Goal: Task Accomplishment & Management: Use online tool/utility

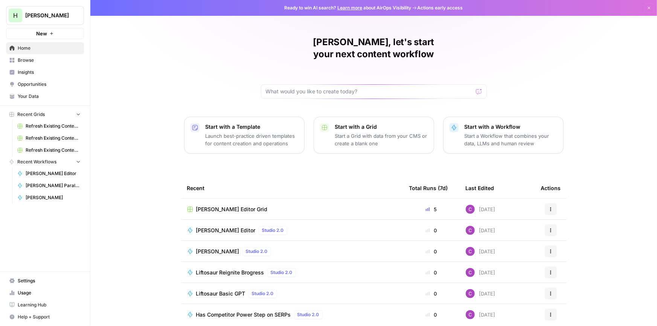
drag, startPoint x: 24, startPoint y: 62, endPoint x: 32, endPoint y: 66, distance: 8.3
click at [24, 62] on span "Browse" at bounding box center [49, 60] width 63 height 7
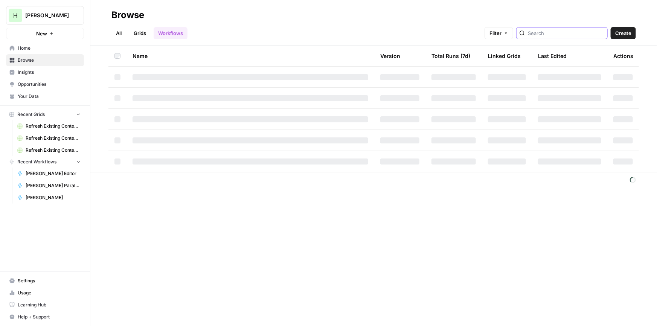
click at [562, 32] on input "search" at bounding box center [566, 33] width 76 height 8
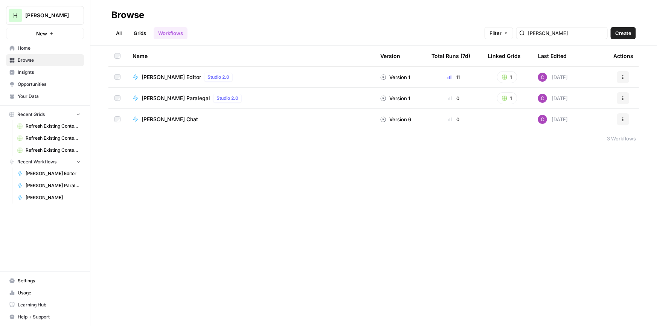
click at [546, 38] on div "garner" at bounding box center [561, 33] width 91 height 12
click at [546, 32] on input "garner" at bounding box center [566, 33] width 76 height 8
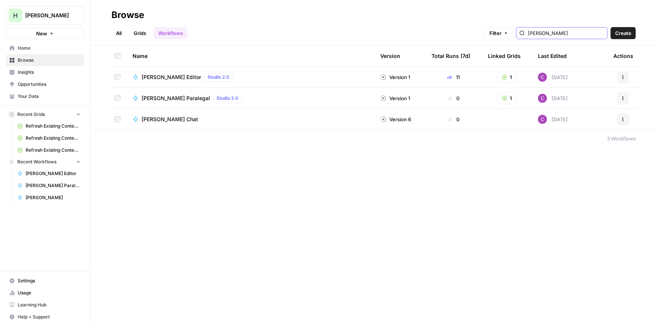
click at [546, 32] on input "garner" at bounding box center [566, 33] width 76 height 8
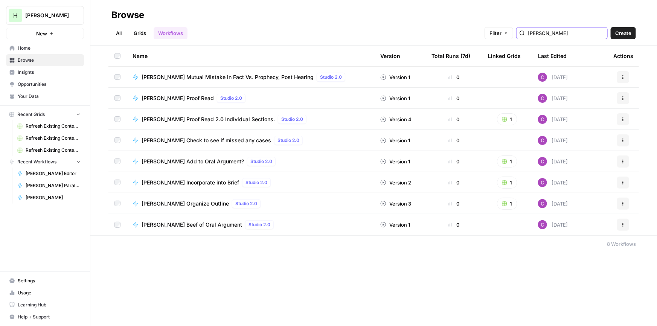
type input "cleven"
click at [163, 94] on span "Clevenger Proof Read" at bounding box center [178, 98] width 72 height 8
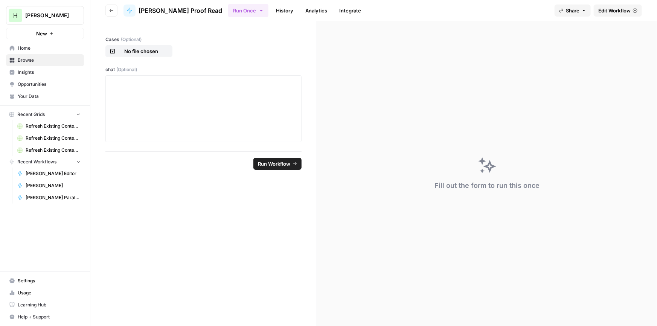
click at [612, 14] on link "Edit Workflow" at bounding box center [618, 11] width 48 height 12
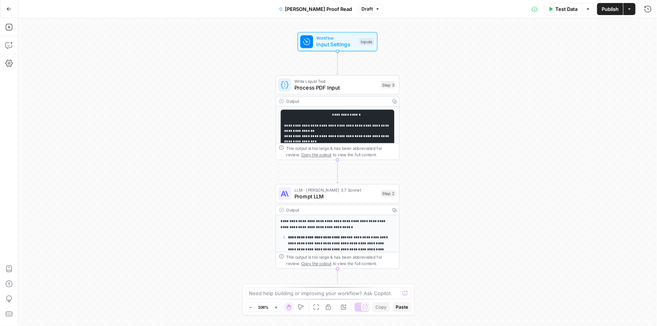
click at [326, 40] on span "Input Settings" at bounding box center [336, 44] width 40 height 8
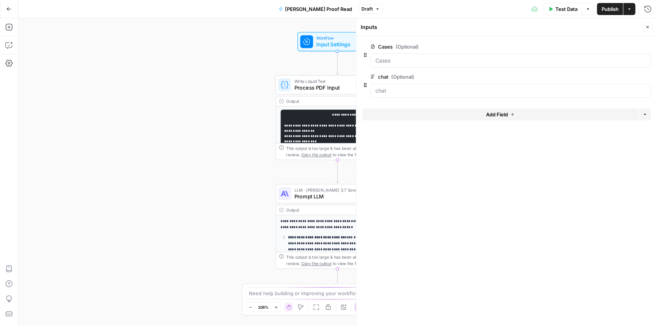
click at [647, 27] on icon "button" at bounding box center [647, 27] width 5 height 5
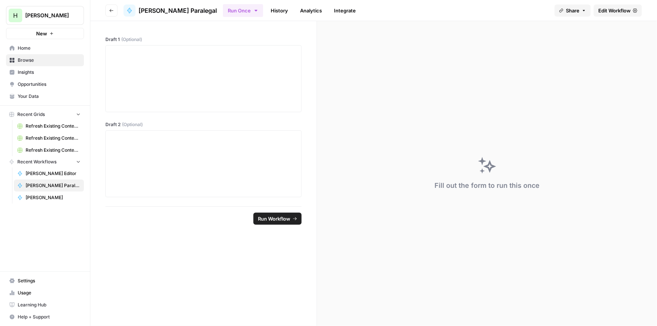
click at [612, 10] on span "Edit Workflow" at bounding box center [614, 11] width 32 height 8
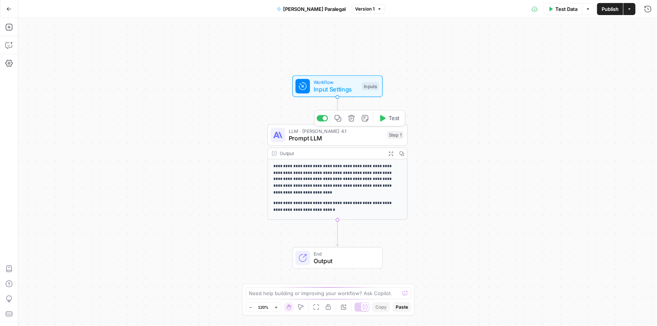
click at [346, 134] on span "Prompt LLM" at bounding box center [336, 138] width 95 height 9
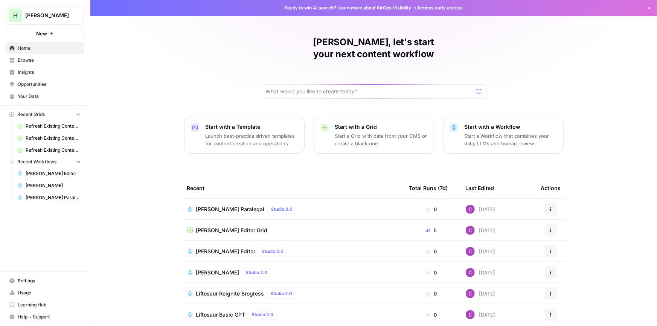
click at [44, 31] on span "New" at bounding box center [41, 34] width 11 height 8
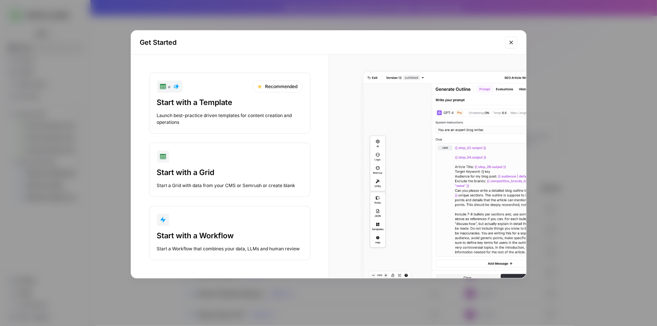
click at [193, 242] on div "Start with a Workflow Start a Workflow that combines your data, LLMs and human …" at bounding box center [230, 241] width 146 height 22
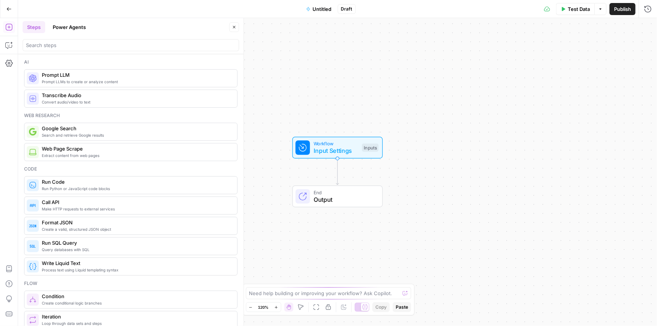
click at [316, 6] on span "Untitled" at bounding box center [322, 9] width 19 height 8
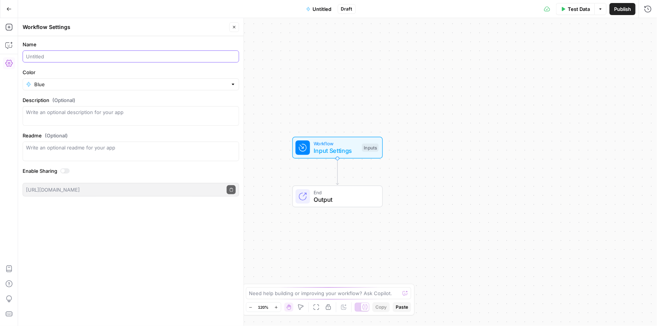
drag, startPoint x: 38, startPoint y: 57, endPoint x: 56, endPoint y: 53, distance: 18.1
click at [38, 57] on input "Name" at bounding box center [131, 57] width 210 height 8
type input "[PERSON_NAME] Double Check Cases"
click at [231, 28] on button "Close" at bounding box center [234, 27] width 10 height 10
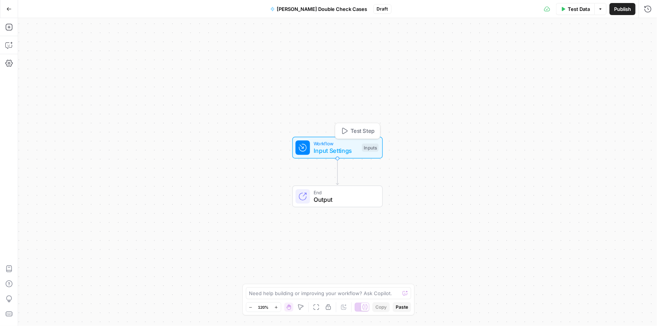
click at [321, 147] on span "Input Settings" at bounding box center [336, 150] width 45 height 9
click at [469, 46] on button "Add Field" at bounding box center [500, 51] width 276 height 12
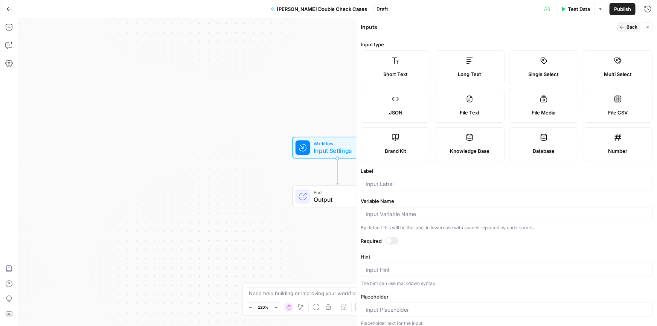
click at [469, 55] on label "Long Text" at bounding box center [470, 67] width 70 height 34
click at [414, 189] on div at bounding box center [507, 184] width 292 height 14
type input "Case"
click at [651, 26] on button "Close" at bounding box center [648, 27] width 10 height 10
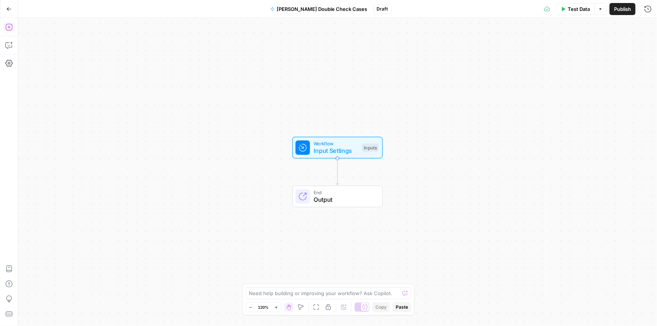
click at [9, 30] on icon "button" at bounding box center [9, 27] width 8 height 8
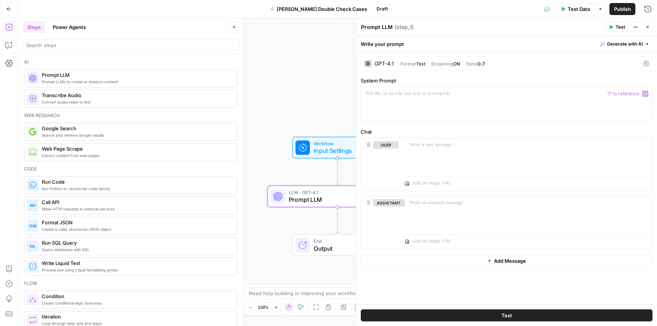
click at [392, 66] on div "GPT-4.1" at bounding box center [384, 63] width 19 height 5
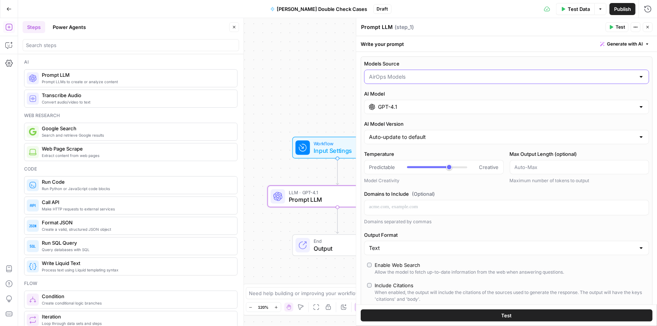
click at [407, 76] on input "Models Source" at bounding box center [502, 77] width 266 height 8
type input "AirOps Models"
click at [416, 63] on label "Models Source" at bounding box center [506, 64] width 285 height 8
click at [416, 73] on input "AirOps Models" at bounding box center [502, 77] width 266 height 8
type input "AirOps Models"
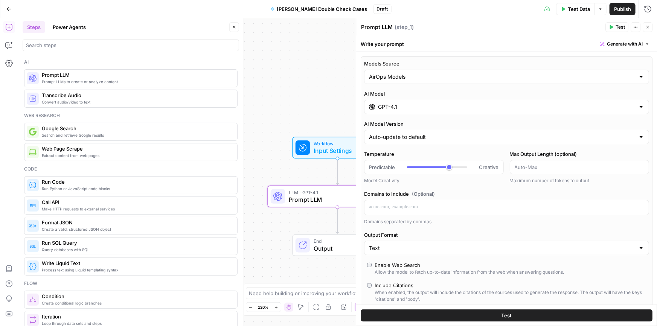
click at [439, 57] on div "Models Source AirOps Models AI Model GPT-4.1 AI Model Version Auto-update to de…" at bounding box center [507, 209] width 292 height 306
click at [428, 105] on input "GPT-4.1" at bounding box center [506, 107] width 257 height 8
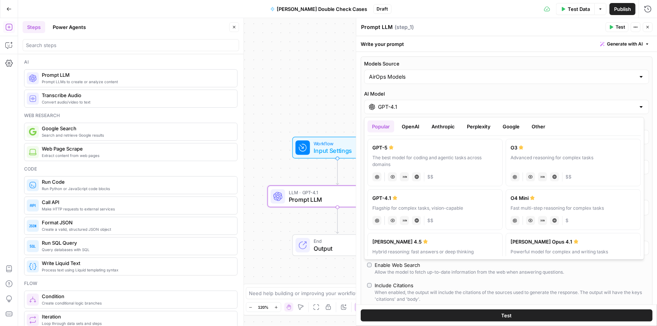
click at [440, 127] on button "Anthropic" at bounding box center [443, 126] width 32 height 12
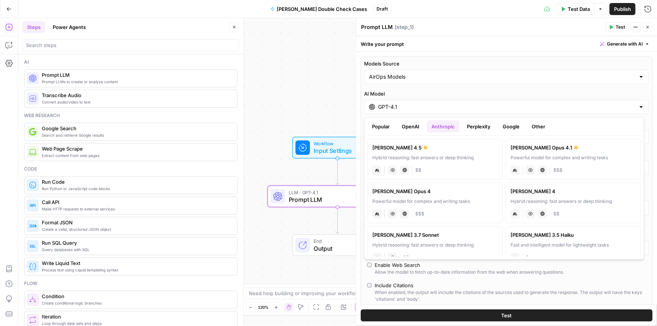
click at [401, 151] on div "Claude Sonnet 4.5" at bounding box center [434, 148] width 125 height 8
type input "Claude Sonnet 4.5"
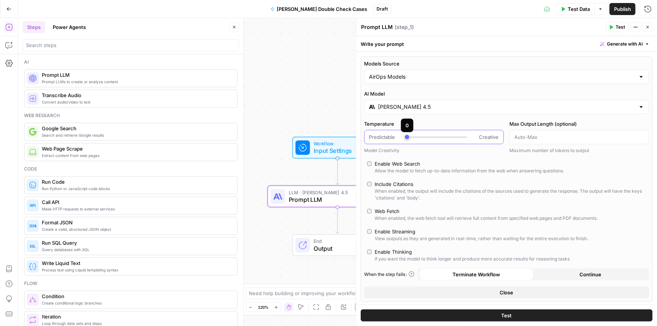
drag, startPoint x: 450, startPoint y: 135, endPoint x: 367, endPoint y: 137, distance: 83.2
click at [367, 137] on div "Predictable Creative" at bounding box center [434, 137] width 140 height 14
click at [390, 147] on div "Model Creativity" at bounding box center [434, 150] width 140 height 7
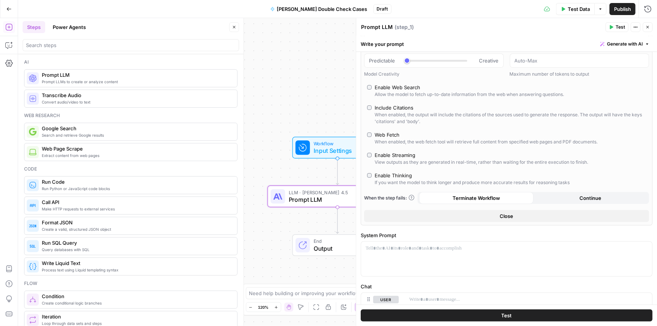
scroll to position [79, 0]
click at [372, 169] on label "Enable Thinking If you want the model to think longer and produce more accurate…" at bounding box center [506, 176] width 279 height 14
type input "*"
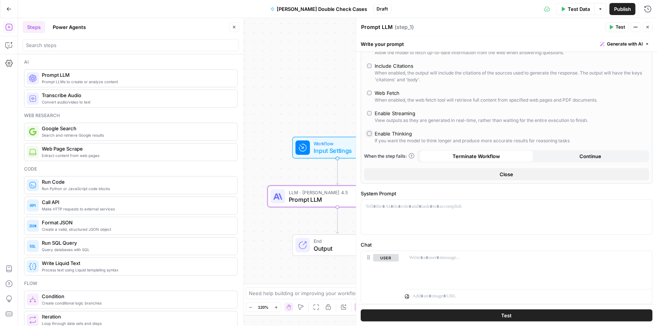
scroll to position [217, 0]
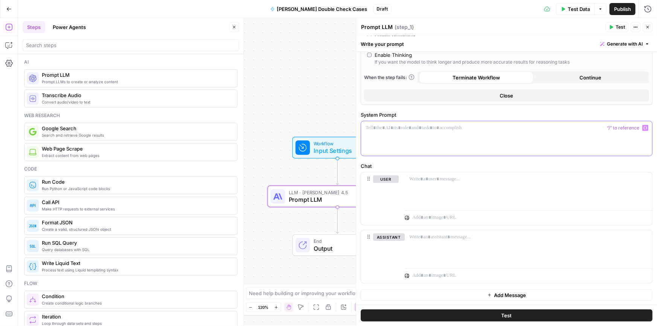
click at [406, 133] on div at bounding box center [506, 138] width 291 height 35
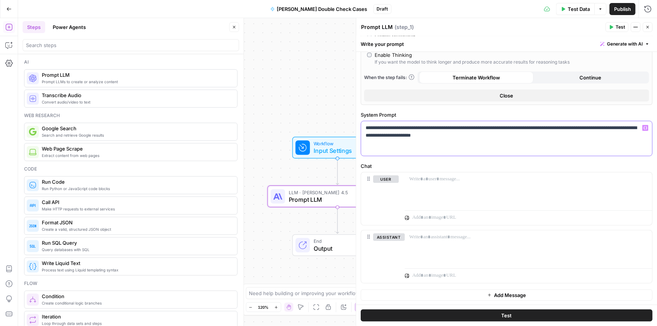
click at [463, 137] on p "**********" at bounding box center [504, 131] width 277 height 15
click at [406, 154] on div "**********" at bounding box center [506, 139] width 291 height 36
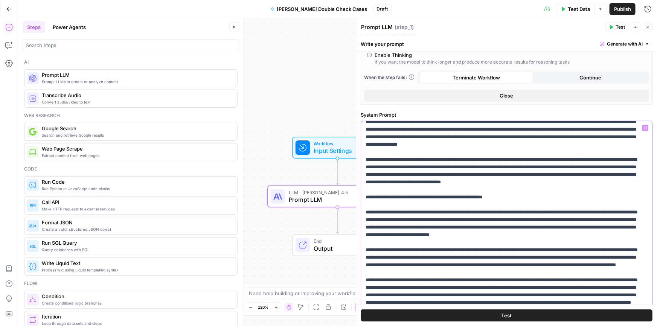
scroll to position [0, 0]
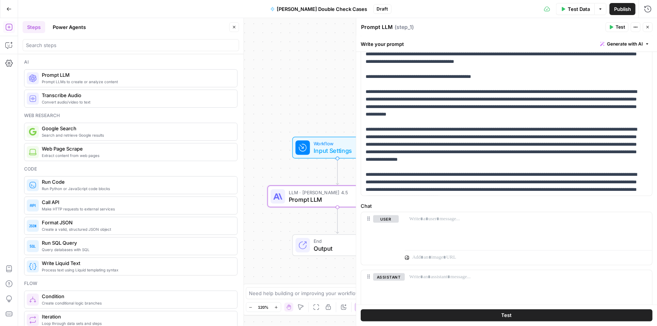
scroll to position [489, 0]
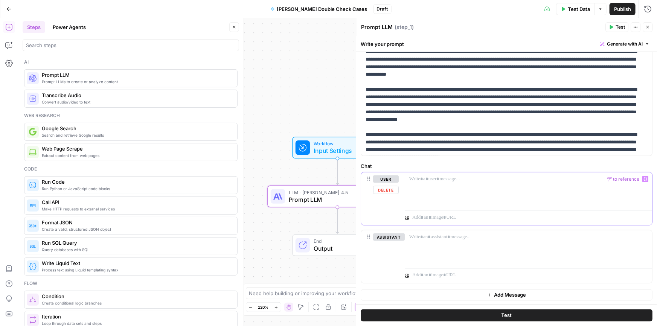
click at [462, 188] on div at bounding box center [528, 189] width 247 height 35
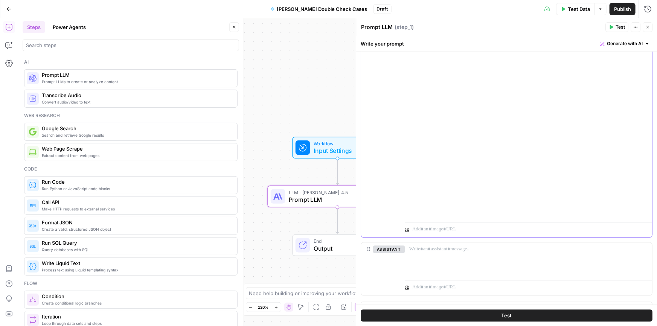
scroll to position [761, 0]
click at [496, 317] on button "Test" at bounding box center [507, 315] width 292 height 12
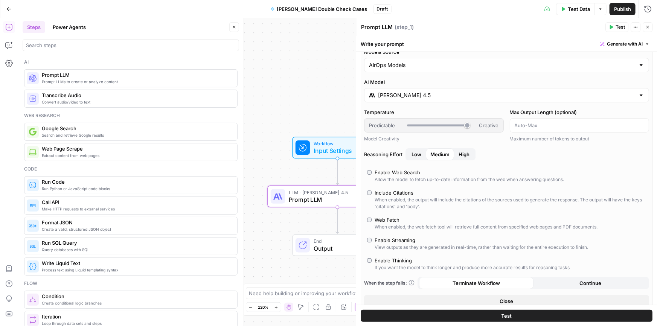
scroll to position [0, 0]
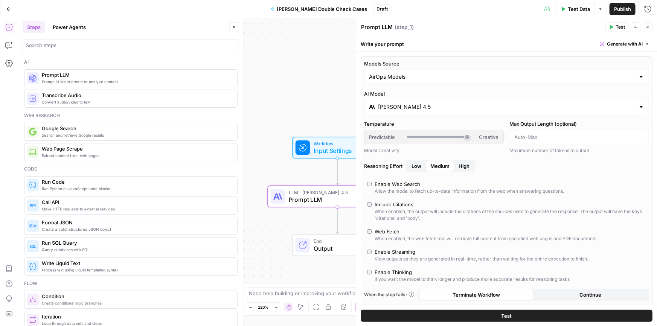
click at [647, 30] on button "Close" at bounding box center [648, 27] width 10 height 10
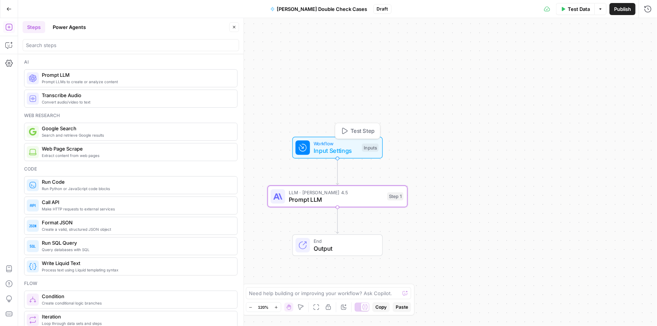
click at [316, 153] on span "Input Settings" at bounding box center [336, 150] width 45 height 9
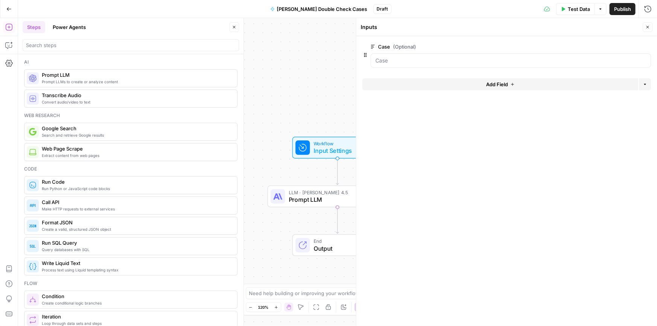
click at [632, 44] on button "edit field" at bounding box center [625, 46] width 29 height 9
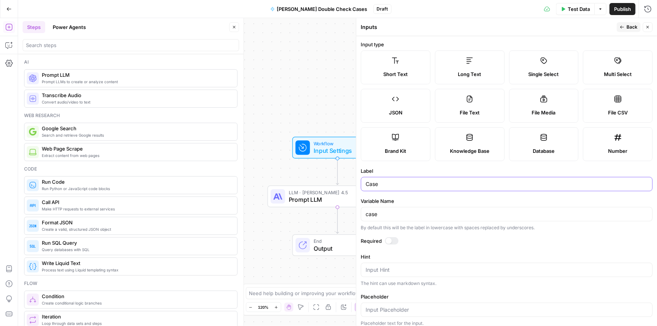
click at [396, 184] on input "Case" at bounding box center [507, 184] width 282 height 8
type input "Case to review"
type input "c"
click at [626, 25] on button "Back" at bounding box center [629, 27] width 24 height 10
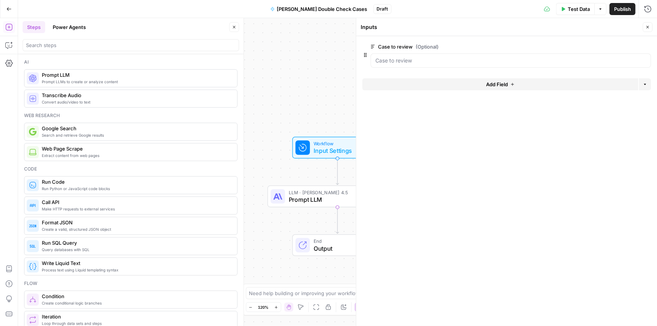
click at [649, 27] on icon "button" at bounding box center [647, 27] width 5 height 5
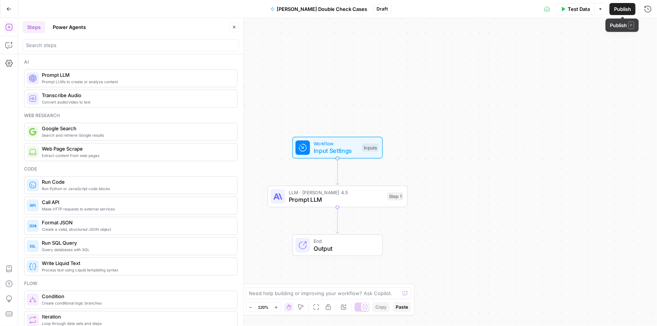
click at [623, 9] on span "Publish" at bounding box center [622, 9] width 17 height 8
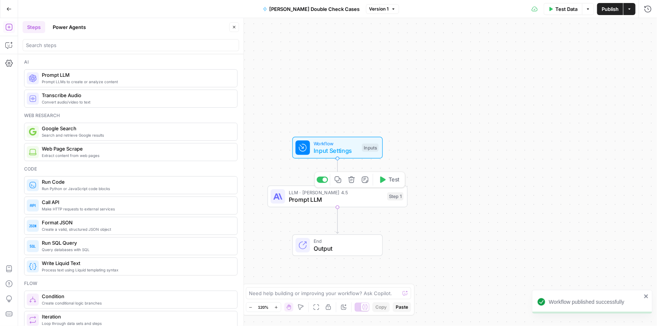
click at [317, 201] on span "Prompt LLM" at bounding box center [336, 199] width 95 height 9
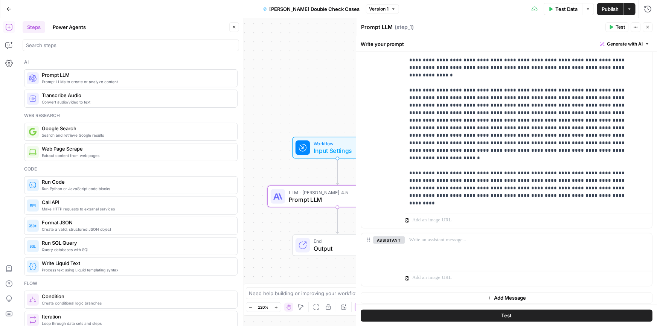
scroll to position [510, 0]
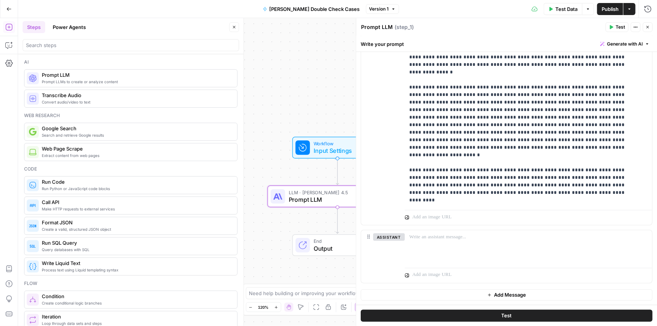
click at [505, 312] on span "Test" at bounding box center [506, 316] width 11 height 8
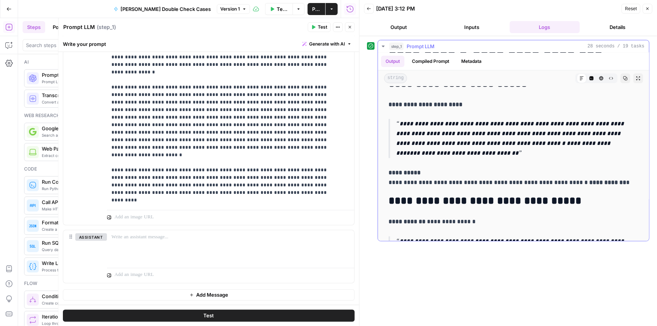
drag, startPoint x: 498, startPoint y: 135, endPoint x: 495, endPoint y: 157, distance: 22.0
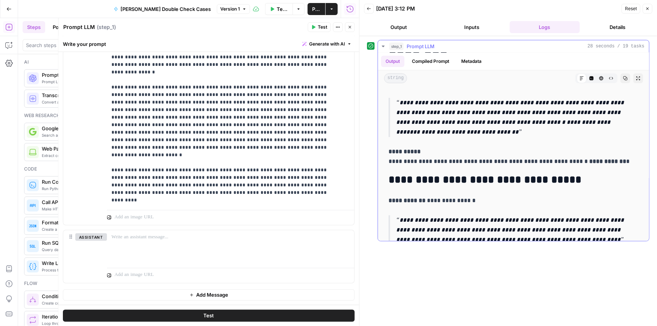
scroll to position [92, 0]
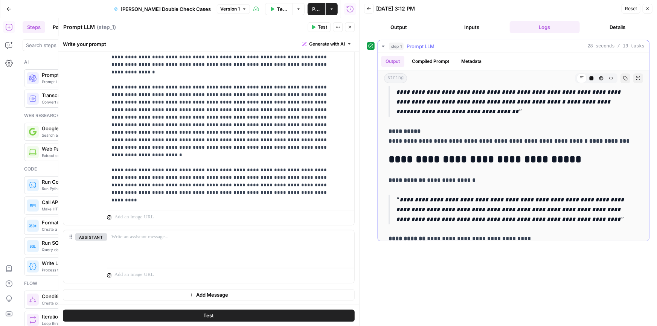
drag, startPoint x: 468, startPoint y: 136, endPoint x: 466, endPoint y: 162, distance: 25.3
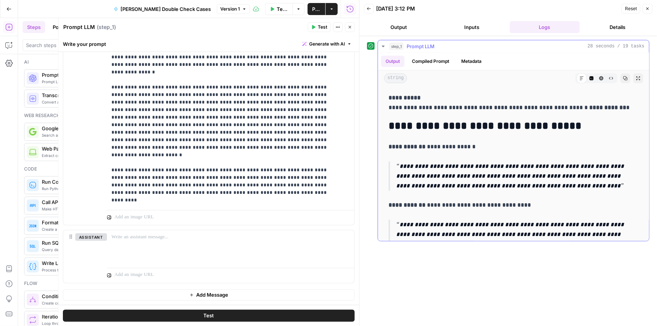
scroll to position [154, 0]
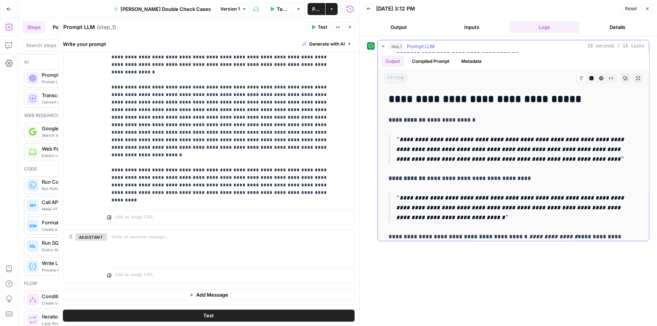
drag, startPoint x: 456, startPoint y: 132, endPoint x: 450, endPoint y: 162, distance: 30.3
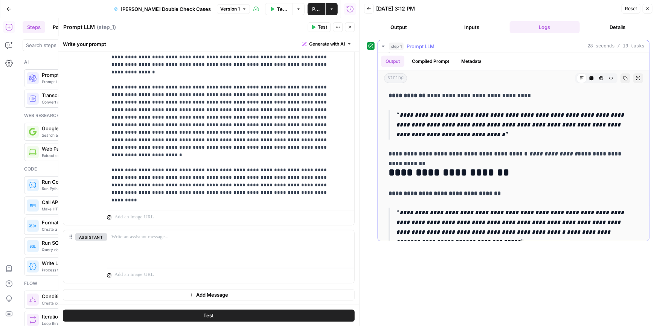
scroll to position [235, 0]
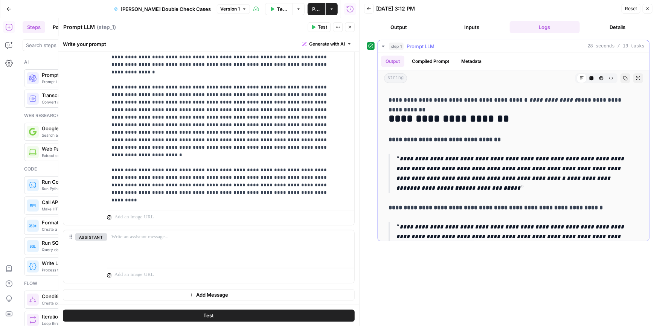
drag, startPoint x: 471, startPoint y: 126, endPoint x: 467, endPoint y: 150, distance: 24.4
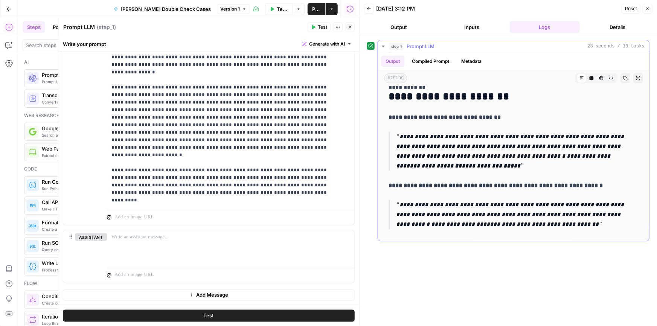
drag, startPoint x: 456, startPoint y: 123, endPoint x: 456, endPoint y: 145, distance: 21.8
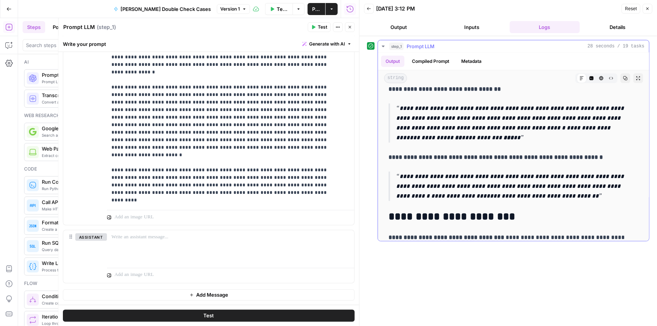
drag, startPoint x: 463, startPoint y: 126, endPoint x: 461, endPoint y: 145, distance: 18.5
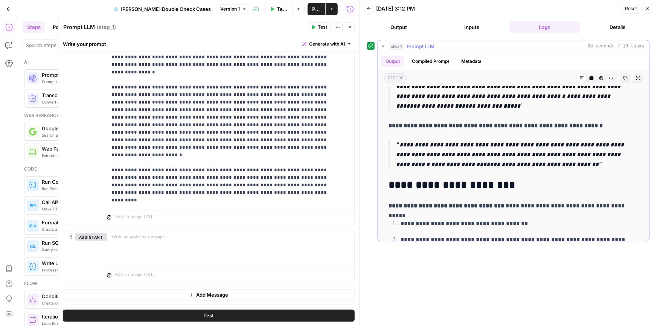
scroll to position [428, 0]
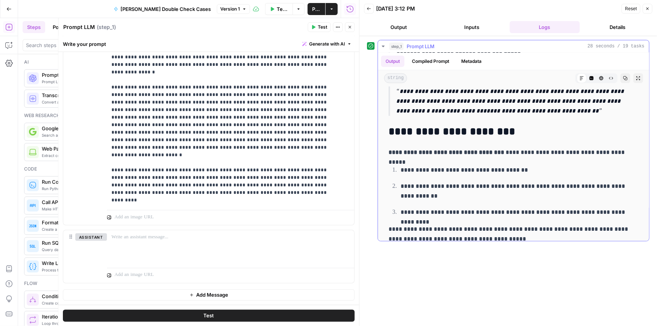
drag, startPoint x: 464, startPoint y: 124, endPoint x: 457, endPoint y: 166, distance: 42.0
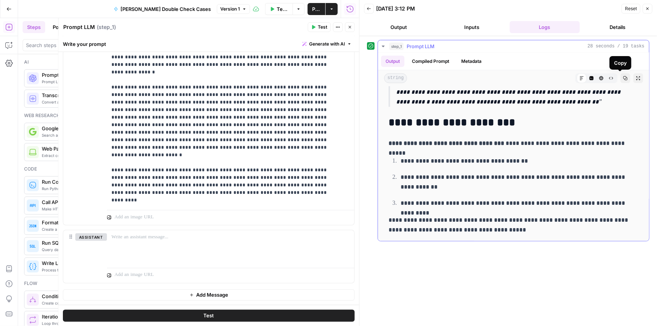
click at [620, 74] on button "Copy" at bounding box center [625, 78] width 10 height 10
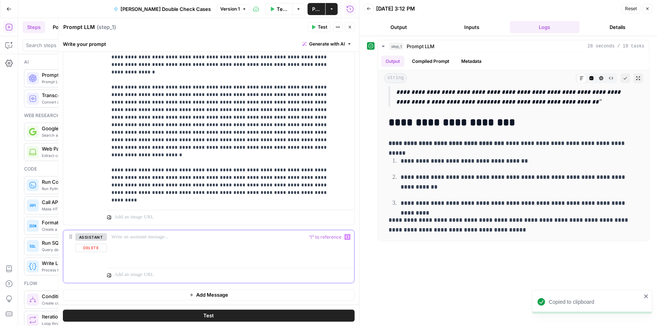
click at [158, 236] on p at bounding box center [230, 237] width 238 height 8
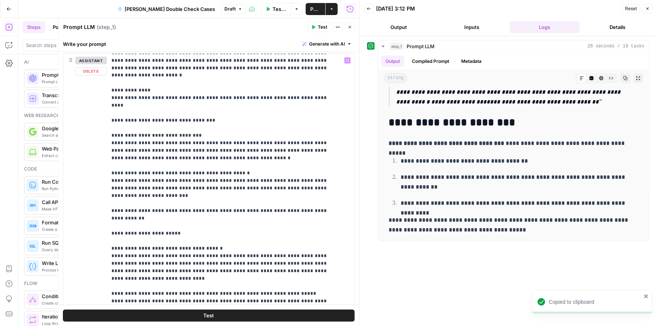
scroll to position [782, 0]
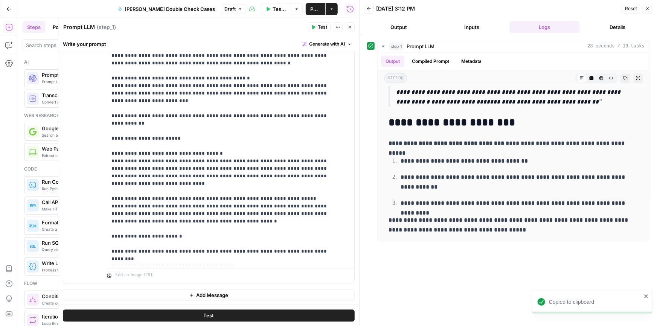
click at [197, 292] on span "Add Message" at bounding box center [212, 295] width 32 height 8
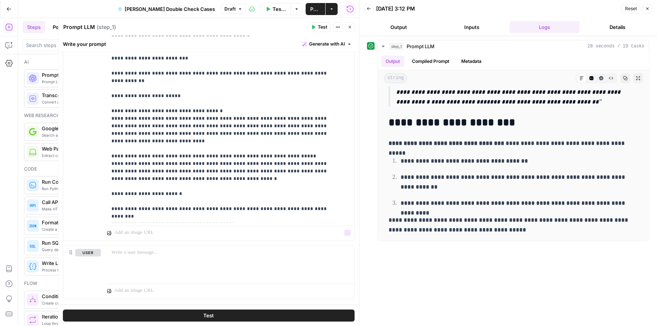
scroll to position [840, 0]
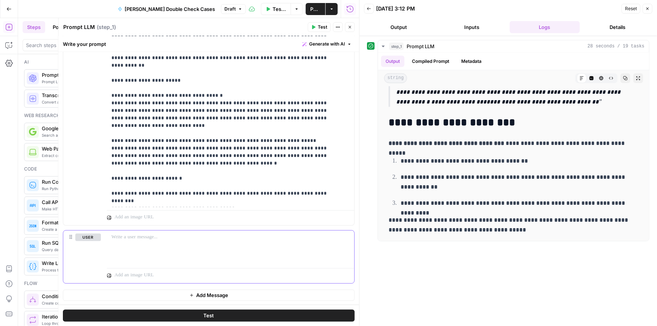
click at [127, 242] on div at bounding box center [230, 247] width 247 height 35
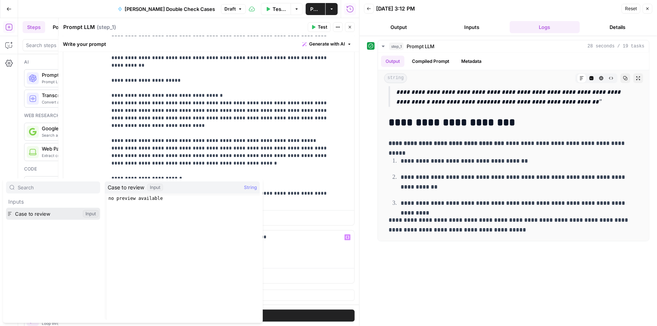
click at [44, 216] on button "Select variable Case to review" at bounding box center [53, 214] width 94 height 12
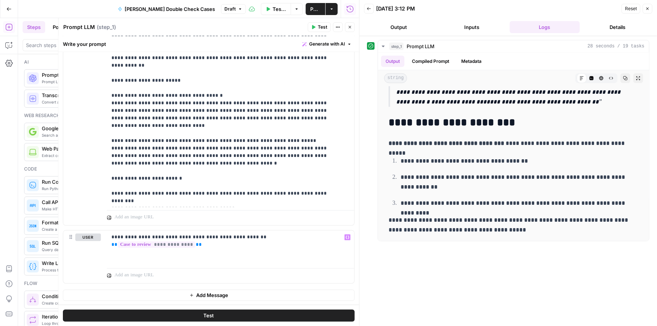
click at [647, 10] on icon "button" at bounding box center [647, 8] width 5 height 5
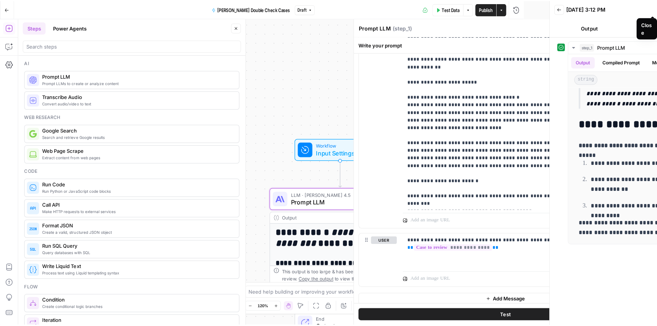
scroll to position [1830, 0]
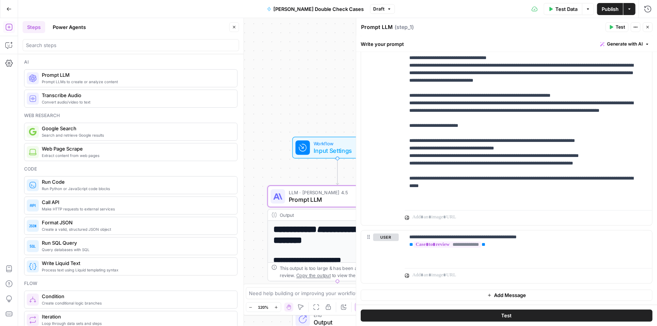
click at [606, 6] on span "Publish" at bounding box center [610, 9] width 17 height 8
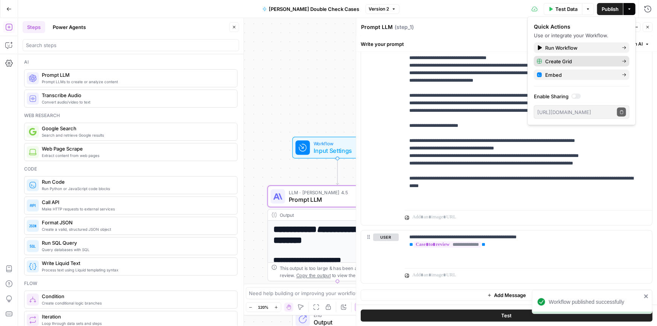
click at [548, 59] on span "Create Grid" at bounding box center [580, 62] width 71 height 8
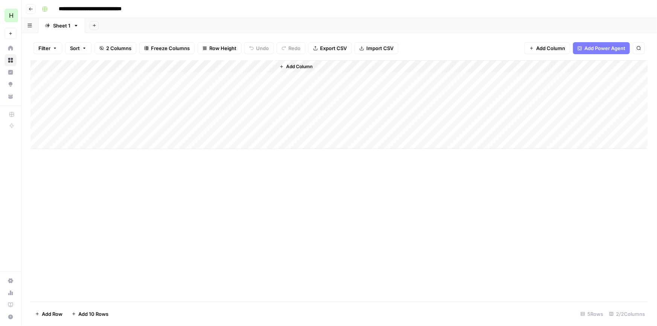
click at [260, 65] on div "Add Column" at bounding box center [338, 104] width 617 height 89
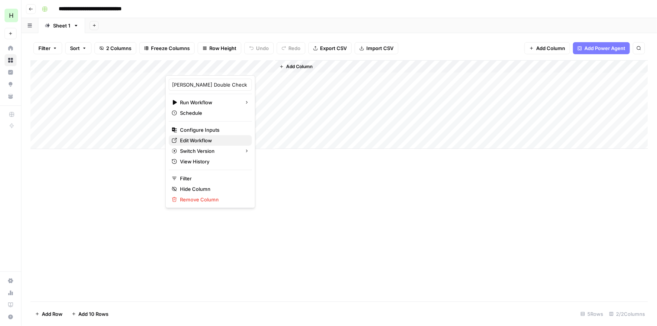
click at [201, 144] on link "Edit Workflow" at bounding box center [210, 140] width 83 height 11
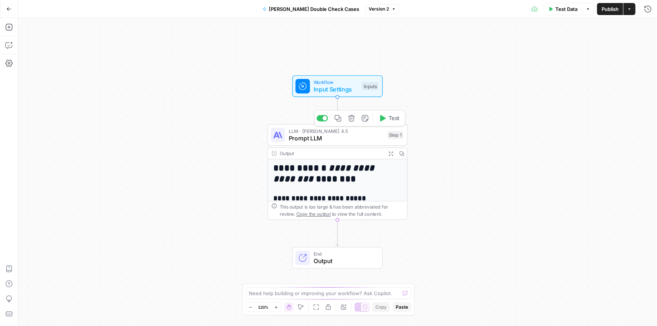
click at [301, 139] on span "Prompt LLM" at bounding box center [336, 138] width 95 height 9
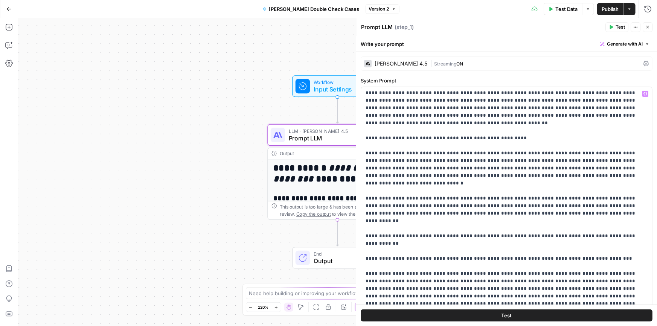
scroll to position [639, 0]
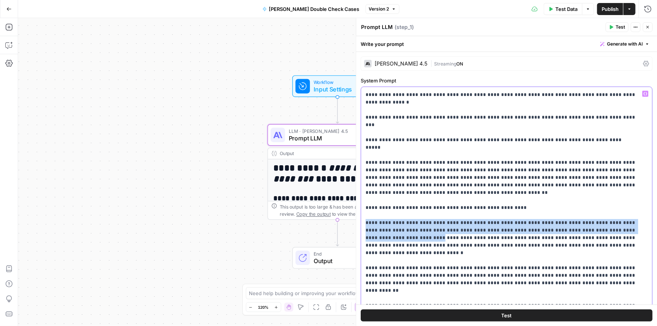
drag, startPoint x: 379, startPoint y: 170, endPoint x: 365, endPoint y: 156, distance: 20.0
paste div
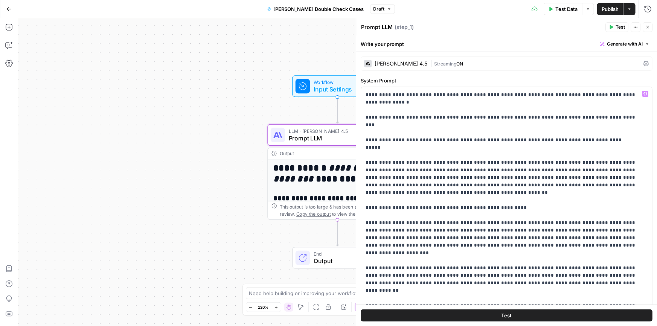
click at [646, 26] on icon "button" at bounding box center [647, 27] width 3 height 3
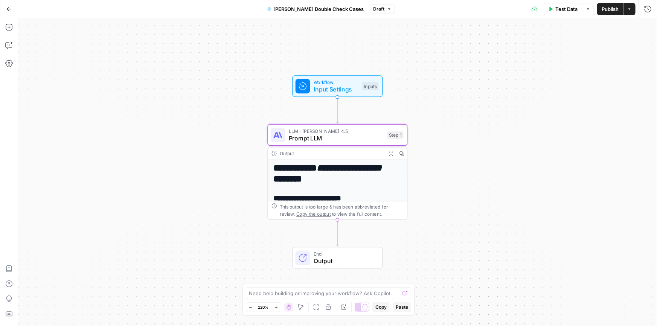
click at [610, 12] on button "Publish" at bounding box center [610, 9] width 26 height 12
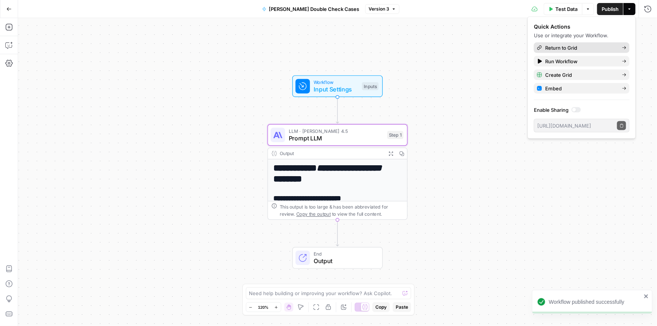
click at [550, 49] on span "Return to Grid" at bounding box center [580, 48] width 71 height 8
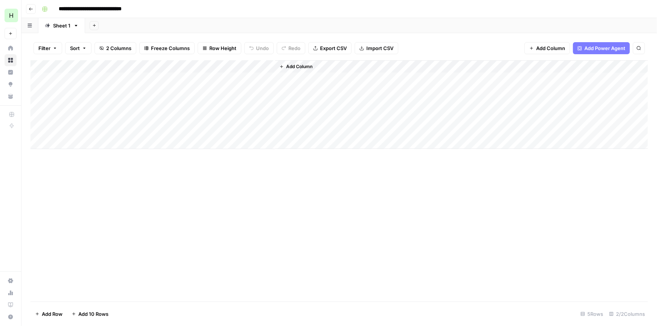
click at [158, 66] on div "Add Column" at bounding box center [338, 104] width 617 height 89
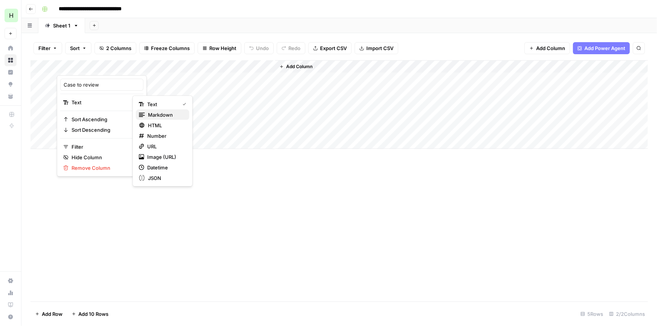
click at [156, 117] on span "Markdown" at bounding box center [165, 115] width 35 height 8
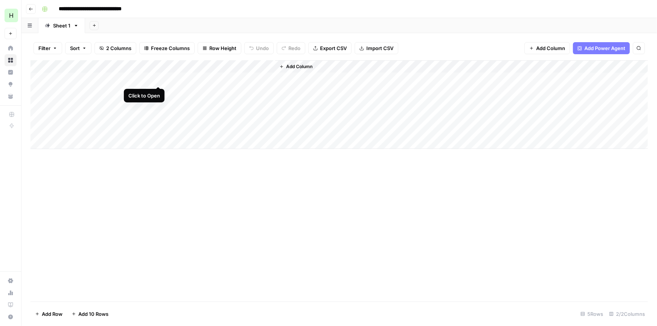
click at [161, 77] on div "Add Column" at bounding box center [338, 104] width 617 height 89
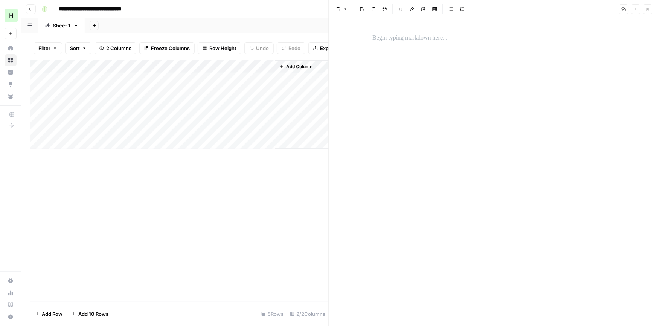
click at [381, 39] on p at bounding box center [492, 38] width 241 height 10
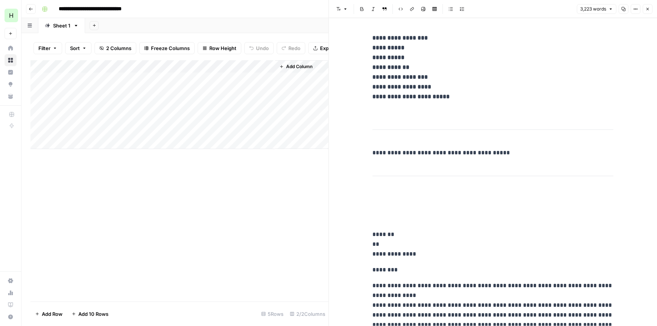
click at [647, 9] on icon "button" at bounding box center [647, 9] width 3 height 3
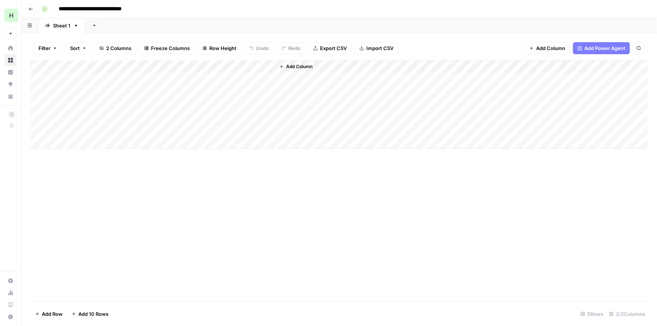
click at [79, 94] on div "Add Column" at bounding box center [338, 104] width 617 height 89
click at [80, 93] on div "Add Column" at bounding box center [338, 104] width 617 height 89
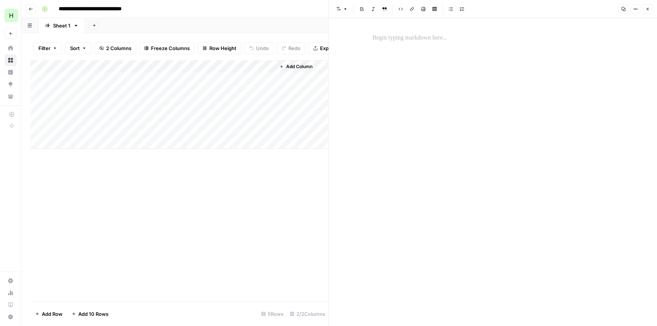
click at [404, 41] on p at bounding box center [492, 38] width 241 height 10
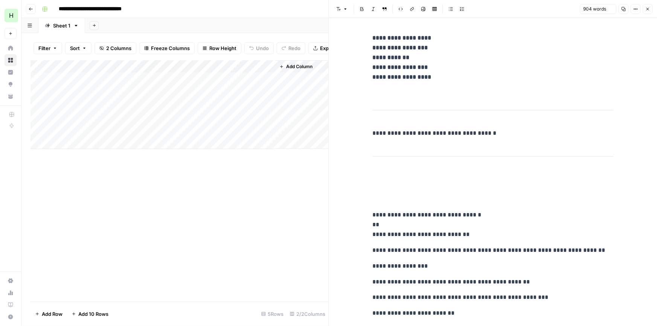
scroll to position [719, 0]
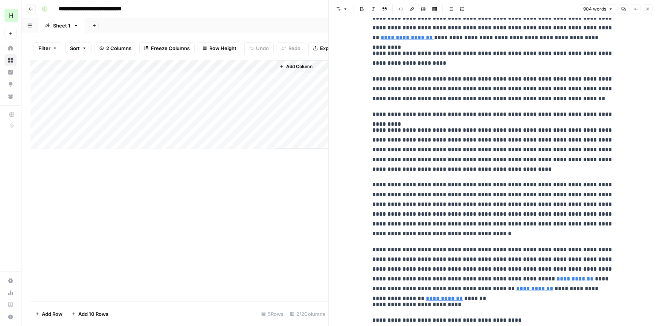
click at [643, 10] on button "Close" at bounding box center [648, 9] width 10 height 10
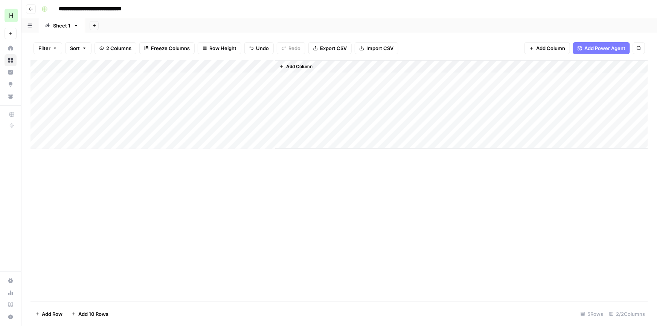
click at [90, 105] on div "Add Column" at bounding box center [338, 104] width 617 height 89
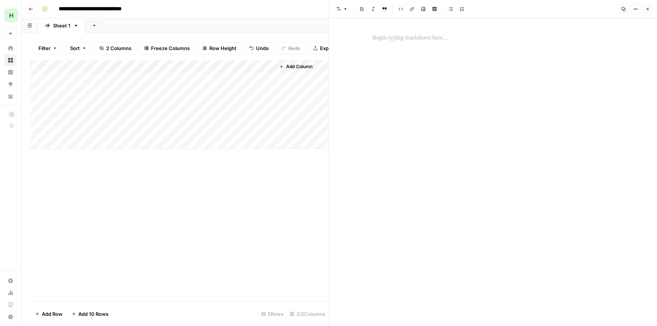
click at [409, 29] on div at bounding box center [493, 172] width 250 height 308
click at [398, 37] on p at bounding box center [492, 38] width 241 height 10
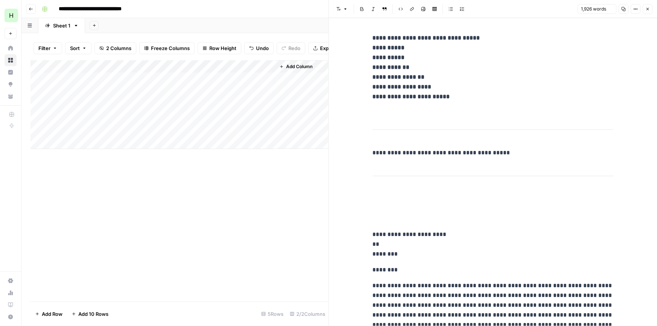
scroll to position [1354, 0]
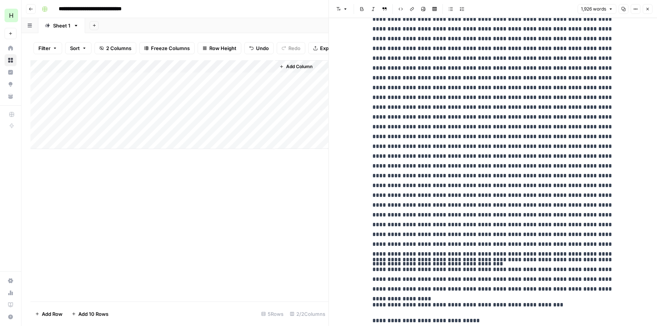
click at [650, 7] on button "Close" at bounding box center [648, 9] width 10 height 10
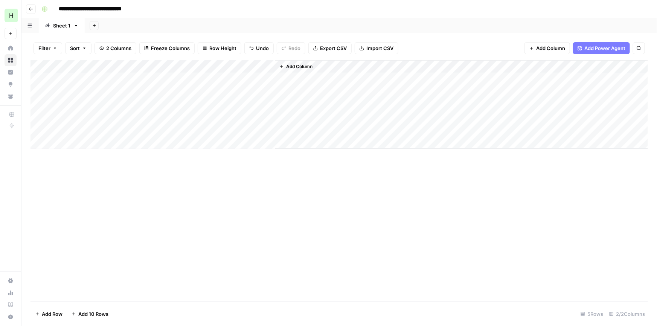
click at [69, 140] on div "Add Column" at bounding box center [338, 104] width 617 height 89
click at [72, 159] on div "Add Column" at bounding box center [338, 111] width 617 height 102
click at [73, 173] on div "Add Column" at bounding box center [338, 117] width 617 height 114
click at [74, 182] on div "Add Column" at bounding box center [338, 123] width 617 height 127
click at [75, 197] on div "Add Column" at bounding box center [338, 130] width 617 height 140
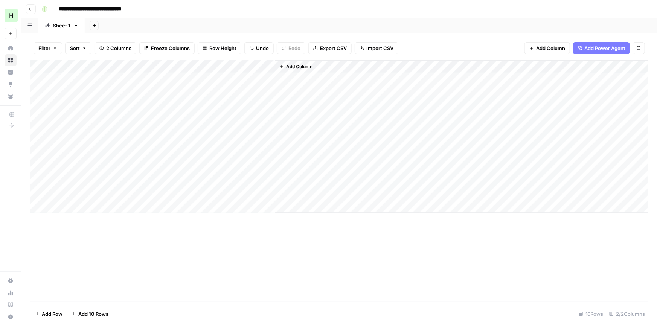
click at [75, 210] on div "Add Column" at bounding box center [338, 136] width 617 height 153
click at [78, 226] on div "Add Column" at bounding box center [338, 180] width 617 height 241
click at [105, 119] on div "Add Column" at bounding box center [338, 143] width 617 height 166
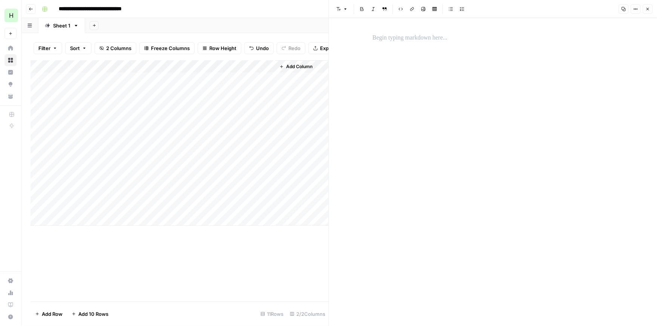
click at [395, 37] on p at bounding box center [492, 38] width 241 height 10
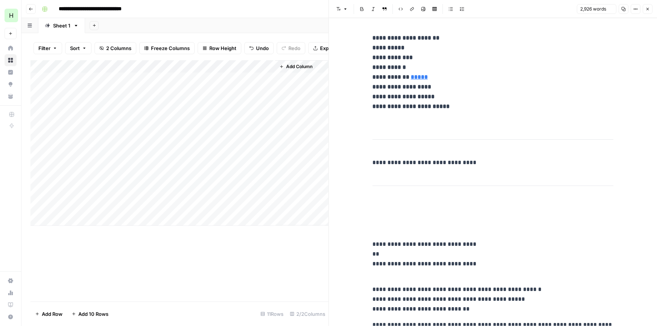
scroll to position [2371, 0]
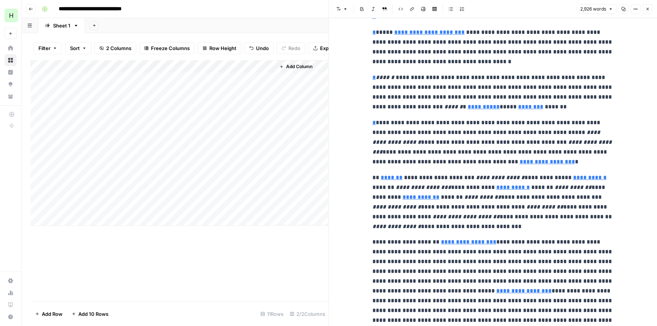
click at [649, 7] on icon "button" at bounding box center [647, 9] width 5 height 5
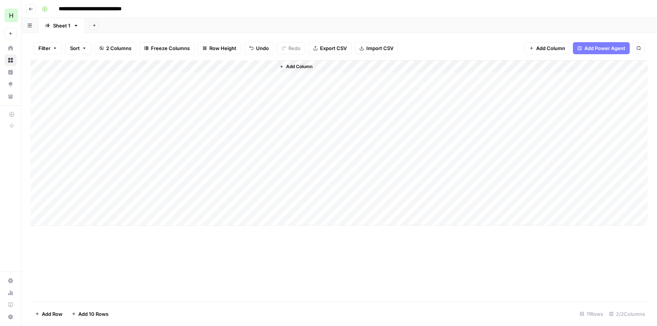
click at [71, 134] on div "Add Column" at bounding box center [338, 143] width 617 height 166
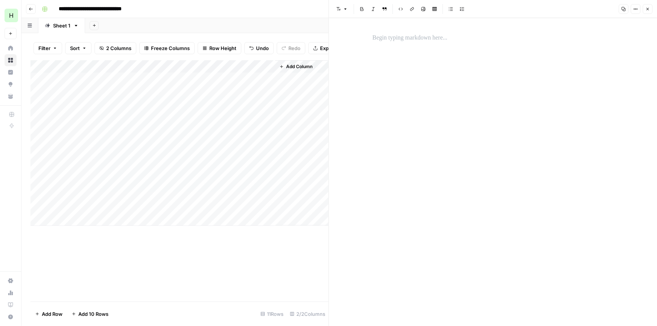
click at [400, 47] on div at bounding box center [493, 172] width 250 height 308
click at [397, 40] on p at bounding box center [492, 38] width 241 height 10
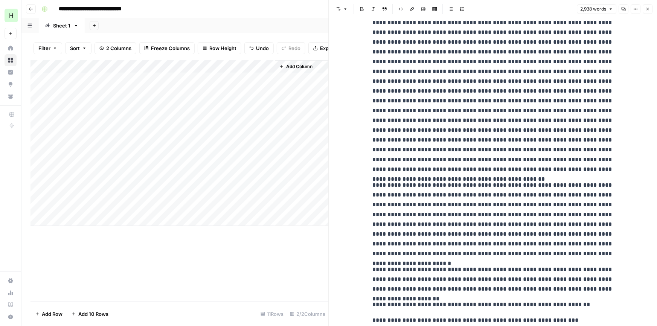
click at [648, 8] on icon "button" at bounding box center [647, 9] width 3 height 3
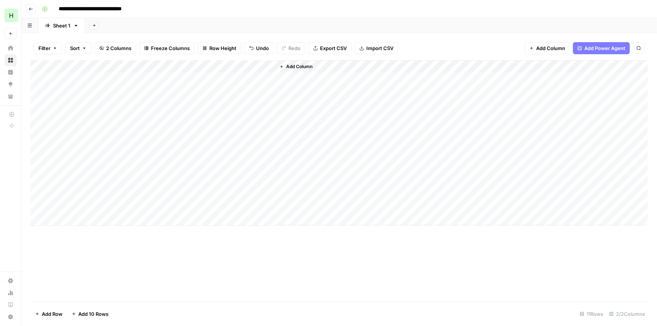
click at [79, 146] on div "Add Column" at bounding box center [338, 143] width 617 height 166
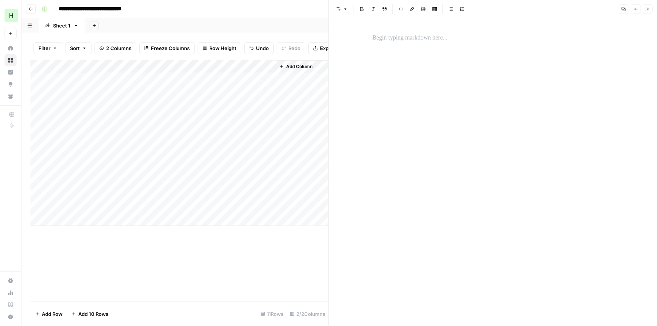
click at [393, 41] on p at bounding box center [492, 38] width 241 height 10
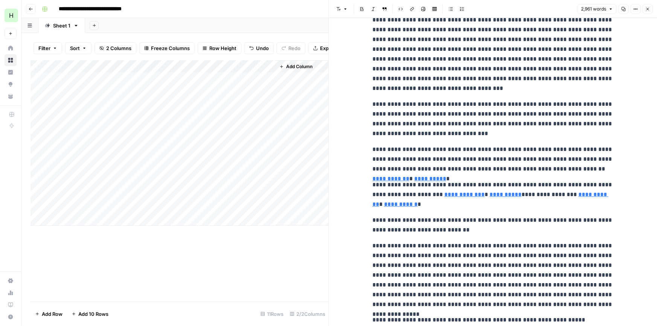
click at [649, 5] on button "Close" at bounding box center [648, 9] width 10 height 10
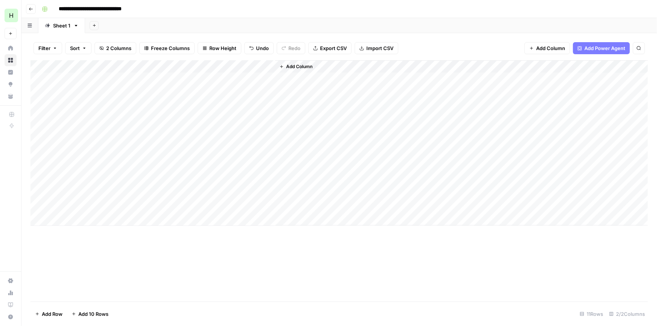
click at [108, 156] on div "Add Column" at bounding box center [338, 143] width 617 height 166
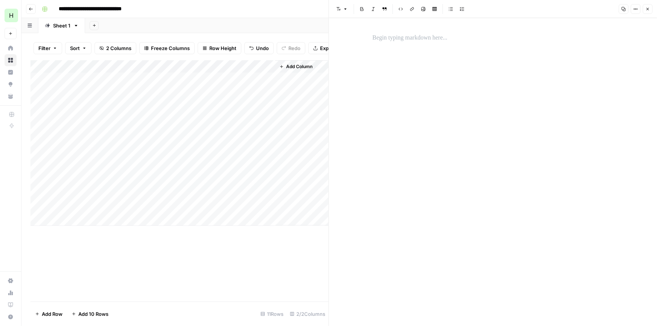
click at [401, 43] on div at bounding box center [493, 38] width 250 height 16
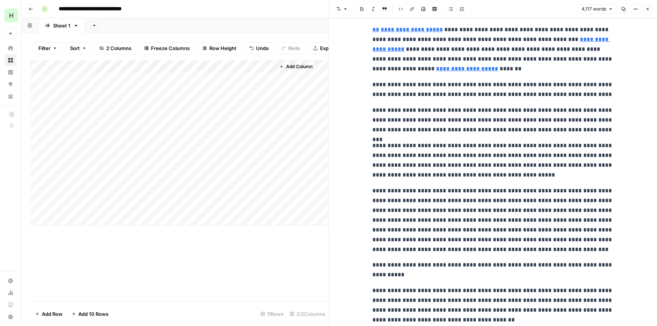
click at [650, 8] on button "Close" at bounding box center [648, 9] width 10 height 10
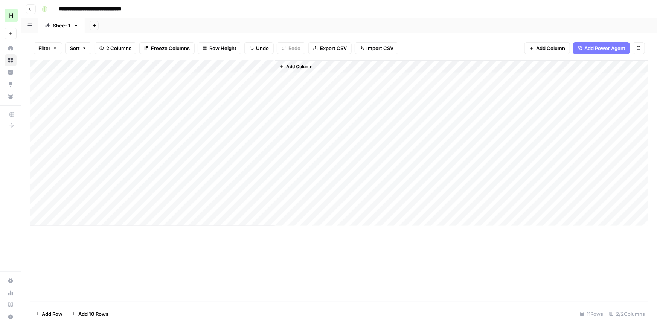
click at [88, 166] on div "Add Column" at bounding box center [338, 143] width 617 height 166
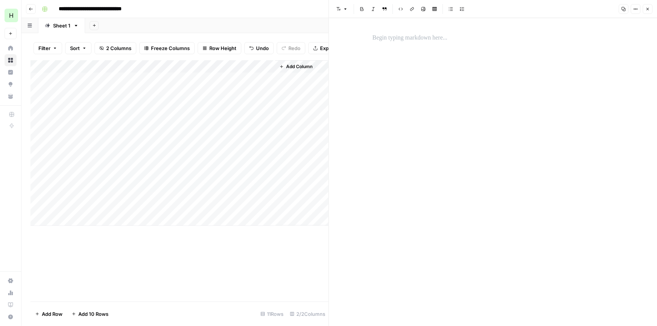
click at [372, 43] on div at bounding box center [493, 38] width 250 height 16
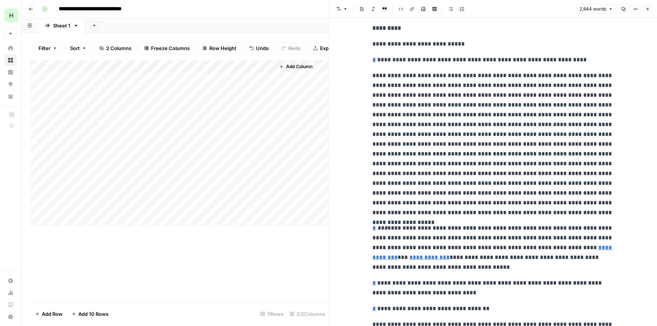
scroll to position [2644, 0]
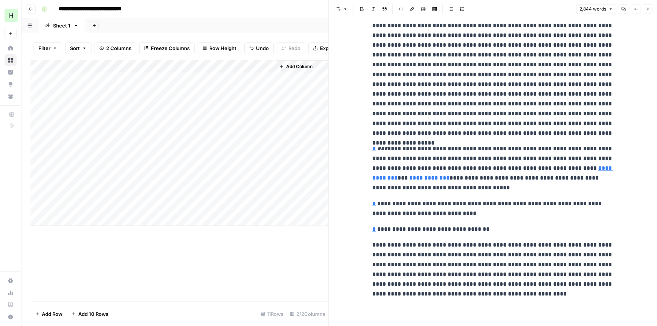
click at [647, 11] on button "Close" at bounding box center [648, 9] width 10 height 10
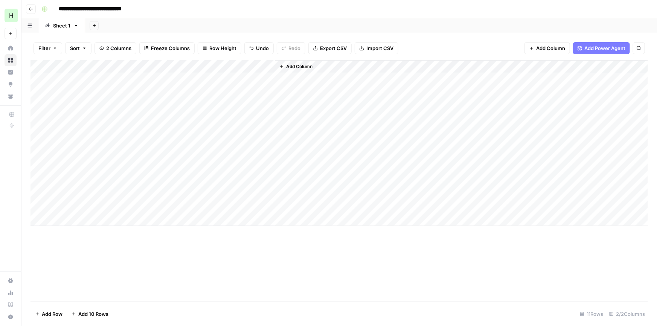
click at [84, 182] on div "Add Column" at bounding box center [338, 143] width 617 height 166
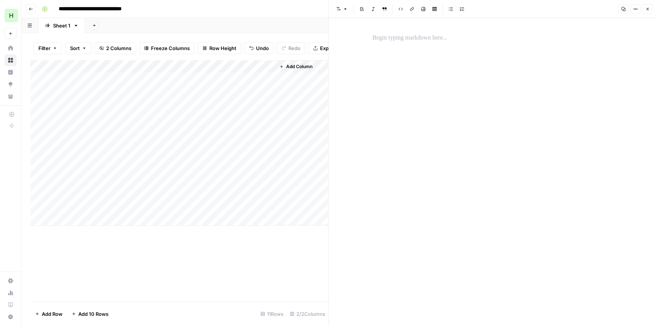
click at [384, 34] on p at bounding box center [492, 38] width 241 height 10
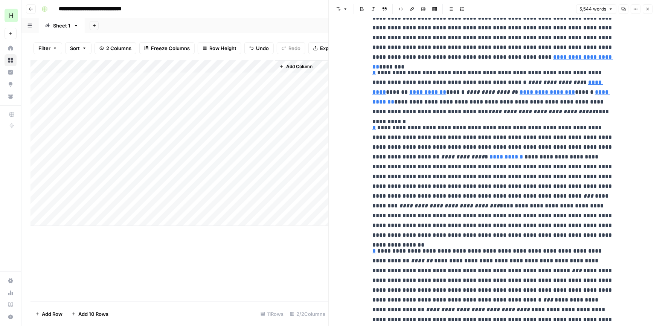
click at [646, 7] on icon "button" at bounding box center [647, 9] width 5 height 5
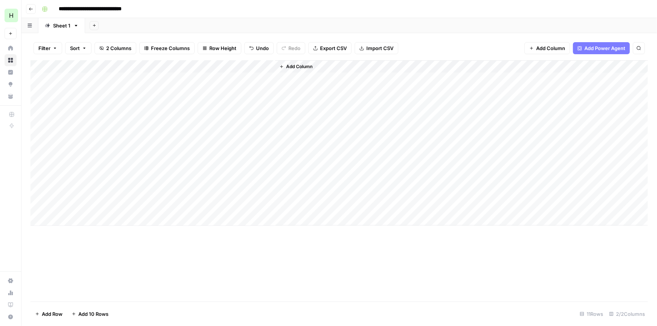
click at [86, 195] on div "Add Column" at bounding box center [338, 143] width 617 height 166
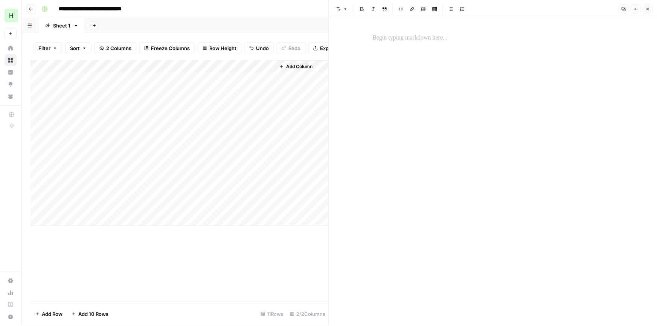
click at [428, 35] on p at bounding box center [492, 38] width 241 height 10
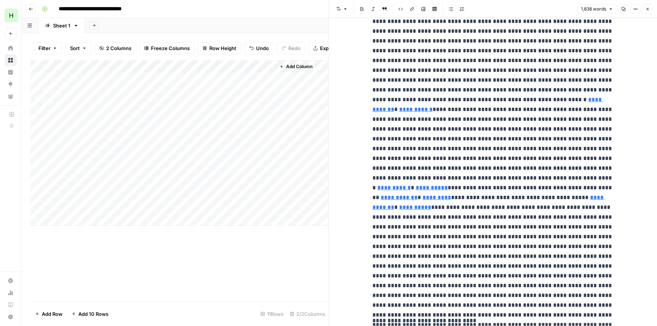
click at [648, 10] on icon "button" at bounding box center [647, 9] width 5 height 5
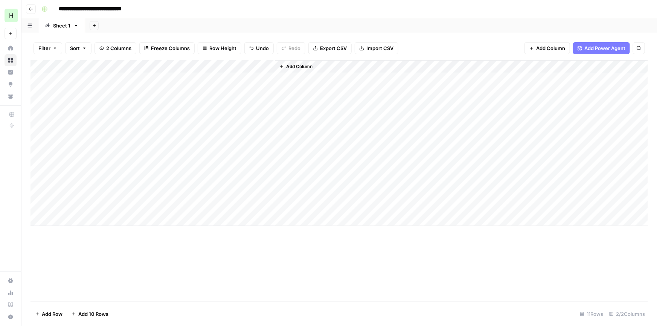
click at [84, 223] on div "Add Column" at bounding box center [338, 143] width 617 height 166
click at [79, 235] on div "Add Column" at bounding box center [338, 149] width 617 height 178
click at [79, 245] on div "Add Column" at bounding box center [338, 155] width 617 height 191
click at [81, 255] on div "Add Column" at bounding box center [338, 162] width 617 height 204
click at [82, 267] on div "Add Column" at bounding box center [338, 168] width 617 height 217
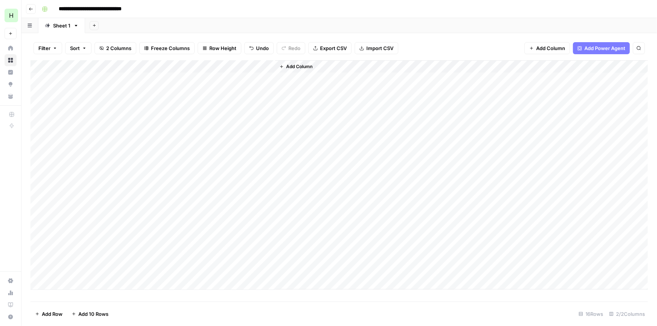
click at [81, 281] on div "Add Column" at bounding box center [338, 175] width 617 height 230
click at [81, 294] on div "Add Column" at bounding box center [338, 181] width 617 height 242
click at [82, 293] on div "Add Column" at bounding box center [338, 181] width 617 height 242
click at [81, 295] on div "Add Column" at bounding box center [338, 181] width 617 height 242
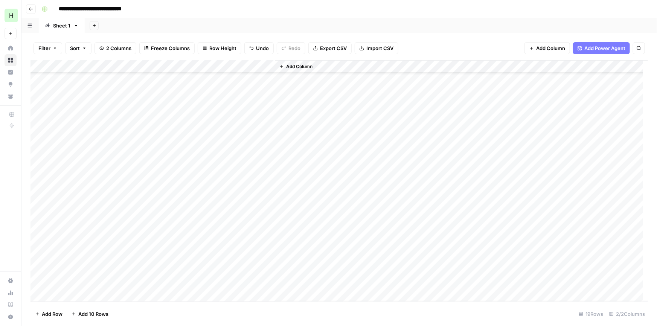
scroll to position [39, 0]
click at [79, 294] on div "Add Column" at bounding box center [338, 181] width 617 height 242
click at [86, 155] on div "Add Column" at bounding box center [338, 181] width 617 height 242
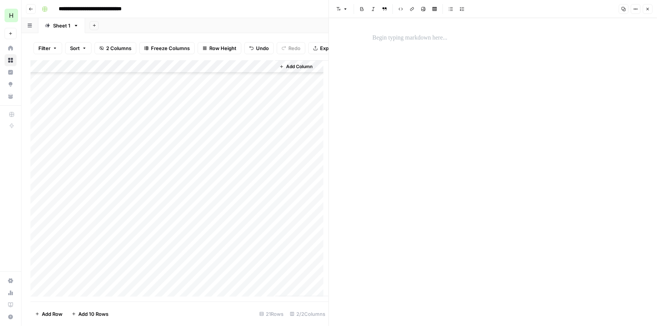
click at [433, 40] on p at bounding box center [492, 38] width 241 height 10
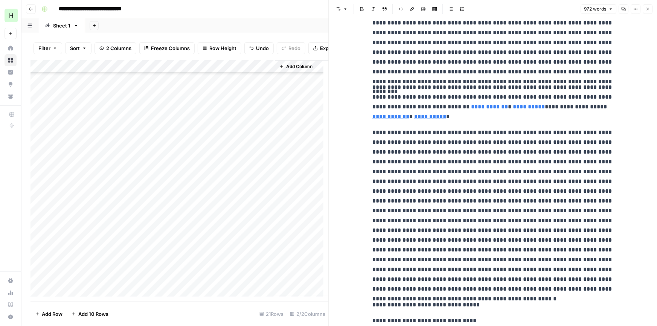
click at [651, 5] on button "Close" at bounding box center [648, 9] width 10 height 10
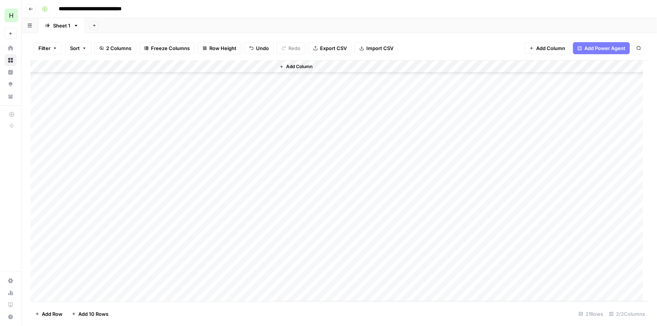
click at [97, 166] on div "Add Column" at bounding box center [338, 181] width 617 height 242
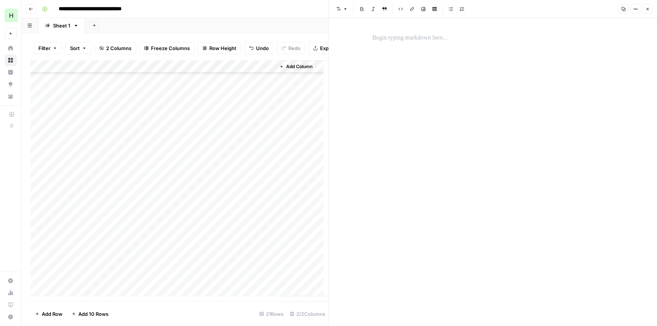
click at [376, 43] on div at bounding box center [493, 38] width 250 height 16
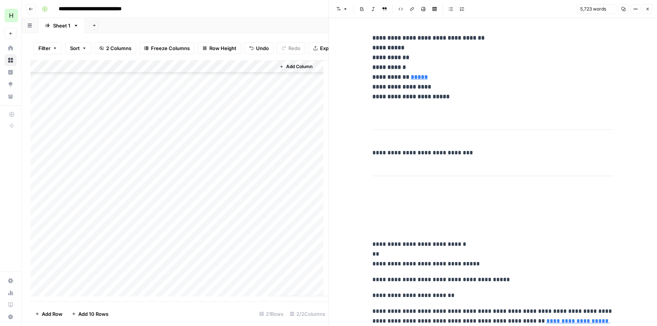
scroll to position [5207, 0]
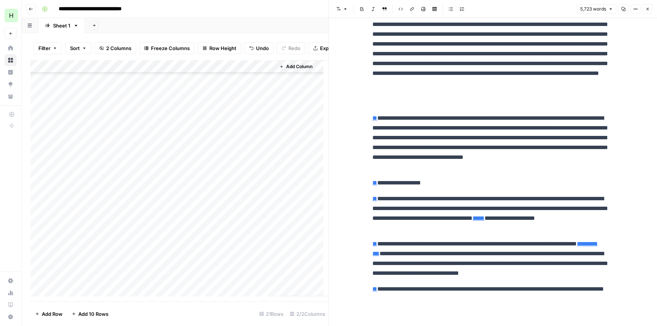
click at [93, 184] on div "Add Column" at bounding box center [179, 178] width 298 height 236
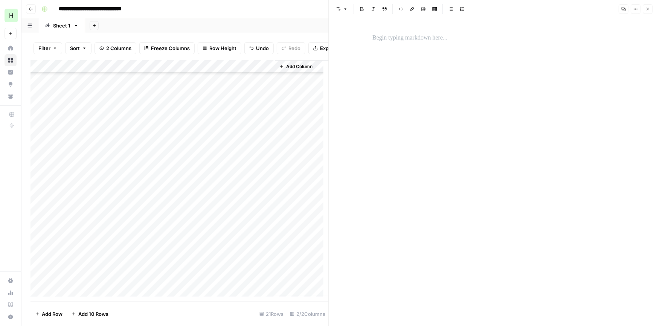
click at [433, 50] on div at bounding box center [493, 172] width 250 height 308
click at [410, 44] on div at bounding box center [493, 38] width 250 height 16
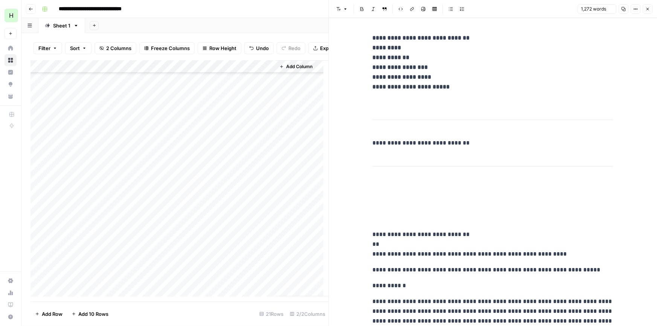
scroll to position [1091, 0]
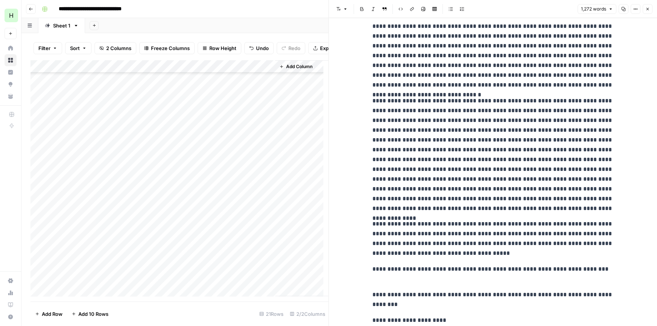
click at [649, 8] on icon "button" at bounding box center [647, 9] width 5 height 5
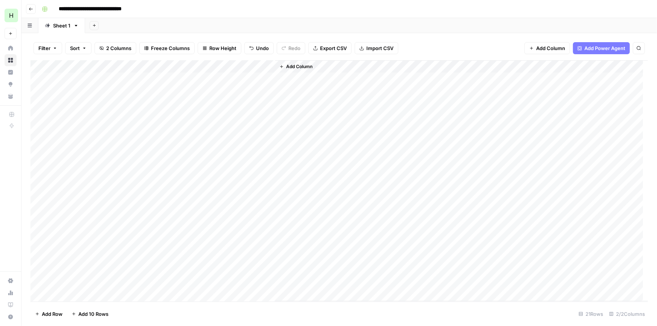
click at [217, 79] on div "Add Column" at bounding box center [338, 181] width 617 height 242
click at [213, 91] on div "Add Column" at bounding box center [338, 181] width 617 height 242
click at [213, 104] on div "Add Column" at bounding box center [338, 181] width 617 height 242
click at [216, 115] on div "Add Column" at bounding box center [338, 181] width 617 height 242
click at [218, 128] on div "Add Column" at bounding box center [338, 181] width 617 height 242
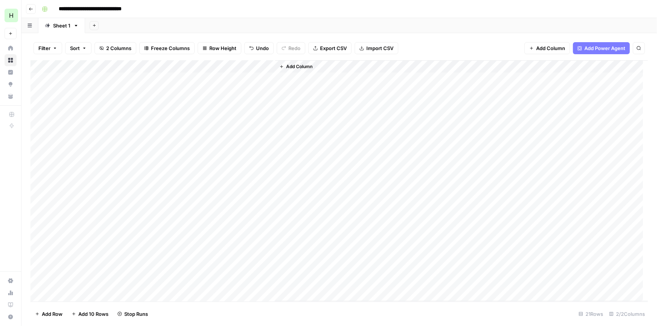
click at [214, 144] on div "Add Column" at bounding box center [338, 181] width 617 height 242
click at [214, 155] on div "Add Column" at bounding box center [338, 181] width 617 height 242
click at [213, 166] on div "Add Column" at bounding box center [338, 181] width 617 height 242
click at [216, 180] on div "Add Column" at bounding box center [338, 181] width 617 height 242
click at [217, 193] on div "Add Column" at bounding box center [338, 181] width 617 height 242
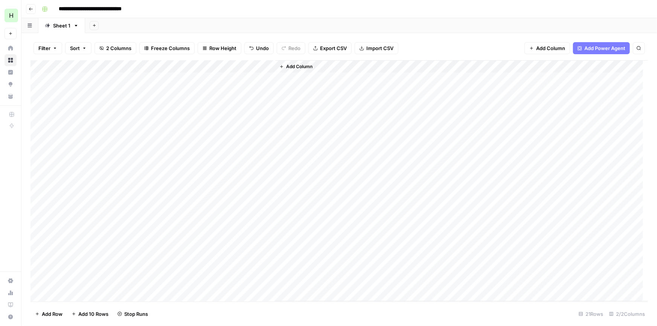
click at [214, 207] on div "Add Column" at bounding box center [338, 181] width 617 height 242
click at [215, 218] on div "Add Column" at bounding box center [338, 181] width 617 height 242
click at [217, 229] on div "Add Column" at bounding box center [338, 181] width 617 height 242
click at [105, 245] on div "Add Column" at bounding box center [338, 181] width 617 height 242
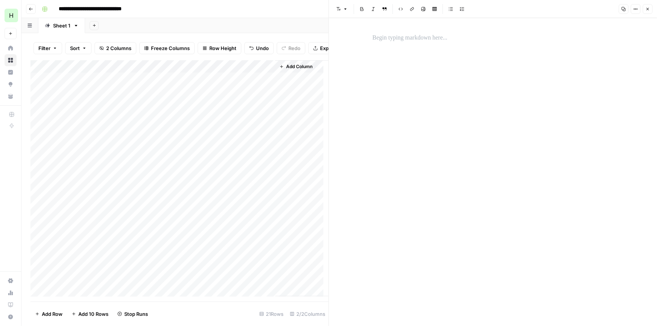
click at [396, 38] on p at bounding box center [492, 38] width 241 height 10
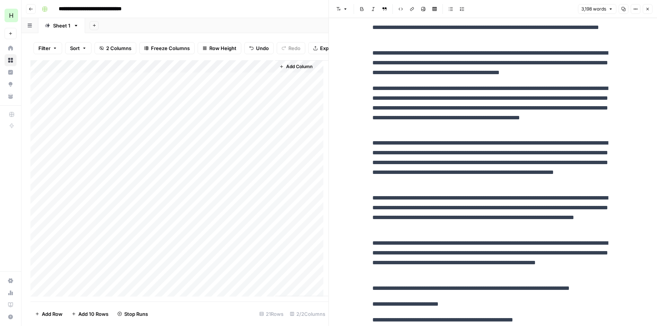
click at [94, 264] on div "Add Column" at bounding box center [179, 178] width 298 height 236
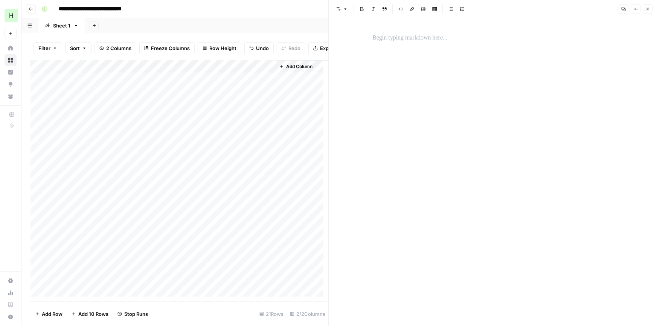
click at [413, 45] on div at bounding box center [493, 38] width 250 height 16
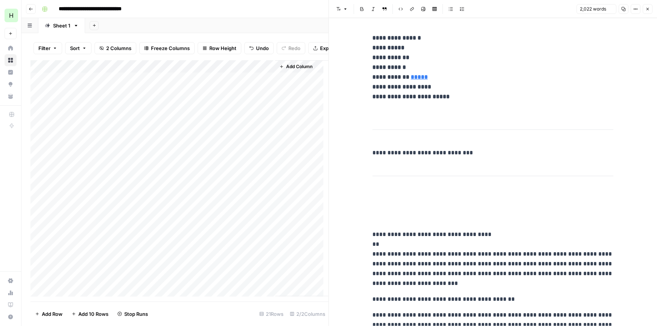
scroll to position [1890, 0]
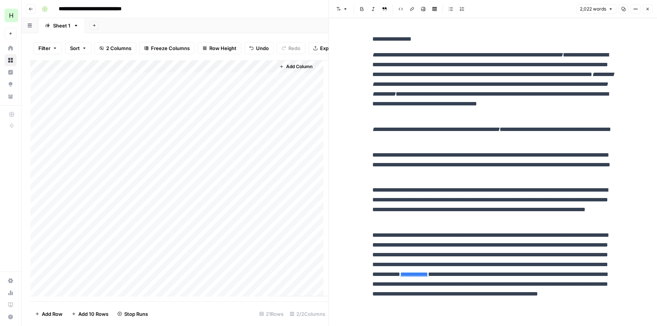
click at [77, 276] on div "Add Column" at bounding box center [179, 178] width 298 height 236
click at [76, 276] on div "Add Column" at bounding box center [179, 178] width 298 height 236
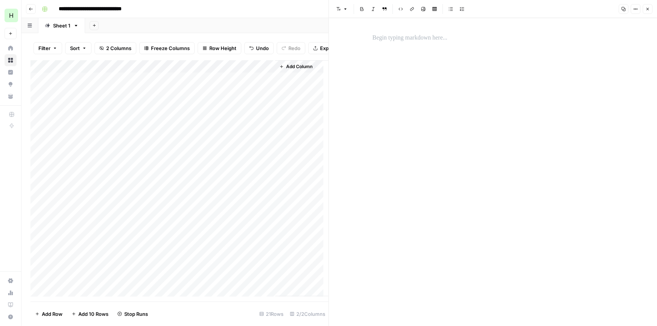
click at [97, 278] on div at bounding box center [111, 276] width 110 height 14
click at [433, 63] on div at bounding box center [493, 172] width 250 height 308
click at [421, 41] on p at bounding box center [492, 38] width 241 height 10
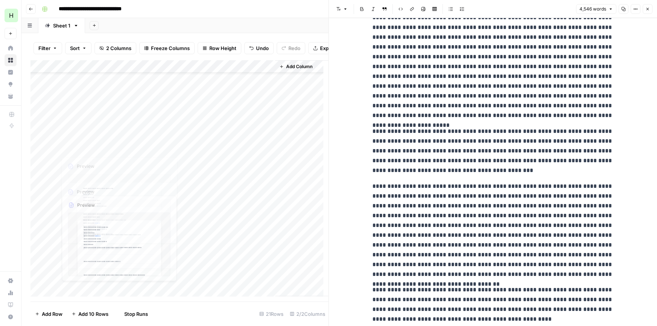
scroll to position [57, 0]
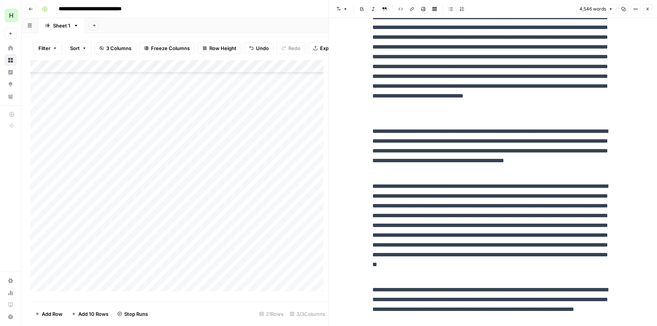
click at [106, 233] on div "Add Column" at bounding box center [179, 178] width 298 height 236
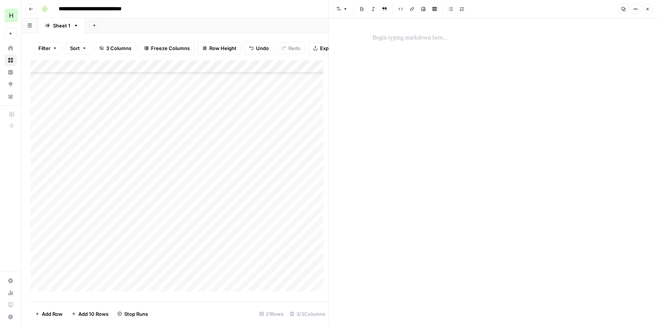
click at [415, 18] on div at bounding box center [493, 172] width 250 height 308
click at [405, 35] on p at bounding box center [492, 38] width 241 height 10
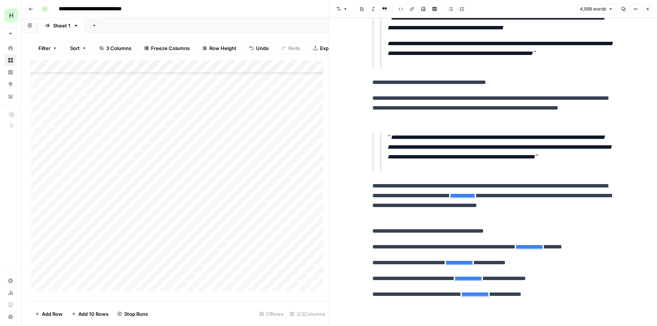
click at [98, 246] on div "Add Column" at bounding box center [179, 178] width 298 height 236
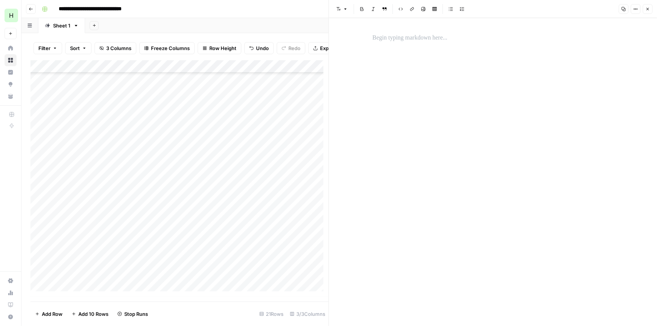
click at [98, 243] on div at bounding box center [111, 245] width 110 height 14
click at [89, 244] on div at bounding box center [111, 245] width 110 height 14
click at [393, 28] on div at bounding box center [493, 172] width 250 height 308
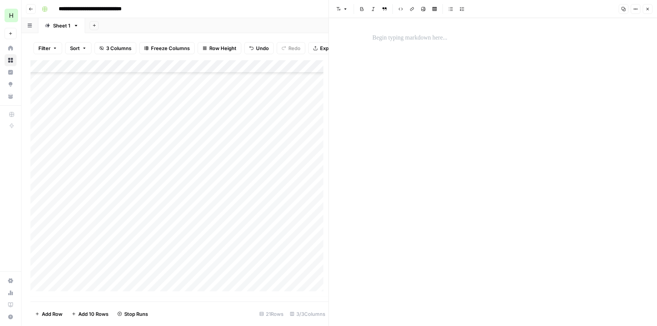
click at [393, 42] on p at bounding box center [492, 38] width 241 height 10
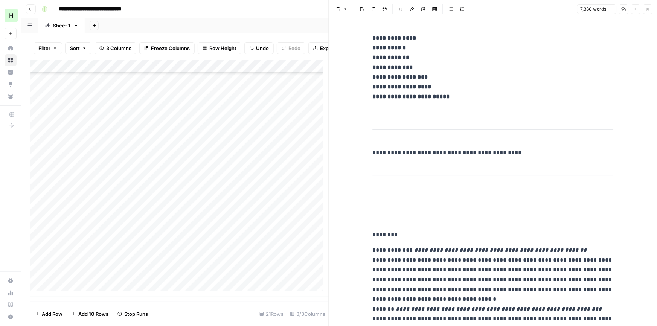
scroll to position [5610, 0]
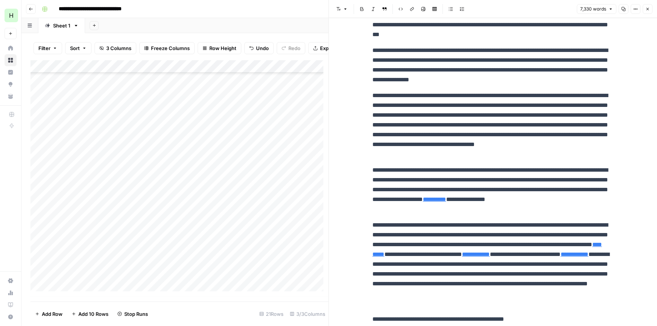
click at [77, 257] on div "Add Column" at bounding box center [179, 178] width 298 height 236
click at [79, 257] on div "Add Column" at bounding box center [179, 178] width 298 height 236
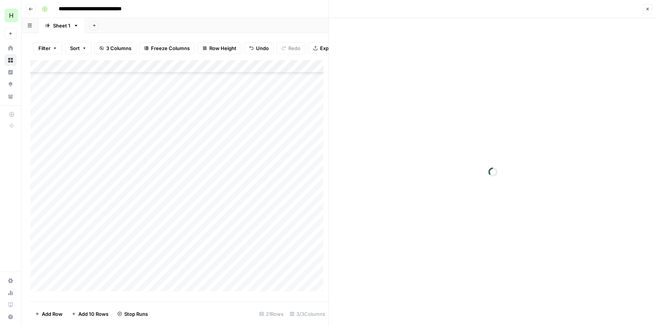
click at [79, 257] on div at bounding box center [111, 257] width 110 height 14
click at [460, 34] on p at bounding box center [492, 38] width 241 height 10
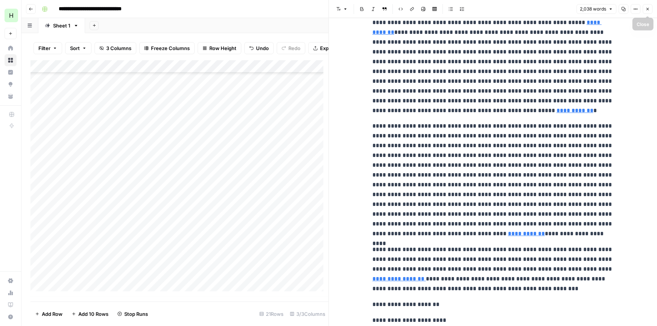
click at [651, 8] on button "Close" at bounding box center [648, 9] width 10 height 10
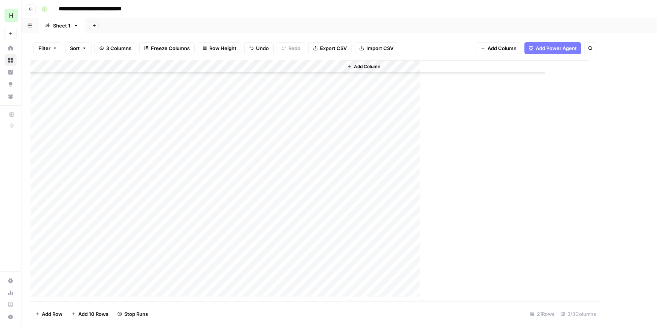
scroll to position [52, 0]
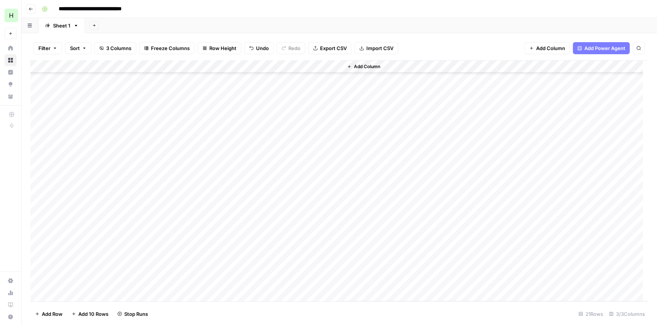
click at [79, 268] on div "Add Column" at bounding box center [338, 181] width 617 height 242
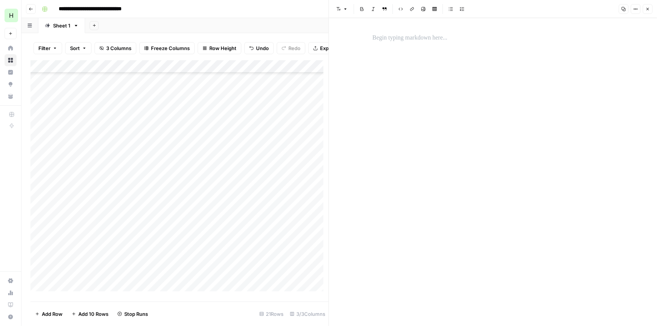
click at [387, 44] on div at bounding box center [493, 38] width 250 height 16
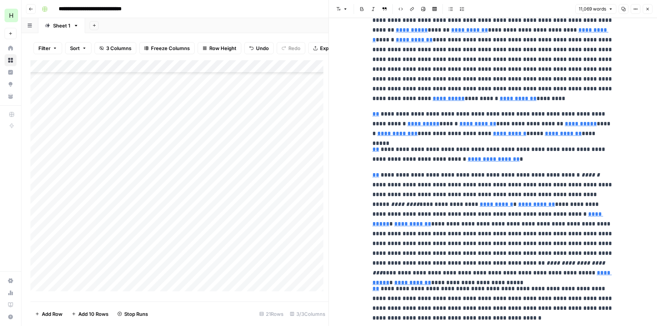
scroll to position [62, 0]
click at [73, 293] on div "Add Column" at bounding box center [179, 178] width 298 height 236
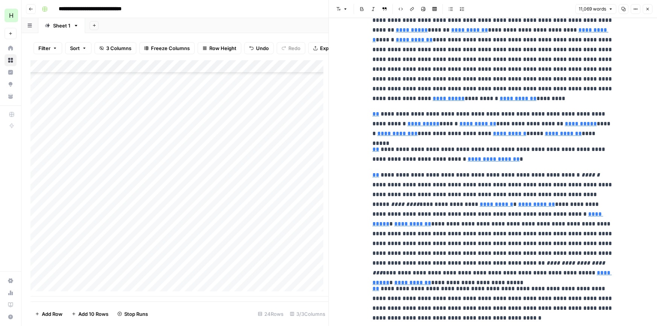
click at [112, 226] on div "Add Column" at bounding box center [179, 178] width 298 height 236
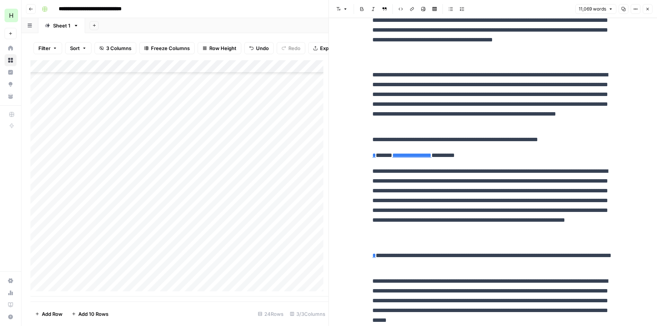
scroll to position [0, 0]
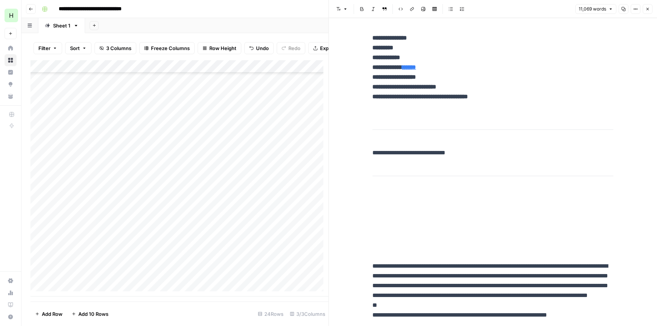
click at [95, 236] on div "Add Column" at bounding box center [179, 178] width 298 height 236
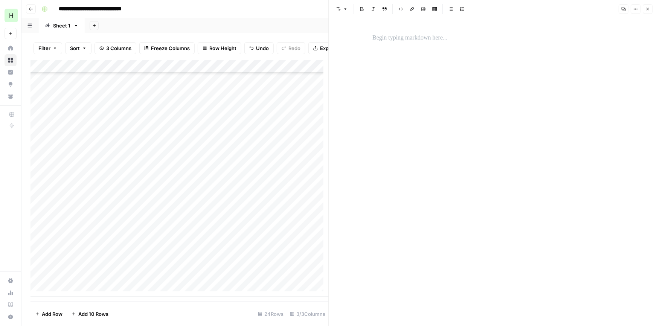
click at [96, 238] on div at bounding box center [111, 239] width 110 height 14
click at [385, 38] on p at bounding box center [492, 38] width 241 height 10
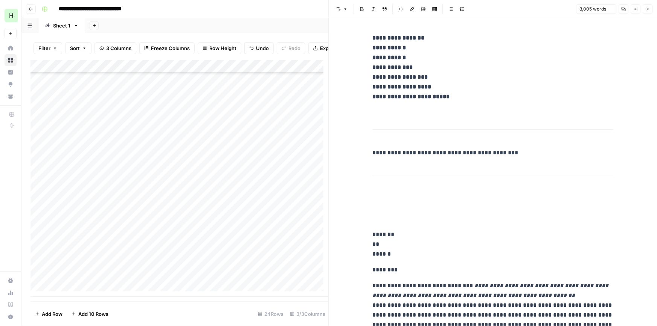
scroll to position [2256, 0]
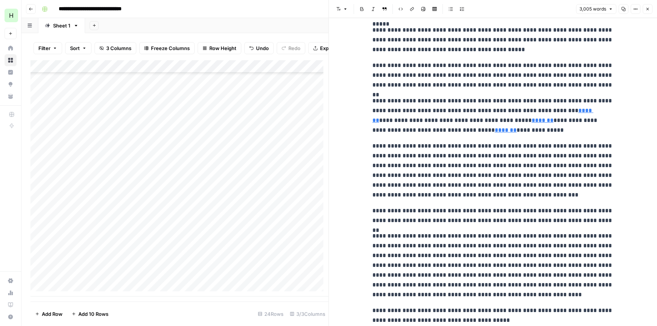
click at [115, 255] on div "Add Column" at bounding box center [179, 178] width 298 height 236
click at [115, 254] on div "Add Column" at bounding box center [179, 178] width 298 height 236
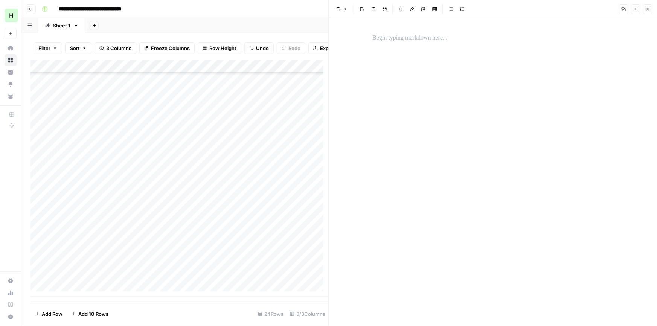
click at [408, 51] on div at bounding box center [493, 172] width 250 height 308
click at [408, 36] on p at bounding box center [492, 38] width 241 height 10
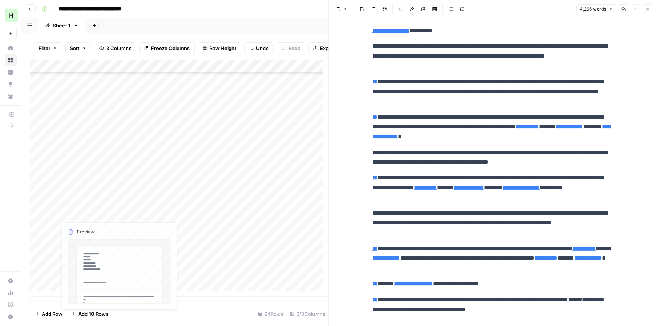
scroll to position [3912, 0]
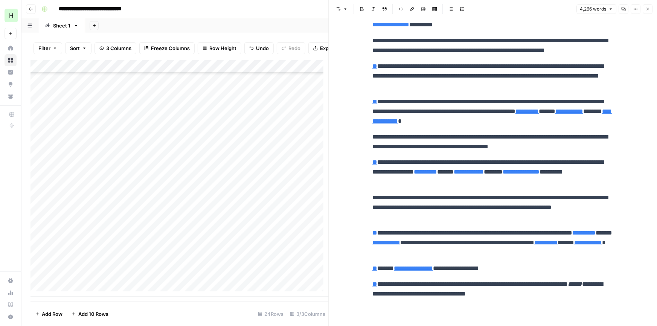
click at [79, 267] on div "Add Column" at bounding box center [179, 178] width 298 height 236
click at [79, 266] on div "Add Column" at bounding box center [179, 178] width 298 height 236
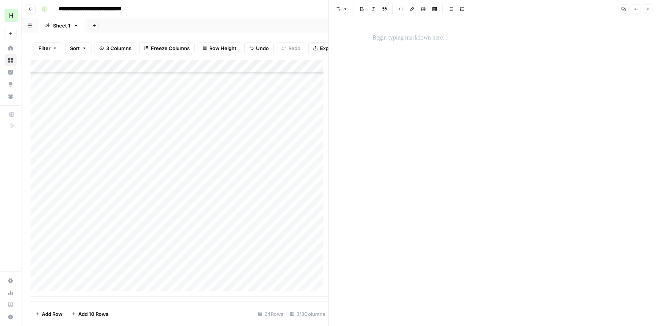
click at [398, 34] on p at bounding box center [492, 38] width 241 height 10
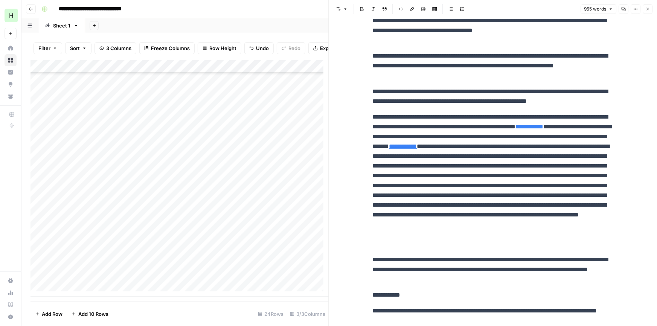
click at [117, 275] on div "Add Column" at bounding box center [179, 178] width 298 height 236
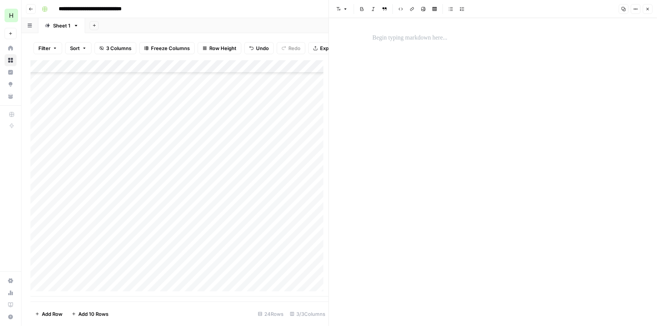
click at [392, 38] on p at bounding box center [492, 38] width 241 height 10
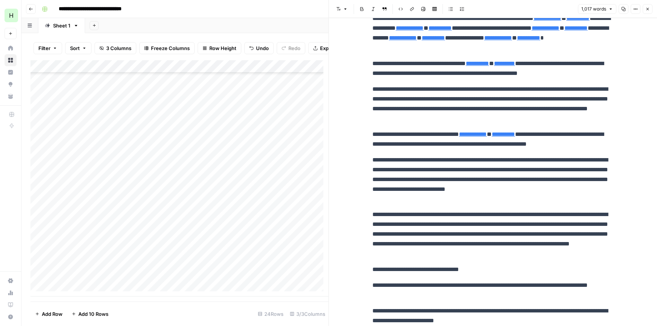
click at [82, 291] on div "Add Column" at bounding box center [179, 178] width 298 height 236
click at [75, 290] on div "Add Column" at bounding box center [179, 178] width 298 height 236
click at [72, 291] on div "Add Column" at bounding box center [179, 178] width 298 height 236
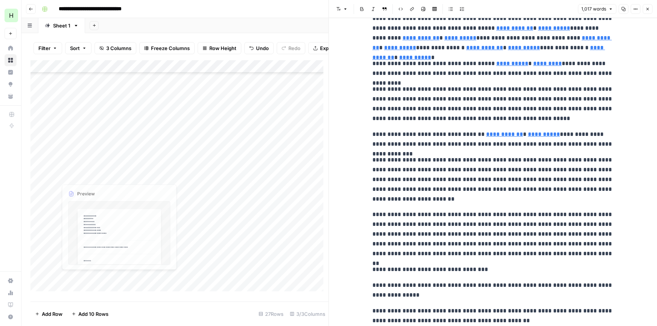
scroll to position [139, 0]
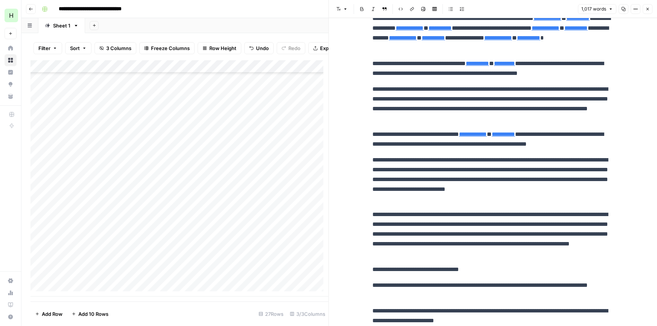
click at [90, 291] on div "Add Column" at bounding box center [179, 178] width 298 height 236
click at [100, 236] on div "Add Column" at bounding box center [179, 178] width 298 height 236
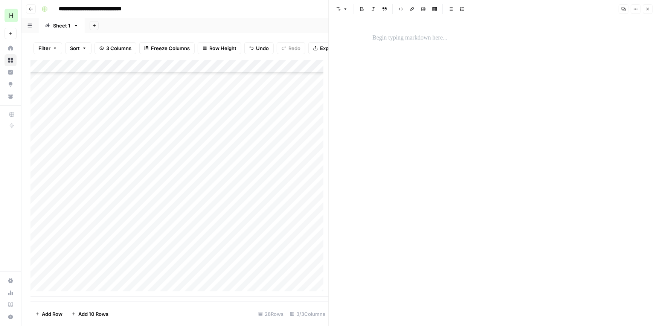
click at [401, 41] on p at bounding box center [492, 38] width 241 height 10
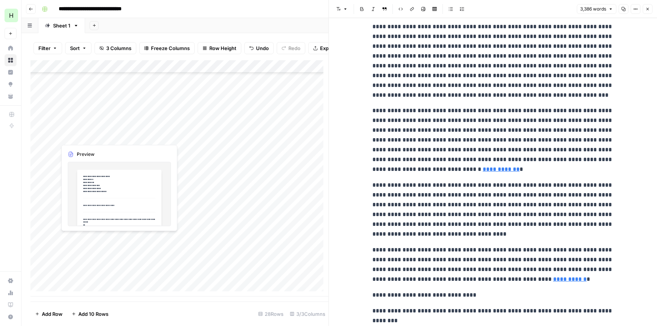
scroll to position [2589, 0]
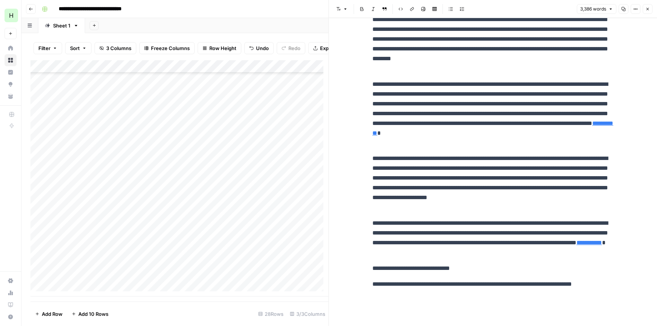
click at [80, 254] on div "Add Column" at bounding box center [179, 178] width 298 height 236
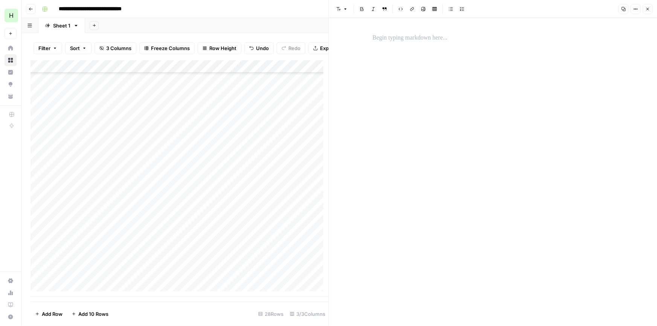
click at [399, 38] on p at bounding box center [492, 38] width 241 height 10
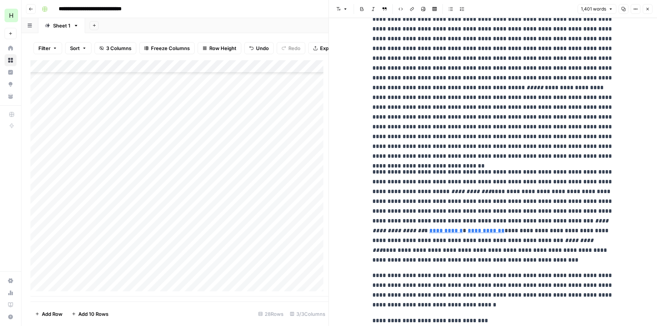
click at [95, 259] on div "Add Column" at bounding box center [179, 178] width 298 height 236
click at [94, 261] on div "Add Column" at bounding box center [179, 178] width 298 height 236
click at [94, 261] on div at bounding box center [111, 265] width 110 height 14
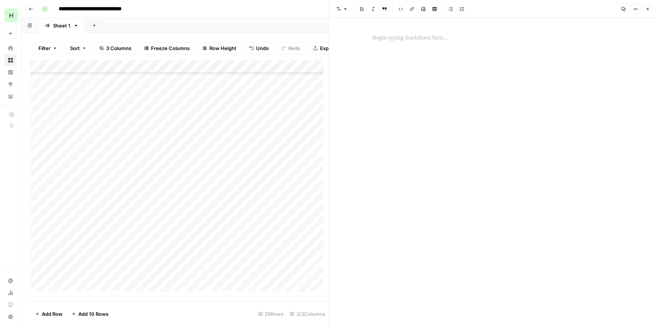
click at [383, 46] on div at bounding box center [493, 38] width 250 height 16
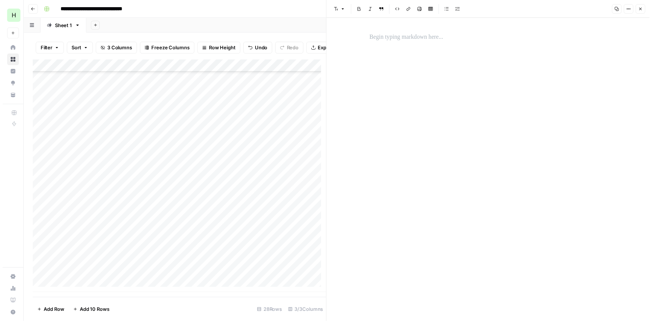
scroll to position [2097, 0]
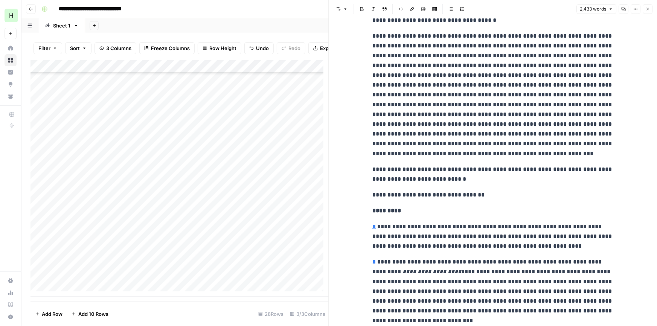
click at [651, 8] on header "Font style Bold Italic Block quote Code block Link Image Insert Table Bulleted …" at bounding box center [493, 9] width 328 height 18
click at [650, 8] on button "Close" at bounding box center [648, 9] width 10 height 10
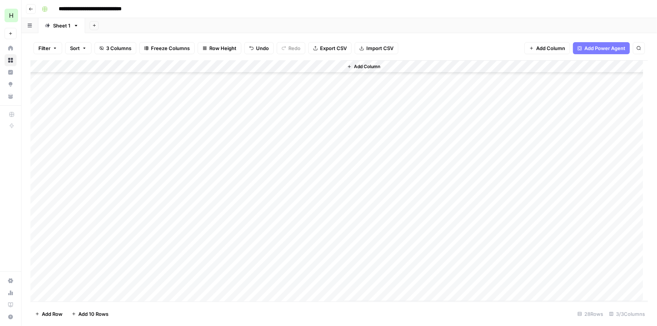
scroll to position [62, 0]
click at [215, 181] on div "Add Column" at bounding box center [338, 181] width 617 height 242
click at [209, 194] on div "Add Column" at bounding box center [338, 181] width 617 height 242
click at [219, 208] on div "Add Column" at bounding box center [338, 181] width 617 height 242
click at [216, 221] on div "Add Column" at bounding box center [338, 181] width 617 height 242
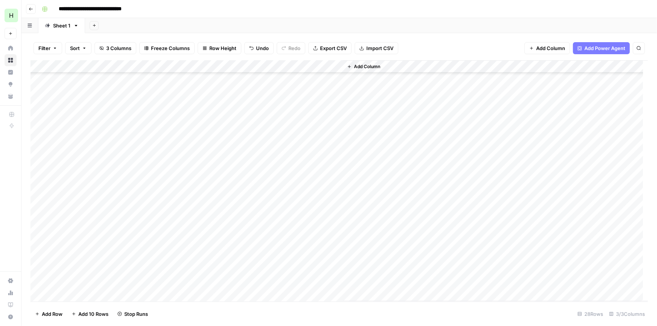
click at [218, 236] on div "Add Column" at bounding box center [338, 181] width 617 height 242
click at [218, 248] on div "Add Column" at bounding box center [338, 181] width 617 height 242
click at [217, 259] on div "Add Column" at bounding box center [338, 181] width 617 height 242
click at [218, 272] on div "Add Column" at bounding box center [338, 181] width 617 height 242
click at [217, 284] on div "Add Column" at bounding box center [338, 181] width 617 height 242
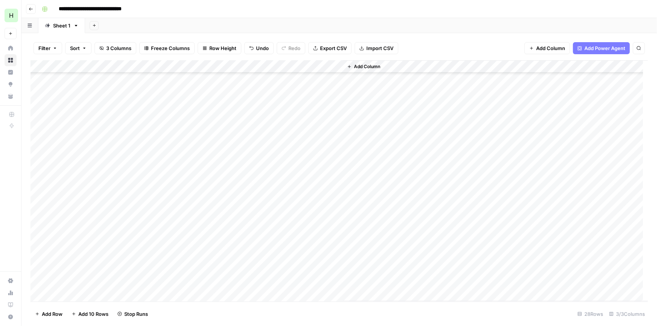
scroll to position [142, 0]
click at [221, 215] on div "Add Column" at bounding box center [338, 181] width 617 height 242
click at [218, 230] on div "Add Column" at bounding box center [338, 181] width 617 height 242
click at [219, 244] on div "Add Column" at bounding box center [338, 181] width 617 height 242
click at [215, 259] on div "Add Column" at bounding box center [338, 181] width 617 height 242
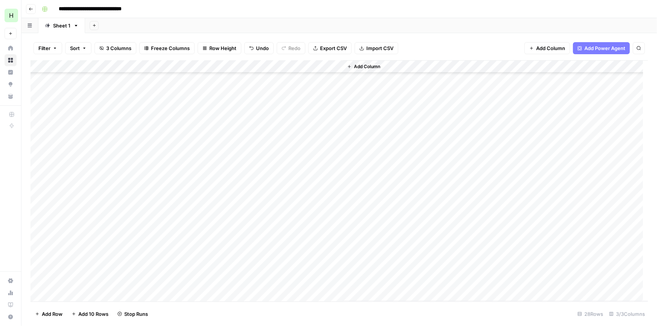
click at [215, 267] on div "Add Column" at bounding box center [338, 181] width 617 height 242
click at [216, 280] on div "Add Column" at bounding box center [338, 181] width 617 height 242
click at [269, 285] on div "Add Column" at bounding box center [338, 181] width 617 height 242
click at [37, 281] on div "Add Column" at bounding box center [338, 181] width 617 height 242
click at [48, 314] on span "Delete 1 Row" at bounding box center [50, 314] width 30 height 8
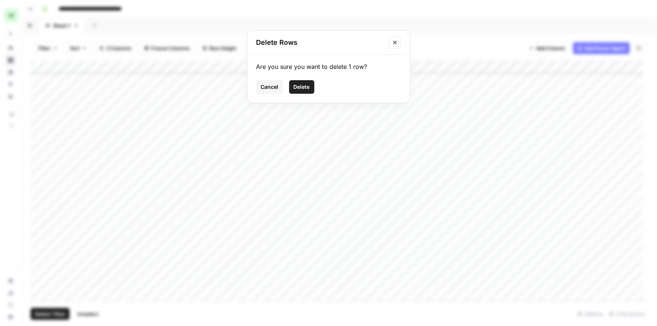
click at [305, 85] on span "Delete" at bounding box center [302, 87] width 16 height 8
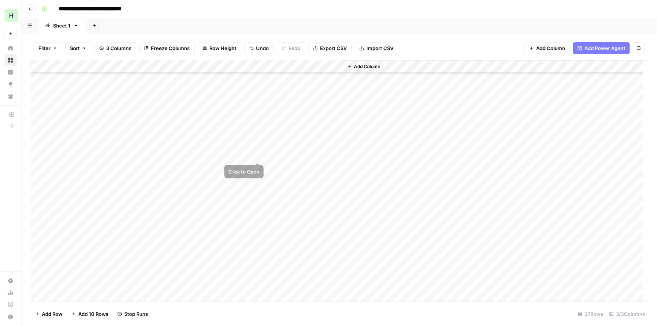
scroll to position [0, 0]
drag, startPoint x: 341, startPoint y: 64, endPoint x: 394, endPoint y: 68, distance: 52.9
click at [394, 68] on div "Add Column" at bounding box center [338, 181] width 617 height 242
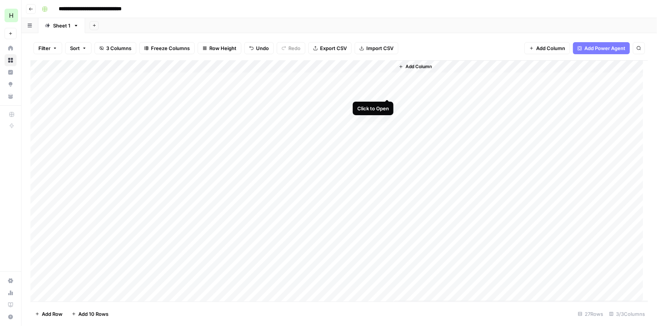
click at [384, 91] on div "Add Column" at bounding box center [338, 181] width 617 height 242
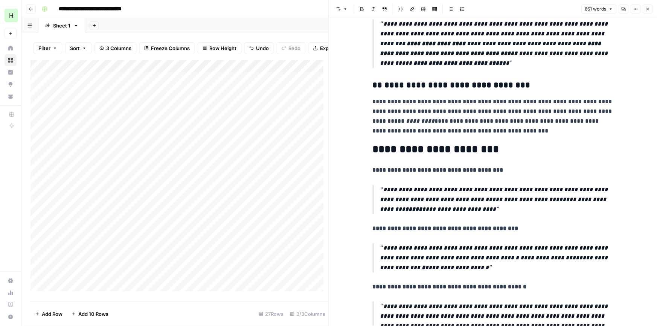
scroll to position [319, 0]
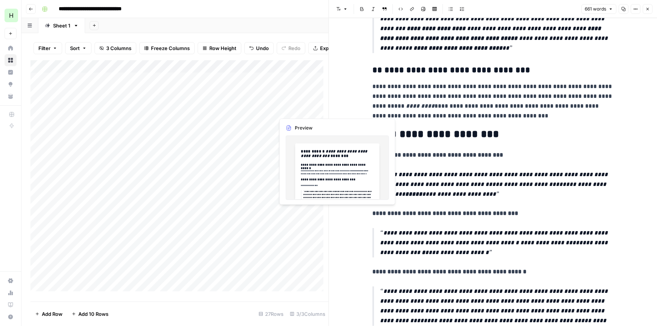
click at [300, 109] on div "Add Column" at bounding box center [179, 178] width 298 height 236
click at [300, 109] on div at bounding box center [334, 110] width 120 height 14
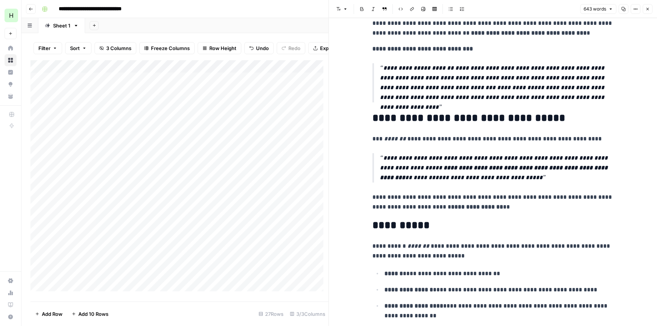
scroll to position [784, 0]
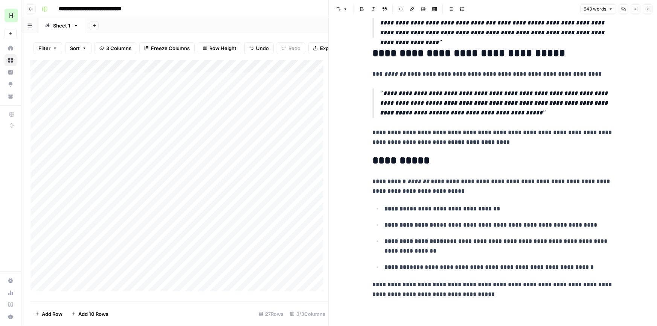
click at [301, 120] on div "Add Column" at bounding box center [179, 178] width 298 height 236
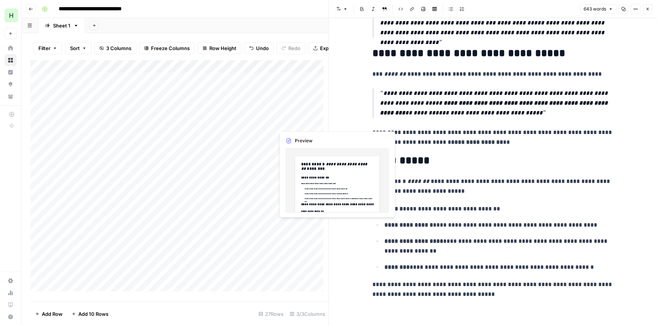
click at [304, 123] on div "Add Column" at bounding box center [179, 178] width 298 height 236
click at [304, 123] on div at bounding box center [334, 123] width 120 height 14
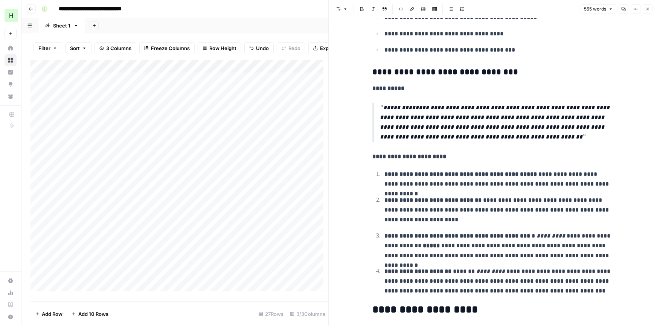
scroll to position [295, 0]
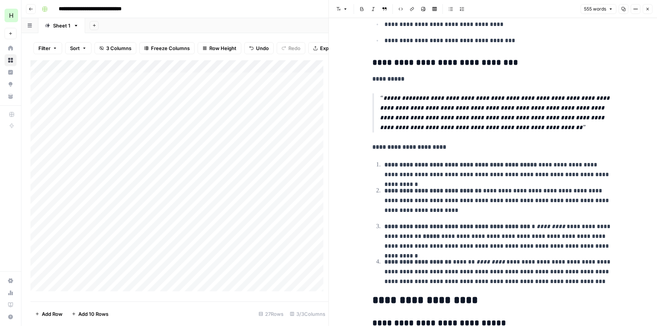
drag, startPoint x: 546, startPoint y: 131, endPoint x: 541, endPoint y: 142, distance: 12.6
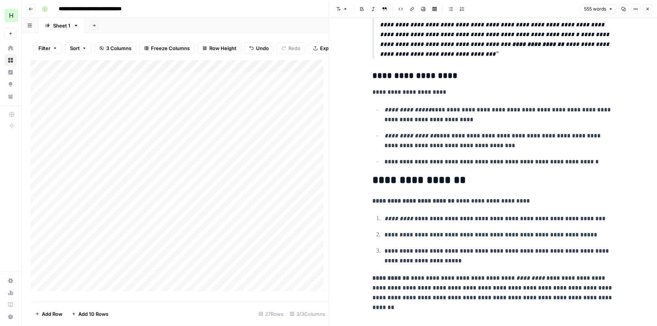
scroll to position [710, 0]
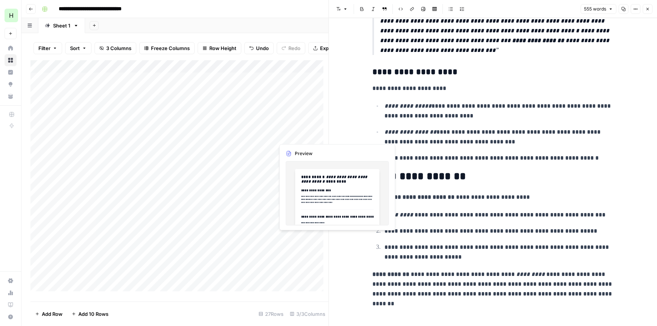
click at [296, 137] on div "Add Column" at bounding box center [179, 178] width 298 height 236
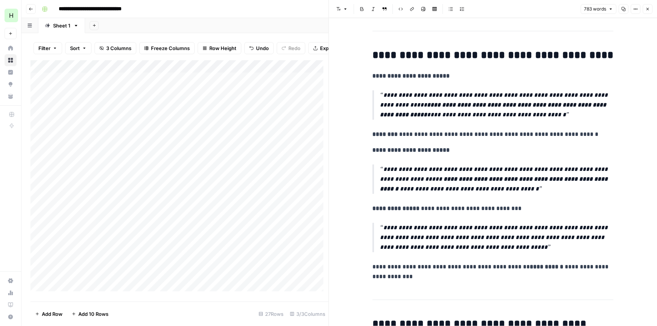
scroll to position [126, 0]
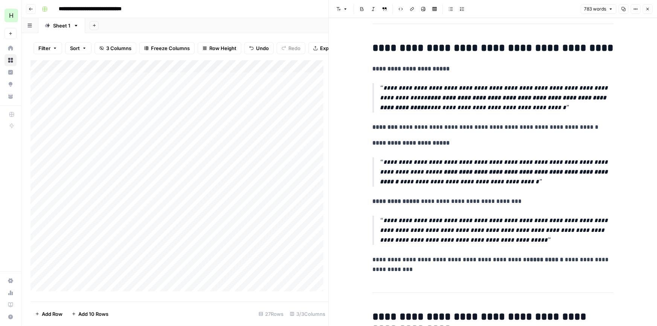
drag, startPoint x: 517, startPoint y: 178, endPoint x: 513, endPoint y: 190, distance: 12.6
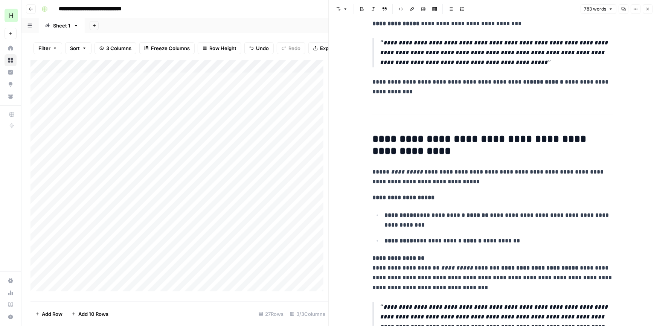
scroll to position [316, 0]
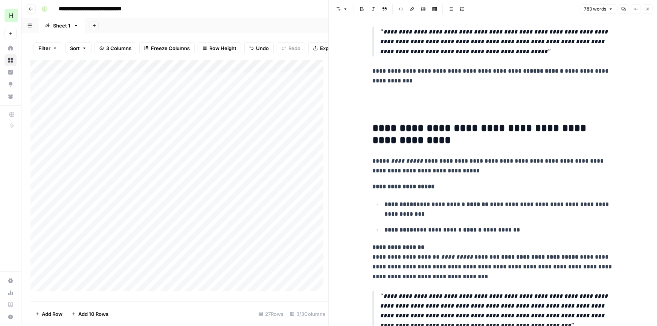
drag, startPoint x: 497, startPoint y: 142, endPoint x: 497, endPoint y: 163, distance: 21.1
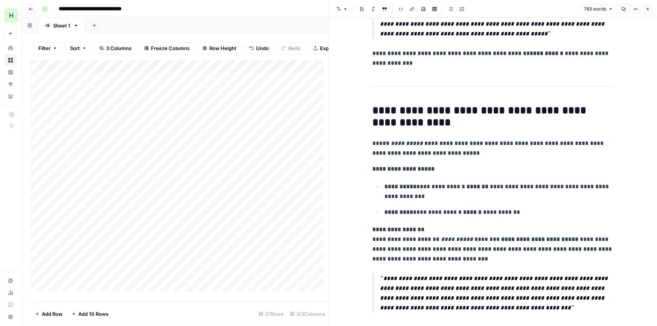
scroll to position [357, 0]
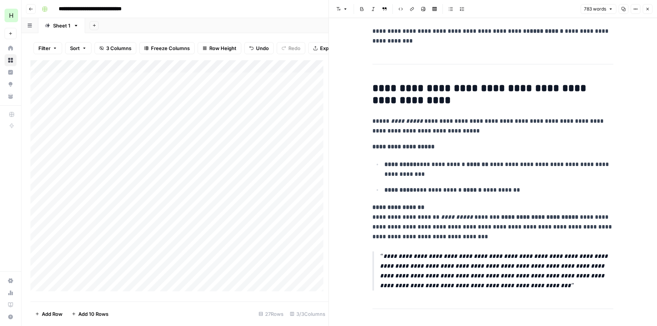
drag, startPoint x: 492, startPoint y: 146, endPoint x: 497, endPoint y: 174, distance: 28.6
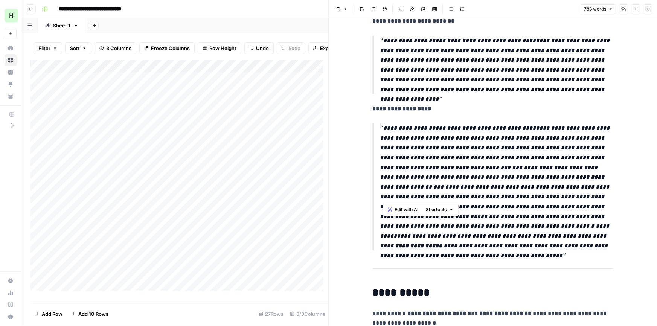
scroll to position [1075, 0]
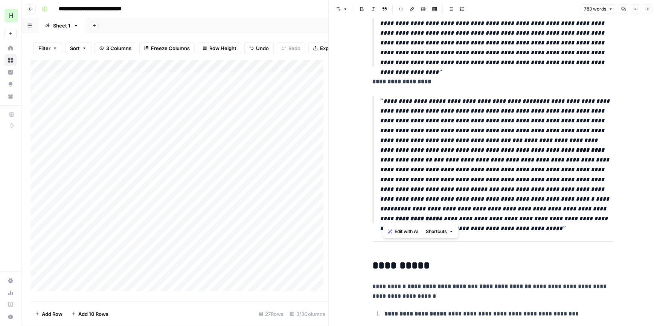
drag, startPoint x: 385, startPoint y: 181, endPoint x: 588, endPoint y: 220, distance: 207.3
click at [588, 220] on p "**********" at bounding box center [496, 159] width 233 height 127
copy p "**********"
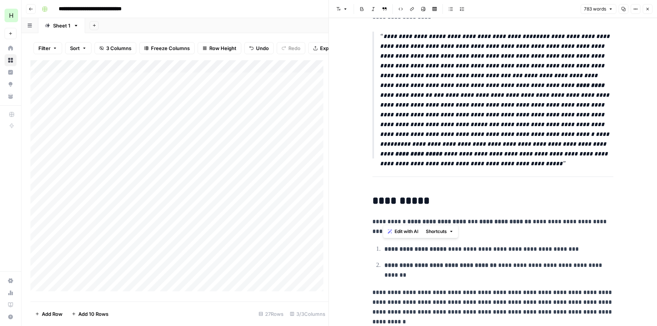
scroll to position [1158, 0]
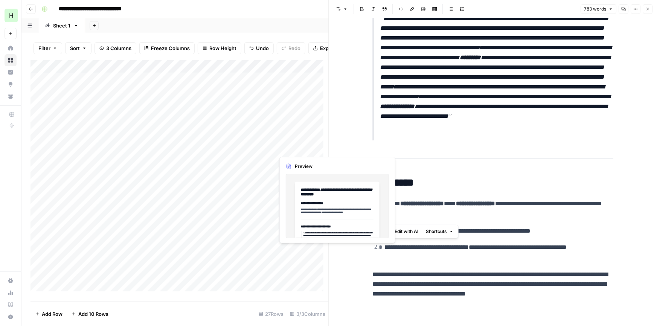
click at [295, 148] on div "Add Column" at bounding box center [179, 178] width 298 height 236
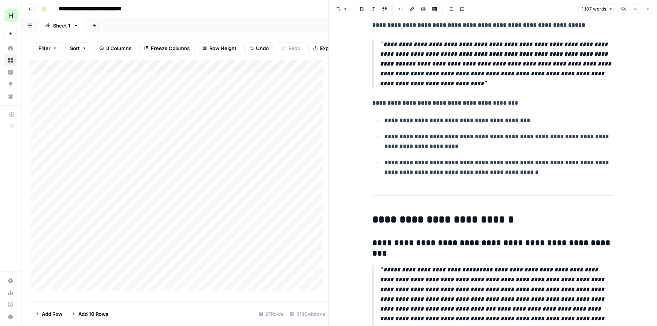
scroll to position [1437, 0]
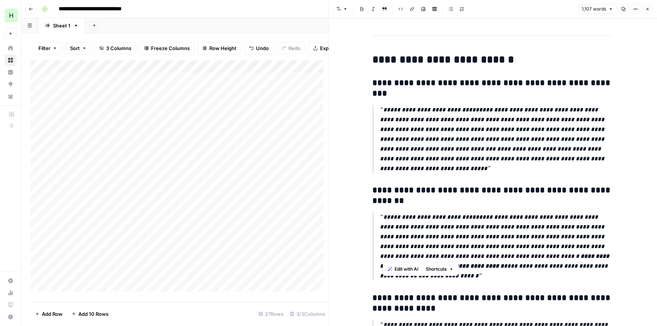
drag, startPoint x: 384, startPoint y: 198, endPoint x: 408, endPoint y: 255, distance: 62.2
click at [408, 255] on p "**********" at bounding box center [496, 246] width 233 height 69
copy p "**********"
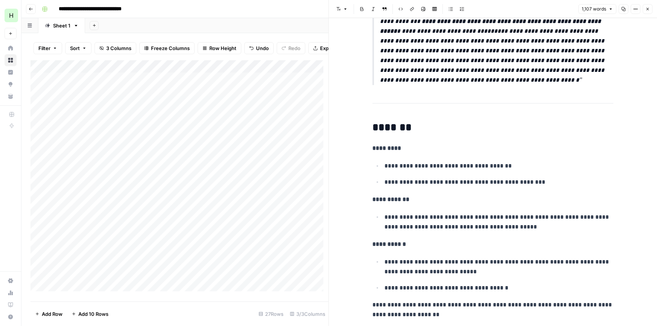
scroll to position [1751, 0]
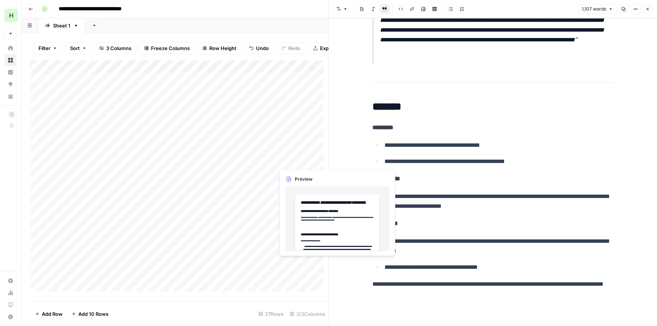
click at [294, 159] on div "Add Column" at bounding box center [179, 178] width 298 height 236
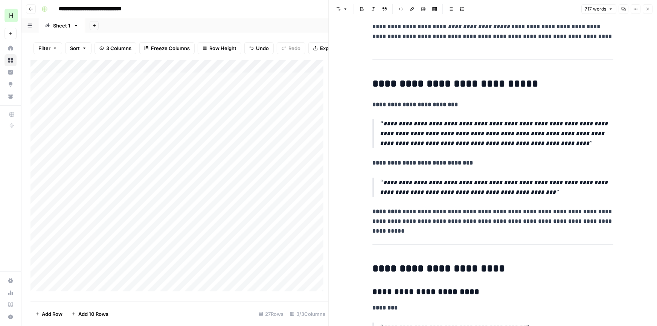
scroll to position [79, 0]
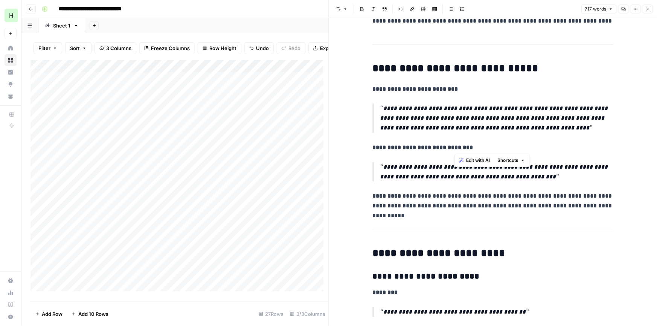
drag, startPoint x: 455, startPoint y: 145, endPoint x: 462, endPoint y: 146, distance: 6.5
click at [462, 146] on strong "**********" at bounding box center [422, 148] width 101 height 6
copy strong "**"
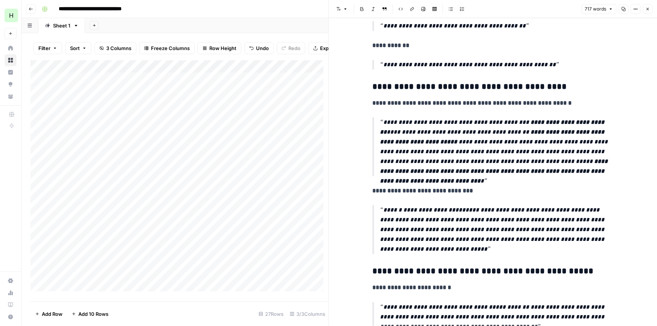
scroll to position [399, 0]
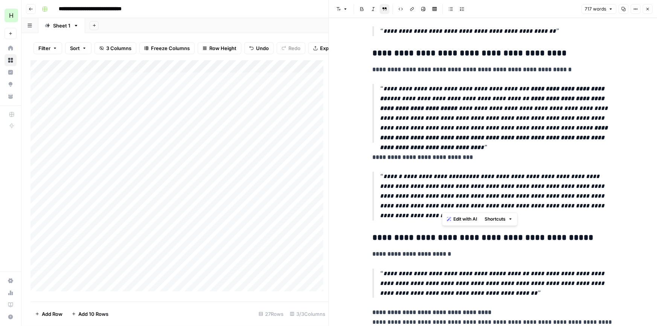
drag, startPoint x: 442, startPoint y: 208, endPoint x: 555, endPoint y: 177, distance: 116.8
click at [555, 177] on p "**********" at bounding box center [496, 196] width 233 height 49
copy p "**********"
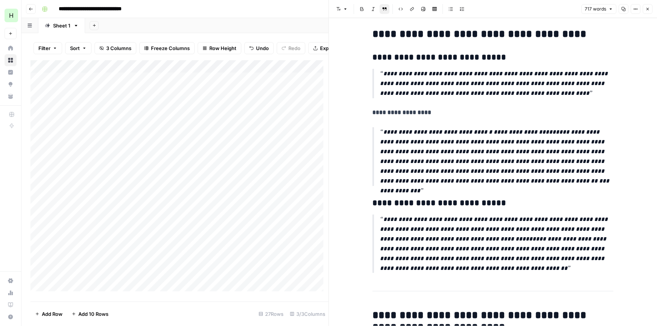
scroll to position [798, 0]
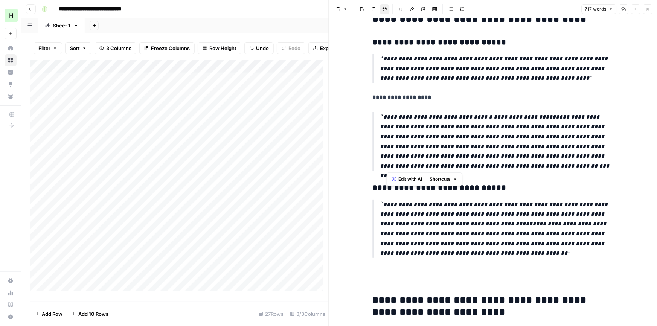
drag, startPoint x: 385, startPoint y: 116, endPoint x: 530, endPoint y: 165, distance: 153.6
click at [530, 165] on p "**********" at bounding box center [496, 141] width 233 height 59
click at [497, 143] on p "**********" at bounding box center [496, 141] width 233 height 59
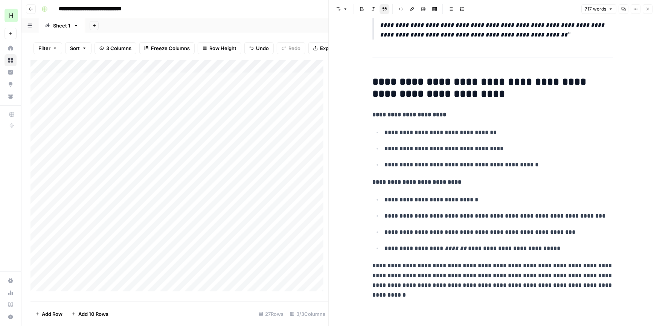
scroll to position [1018, 0]
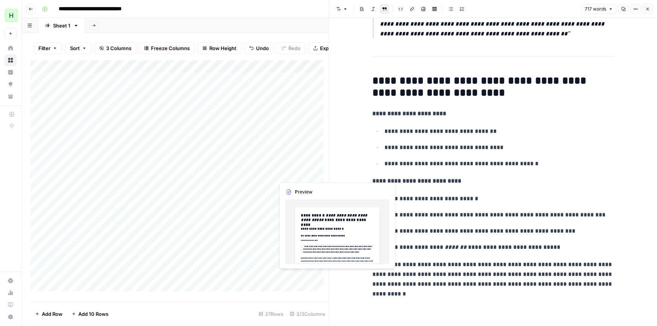
click at [308, 173] on div "Add Column" at bounding box center [179, 178] width 298 height 236
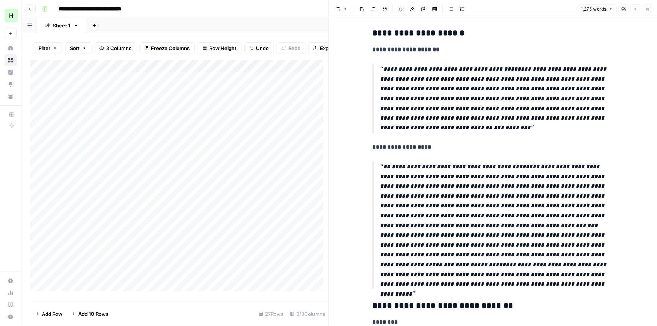
scroll to position [1277, 0]
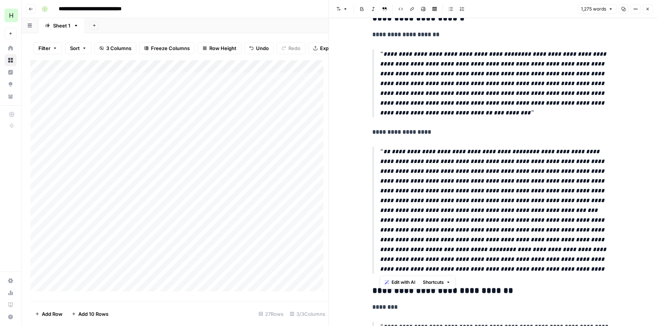
drag, startPoint x: 380, startPoint y: 151, endPoint x: 442, endPoint y: 266, distance: 130.4
click at [442, 266] on p "**********" at bounding box center [496, 210] width 233 height 127
copy p "**********"
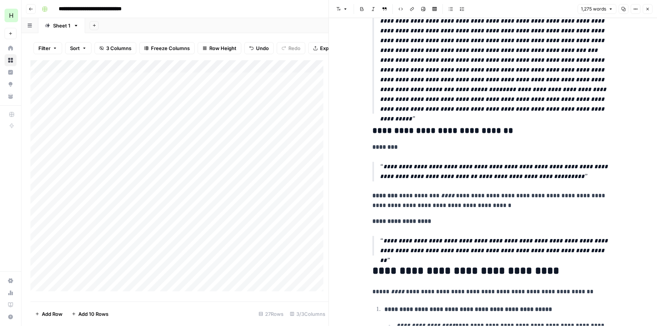
scroll to position [1517, 0]
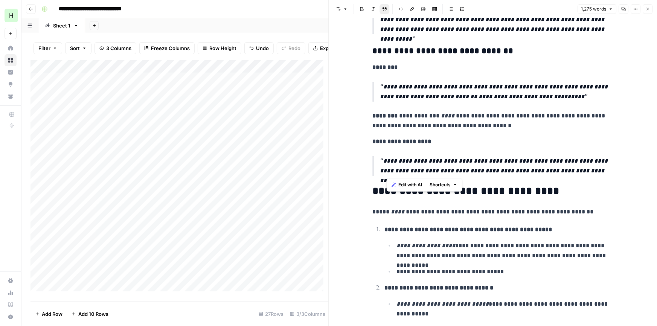
drag, startPoint x: 385, startPoint y: 162, endPoint x: 561, endPoint y: 171, distance: 176.4
click at [561, 171] on p "**********" at bounding box center [496, 166] width 233 height 20
drag, startPoint x: 533, startPoint y: 165, endPoint x: 546, endPoint y: 151, distance: 18.9
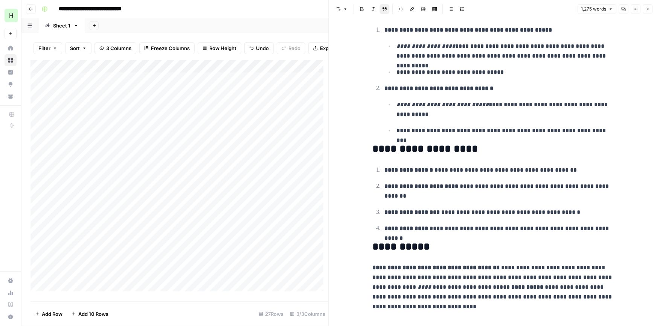
scroll to position [1730, 0]
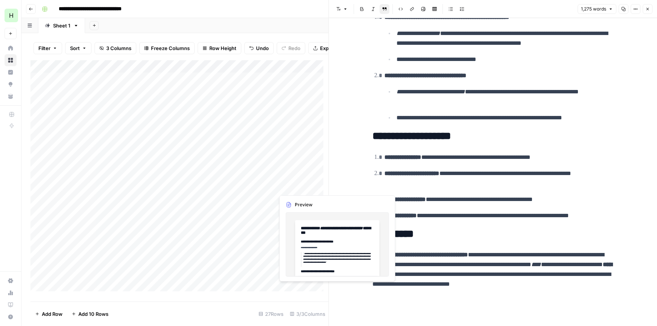
click at [288, 188] on div "Add Column" at bounding box center [179, 178] width 298 height 236
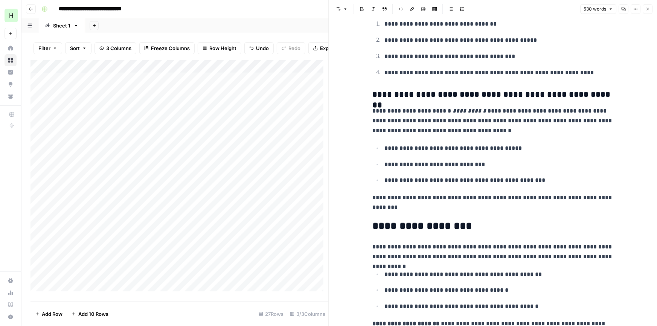
scroll to position [743, 0]
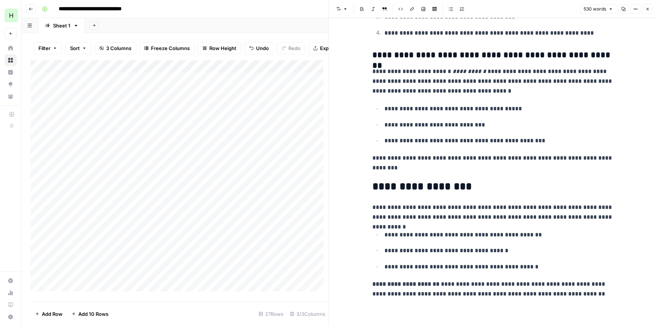
click at [36, 184] on div "Add Column" at bounding box center [179, 178] width 298 height 236
click at [47, 316] on span "Delete 1 Row" at bounding box center [50, 314] width 30 height 8
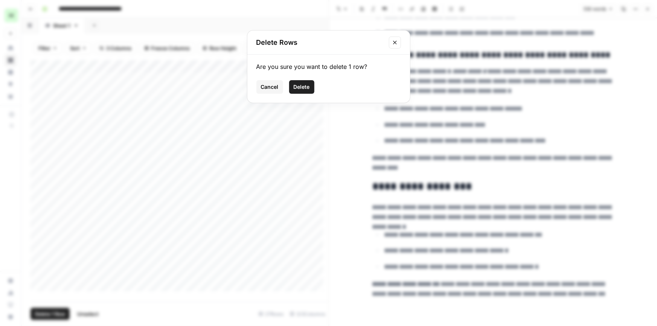
click at [299, 90] on span "Delete" at bounding box center [302, 87] width 16 height 8
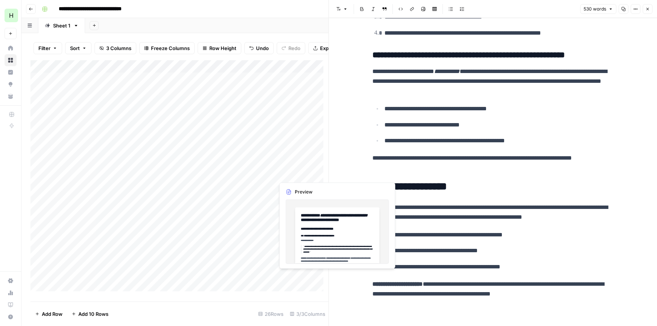
click at [296, 172] on div "Add Column" at bounding box center [179, 178] width 298 height 236
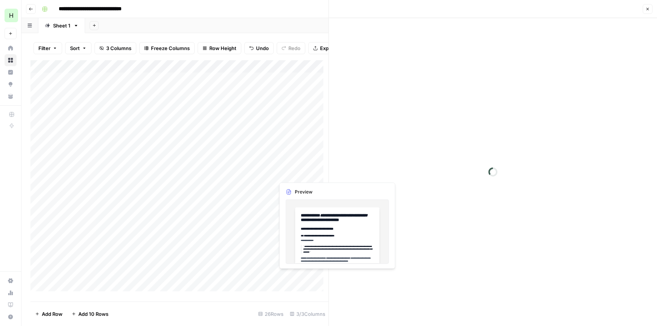
click at [296, 172] on div at bounding box center [334, 174] width 120 height 14
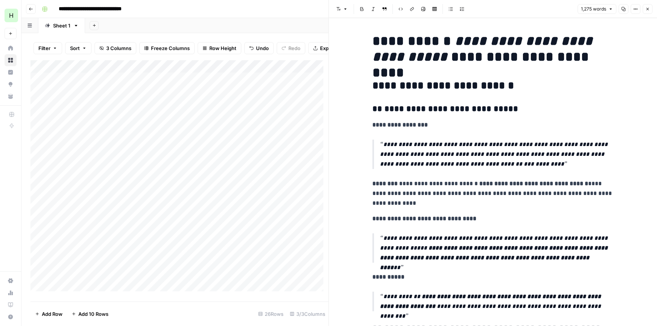
click at [291, 185] on div "Add Column" at bounding box center [179, 178] width 298 height 236
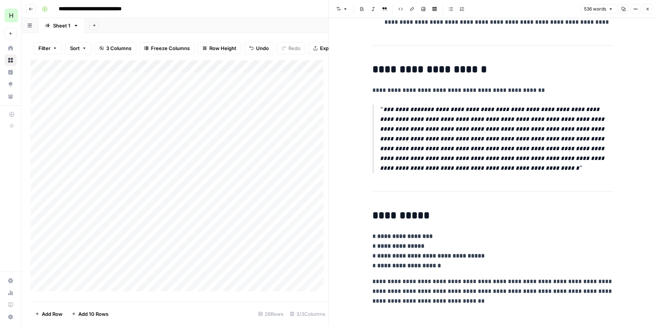
scroll to position [885, 0]
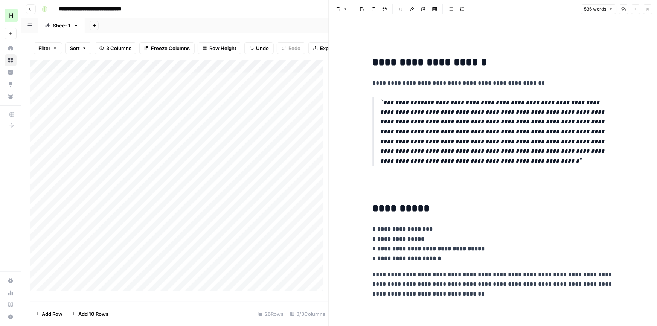
click at [304, 198] on div "Add Column" at bounding box center [179, 178] width 298 height 236
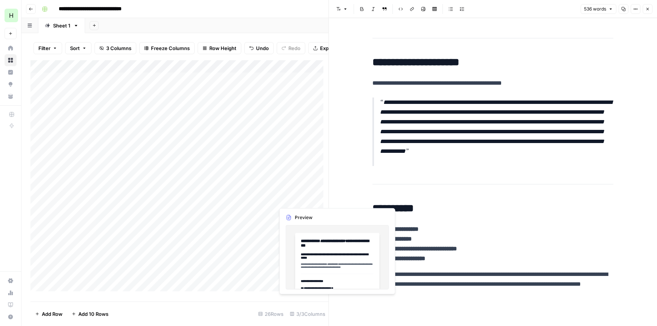
click at [285, 201] on div "Add Column" at bounding box center [179, 178] width 298 height 236
click at [285, 201] on div at bounding box center [334, 199] width 120 height 14
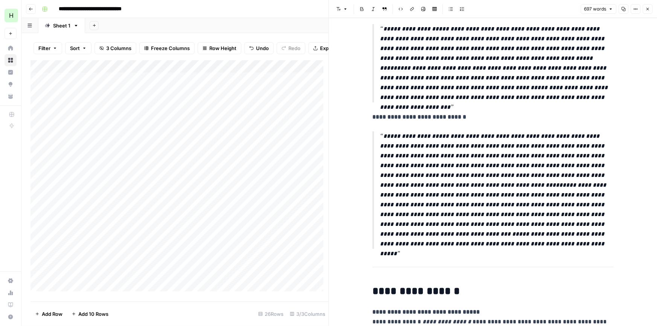
scroll to position [798, 0]
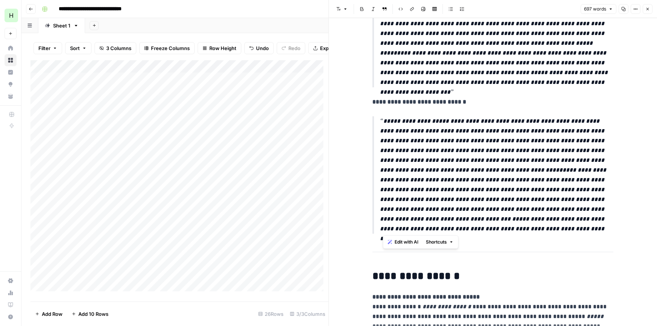
drag, startPoint x: 383, startPoint y: 119, endPoint x: 422, endPoint y: 227, distance: 115.0
click at [422, 227] on p "**********" at bounding box center [496, 174] width 233 height 117
copy p "**********"
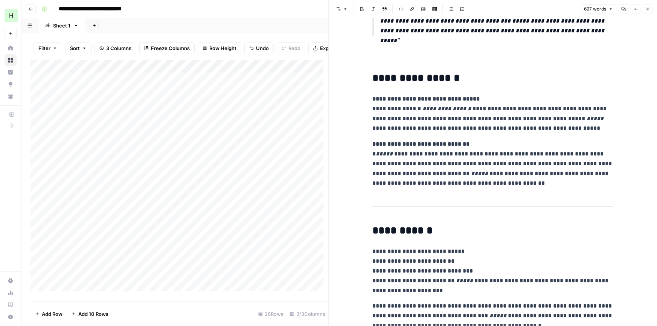
scroll to position [1028, 0]
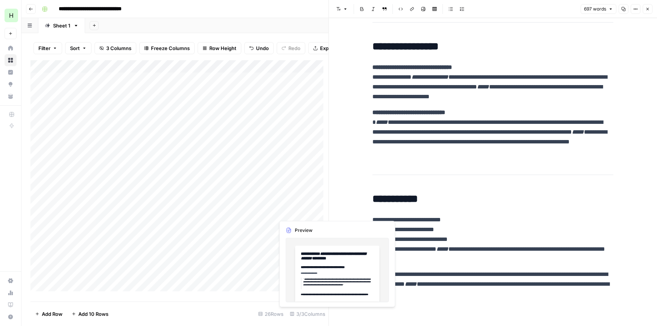
click at [283, 211] on div "Add Column" at bounding box center [179, 178] width 298 height 236
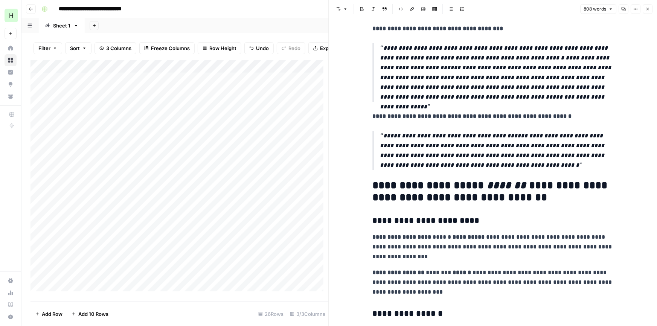
scroll to position [479, 0]
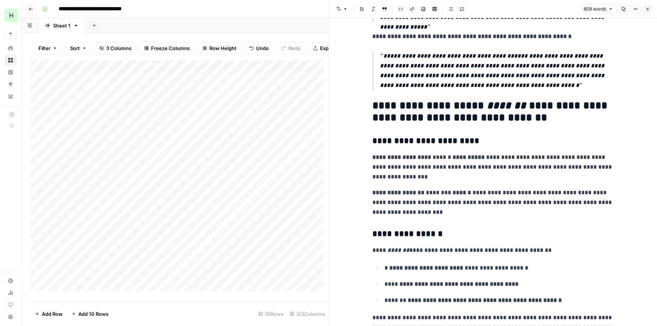
click at [41, 211] on div "Add Column" at bounding box center [179, 178] width 298 height 236
click at [51, 316] on span "Delete 1 Row" at bounding box center [50, 314] width 30 height 8
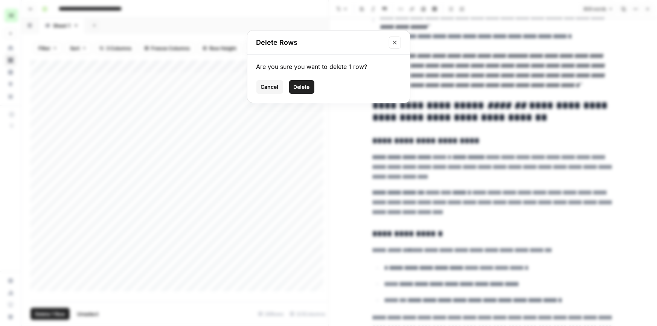
click at [304, 86] on span "Delete" at bounding box center [302, 87] width 16 height 8
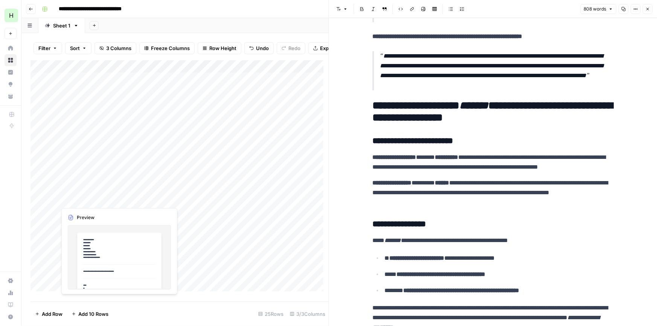
click at [104, 196] on div "Add Column" at bounding box center [179, 178] width 298 height 236
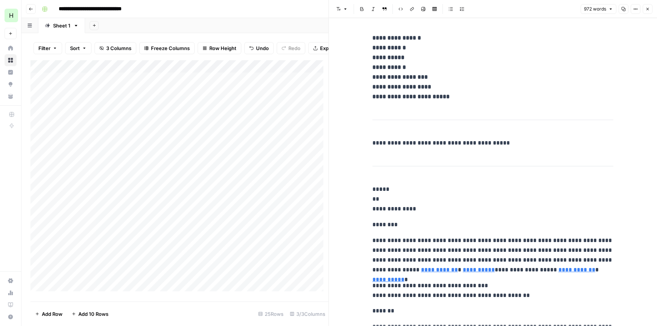
click at [300, 196] on div "Add Column" at bounding box center [179, 178] width 298 height 236
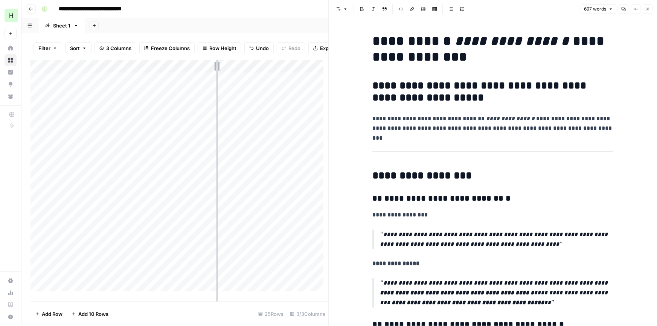
drag, startPoint x: 275, startPoint y: 70, endPoint x: 216, endPoint y: 66, distance: 59.2
click at [216, 66] on div "Add Column" at bounding box center [179, 178] width 298 height 236
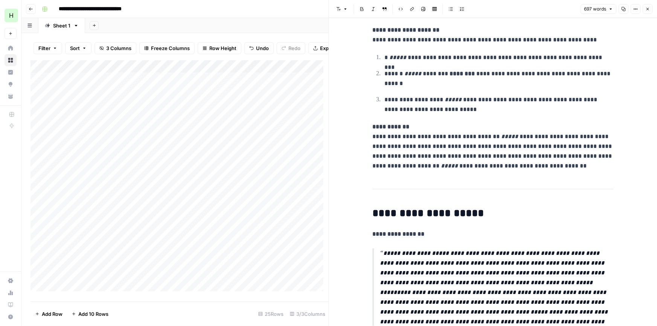
scroll to position [639, 0]
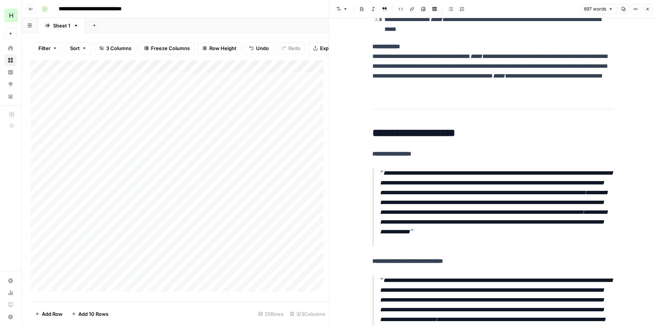
click at [230, 211] on div "Add Column" at bounding box center [179, 178] width 298 height 236
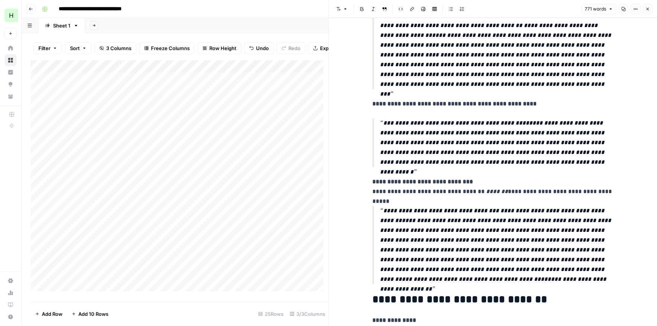
scroll to position [399, 0]
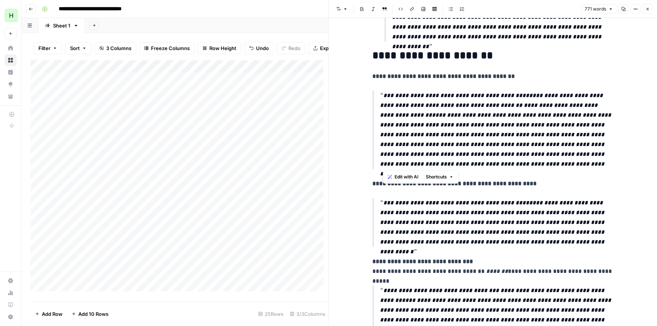
drag, startPoint x: 459, startPoint y: 161, endPoint x: 382, endPoint y: 99, distance: 98.2
click at [382, 99] on p "**********" at bounding box center [496, 130] width 233 height 78
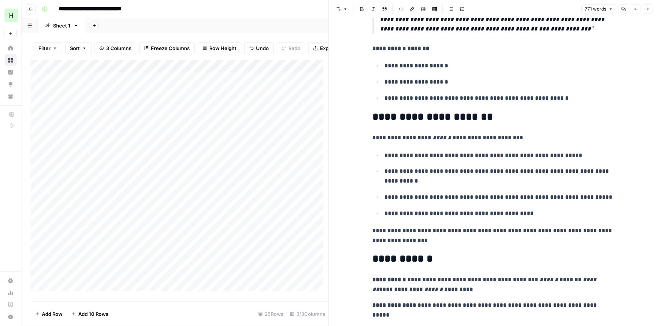
scroll to position [831, 0]
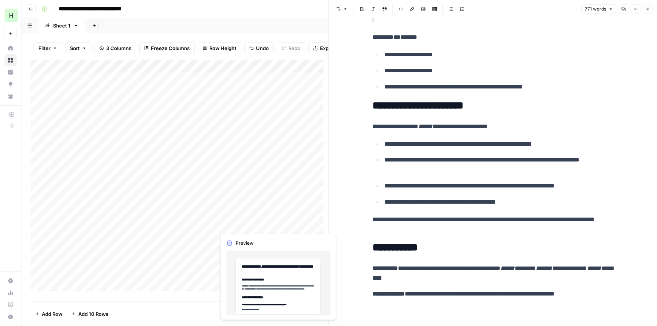
click at [261, 226] on div "Add Column" at bounding box center [179, 178] width 298 height 236
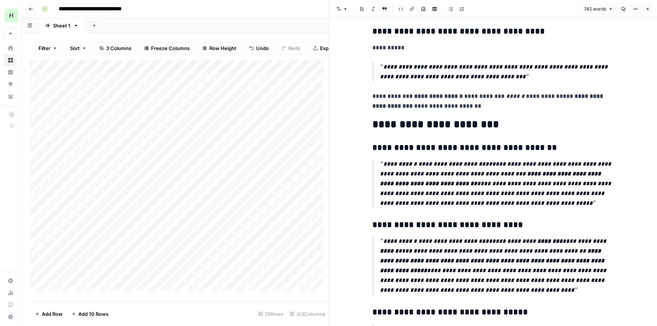
scroll to position [479, 0]
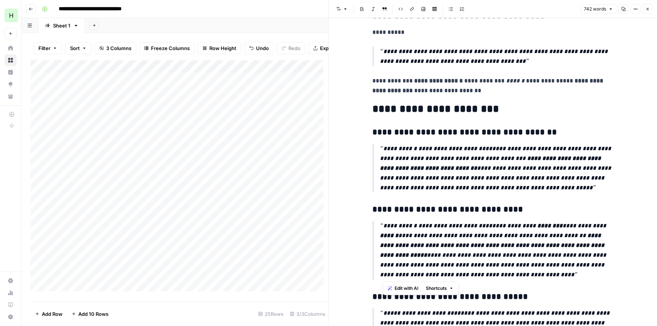
drag, startPoint x: 384, startPoint y: 224, endPoint x: 451, endPoint y: 279, distance: 86.5
click at [451, 279] on p "**********" at bounding box center [496, 250] width 233 height 59
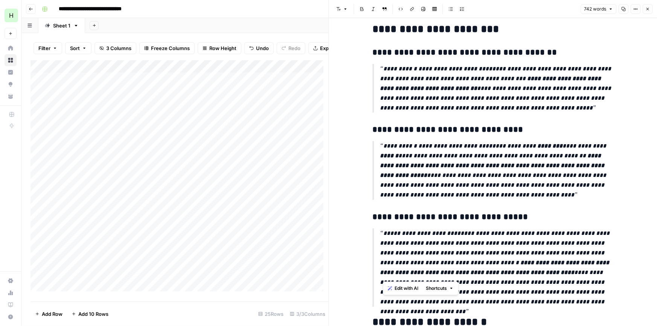
scroll to position [639, 0]
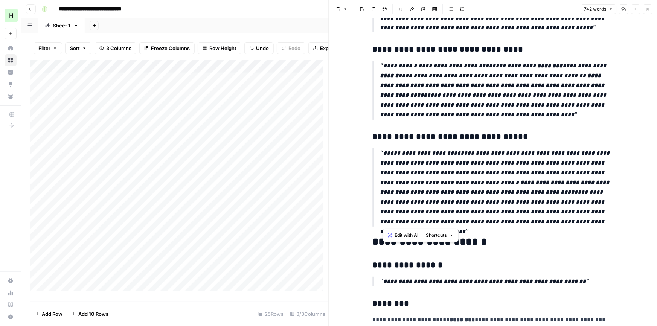
drag, startPoint x: 602, startPoint y: 221, endPoint x: 383, endPoint y: 155, distance: 228.8
click at [383, 155] on p "**********" at bounding box center [496, 187] width 233 height 78
copy p "**********"
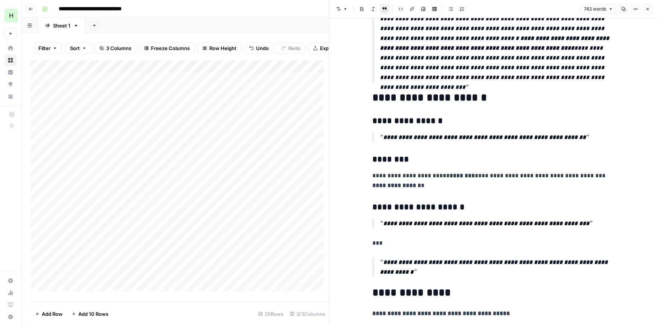
scroll to position [798, 0]
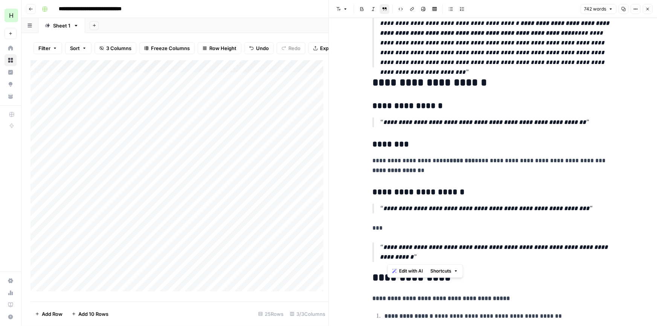
drag, startPoint x: 389, startPoint y: 245, endPoint x: 417, endPoint y: 256, distance: 30.2
click at [417, 256] on p "**********" at bounding box center [496, 252] width 233 height 20
copy strong "**********"
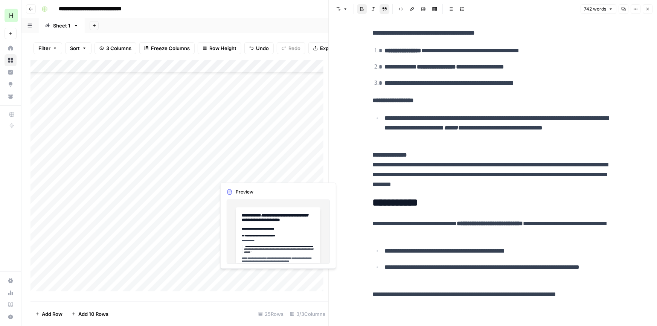
scroll to position [79, 0]
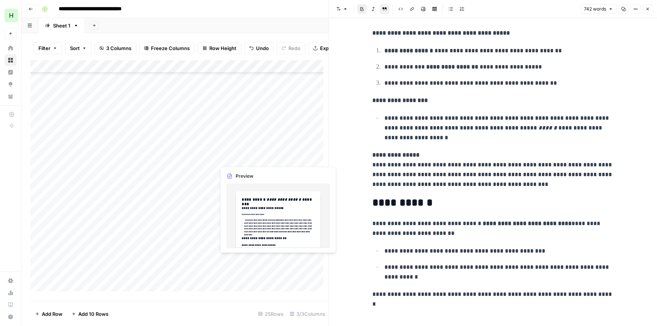
click at [259, 160] on div "Add Column" at bounding box center [179, 178] width 298 height 236
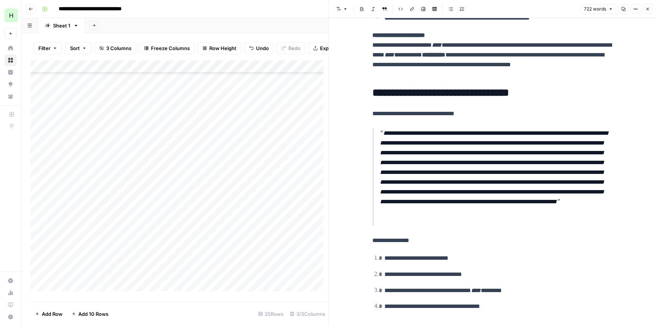
scroll to position [770, 0]
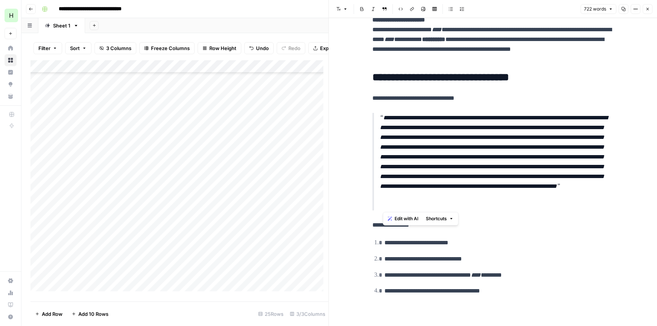
drag, startPoint x: 383, startPoint y: 116, endPoint x: 491, endPoint y: 201, distance: 137.5
click at [491, 201] on p "**********" at bounding box center [496, 162] width 233 height 98
click at [270, 172] on div "Add Column" at bounding box center [179, 178] width 298 height 236
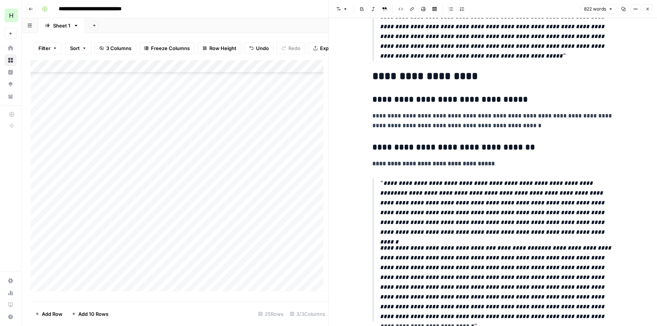
scroll to position [878, 0]
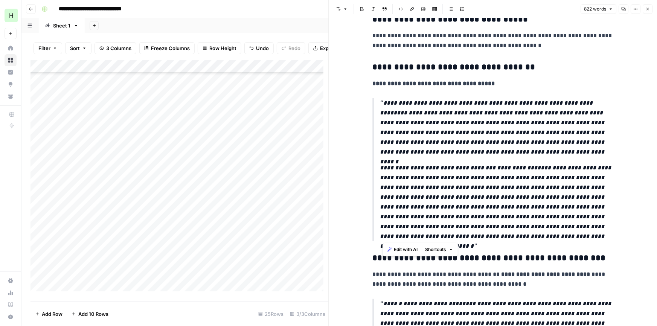
drag, startPoint x: 383, startPoint y: 102, endPoint x: 593, endPoint y: 239, distance: 250.5
click at [593, 239] on blockquote "**********" at bounding box center [492, 169] width 241 height 143
copy blockquote "**********"
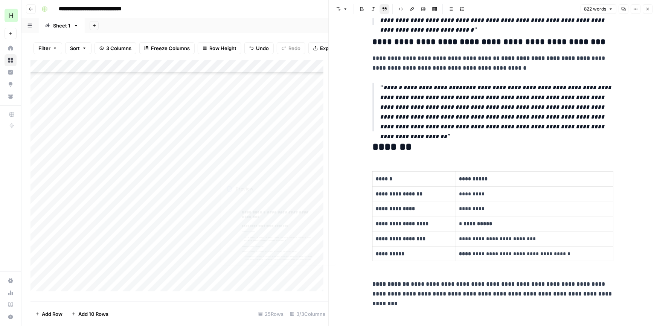
scroll to position [1085, 0]
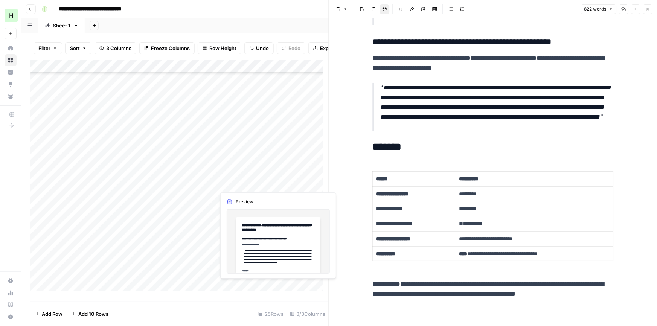
click at [250, 183] on div "Add Column" at bounding box center [179, 178] width 298 height 236
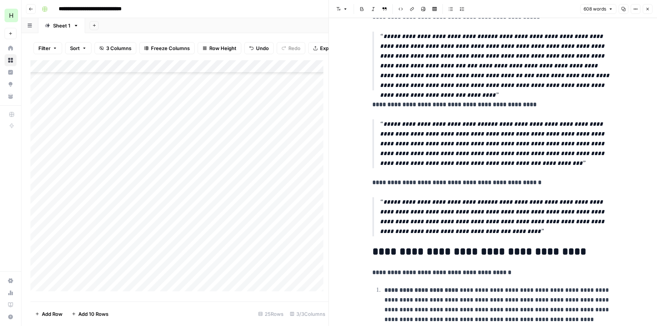
scroll to position [334, 0]
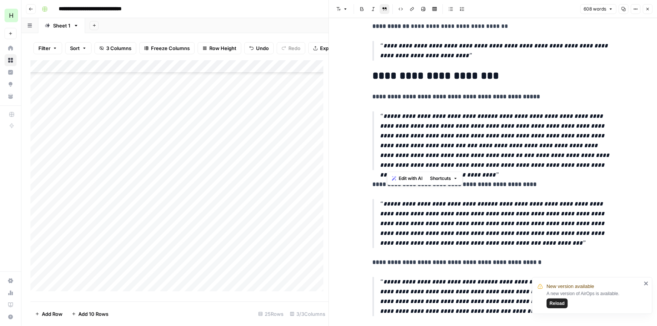
drag, startPoint x: 385, startPoint y: 116, endPoint x: 567, endPoint y: 168, distance: 189.0
click at [567, 168] on p "**********" at bounding box center [496, 140] width 233 height 59
drag, startPoint x: 500, startPoint y: 246, endPoint x: 384, endPoint y: 203, distance: 124.1
click at [384, 203] on p "**********" at bounding box center [496, 223] width 233 height 49
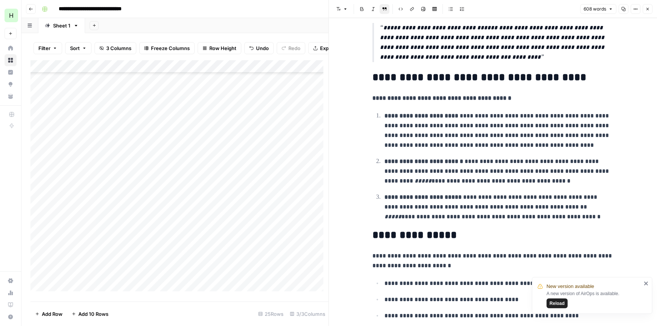
scroll to position [653, 0]
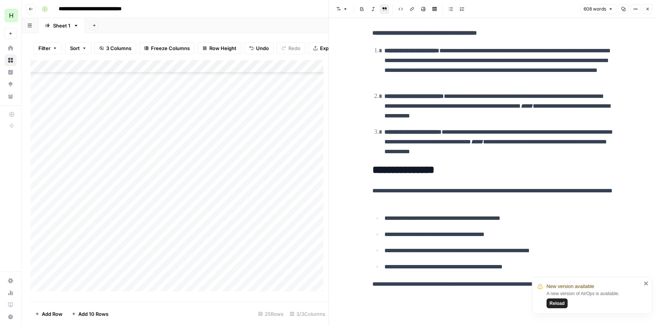
click at [254, 197] on div "Add Column" at bounding box center [179, 178] width 298 height 236
click at [187, 194] on div "Add Column" at bounding box center [179, 178] width 298 height 236
click at [192, 220] on div "Add Column" at bounding box center [179, 178] width 298 height 236
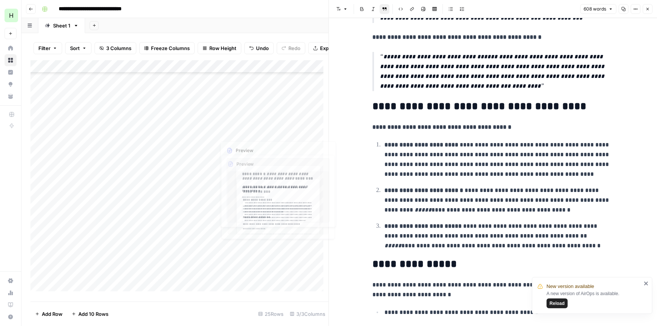
scroll to position [113, 0]
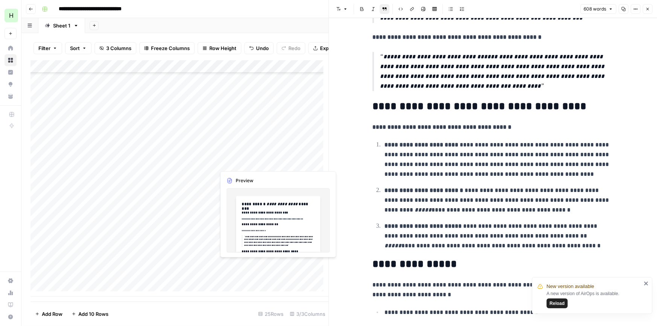
click at [257, 164] on div "Add Column" at bounding box center [179, 178] width 298 height 236
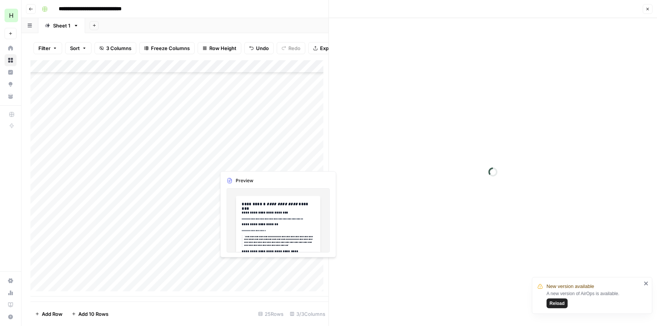
click at [257, 164] on div at bounding box center [275, 162] width 120 height 14
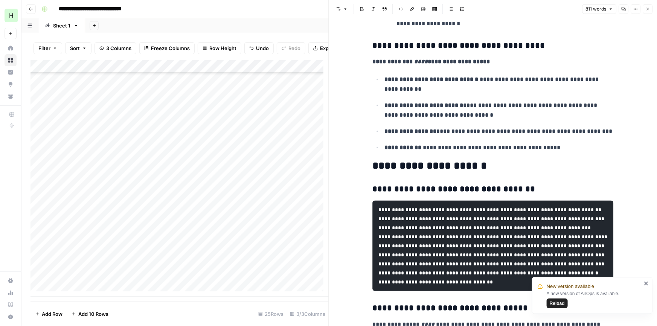
scroll to position [798, 0]
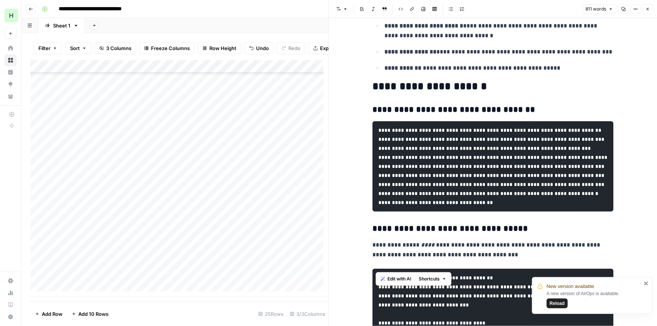
drag, startPoint x: 426, startPoint y: 238, endPoint x: 375, endPoint y: 134, distance: 116.2
click at [375, 134] on pre "**********" at bounding box center [492, 166] width 241 height 90
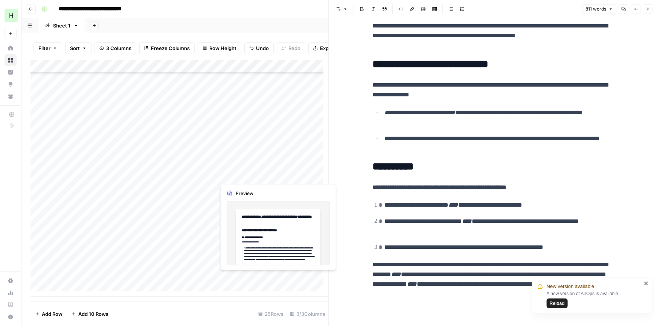
scroll to position [1211, 0]
click at [245, 172] on div "Add Column" at bounding box center [179, 178] width 298 height 236
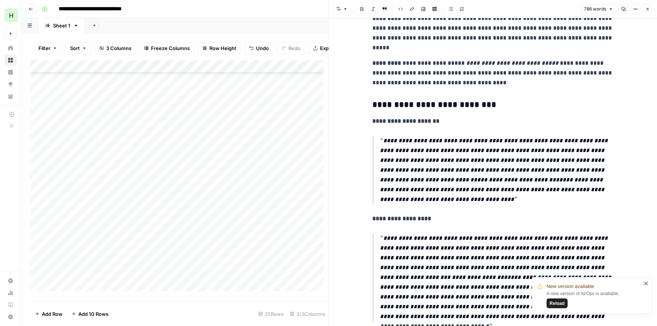
scroll to position [1042, 0]
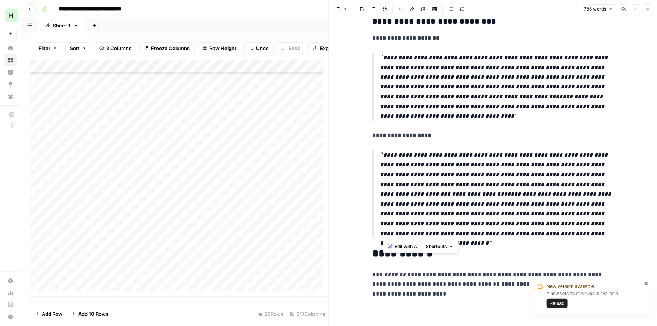
drag, startPoint x: 561, startPoint y: 233, endPoint x: 384, endPoint y: 159, distance: 192.7
click at [384, 159] on p "**********" at bounding box center [496, 194] width 233 height 88
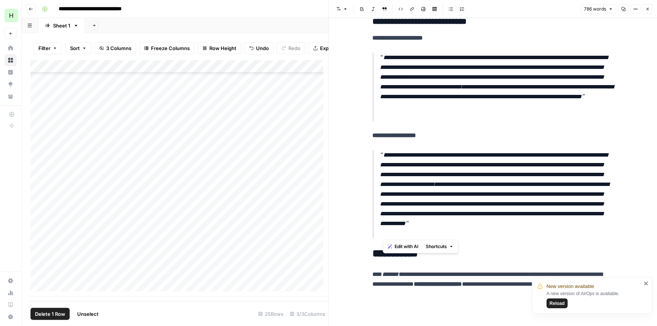
click at [40, 174] on div "Add Column" at bounding box center [179, 178] width 298 height 236
click at [41, 312] on span "Delete 1 Row" at bounding box center [50, 314] width 30 height 8
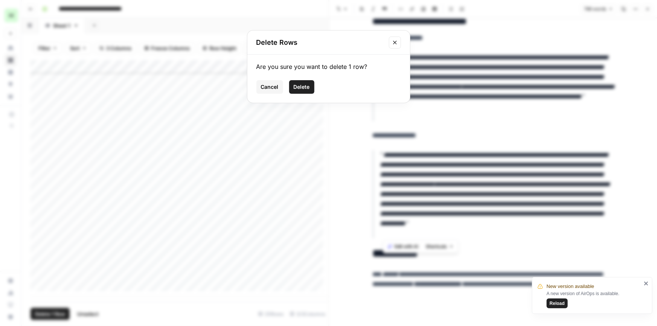
click at [309, 82] on button "Delete" at bounding box center [301, 87] width 25 height 14
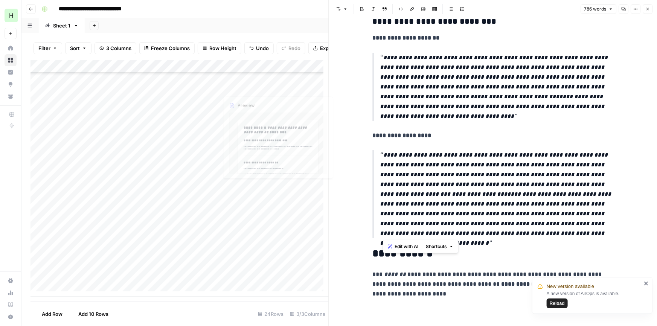
scroll to position [101, 0]
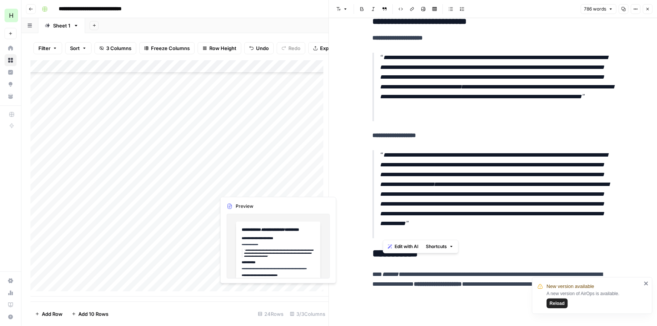
click at [248, 188] on div "Add Column" at bounding box center [179, 178] width 298 height 236
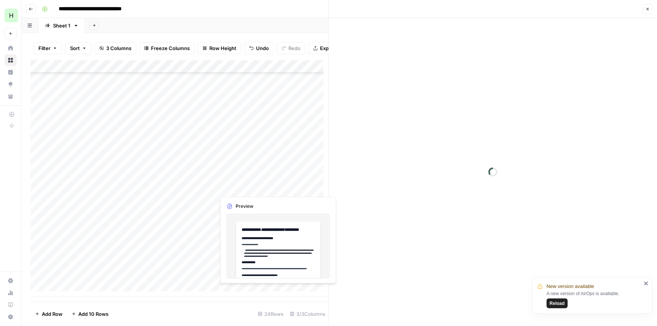
click at [248, 188] on div at bounding box center [275, 188] width 120 height 14
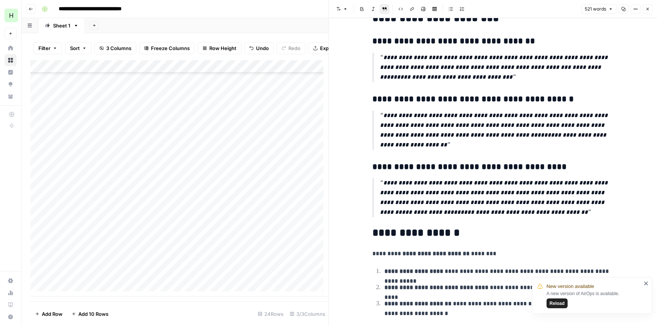
scroll to position [480, 0]
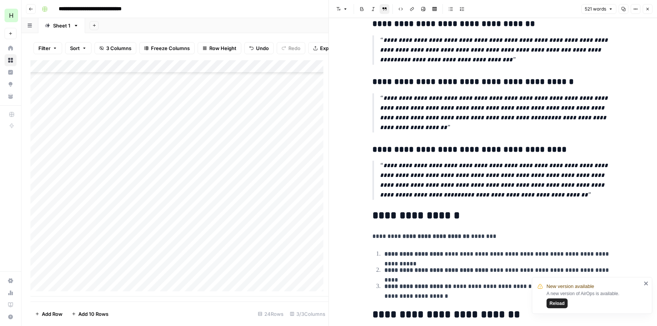
drag, startPoint x: 468, startPoint y: 137, endPoint x: 463, endPoint y: 161, distance: 23.8
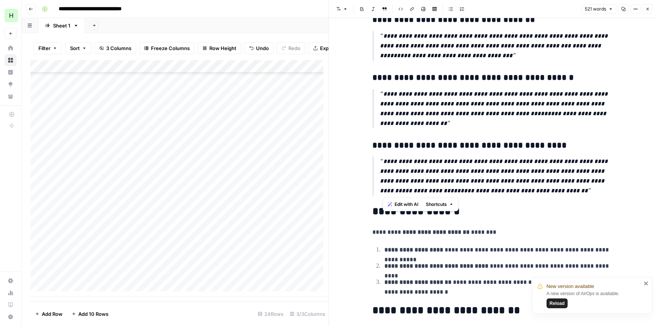
drag, startPoint x: 503, startPoint y: 191, endPoint x: 384, endPoint y: 162, distance: 122.5
click at [384, 162] on p "**********" at bounding box center [496, 176] width 233 height 39
copy p "**********"
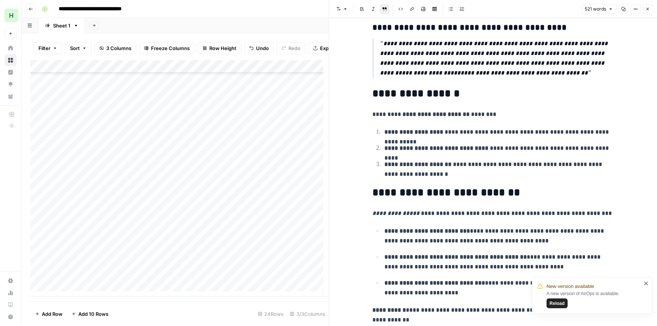
scroll to position [614, 0]
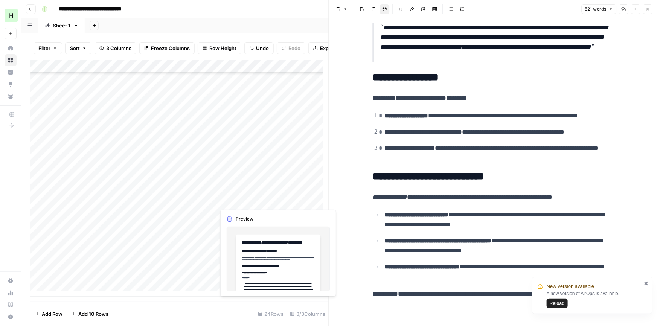
click at [247, 200] on div "Add Column" at bounding box center [179, 178] width 298 height 236
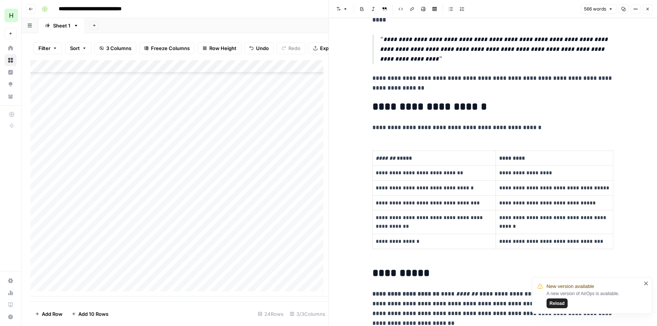
scroll to position [908, 0]
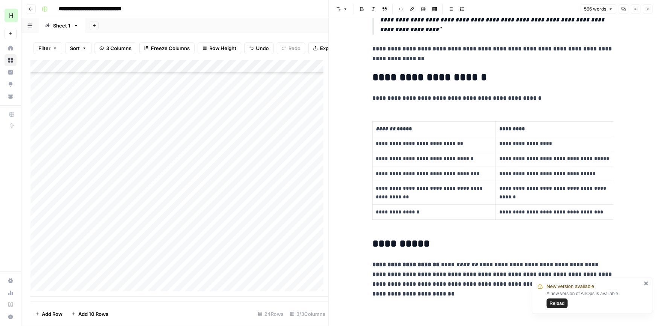
click at [239, 214] on div "Add Column" at bounding box center [179, 178] width 298 height 236
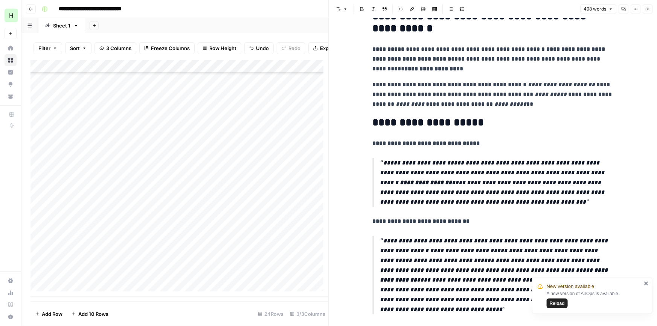
scroll to position [319, 0]
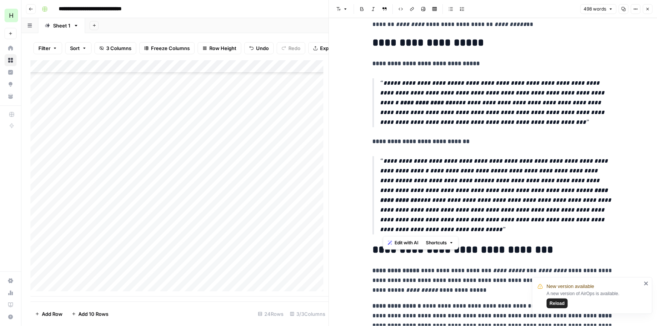
drag, startPoint x: 392, startPoint y: 229, endPoint x: 384, endPoint y: 163, distance: 67.1
click at [384, 163] on p "**********" at bounding box center [496, 195] width 233 height 78
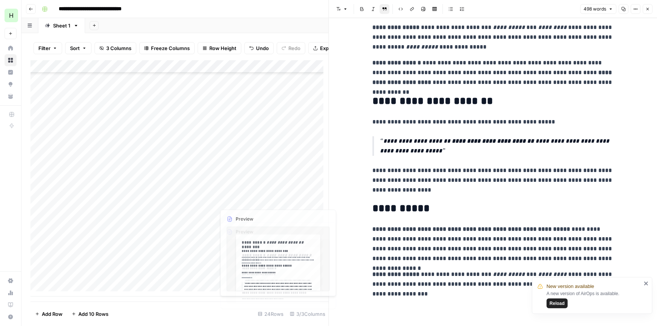
scroll to position [553, 0]
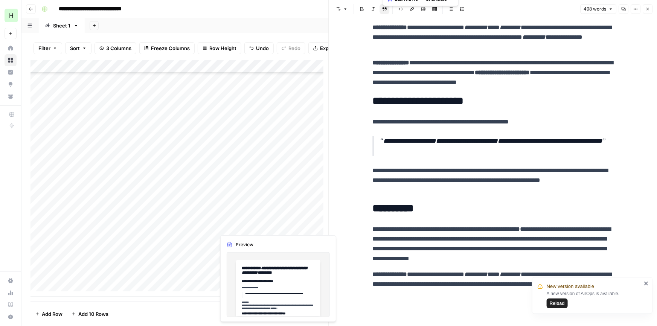
click at [236, 226] on div "Add Column" at bounding box center [179, 178] width 298 height 236
click at [236, 226] on div at bounding box center [275, 226] width 120 height 14
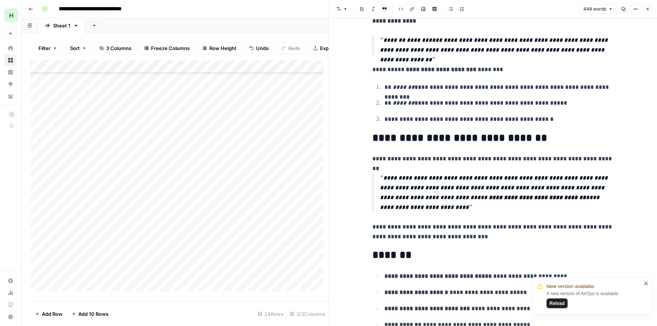
scroll to position [627, 0]
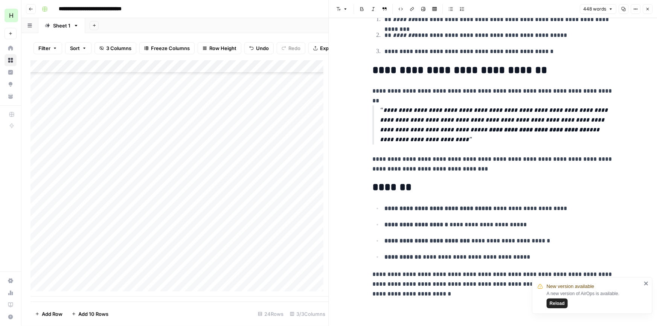
click at [382, 108] on p "**********" at bounding box center [496, 124] width 233 height 39
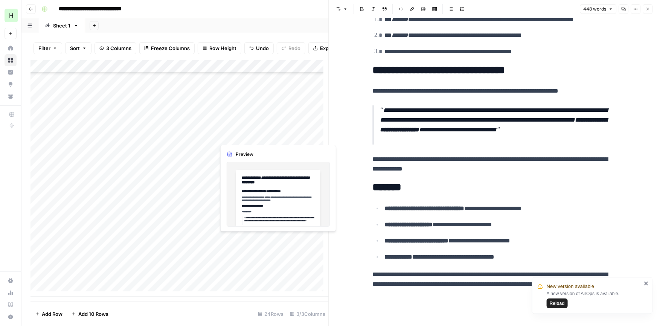
click at [242, 240] on div "Add Column" at bounding box center [179, 178] width 298 height 236
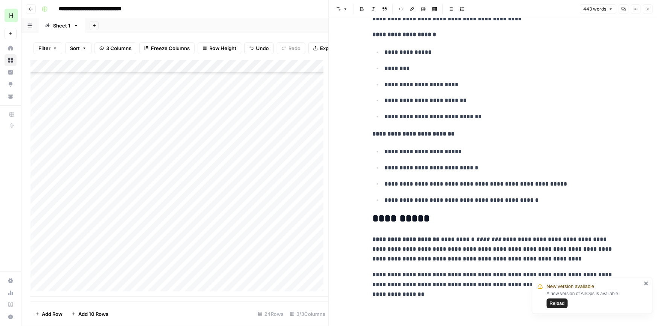
scroll to position [738, 0]
click at [238, 254] on div "Add Column" at bounding box center [179, 178] width 298 height 236
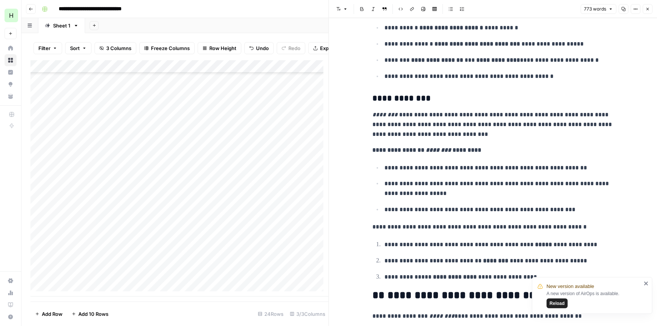
scroll to position [616, 0]
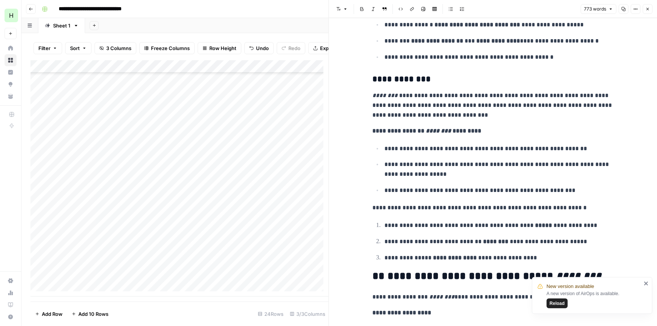
drag, startPoint x: 470, startPoint y: 124, endPoint x: 466, endPoint y: 151, distance: 26.7
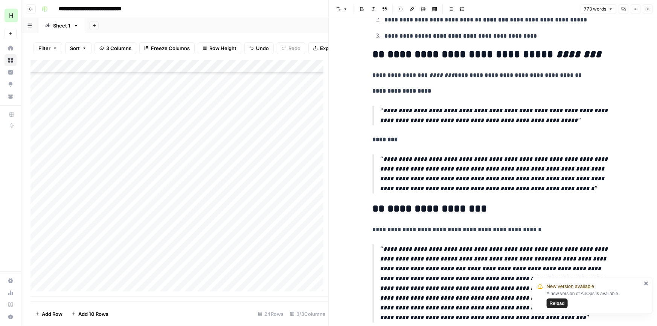
scroll to position [889, 0]
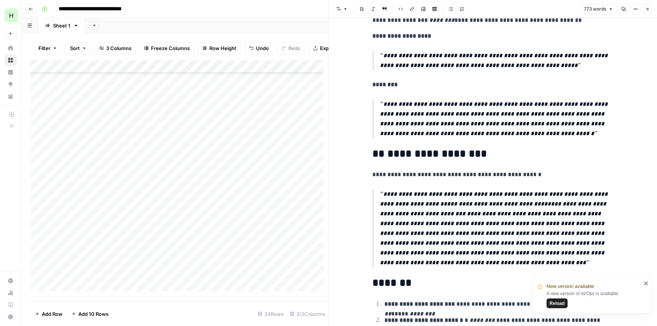
drag, startPoint x: 473, startPoint y: 122, endPoint x: 472, endPoint y: 166, distance: 43.7
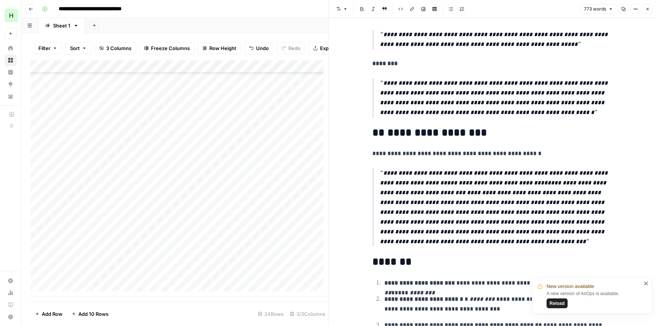
drag, startPoint x: 472, startPoint y: 118, endPoint x: 471, endPoint y: 140, distance: 22.2
drag, startPoint x: 382, startPoint y: 171, endPoint x: 411, endPoint y: 198, distance: 39.7
click at [411, 198] on p "**********" at bounding box center [496, 207] width 233 height 78
drag, startPoint x: 382, startPoint y: 177, endPoint x: 494, endPoint y: 244, distance: 130.5
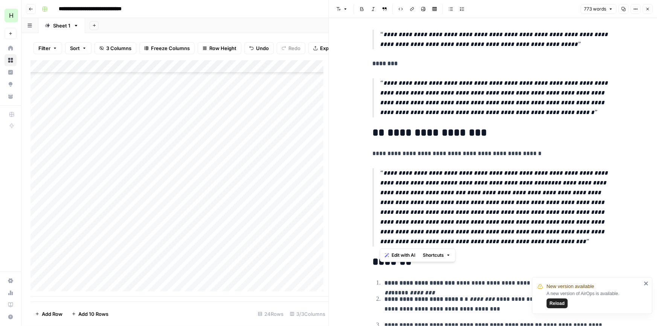
click at [494, 244] on p "**********" at bounding box center [496, 207] width 233 height 78
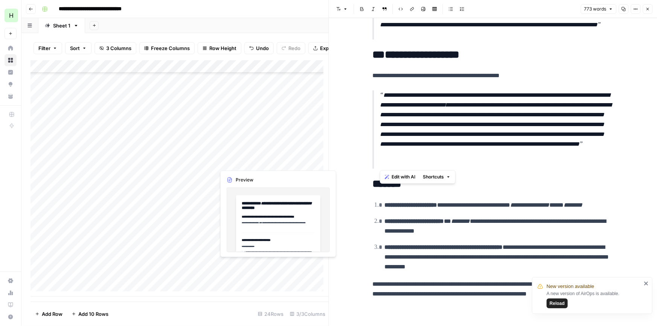
click at [261, 263] on div "Add Column" at bounding box center [179, 178] width 298 height 236
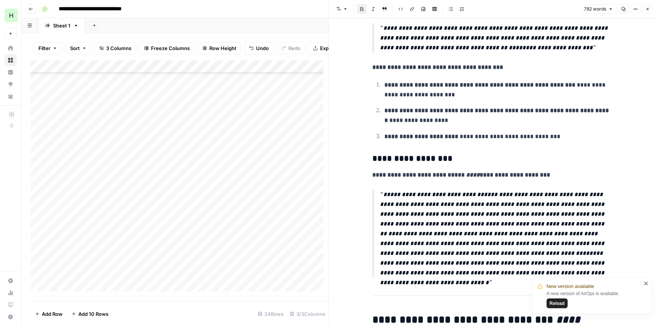
scroll to position [639, 0]
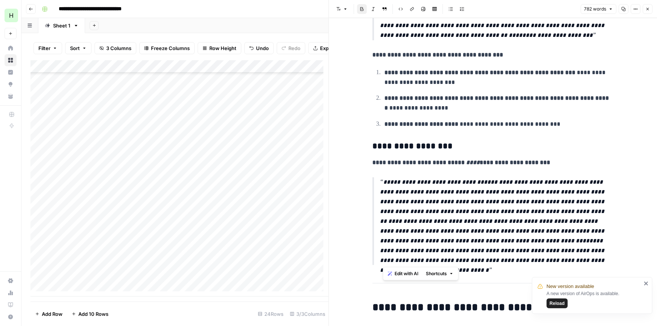
drag, startPoint x: 384, startPoint y: 180, endPoint x: 582, endPoint y: 260, distance: 213.7
click at [582, 260] on p "**********" at bounding box center [496, 221] width 233 height 88
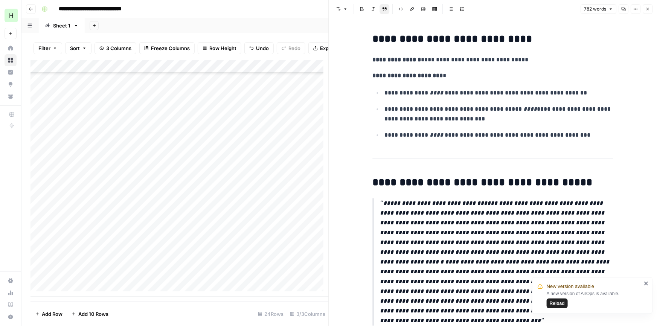
scroll to position [1254, 0]
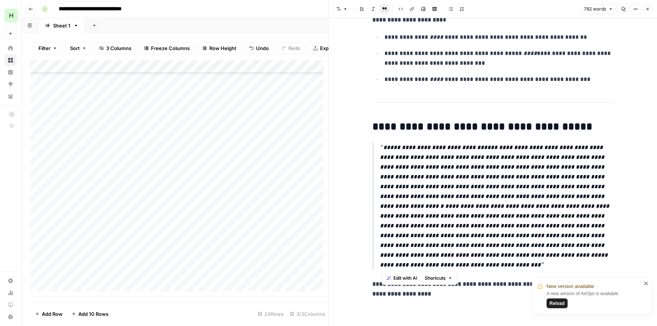
drag, startPoint x: 406, startPoint y: 262, endPoint x: 381, endPoint y: 199, distance: 68.0
click at [381, 199] on p "**********" at bounding box center [496, 206] width 233 height 127
click at [402, 234] on p "**********" at bounding box center [496, 206] width 233 height 127
drag, startPoint x: 410, startPoint y: 262, endPoint x: 382, endPoint y: 151, distance: 115.2
click at [382, 151] on p "**********" at bounding box center [496, 206] width 233 height 127
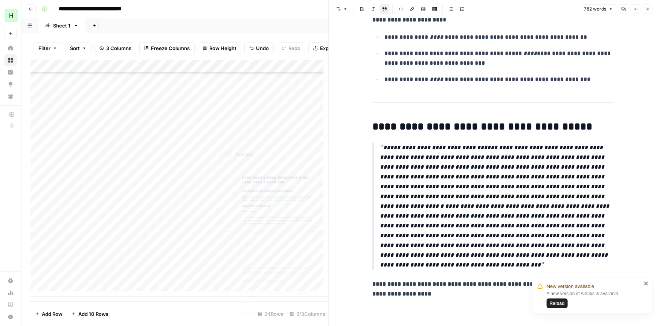
scroll to position [1244, 0]
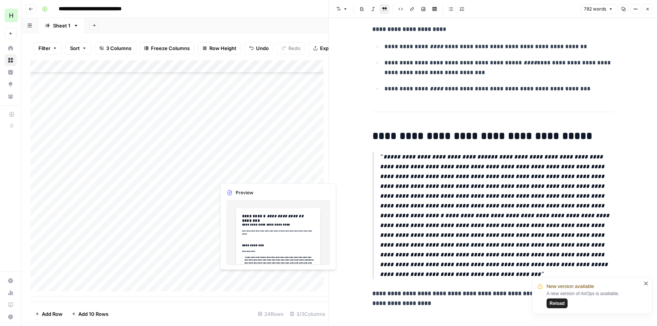
click at [236, 279] on div "Add Column" at bounding box center [179, 178] width 298 height 236
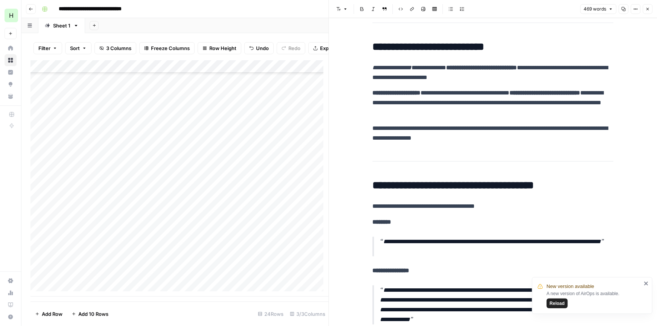
scroll to position [719, 0]
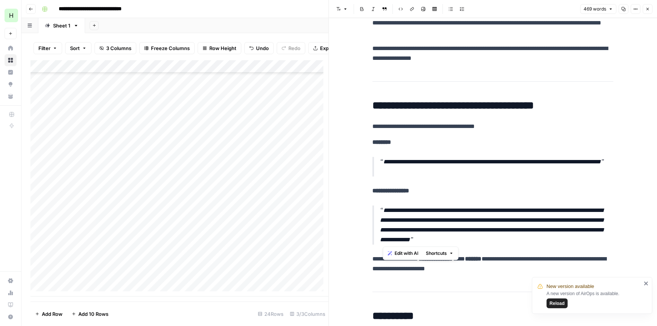
drag, startPoint x: 573, startPoint y: 239, endPoint x: 384, endPoint y: 211, distance: 191.8
click at [384, 211] on p "**********" at bounding box center [496, 225] width 233 height 39
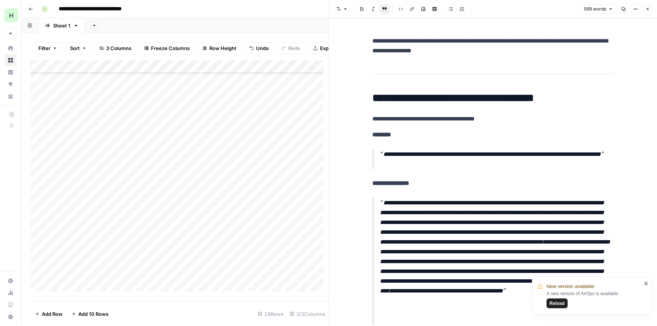
scroll to position [843, 0]
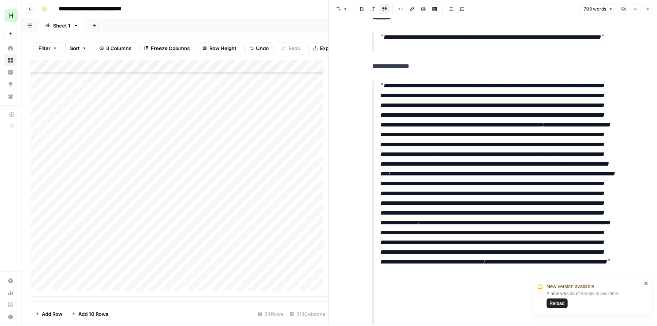
click at [488, 224] on p "**********" at bounding box center [496, 203] width 233 height 245
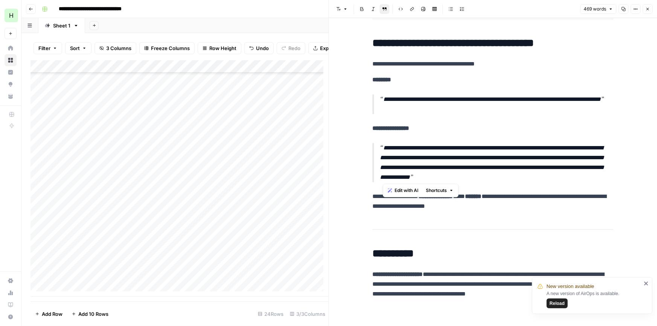
click at [486, 166] on p "**********" at bounding box center [496, 162] width 233 height 39
drag, startPoint x: 571, startPoint y: 178, endPoint x: 384, endPoint y: 151, distance: 189.4
click at [384, 151] on p "**********" at bounding box center [496, 162] width 233 height 39
click at [647, 11] on icon "button" at bounding box center [647, 9] width 5 height 5
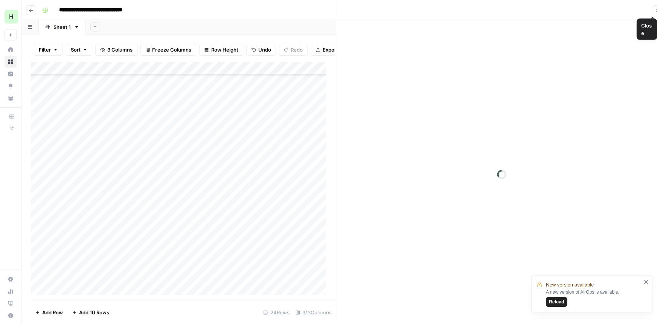
scroll to position [90, 0]
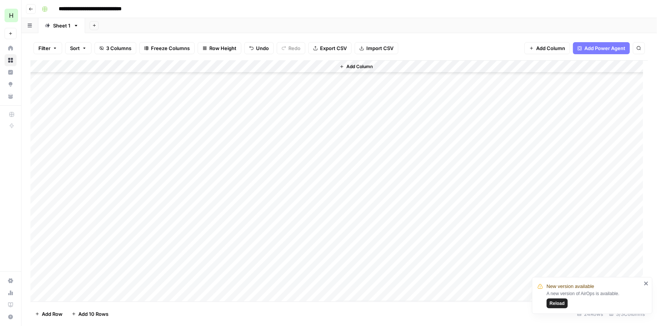
click at [199, 67] on div "Add Column" at bounding box center [338, 181] width 617 height 242
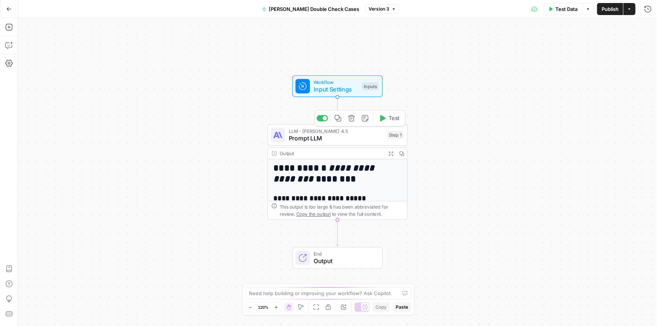
click at [338, 142] on span "Prompt LLM" at bounding box center [336, 138] width 95 height 9
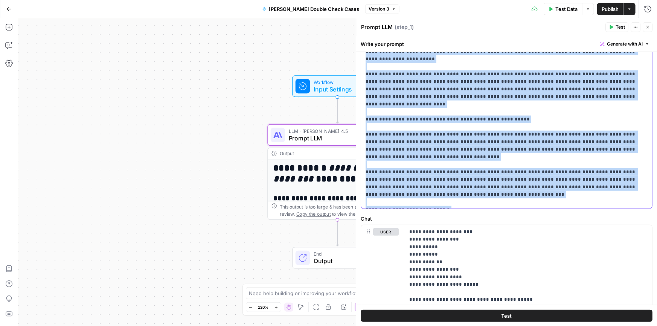
scroll to position [261, 0]
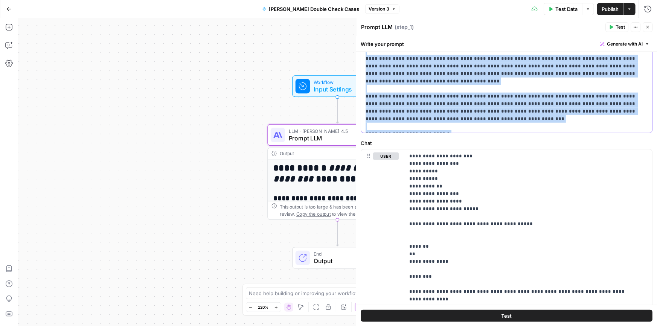
drag, startPoint x: 521, startPoint y: 109, endPoint x: 546, endPoint y: 124, distance: 28.7
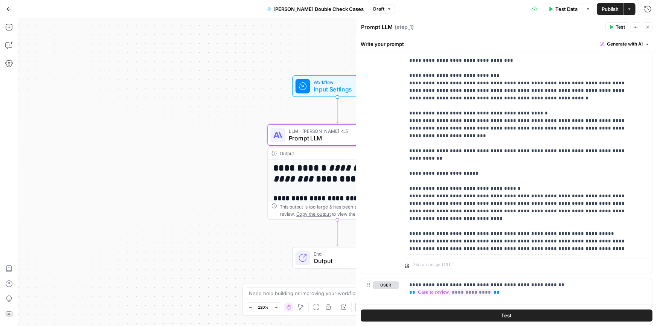
scroll to position [840, 0]
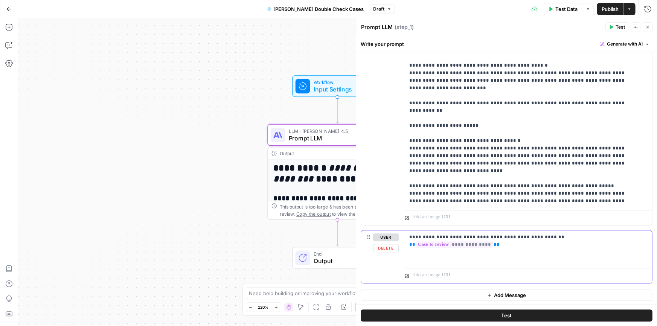
click at [385, 251] on button "Delete" at bounding box center [386, 248] width 26 height 8
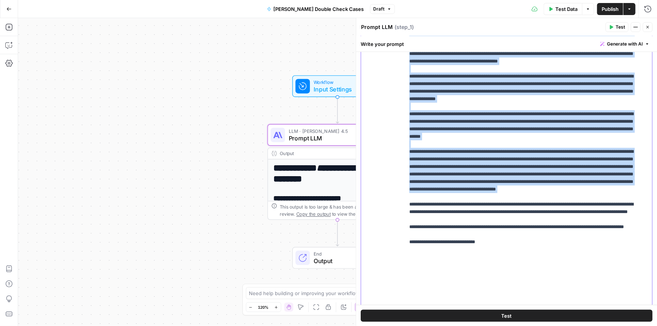
scroll to position [1830, 0]
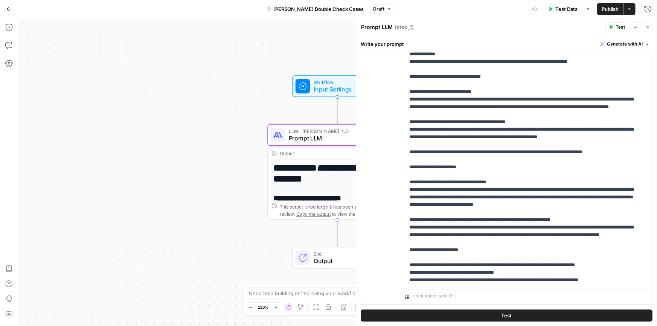
drag, startPoint x: 462, startPoint y: 193, endPoint x: 508, endPoint y: 339, distance: 153.7
click at [508, 326] on html "**********" at bounding box center [328, 163] width 657 height 326
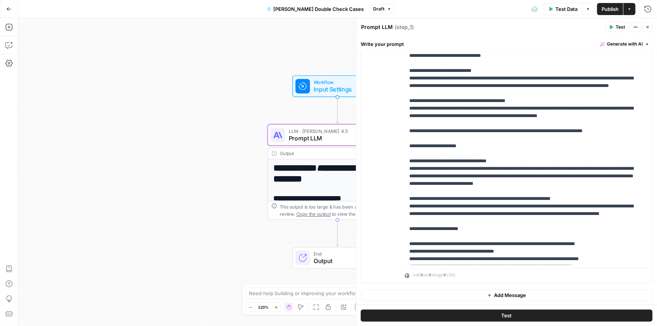
scroll to position [0, 0]
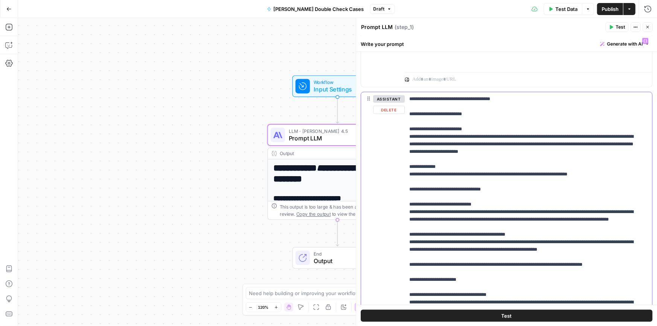
click at [386, 107] on button "Delete" at bounding box center [389, 110] width 32 height 8
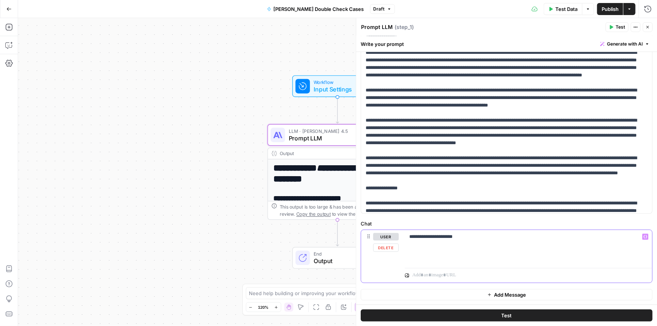
click at [470, 234] on p "**********" at bounding box center [525, 237] width 233 height 8
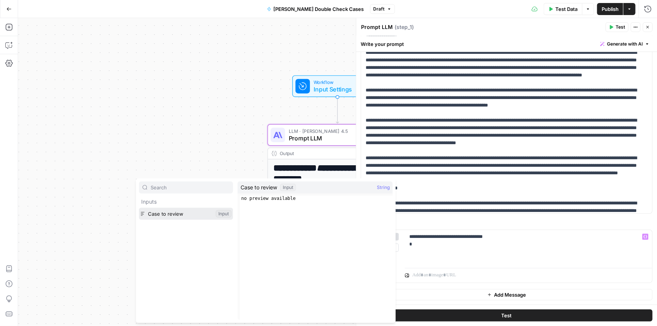
click at [162, 213] on button "Select variable Case to review" at bounding box center [186, 214] width 94 height 12
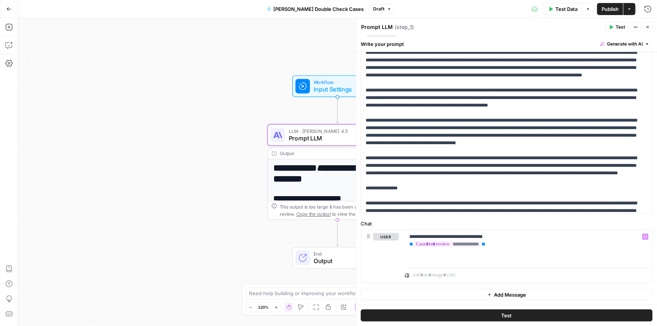
click at [645, 30] on button "Close" at bounding box center [648, 27] width 10 height 10
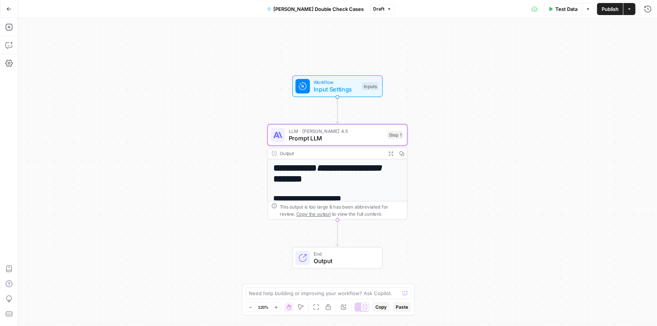
click at [606, 9] on span "Publish" at bounding box center [610, 9] width 17 height 8
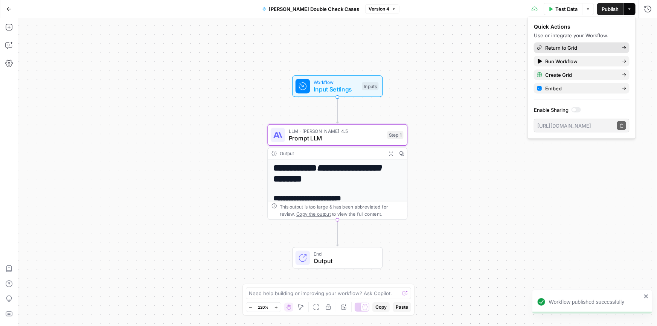
click at [556, 49] on span "Return to Grid" at bounding box center [580, 48] width 71 height 8
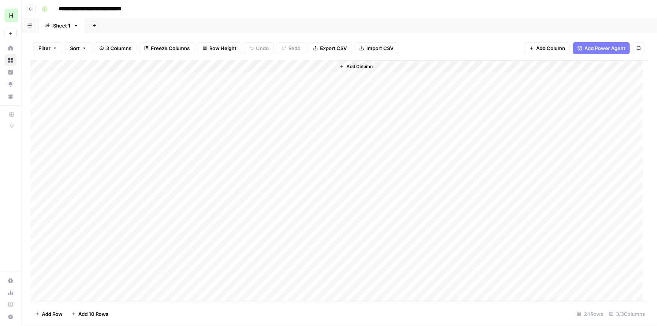
click at [201, 67] on div "Add Column" at bounding box center [338, 181] width 617 height 242
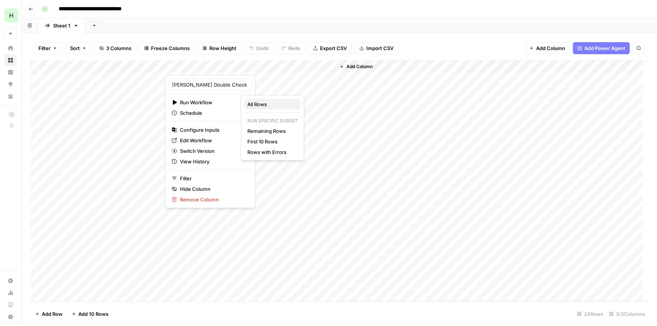
click at [259, 103] on span "All Rows" at bounding box center [270, 105] width 47 height 8
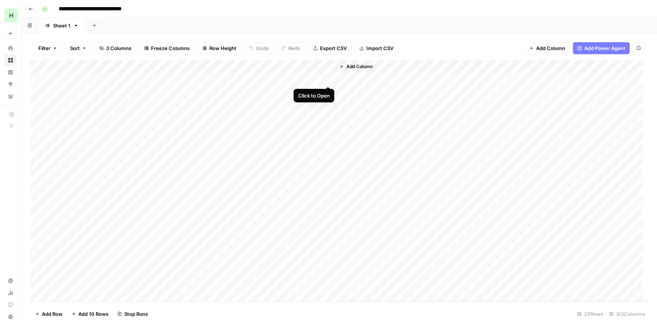
click at [327, 79] on div "Add Column" at bounding box center [338, 181] width 617 height 242
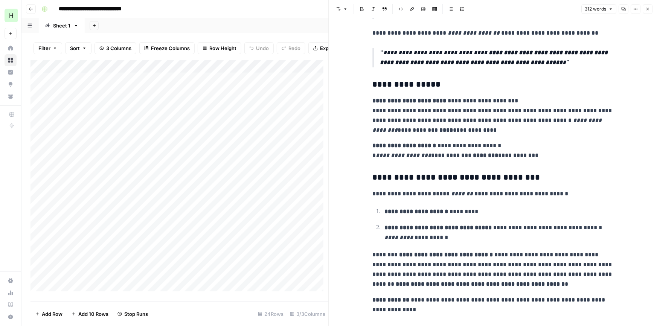
scroll to position [207, 0]
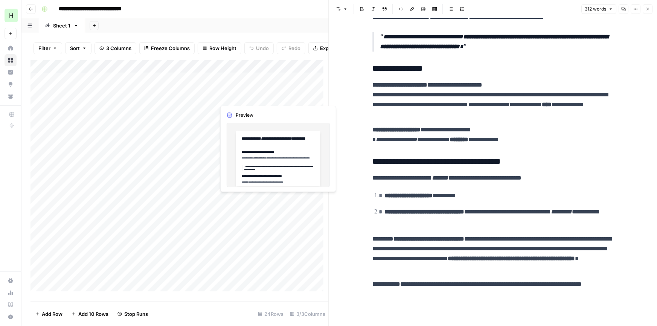
click at [270, 94] on div "Add Column" at bounding box center [179, 178] width 298 height 236
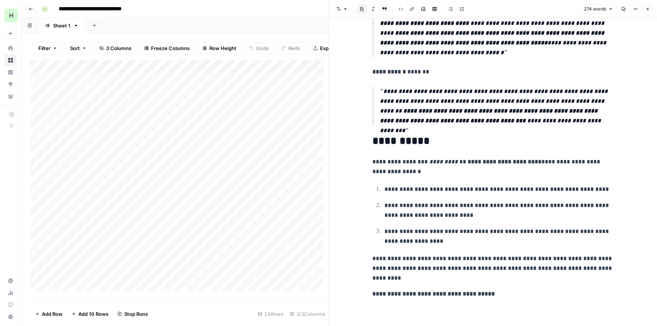
scroll to position [241, 0]
click at [252, 108] on div "Add Column" at bounding box center [179, 178] width 298 height 236
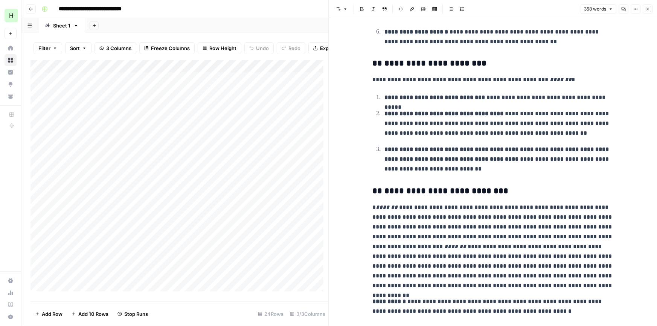
scroll to position [308, 0]
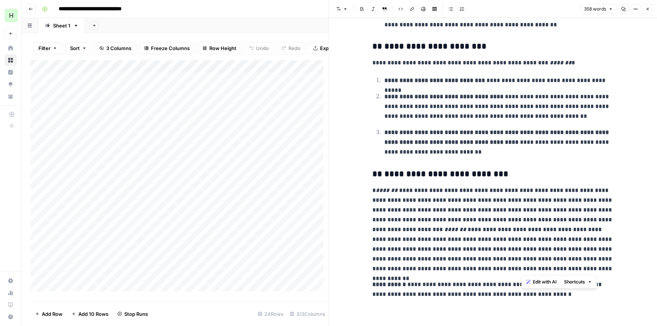
drag, startPoint x: 555, startPoint y: 219, endPoint x: 521, endPoint y: 266, distance: 57.7
click at [521, 266] on p "**********" at bounding box center [492, 230] width 241 height 88
copy p "**********"
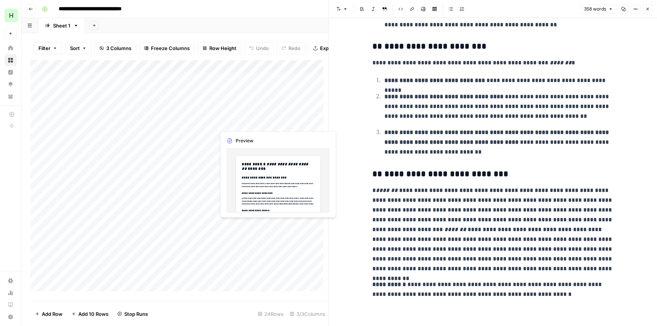
click at [268, 120] on div "Add Column" at bounding box center [179, 178] width 298 height 236
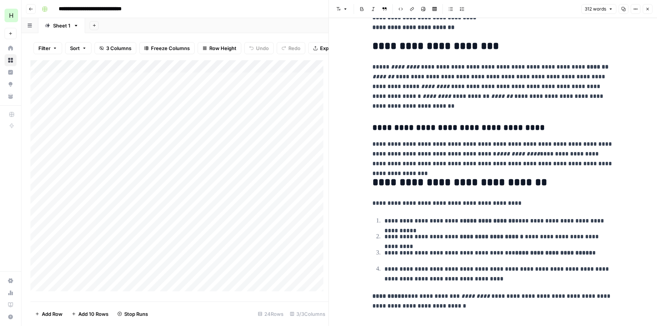
scroll to position [275, 0]
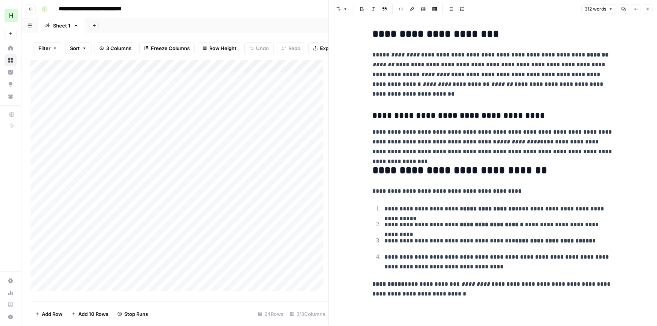
click at [256, 135] on div "Add Column" at bounding box center [179, 178] width 298 height 236
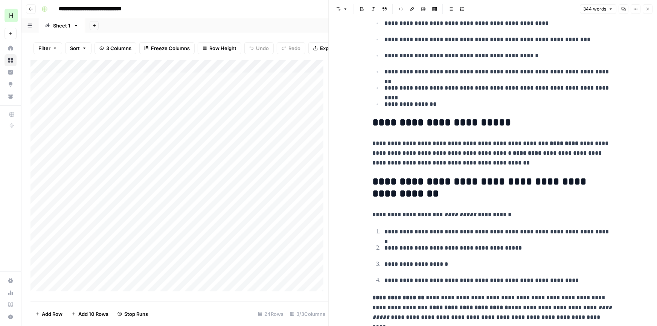
scroll to position [481, 0]
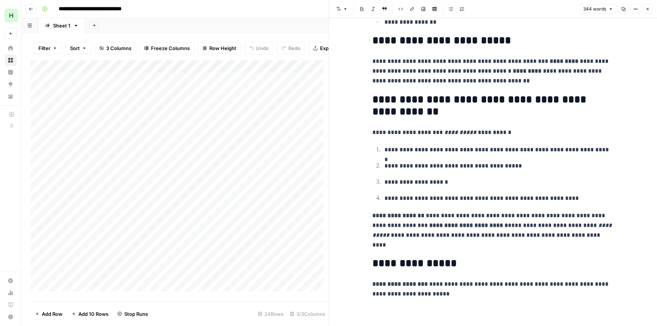
click at [273, 150] on div "Add Column" at bounding box center [179, 178] width 298 height 236
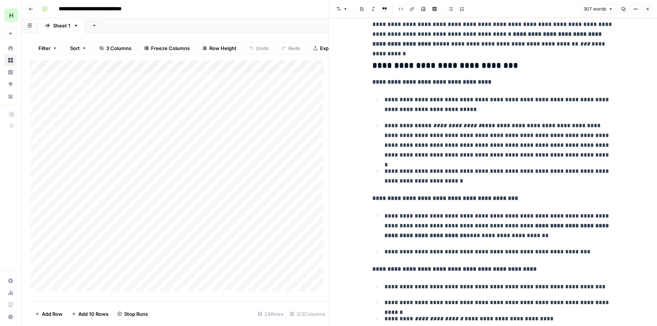
scroll to position [233, 0]
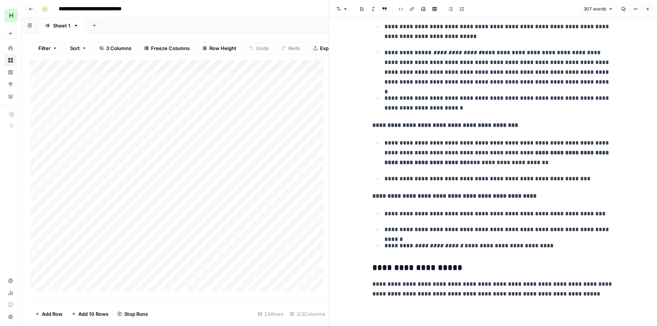
click at [247, 161] on div "Add Column" at bounding box center [179, 178] width 298 height 236
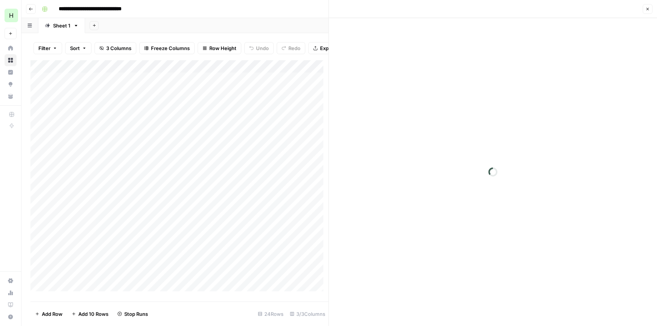
click at [247, 161] on div at bounding box center [275, 161] width 120 height 14
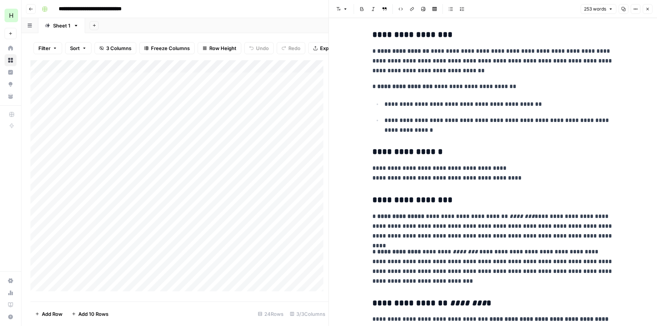
scroll to position [145, 0]
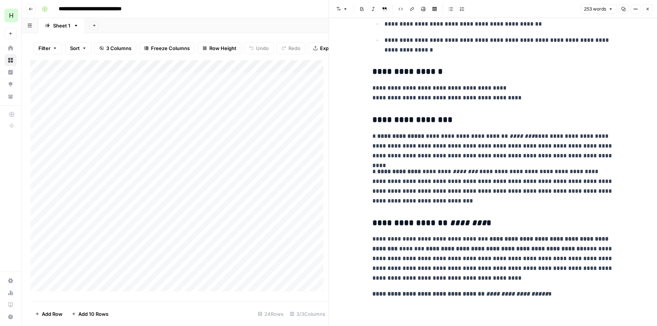
click at [256, 173] on div "Add Column" at bounding box center [179, 178] width 298 height 236
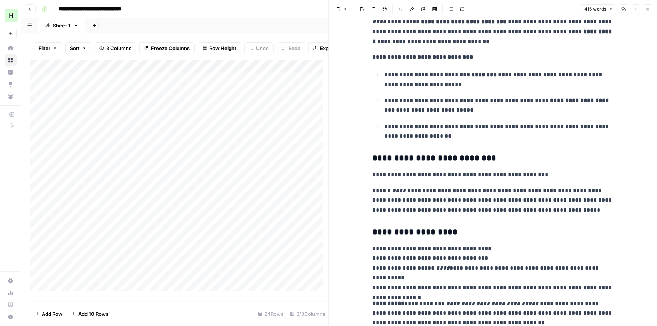
scroll to position [479, 0]
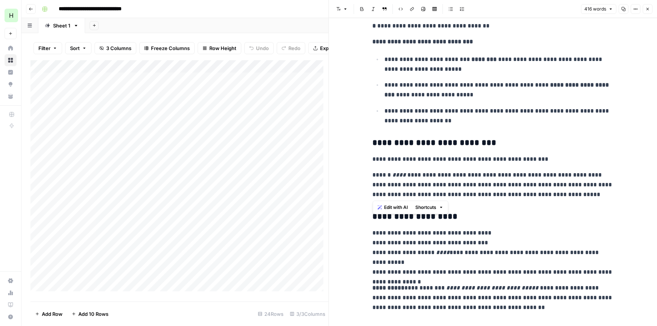
drag, startPoint x: 372, startPoint y: 174, endPoint x: 549, endPoint y: 195, distance: 177.4
click at [549, 195] on p "**********" at bounding box center [492, 184] width 241 height 29
copy p "**********"
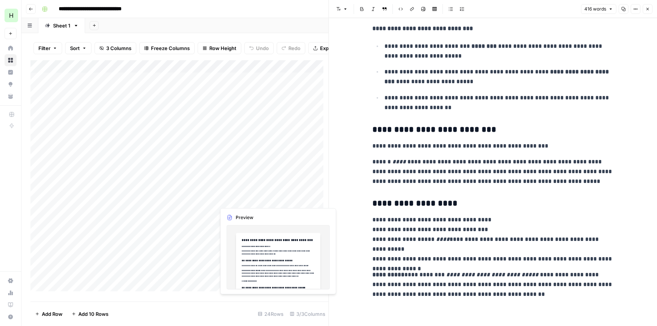
scroll to position [482, 0]
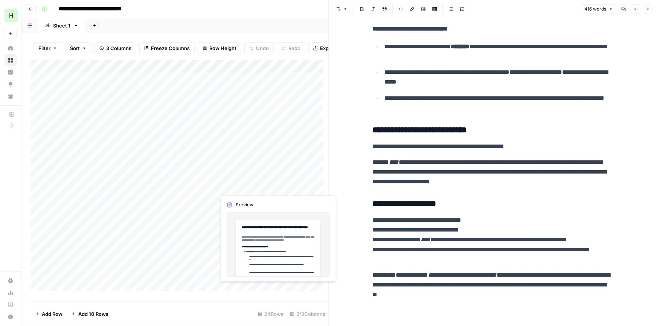
click at [271, 186] on div "Add Column" at bounding box center [179, 178] width 298 height 236
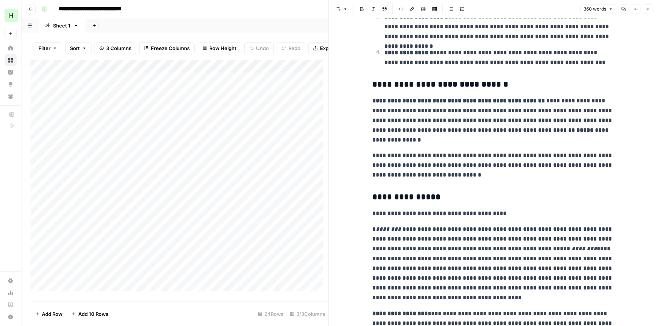
scroll to position [279, 0]
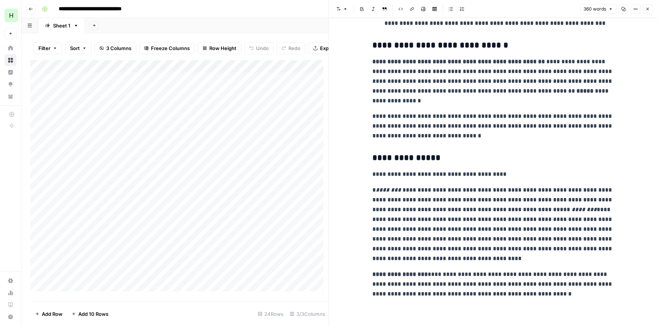
click at [466, 226] on p "**********" at bounding box center [492, 224] width 241 height 78
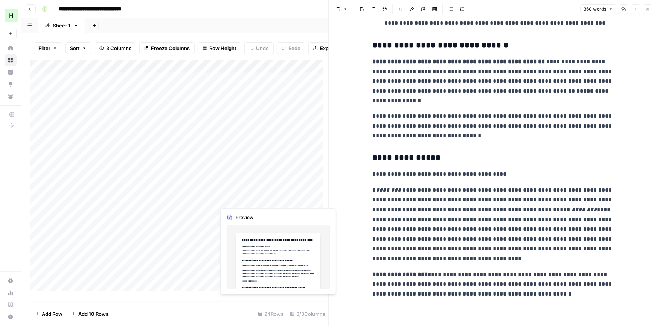
click at [257, 201] on div "Add Column" at bounding box center [179, 178] width 298 height 236
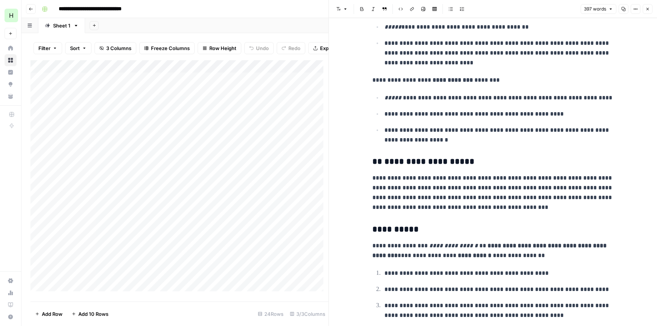
scroll to position [399, 0]
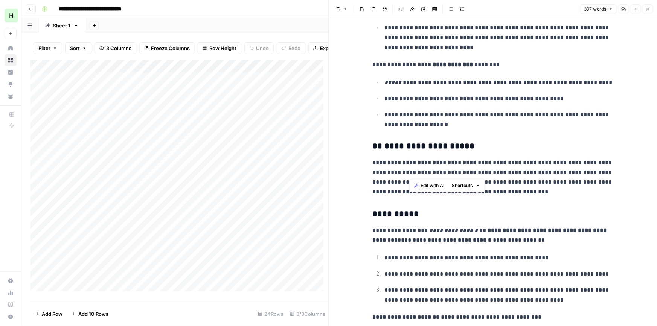
drag, startPoint x: 407, startPoint y: 173, endPoint x: 444, endPoint y: 171, distance: 36.6
click at [444, 171] on p "**********" at bounding box center [492, 177] width 241 height 39
click at [469, 169] on p "**********" at bounding box center [492, 177] width 241 height 39
drag, startPoint x: 507, startPoint y: 171, endPoint x: 368, endPoint y: 178, distance: 139.1
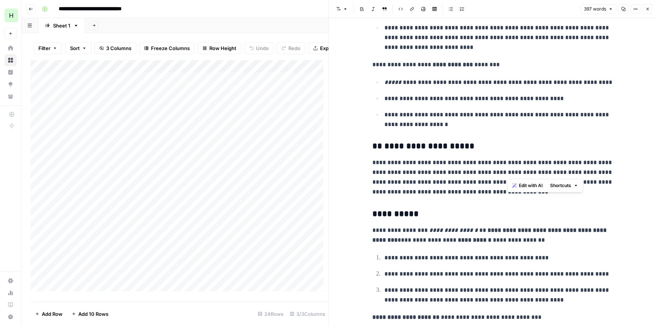
click at [417, 178] on p "**********" at bounding box center [492, 177] width 241 height 39
drag, startPoint x: 503, startPoint y: 169, endPoint x: 367, endPoint y: 176, distance: 136.4
copy p "**********"
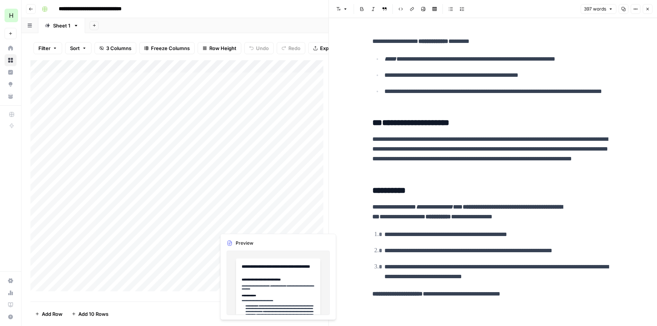
scroll to position [413, 0]
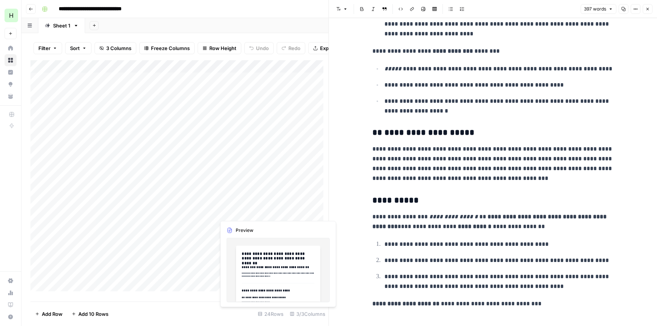
click at [253, 214] on div "Add Column" at bounding box center [179, 178] width 298 height 236
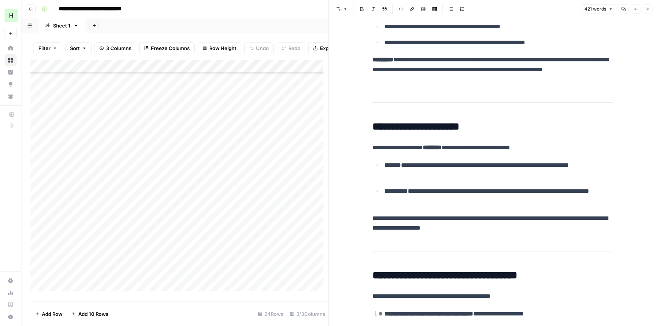
scroll to position [101, 0]
click at [69, 290] on div "Add Column" at bounding box center [179, 178] width 298 height 236
click at [158, 98] on div "Add Column" at bounding box center [179, 178] width 298 height 236
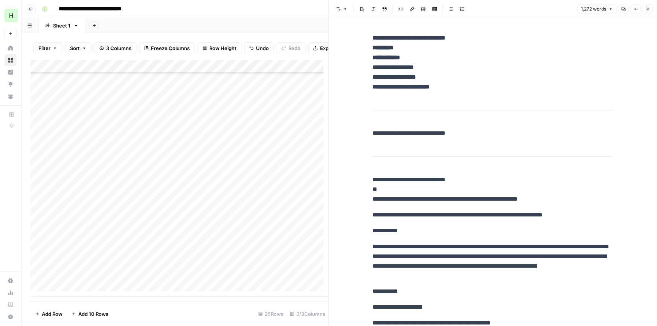
click at [625, 11] on icon "button" at bounding box center [623, 9] width 5 height 5
click at [80, 278] on div "Add Column" at bounding box center [179, 178] width 298 height 236
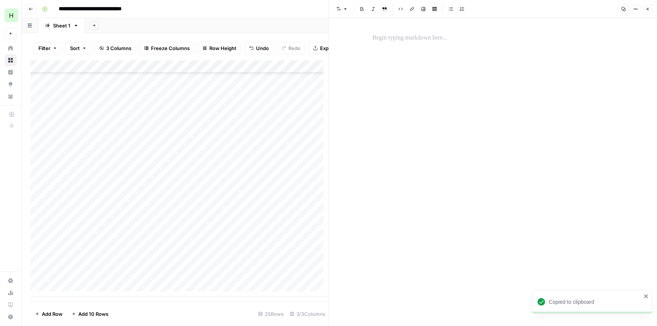
click at [426, 39] on p at bounding box center [492, 38] width 241 height 10
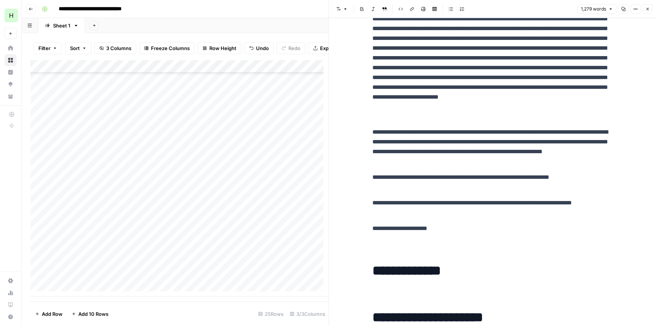
scroll to position [1176, 0]
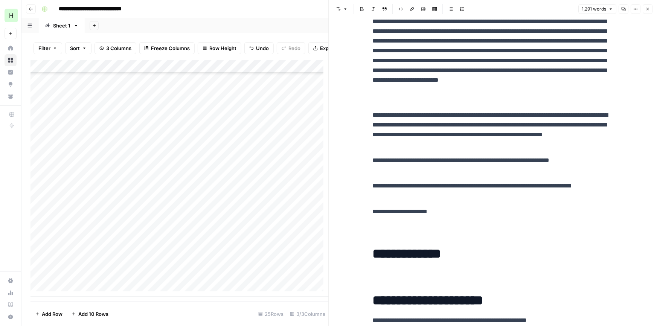
click at [276, 96] on div "Add Column" at bounding box center [179, 178] width 298 height 236
click at [299, 100] on div "Add Column" at bounding box center [179, 178] width 298 height 236
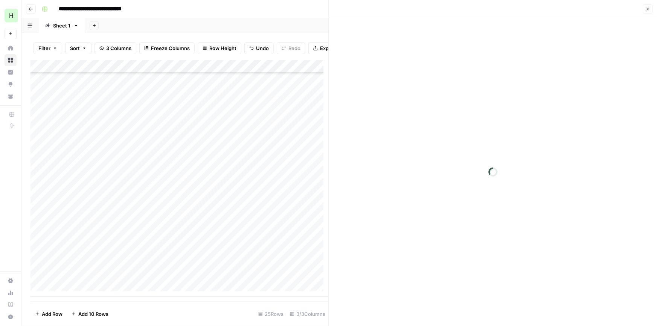
click at [299, 100] on div at bounding box center [275, 98] width 120 height 14
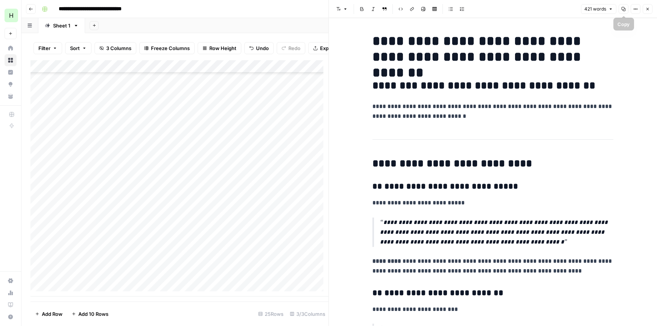
click at [622, 10] on icon "button" at bounding box center [623, 9] width 5 height 5
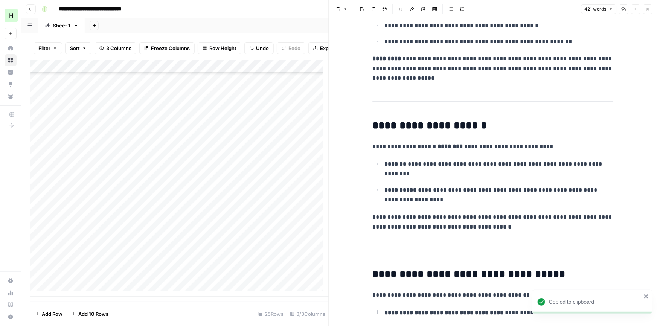
scroll to position [623, 0]
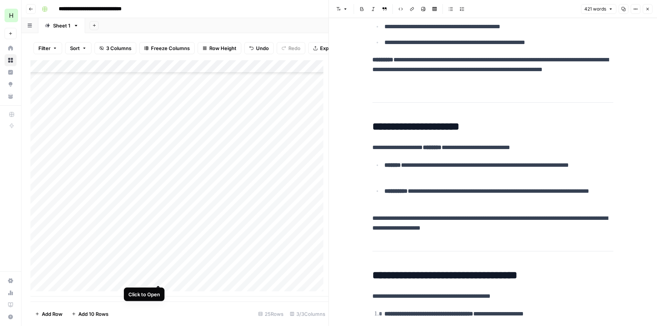
click at [156, 277] on div "Add Column" at bounding box center [179, 178] width 298 height 236
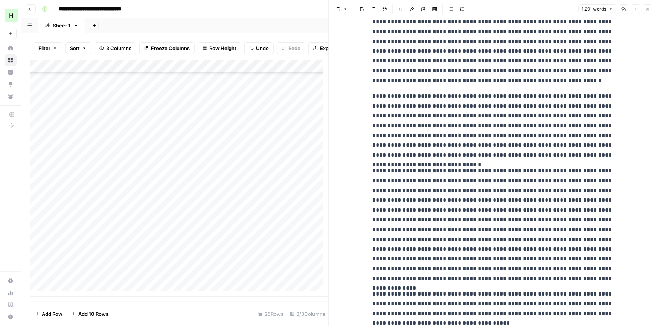
scroll to position [1169, 0]
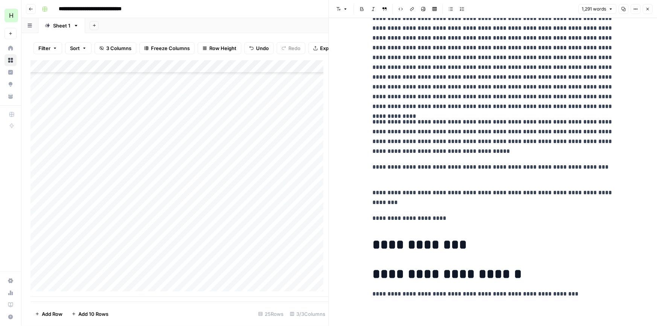
click at [474, 241] on h1 "**********" at bounding box center [492, 245] width 241 height 16
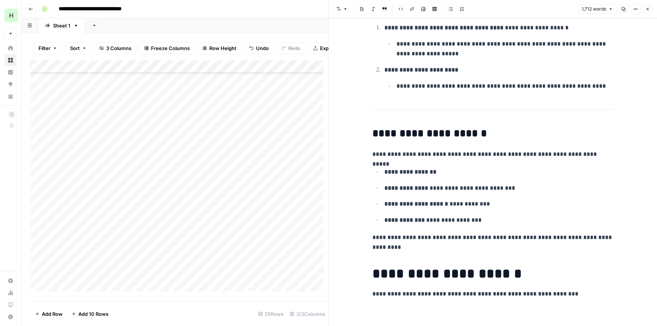
scroll to position [2064, 0]
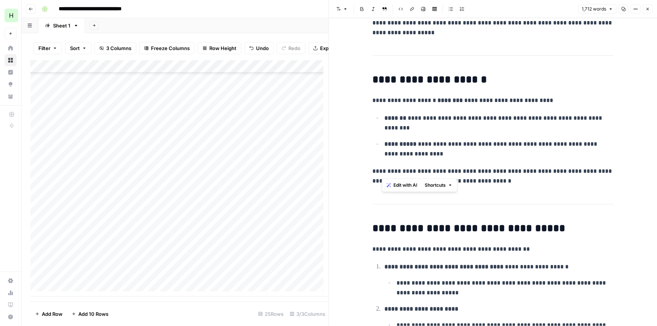
drag, startPoint x: 471, startPoint y: 160, endPoint x: 378, endPoint y: 125, distance: 98.5
click at [417, 124] on p "**********" at bounding box center [498, 123] width 229 height 20
drag, startPoint x: 498, startPoint y: 180, endPoint x: 369, endPoint y: 103, distance: 150.6
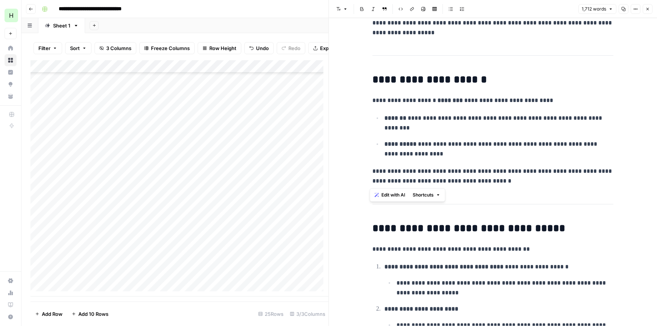
copy div "**********"
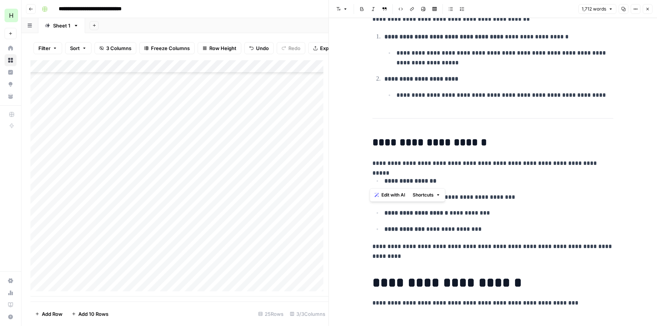
scroll to position [2304, 0]
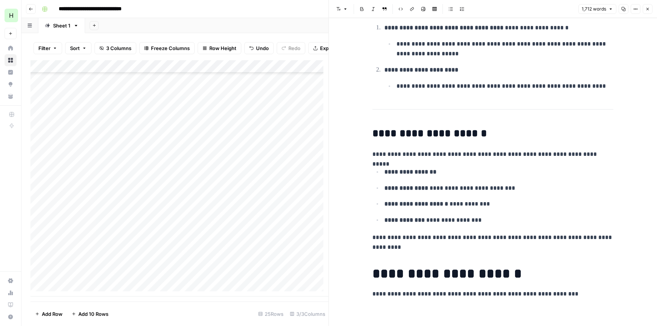
click at [568, 295] on p "**********" at bounding box center [492, 294] width 241 height 10
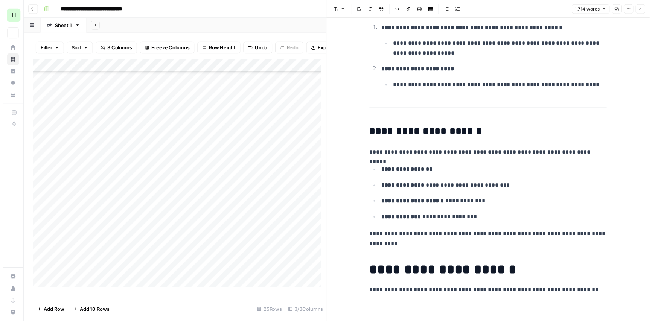
scroll to position [2368, 0]
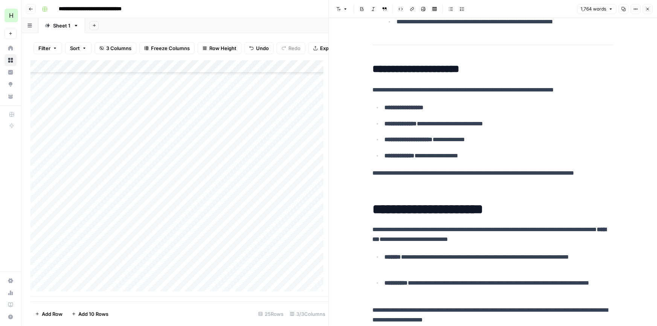
click at [195, 276] on div "Add Column" at bounding box center [179, 178] width 298 height 236
click at [646, 11] on icon "button" at bounding box center [647, 9] width 5 height 5
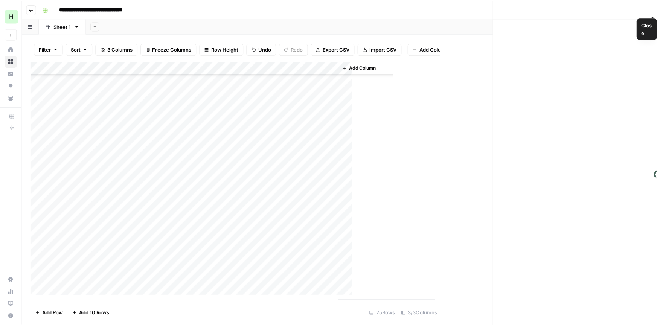
scroll to position [103, 0]
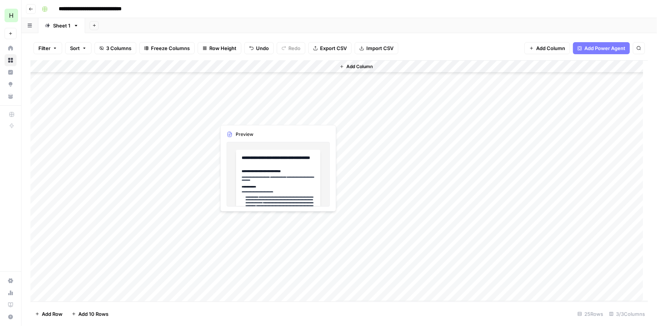
click at [264, 111] on div "Add Column" at bounding box center [338, 181] width 617 height 242
click at [266, 114] on div "Add Column" at bounding box center [338, 181] width 617 height 242
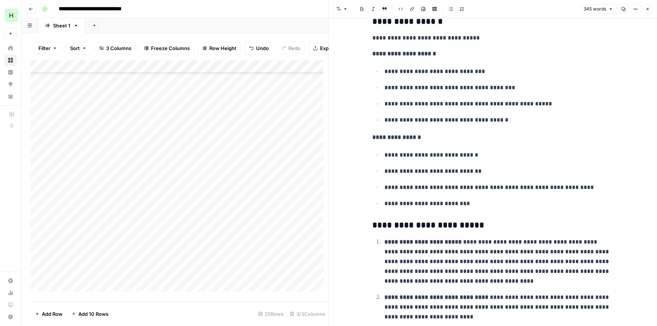
scroll to position [399, 0]
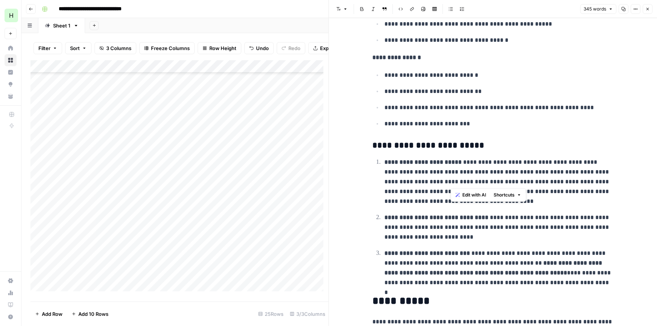
drag, startPoint x: 522, startPoint y: 177, endPoint x: 451, endPoint y: 174, distance: 71.6
click at [451, 174] on p "**********" at bounding box center [498, 181] width 229 height 49
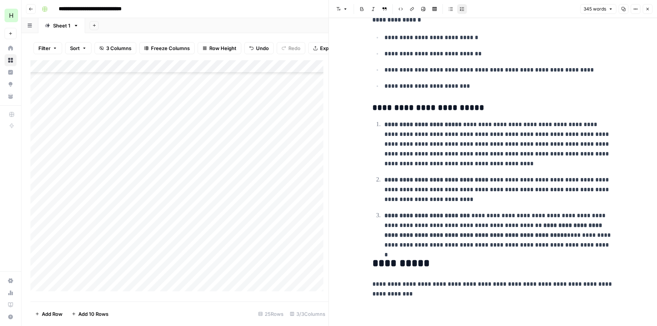
scroll to position [437, 0]
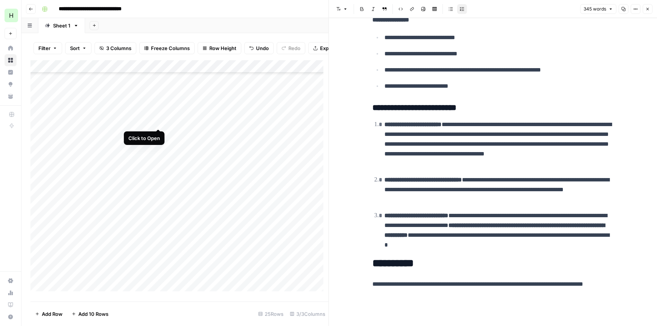
click at [156, 122] on div "Add Column" at bounding box center [179, 178] width 298 height 236
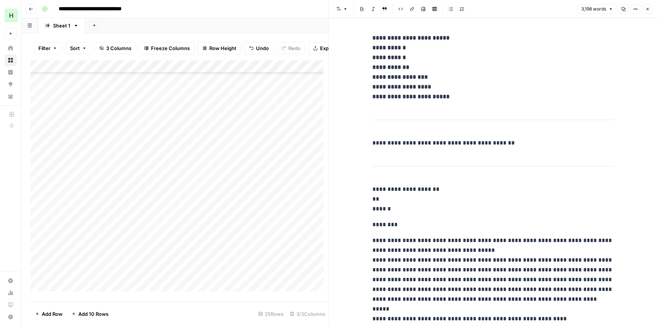
click at [156, 122] on div "Add Column" at bounding box center [179, 178] width 298 height 236
click at [624, 7] on icon "button" at bounding box center [623, 9] width 5 height 5
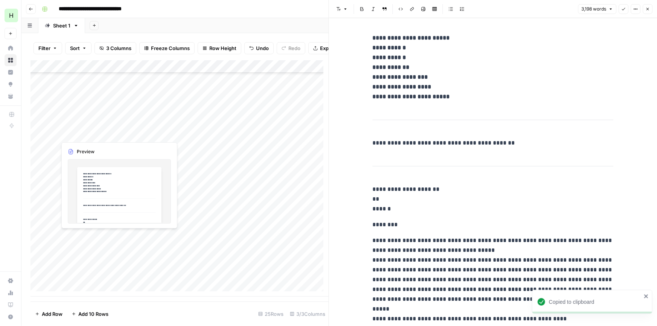
scroll to position [113, 0]
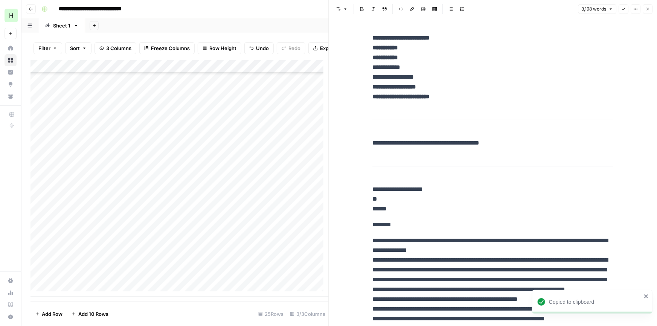
click at [79, 293] on div "Add Column" at bounding box center [179, 178] width 298 height 236
click at [156, 278] on div "Add Column" at bounding box center [179, 178] width 298 height 236
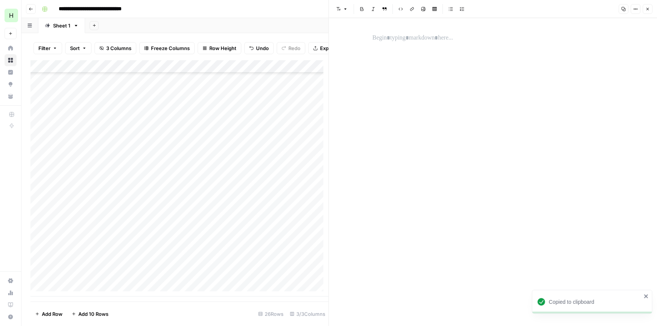
click at [419, 48] on div at bounding box center [493, 172] width 250 height 308
click at [413, 41] on p at bounding box center [492, 38] width 241 height 10
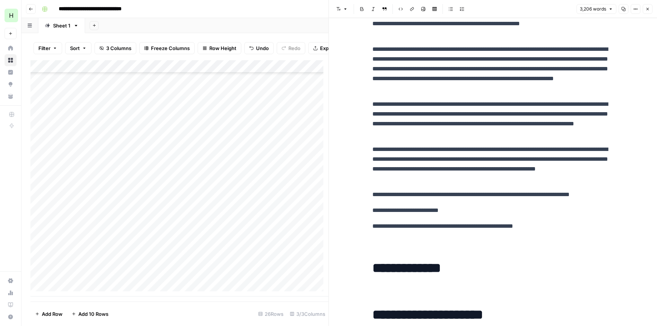
scroll to position [2721, 0]
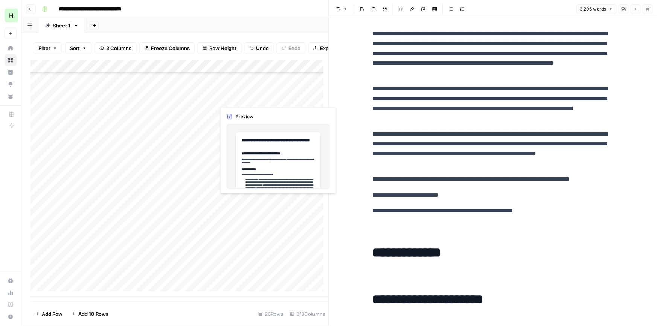
click at [313, 96] on div "Add Column" at bounding box center [179, 178] width 298 height 236
click at [313, 96] on div at bounding box center [275, 98] width 120 height 14
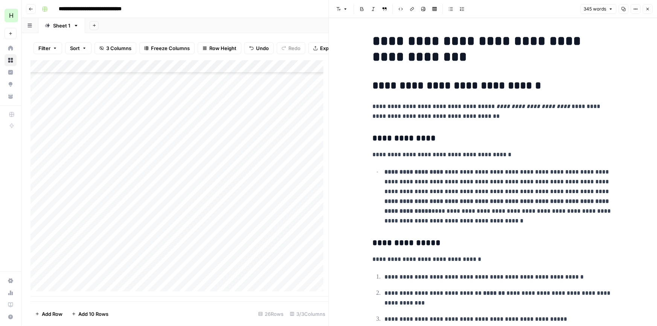
click at [625, 7] on icon "button" at bounding box center [623, 9] width 5 height 5
click at [129, 280] on div "Add Column" at bounding box center [179, 178] width 298 height 236
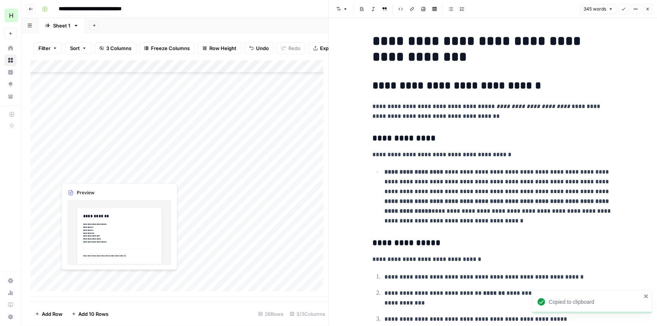
click at [129, 280] on div "Add Column" at bounding box center [179, 178] width 298 height 236
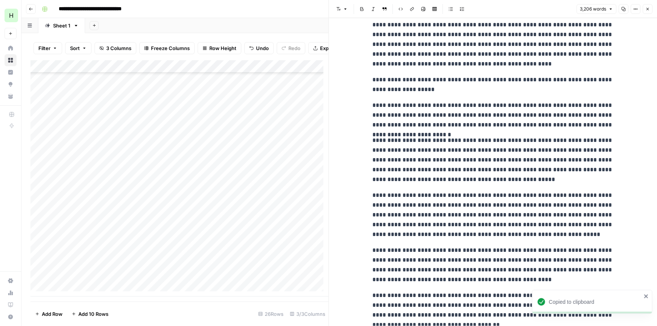
scroll to position [2705, 0]
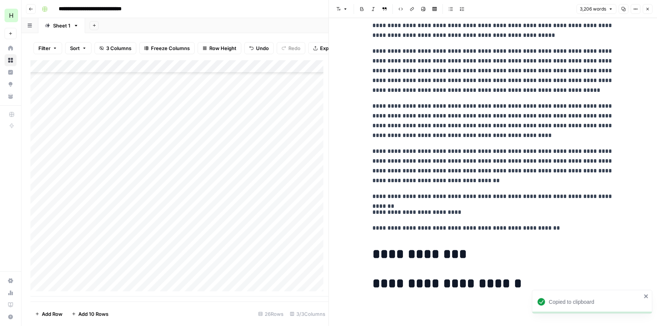
click at [518, 283] on h1 "**********" at bounding box center [492, 284] width 241 height 16
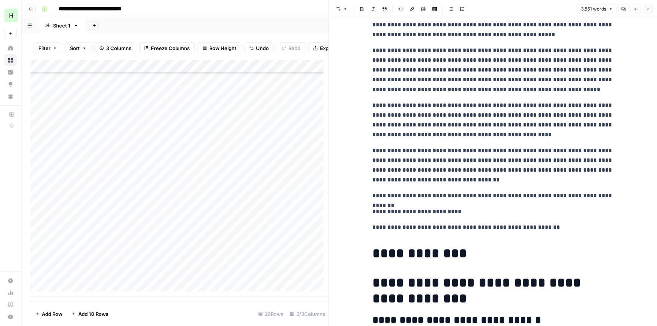
scroll to position [3350, 0]
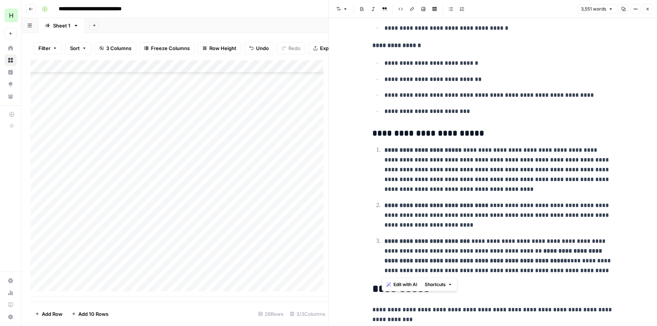
drag, startPoint x: 528, startPoint y: 271, endPoint x: 352, endPoint y: 156, distance: 210.7
copy ol "**********"
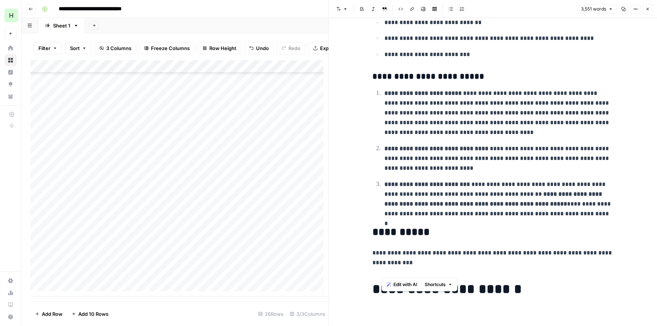
scroll to position [3424, 0]
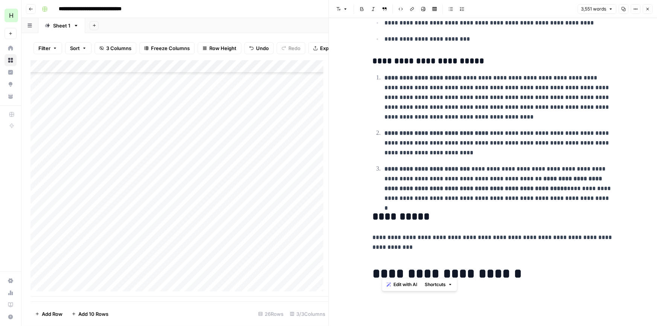
click at [513, 294] on p at bounding box center [492, 294] width 241 height 10
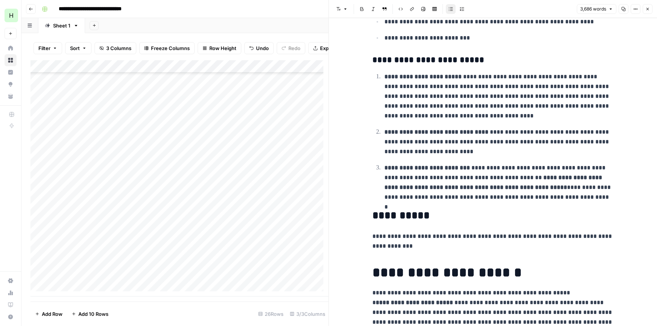
scroll to position [3519, 0]
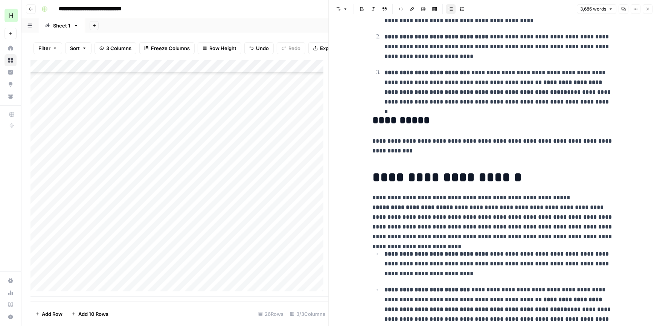
click at [648, 8] on icon "button" at bounding box center [647, 9] width 3 height 3
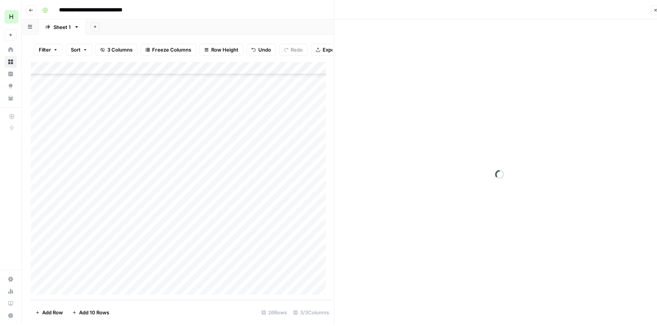
scroll to position [116, 0]
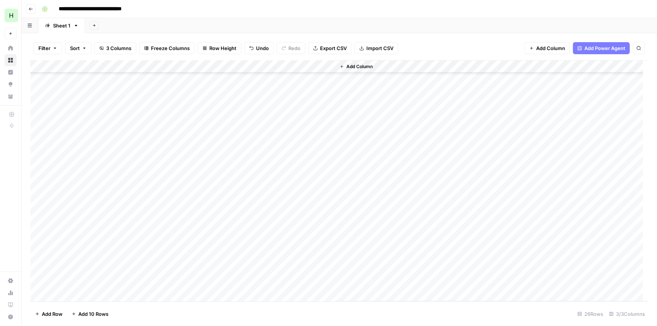
click at [192, 281] on div "Add Column" at bounding box center [338, 181] width 617 height 242
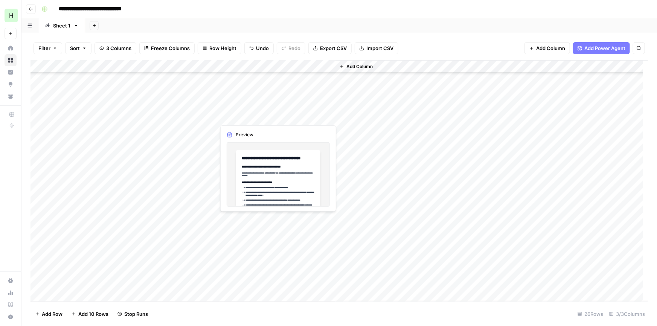
click at [264, 114] on div "Add Column" at bounding box center [338, 181] width 617 height 242
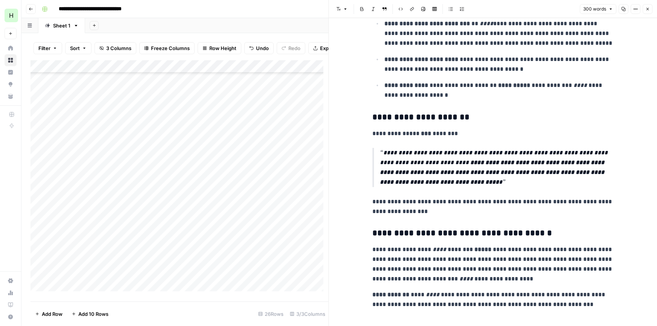
scroll to position [250, 0]
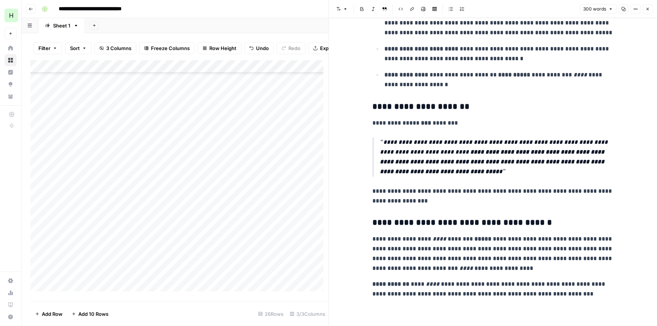
click at [276, 136] on div "Add Column" at bounding box center [179, 178] width 298 height 236
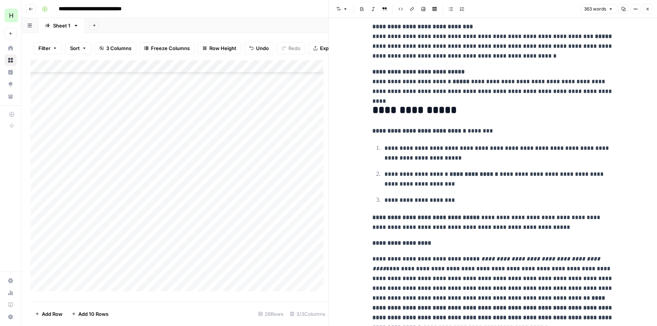
scroll to position [298, 0]
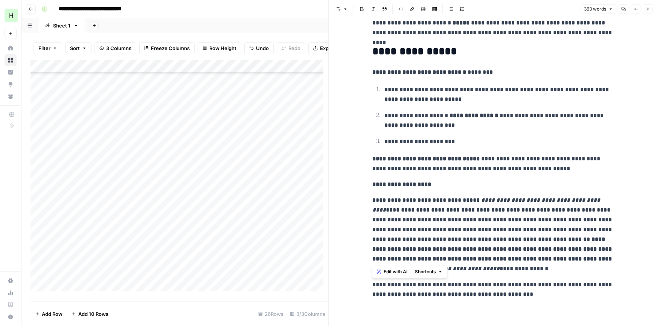
drag, startPoint x: 542, startPoint y: 259, endPoint x: 372, endPoint y: 201, distance: 179.2
click at [372, 201] on p "**********" at bounding box center [492, 234] width 241 height 78
click at [252, 149] on div "Add Column" at bounding box center [179, 178] width 298 height 236
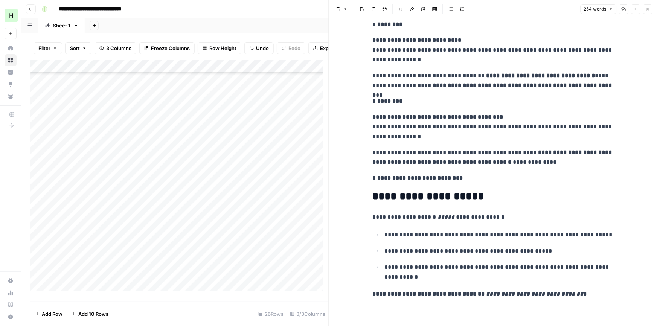
scroll to position [143, 0]
click at [242, 163] on div "Add Column" at bounding box center [179, 178] width 298 height 236
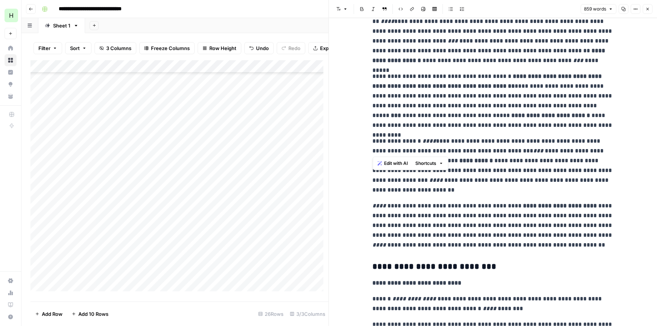
scroll to position [798, 0]
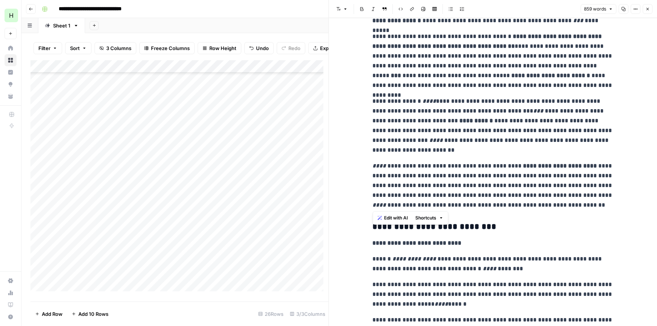
drag, startPoint x: 373, startPoint y: 86, endPoint x: 572, endPoint y: 205, distance: 231.6
copy div "**********"
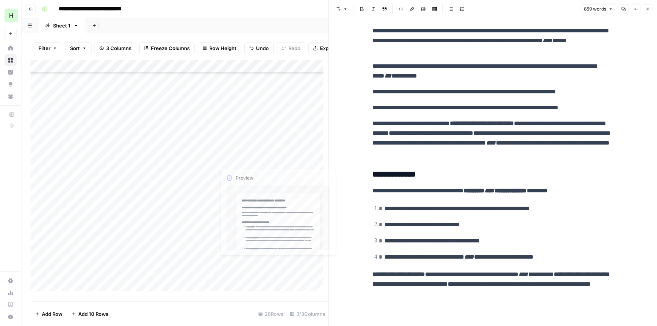
scroll to position [1042, 0]
click at [240, 175] on div "Add Column" at bounding box center [179, 178] width 298 height 236
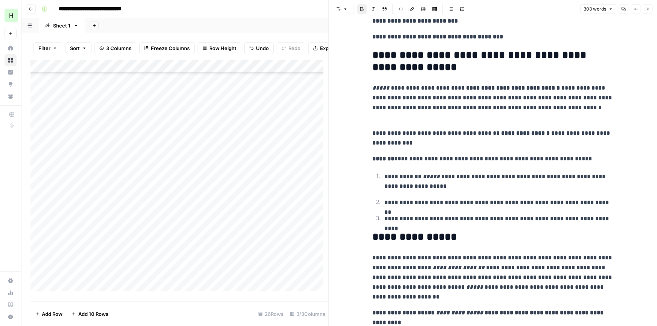
scroll to position [285, 0]
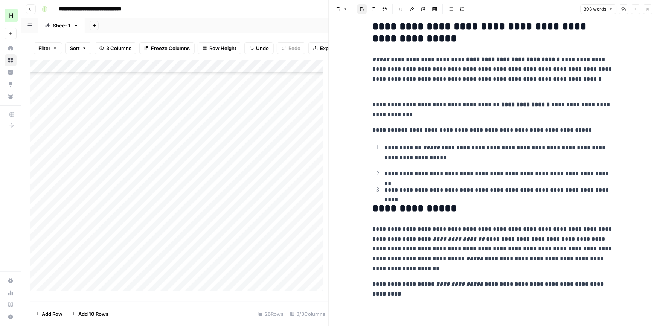
click at [267, 187] on div "Add Column" at bounding box center [179, 178] width 298 height 236
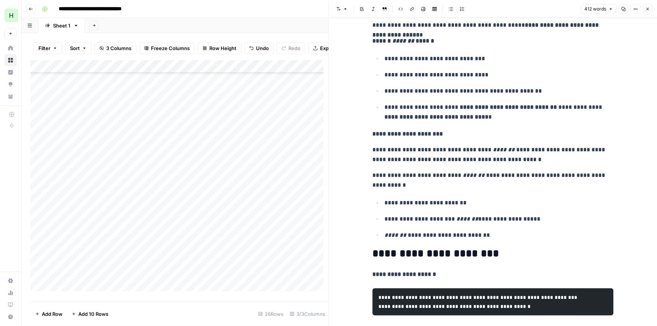
scroll to position [319, 0]
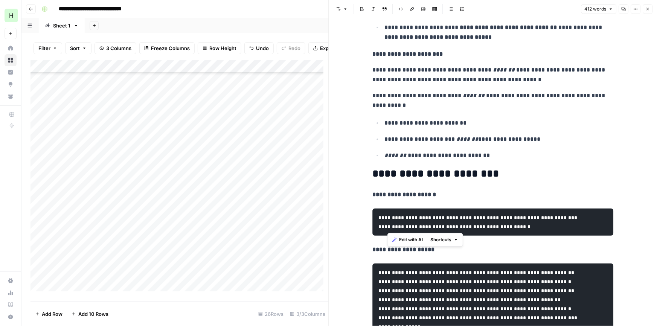
drag, startPoint x: 541, startPoint y: 229, endPoint x: 386, endPoint y: 226, distance: 154.7
click at [386, 226] on pre "**********" at bounding box center [492, 222] width 241 height 27
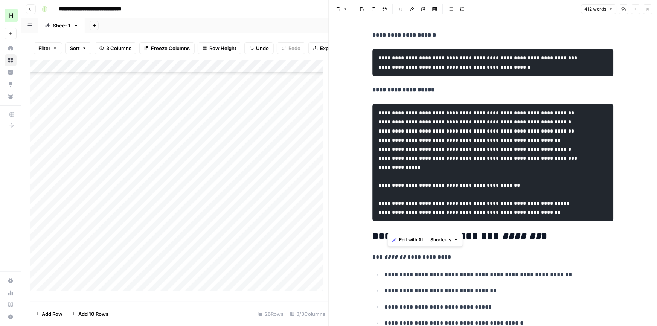
scroll to position [399, 0]
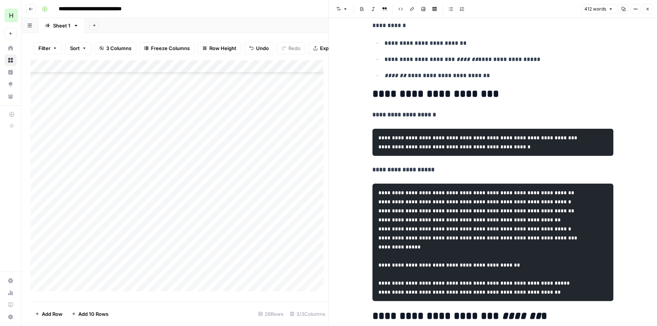
click at [528, 211] on code "**********" at bounding box center [477, 242] width 199 height 105
click at [452, 234] on pre "**********" at bounding box center [492, 242] width 241 height 117
click at [427, 235] on code "**********" at bounding box center [477, 242] width 199 height 105
drag, startPoint x: 527, startPoint y: 275, endPoint x: 370, endPoint y: 203, distance: 172.5
click at [372, 203] on pre "**********" at bounding box center [492, 242] width 241 height 117
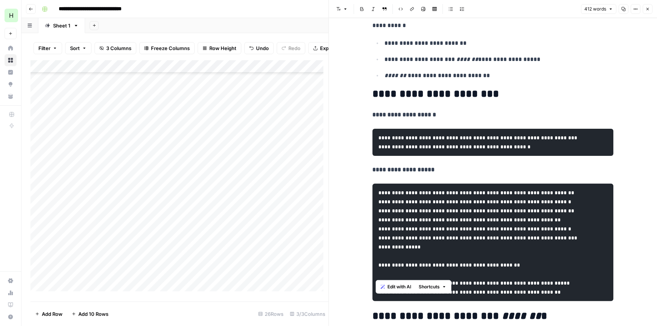
copy code "**********"
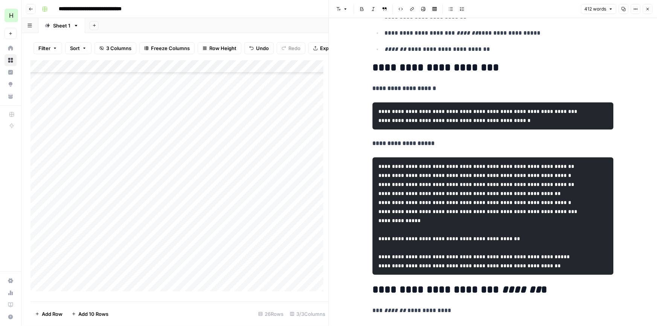
scroll to position [585, 0]
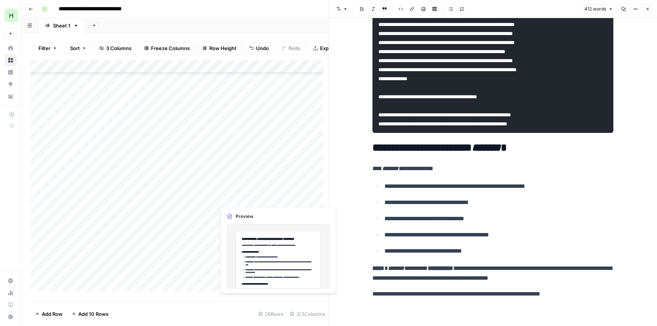
click at [242, 200] on div "Add Column" at bounding box center [179, 178] width 298 height 236
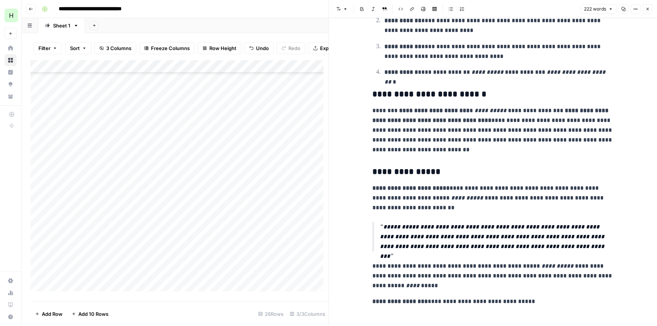
scroll to position [102, 0]
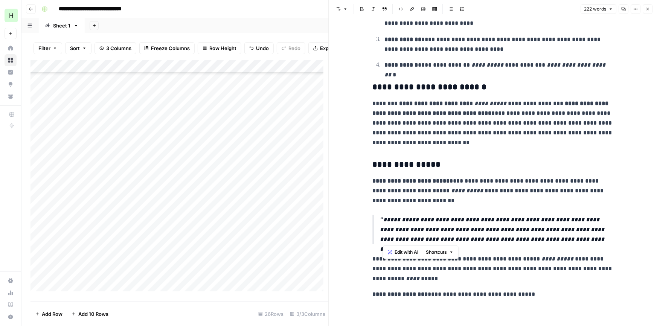
drag, startPoint x: 384, startPoint y: 218, endPoint x: 542, endPoint y: 237, distance: 159.9
click at [542, 237] on p "**********" at bounding box center [496, 229] width 233 height 29
copy p "**********"
click at [506, 186] on p "**********" at bounding box center [492, 190] width 241 height 29
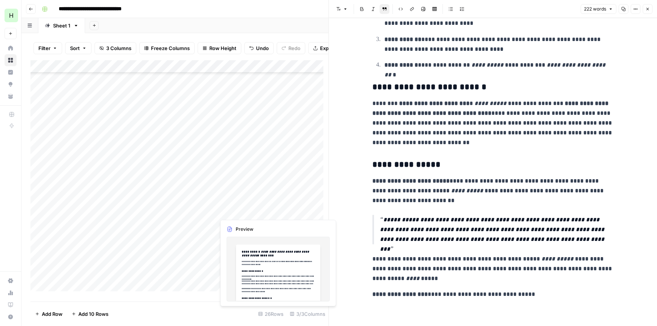
click at [265, 209] on div "Add Column" at bounding box center [179, 178] width 298 height 236
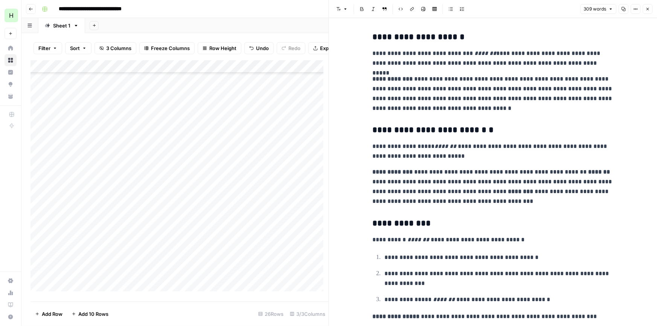
scroll to position [262, 0]
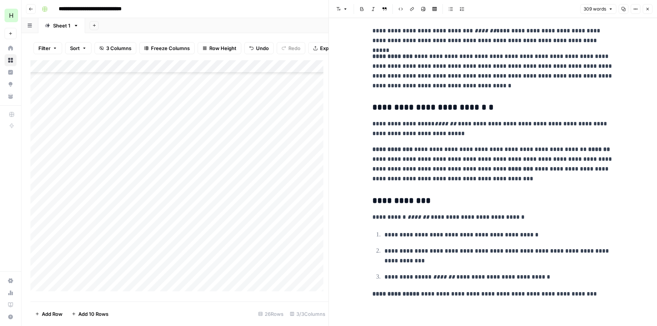
click at [254, 220] on div "Add Column" at bounding box center [179, 178] width 298 height 236
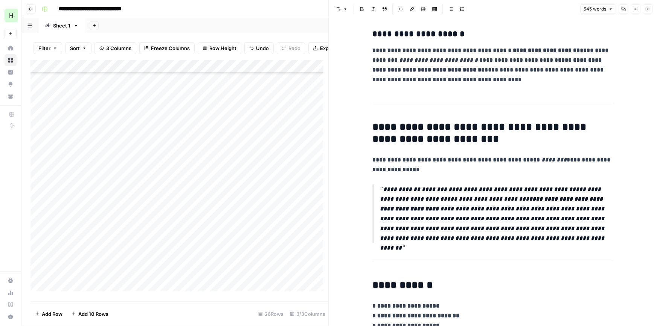
scroll to position [811, 0]
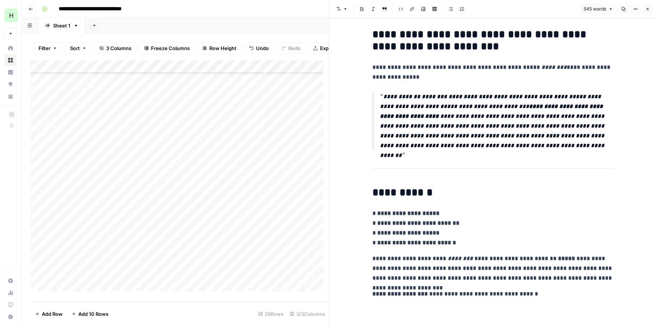
click at [247, 239] on div "Add Column" at bounding box center [179, 178] width 298 height 236
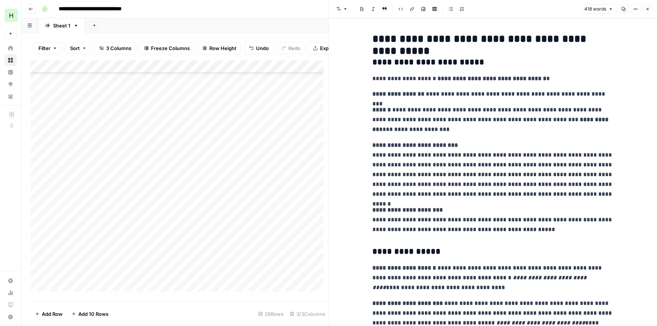
click at [483, 120] on p "**********" at bounding box center [492, 119] width 241 height 29
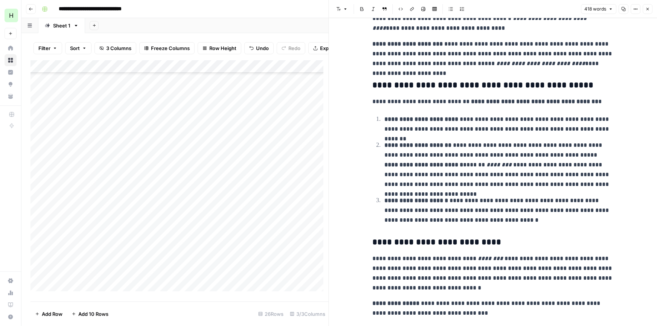
scroll to position [279, 0]
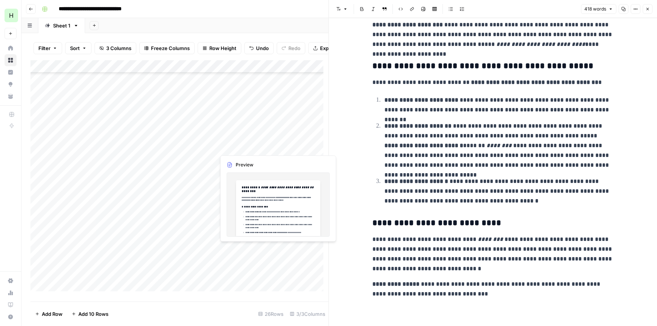
click at [242, 247] on div "Add Column" at bounding box center [179, 178] width 298 height 236
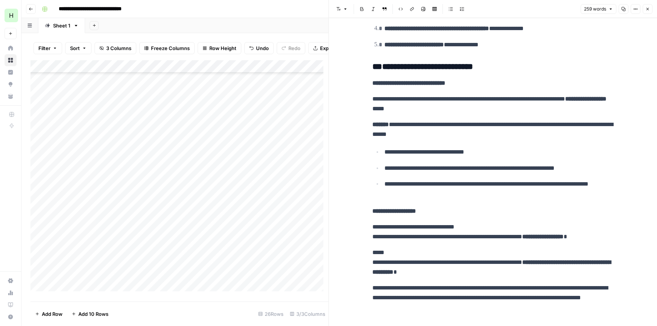
scroll to position [239, 0]
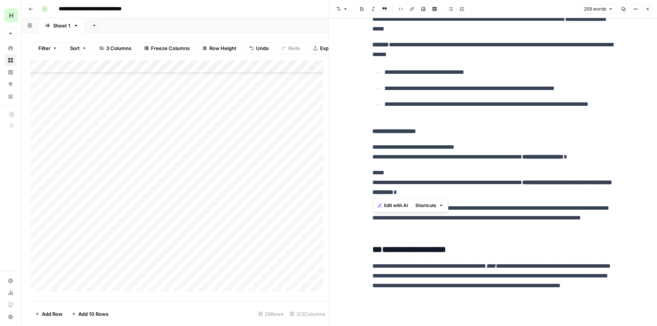
drag, startPoint x: 372, startPoint y: 183, endPoint x: 477, endPoint y: 193, distance: 105.1
click at [477, 193] on p "**********" at bounding box center [492, 182] width 241 height 29
copy p "**********"
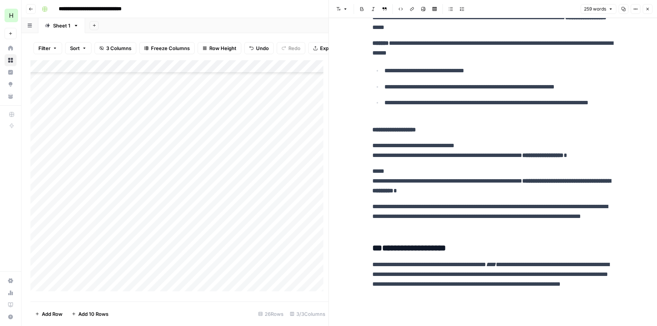
click at [238, 261] on div "Add Column" at bounding box center [179, 178] width 298 height 236
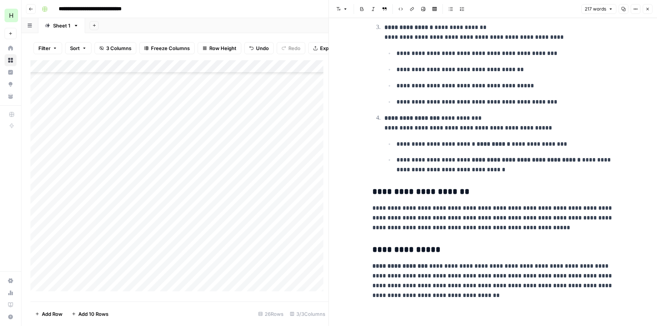
scroll to position [194, 0]
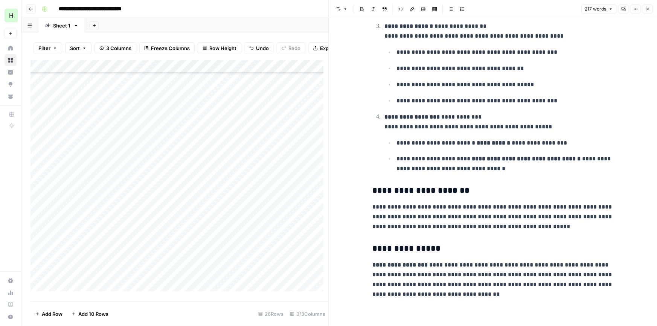
click at [245, 274] on div "Add Column" at bounding box center [179, 178] width 298 height 236
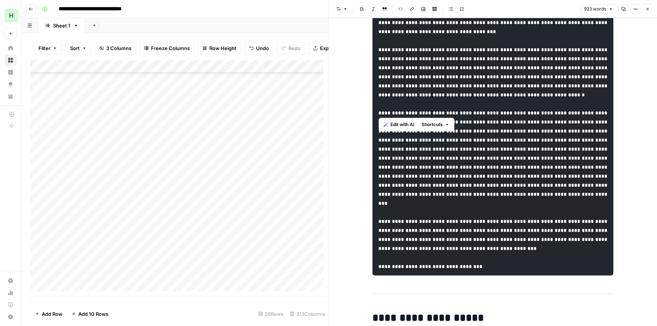
scroll to position [319, 0]
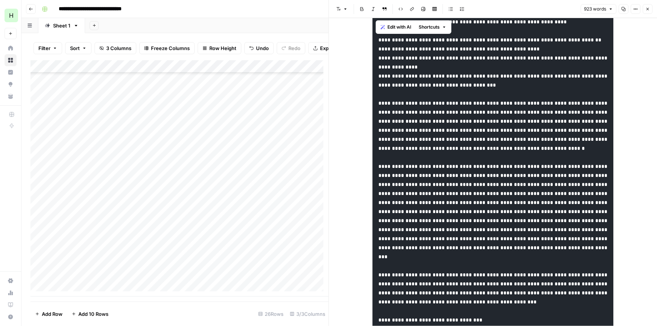
drag, startPoint x: 406, startPoint y: 197, endPoint x: 360, endPoint y: 41, distance: 162.0
copy code "**********"
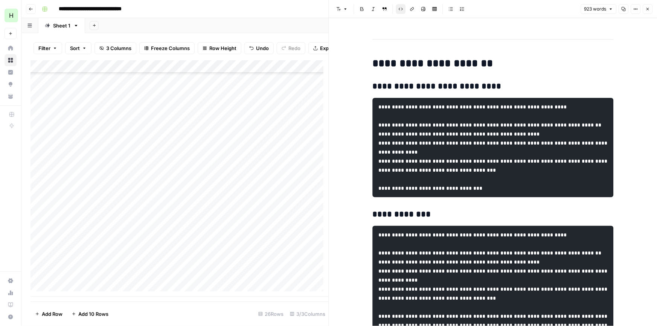
scroll to position [160, 0]
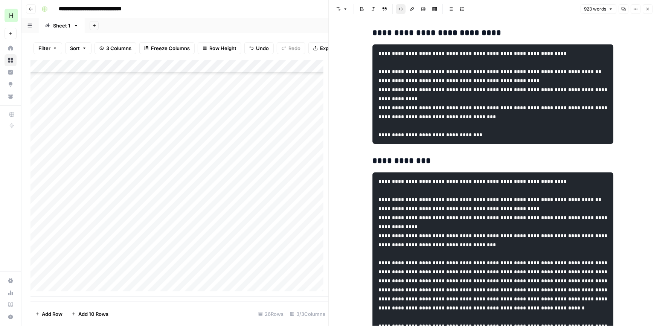
click at [523, 222] on pre at bounding box center [492, 330] width 241 height 316
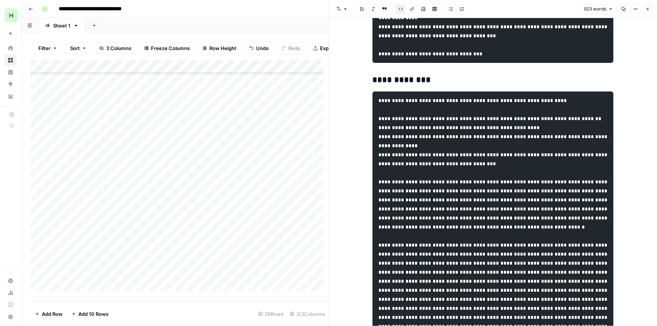
scroll to position [225, 0]
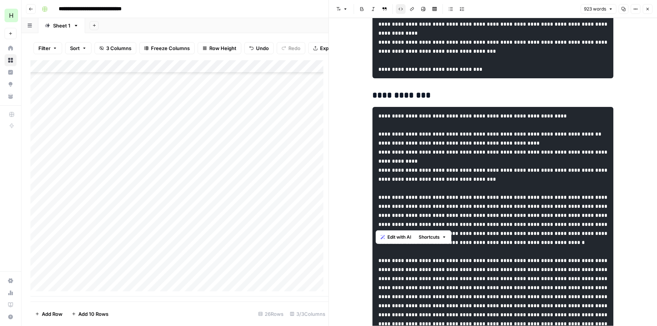
drag, startPoint x: 376, startPoint y: 224, endPoint x: 465, endPoint y: 222, distance: 88.9
click at [465, 222] on code at bounding box center [493, 264] width 230 height 303
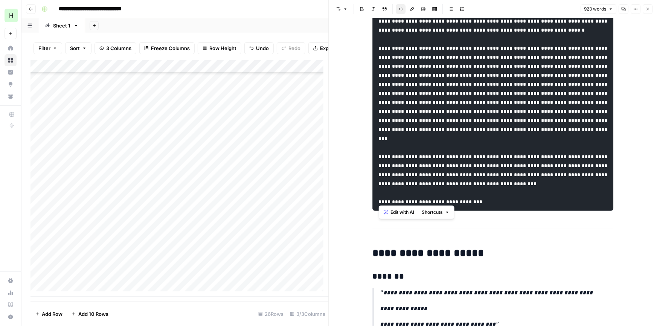
scroll to position [465, 0]
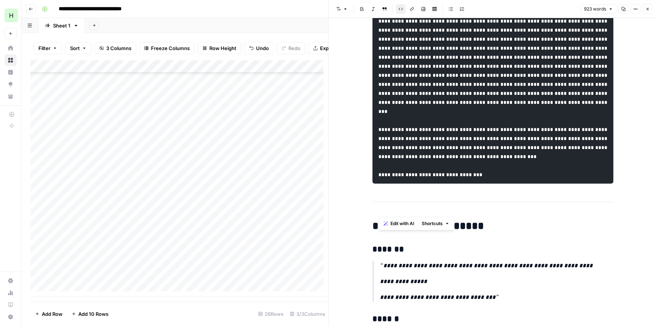
drag, startPoint x: 377, startPoint y: 223, endPoint x: 408, endPoint y: 207, distance: 34.3
click at [408, 184] on pre at bounding box center [492, 25] width 241 height 316
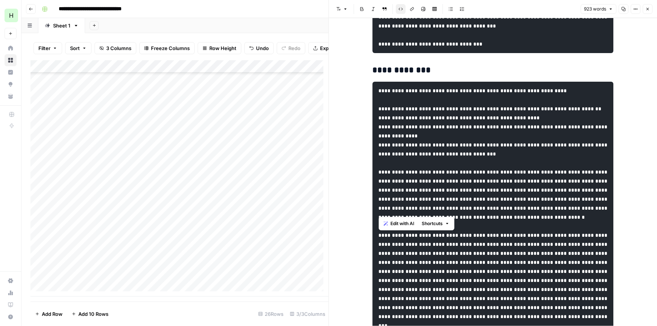
scroll to position [305, 0]
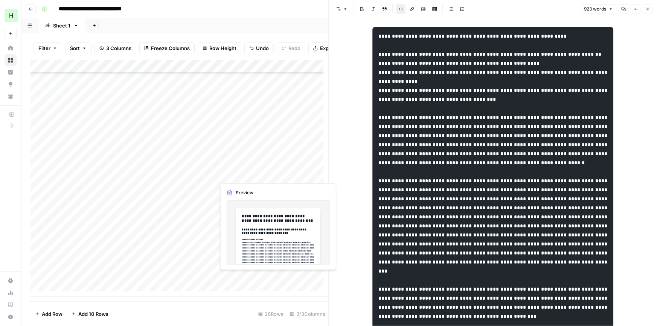
click at [264, 276] on div "Add Column" at bounding box center [179, 178] width 298 height 236
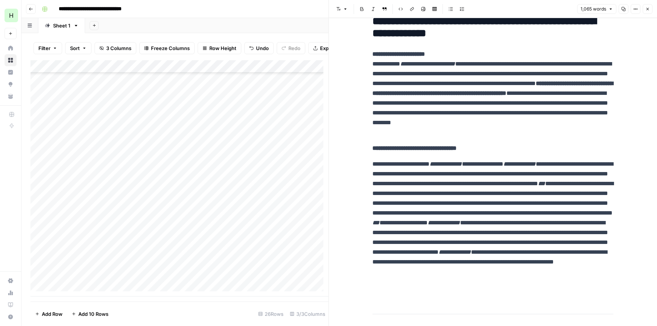
scroll to position [79, 0]
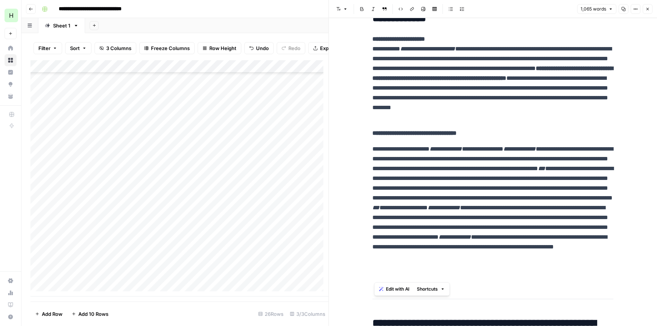
drag, startPoint x: 391, startPoint y: 277, endPoint x: 373, endPoint y: 158, distance: 120.8
click at [373, 158] on p "**********" at bounding box center [492, 212] width 241 height 137
click at [377, 154] on p "**********" at bounding box center [492, 212] width 241 height 137
drag, startPoint x: 390, startPoint y: 274, endPoint x: 360, endPoint y: 150, distance: 127.3
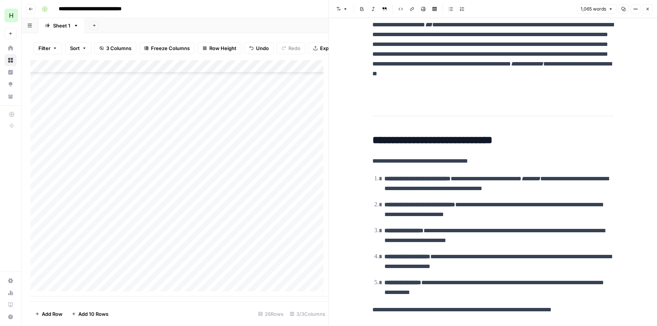
scroll to position [1034, 0]
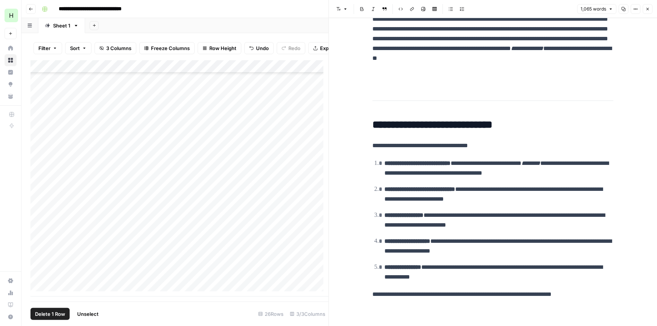
click at [38, 265] on div "Add Column" at bounding box center [179, 178] width 298 height 236
click at [37, 279] on div "Add Column" at bounding box center [179, 178] width 298 height 236
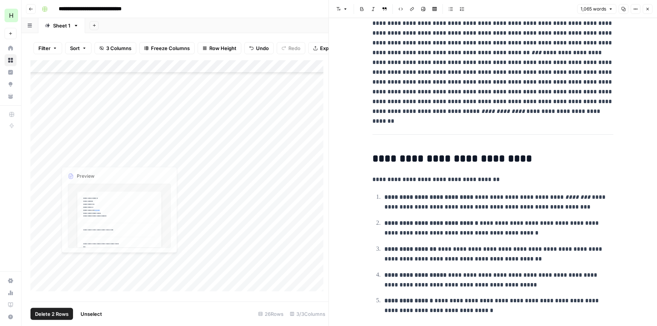
scroll to position [126, 0]
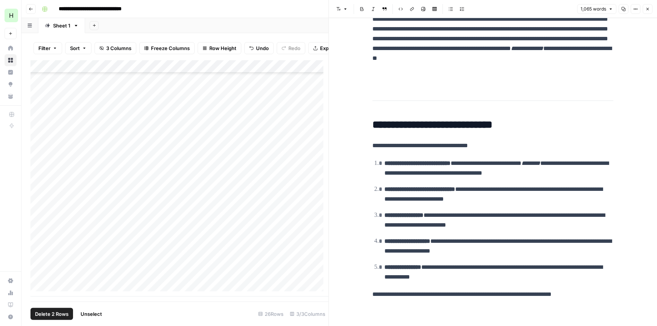
click at [42, 315] on span "Delete 2 Rows" at bounding box center [52, 314] width 34 height 8
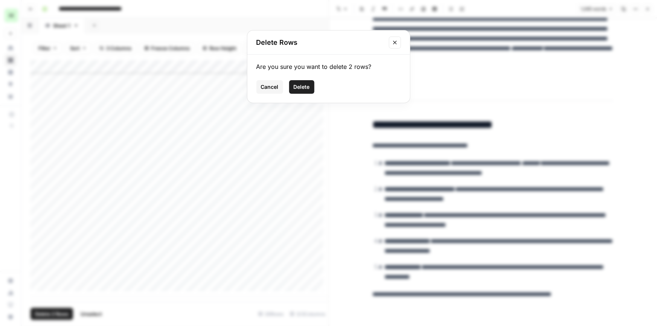
click at [297, 85] on span "Delete" at bounding box center [302, 87] width 16 height 8
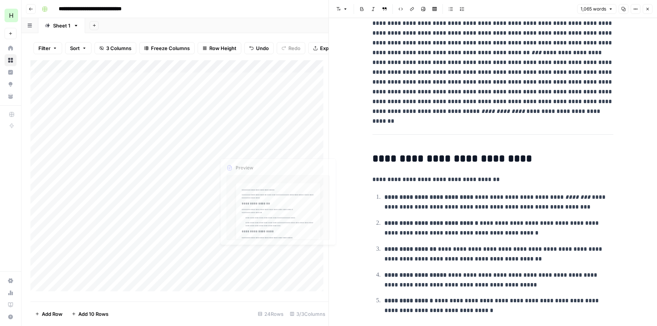
scroll to position [0, 0]
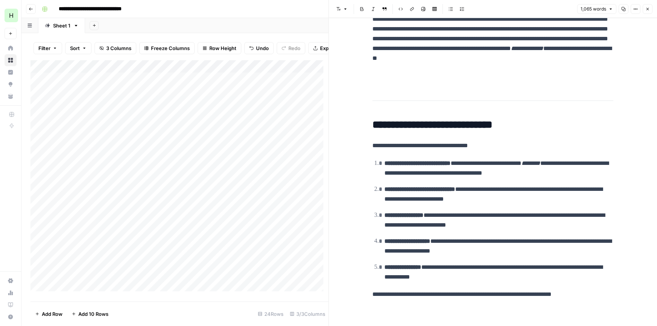
click at [648, 9] on icon "button" at bounding box center [647, 9] width 3 height 3
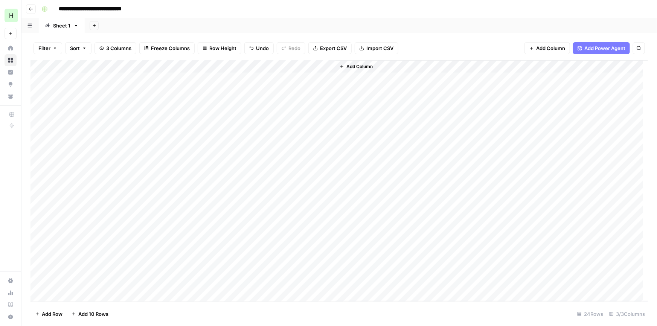
click at [198, 63] on div "Add Column" at bounding box center [338, 181] width 617 height 242
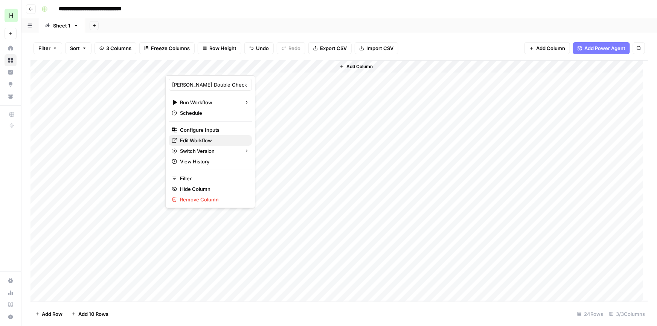
click at [190, 142] on span "Edit Workflow" at bounding box center [213, 141] width 66 height 8
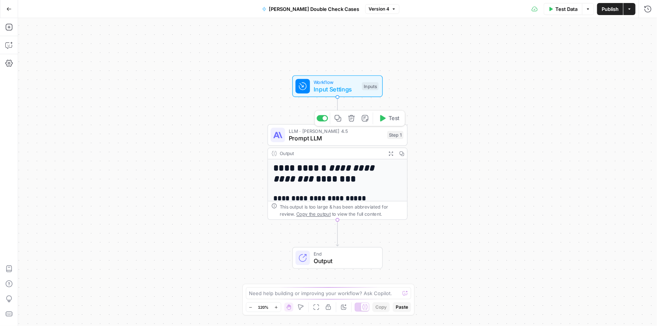
click at [331, 135] on span "Prompt LLM" at bounding box center [336, 138] width 95 height 9
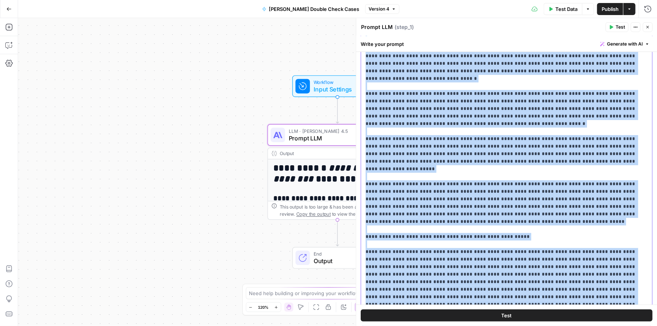
scroll to position [180, 0]
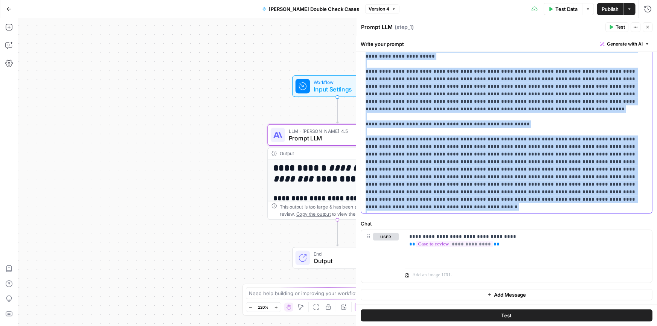
drag, startPoint x: 401, startPoint y: 156, endPoint x: 532, endPoint y: 339, distance: 225.3
click at [532, 326] on html "**********" at bounding box center [328, 163] width 657 height 326
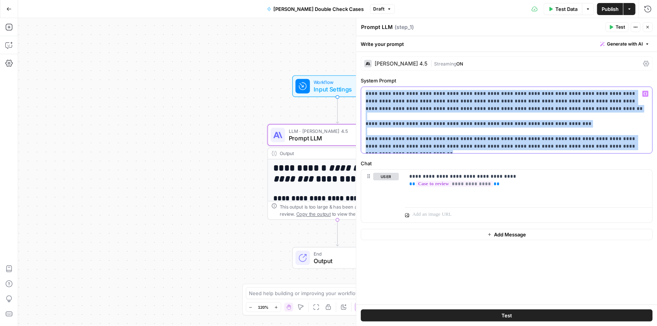
drag, startPoint x: 524, startPoint y: 109, endPoint x: 658, endPoint y: 227, distance: 178.7
click at [657, 227] on html "**********" at bounding box center [328, 163] width 657 height 326
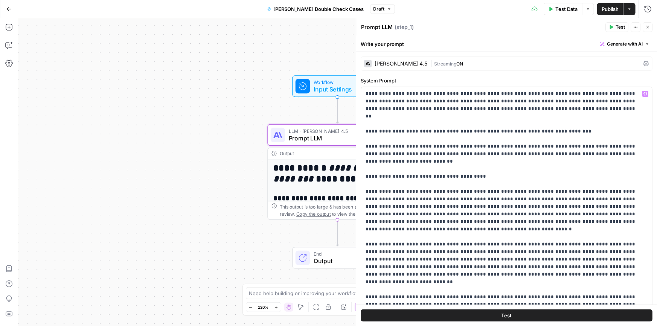
click at [647, 28] on icon "button" at bounding box center [647, 27] width 5 height 5
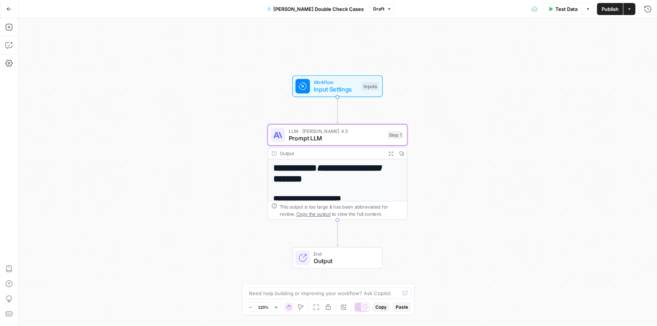
click at [605, 10] on span "Publish" at bounding box center [610, 9] width 17 height 8
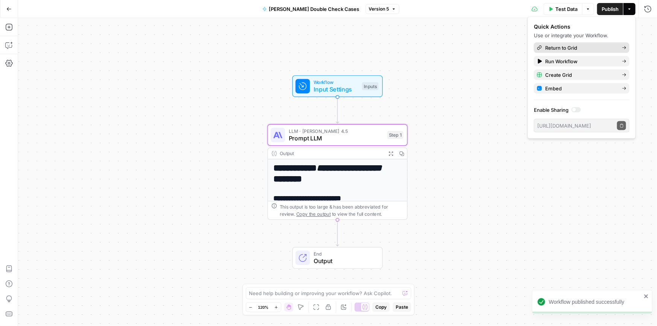
click at [560, 49] on span "Return to Grid" at bounding box center [580, 48] width 71 height 8
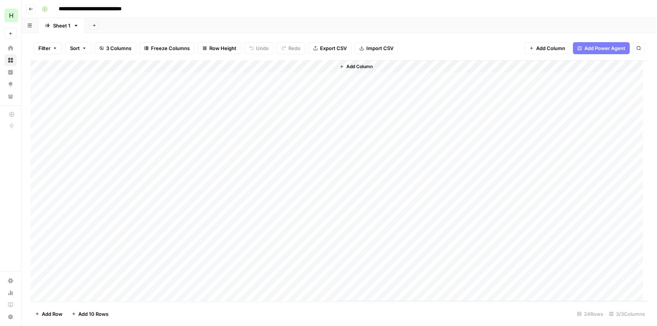
click at [207, 64] on div "Add Column" at bounding box center [338, 181] width 617 height 242
click at [221, 82] on span "All Rows" at bounding box center [235, 84] width 47 height 8
click at [326, 78] on div "Add Column" at bounding box center [338, 181] width 617 height 242
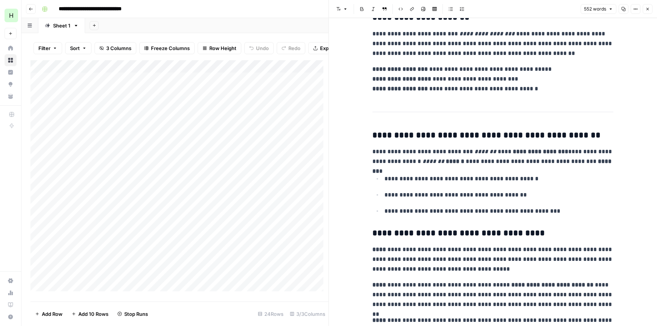
scroll to position [79, 0]
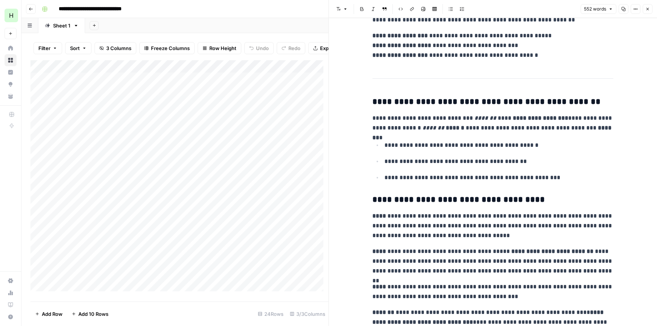
drag, startPoint x: 545, startPoint y: 144, endPoint x: 545, endPoint y: 151, distance: 6.8
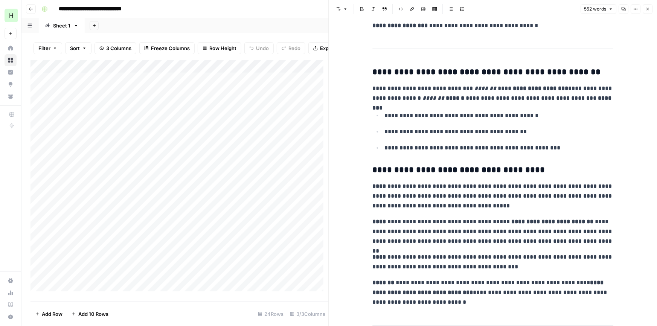
scroll to position [137, 0]
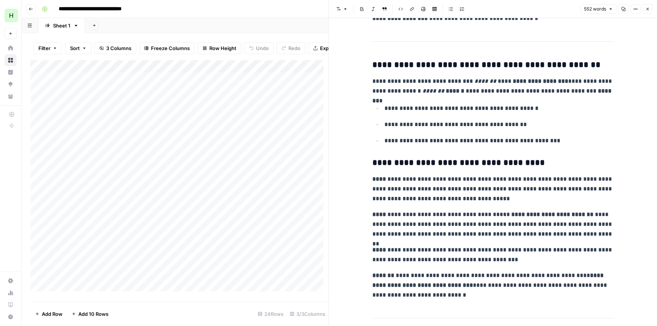
drag, startPoint x: 556, startPoint y: 124, endPoint x: 551, endPoint y: 139, distance: 16.1
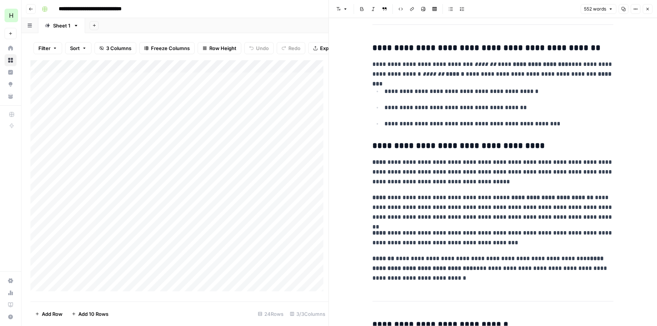
scroll to position [175, 0]
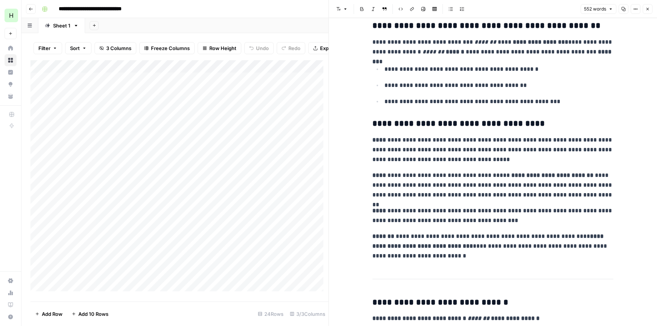
drag, startPoint x: 548, startPoint y: 117, endPoint x: 542, endPoint y: 139, distance: 23.5
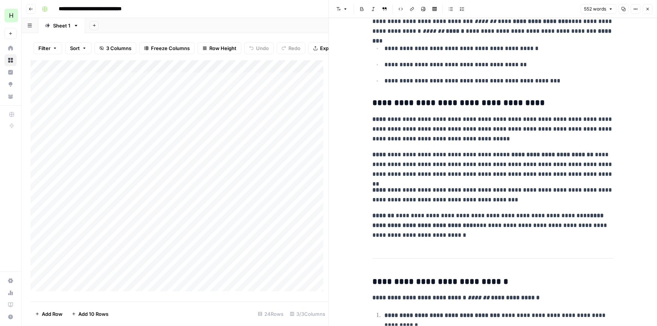
drag, startPoint x: 492, startPoint y: 139, endPoint x: 489, endPoint y: 143, distance: 5.4
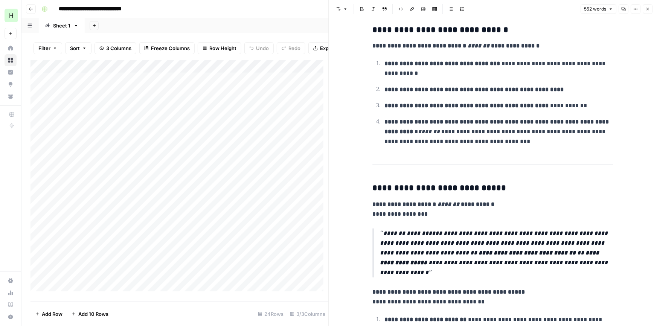
scroll to position [526, 0]
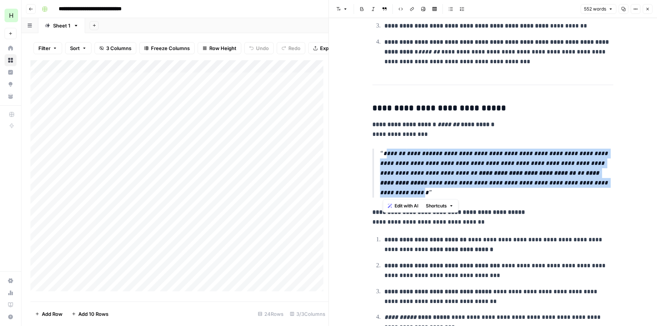
drag, startPoint x: 383, startPoint y: 150, endPoint x: 428, endPoint y: 195, distance: 63.4
click at [428, 195] on p "**********" at bounding box center [496, 173] width 233 height 49
copy p "**********"
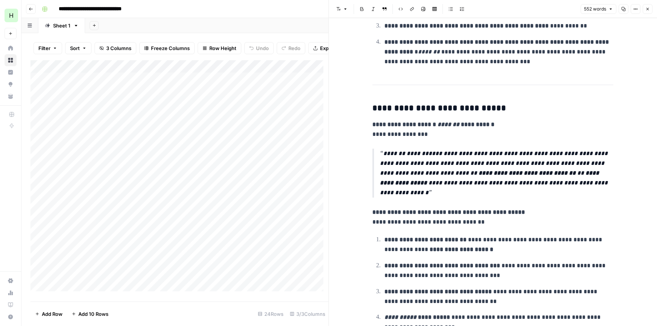
click at [534, 210] on p "**********" at bounding box center [492, 217] width 241 height 20
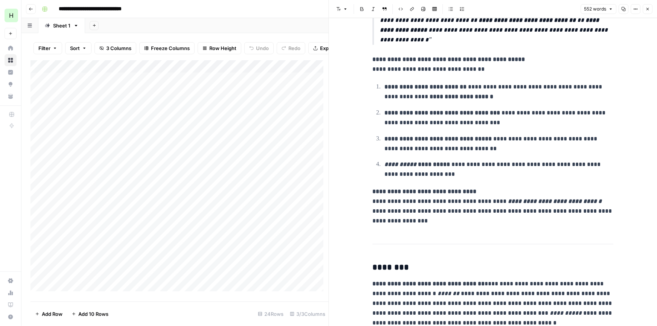
scroll to position [686, 0]
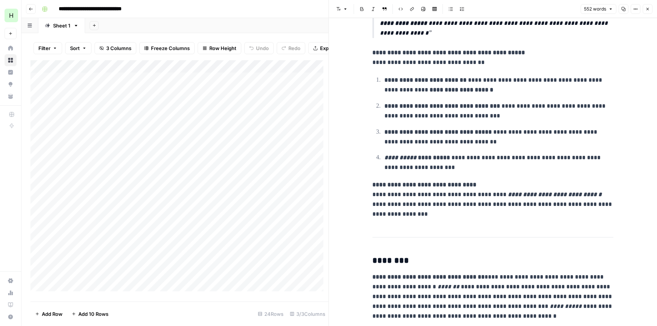
click at [527, 121] on ol "**********" at bounding box center [492, 124] width 241 height 98
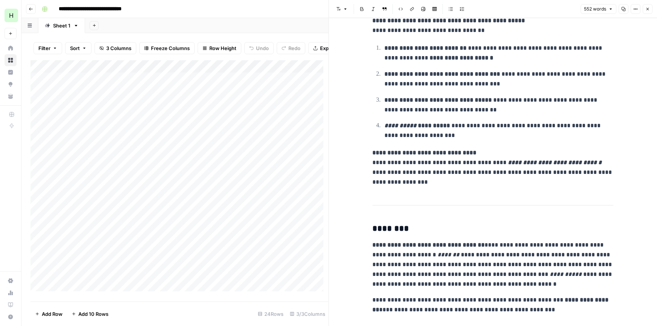
scroll to position [734, 0]
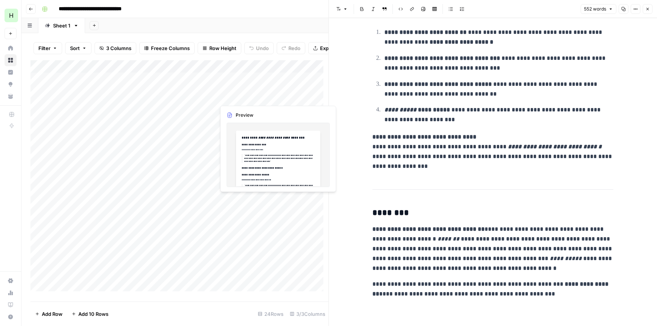
click at [242, 94] on div "Add Column" at bounding box center [179, 178] width 298 height 236
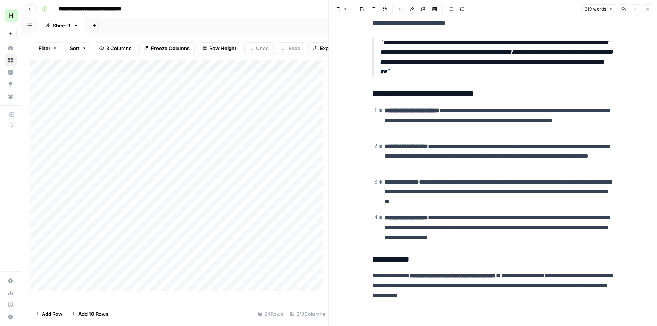
scroll to position [244, 0]
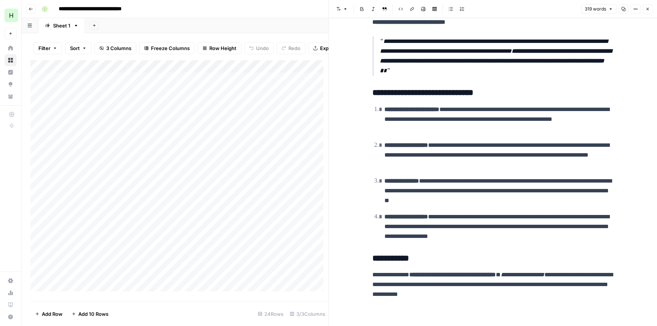
click at [244, 107] on div "Add Column" at bounding box center [179, 178] width 298 height 236
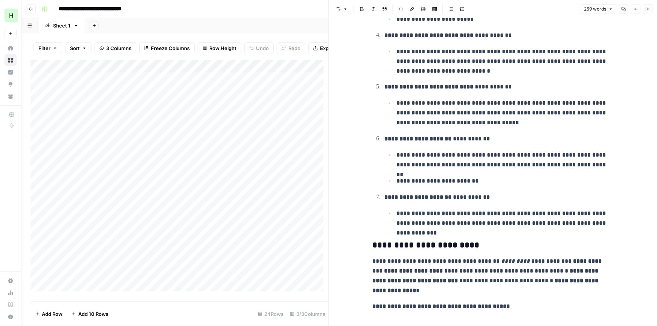
scroll to position [251, 0]
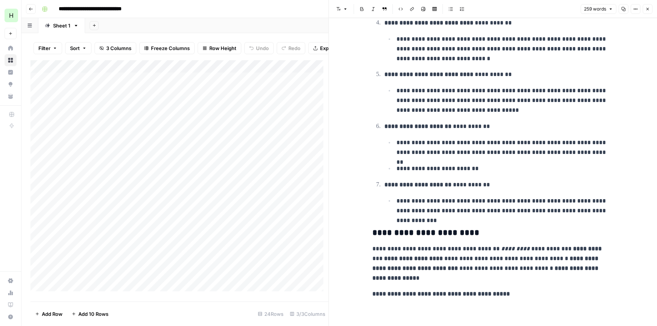
click at [264, 122] on div "Add Column" at bounding box center [179, 178] width 298 height 236
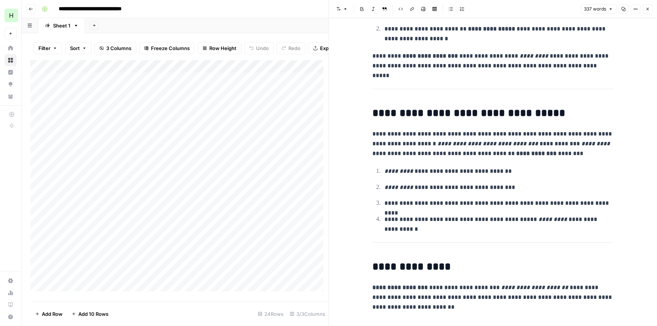
scroll to position [517, 0]
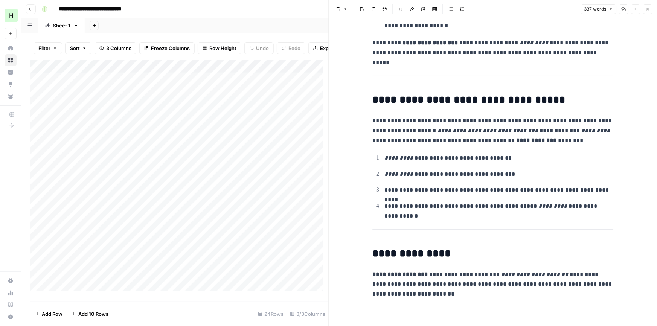
click at [253, 133] on div "Add Column" at bounding box center [179, 178] width 298 height 236
click at [256, 133] on div "Add Column" at bounding box center [179, 178] width 298 height 236
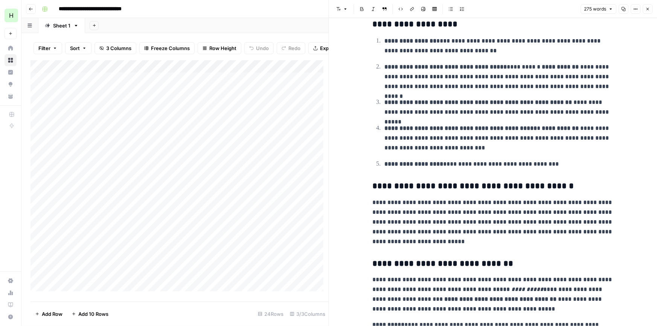
scroll to position [120, 0]
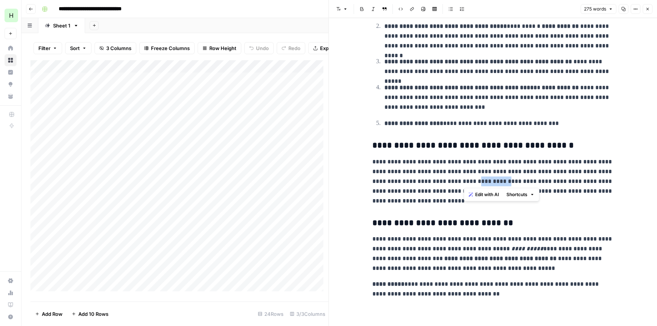
drag, startPoint x: 462, startPoint y: 181, endPoint x: 489, endPoint y: 182, distance: 26.7
click at [489, 182] on p "**********" at bounding box center [492, 181] width 241 height 49
click at [447, 185] on p "**********" at bounding box center [492, 181] width 241 height 49
click at [445, 248] on p "**********" at bounding box center [492, 253] width 241 height 39
click at [509, 247] on p "**********" at bounding box center [492, 253] width 241 height 39
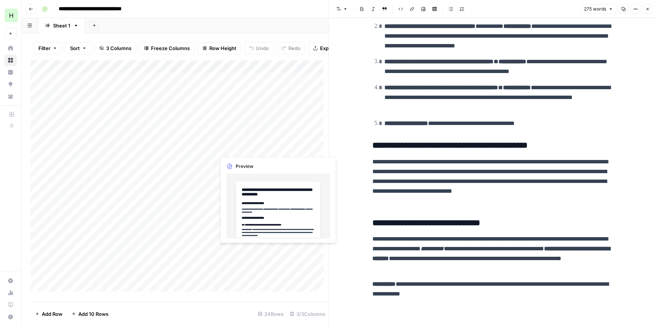
click at [250, 147] on div "Add Column" at bounding box center [179, 178] width 298 height 236
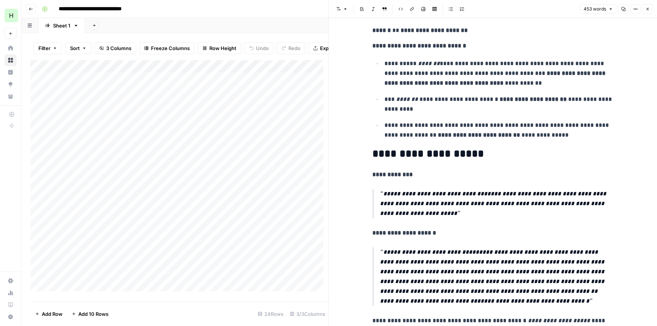
scroll to position [515, 0]
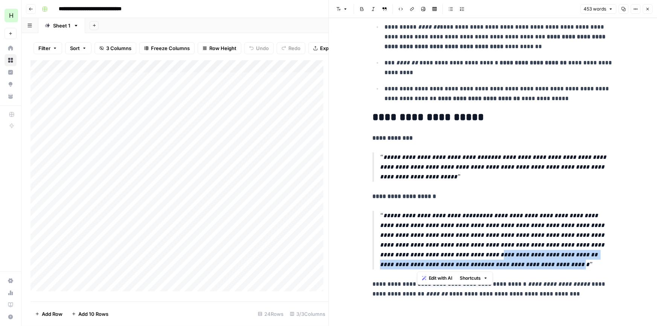
drag, startPoint x: 466, startPoint y: 266, endPoint x: 418, endPoint y: 255, distance: 49.4
click at [418, 255] on p "**********" at bounding box center [496, 240] width 233 height 59
click at [459, 250] on p "**********" at bounding box center [496, 240] width 233 height 59
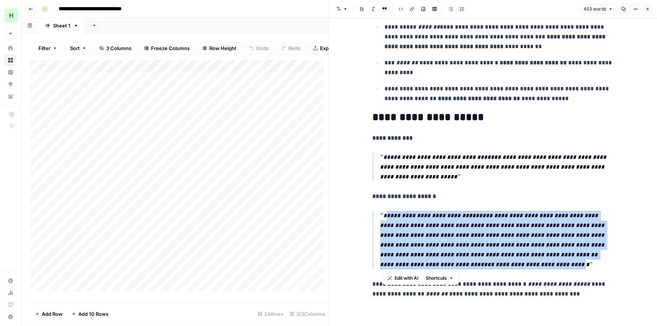
drag, startPoint x: 466, startPoint y: 266, endPoint x: 384, endPoint y: 218, distance: 95.0
click at [384, 218] on p "**********" at bounding box center [496, 240] width 233 height 59
copy p "**********"
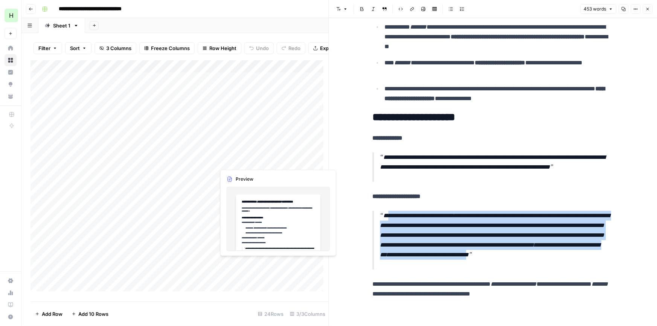
click at [274, 158] on div "Add Column" at bounding box center [179, 178] width 298 height 236
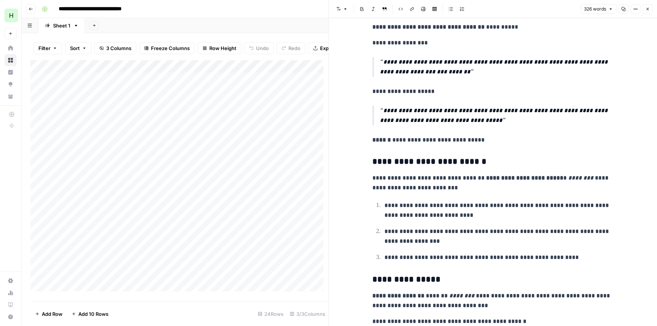
scroll to position [427, 0]
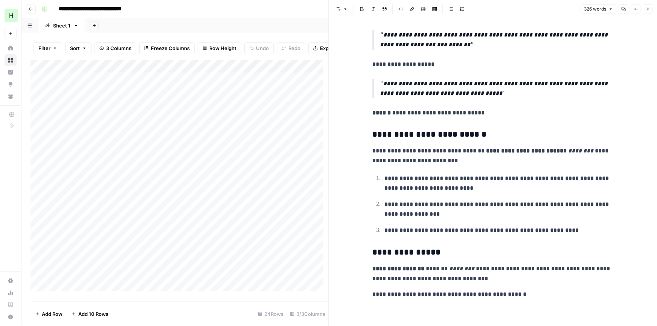
click at [271, 173] on div "Add Column" at bounding box center [179, 178] width 298 height 236
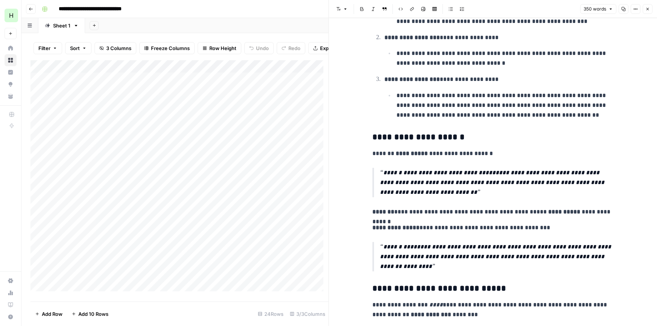
scroll to position [239, 0]
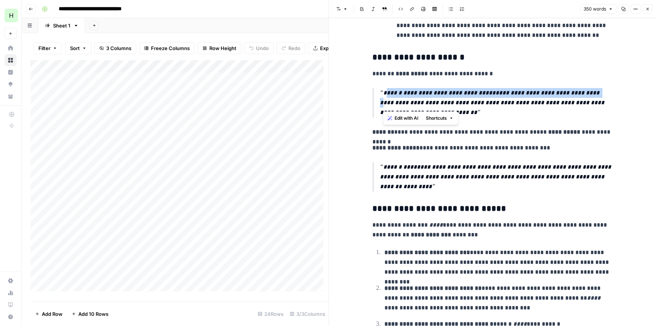
drag, startPoint x: 384, startPoint y: 105, endPoint x: 590, endPoint y: 107, distance: 205.9
click at [590, 107] on p "**********" at bounding box center [496, 102] width 233 height 29
copy p "**********"
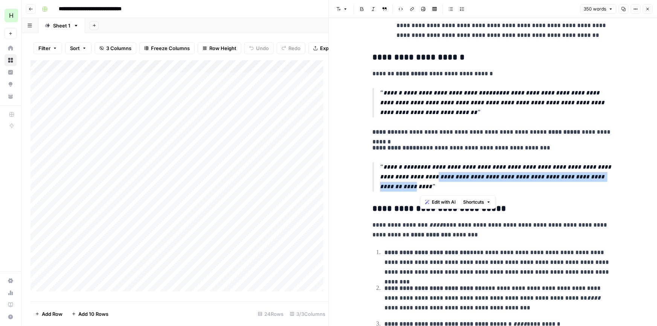
drag, startPoint x: 603, startPoint y: 186, endPoint x: 422, endPoint y: 190, distance: 181.5
click at [420, 190] on p "**********" at bounding box center [496, 176] width 233 height 29
click at [594, 207] on div "**********" at bounding box center [493, 110] width 250 height 638
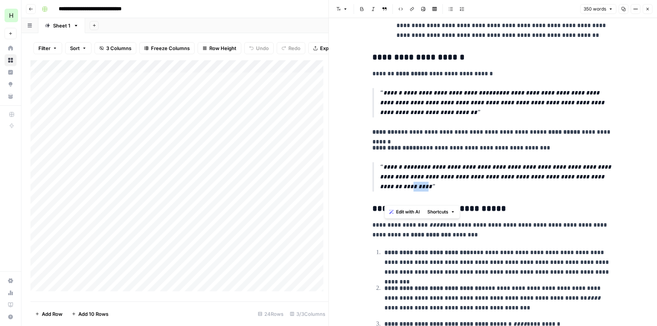
drag, startPoint x: 602, startPoint y: 188, endPoint x: 385, endPoint y: 195, distance: 217.7
click at [385, 192] on p "**********" at bounding box center [496, 176] width 233 height 29
copy p "*****"
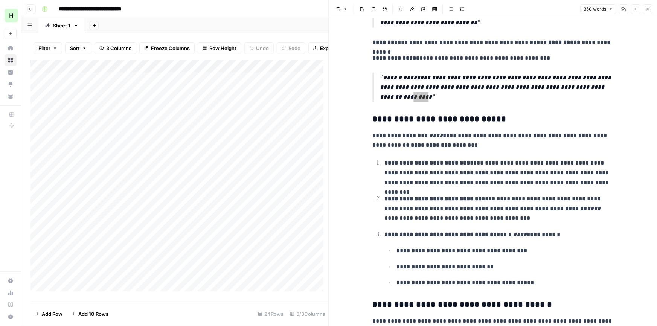
scroll to position [378, 0]
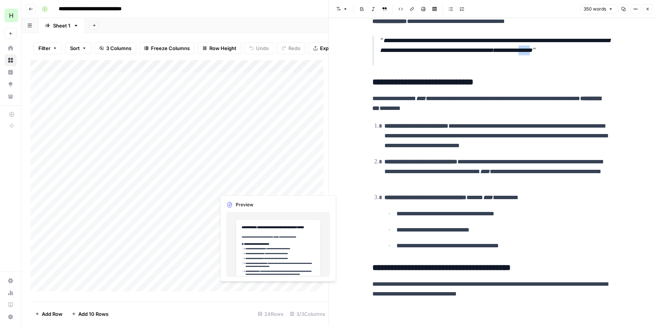
click at [242, 186] on div "Add Column" at bounding box center [179, 178] width 298 height 236
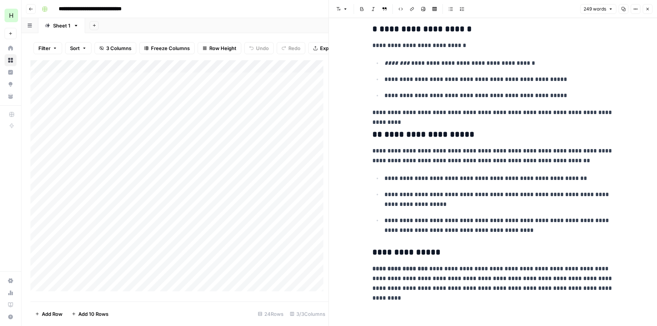
scroll to position [201, 0]
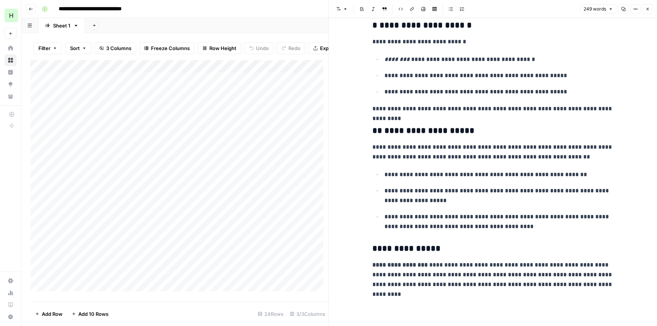
click at [237, 201] on div "Add Column" at bounding box center [179, 178] width 298 height 236
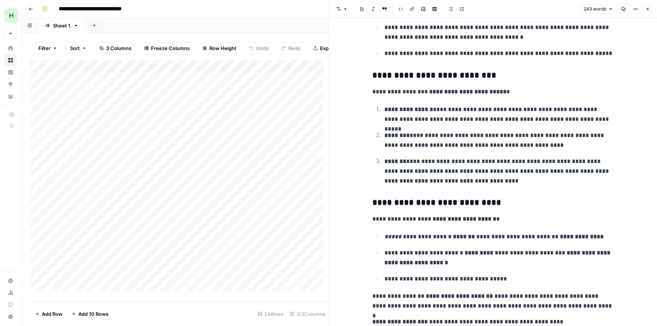
scroll to position [157, 0]
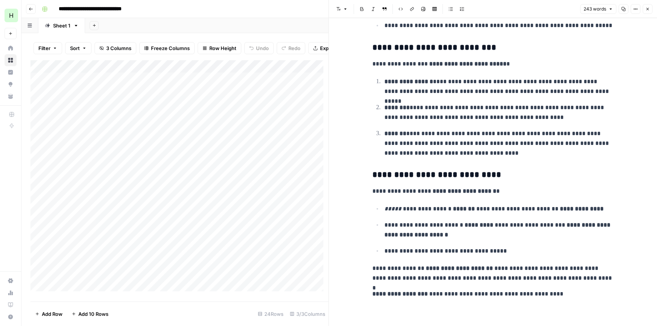
click at [251, 214] on div "Add Column" at bounding box center [179, 178] width 298 height 236
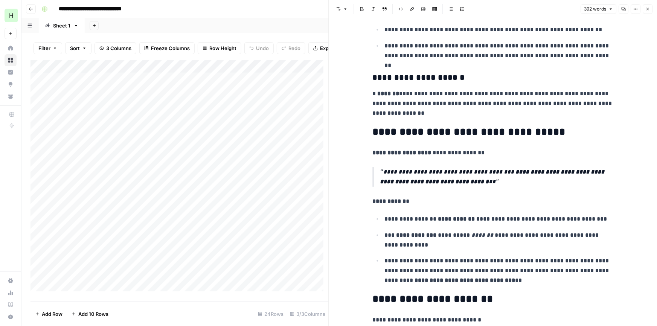
scroll to position [319, 0]
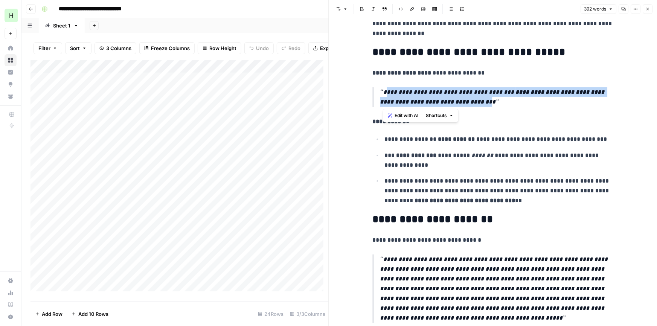
drag, startPoint x: 384, startPoint y: 91, endPoint x: 499, endPoint y: 100, distance: 115.1
click at [499, 100] on p "**********" at bounding box center [496, 97] width 233 height 20
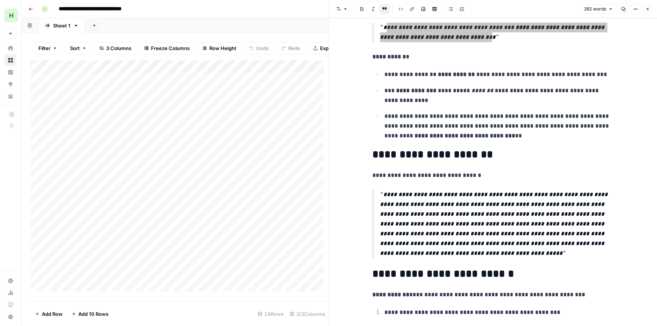
scroll to position [399, 0]
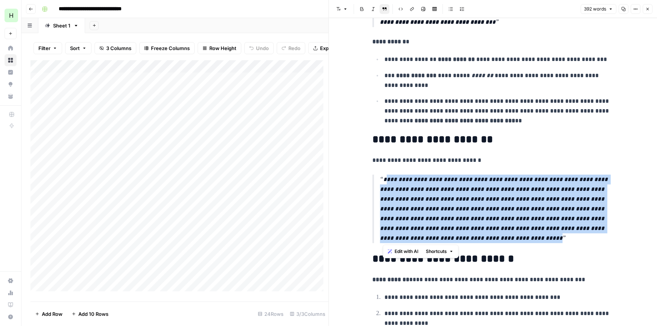
drag, startPoint x: 505, startPoint y: 239, endPoint x: 384, endPoint y: 181, distance: 134.2
click at [384, 181] on p "**********" at bounding box center [496, 209] width 233 height 69
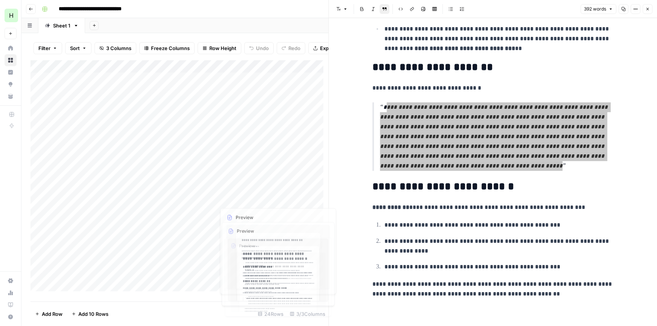
scroll to position [462, 0]
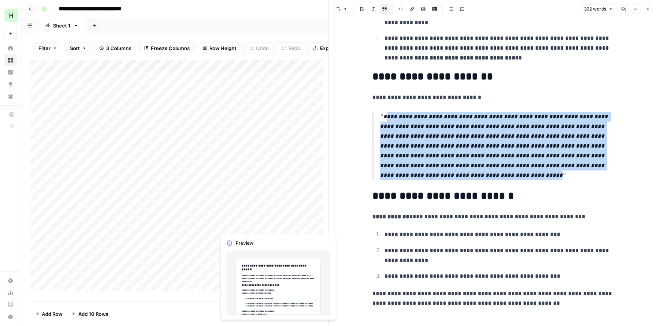
click at [238, 225] on div "Add Column" at bounding box center [179, 178] width 298 height 236
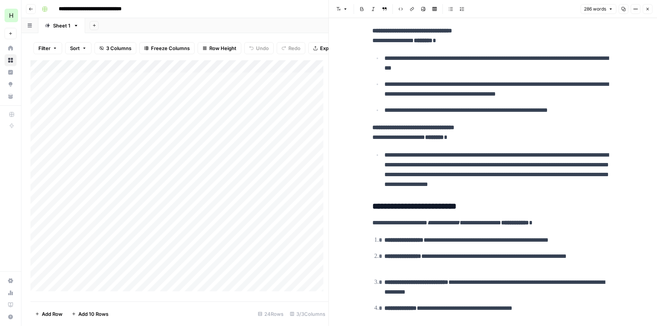
scroll to position [232, 0]
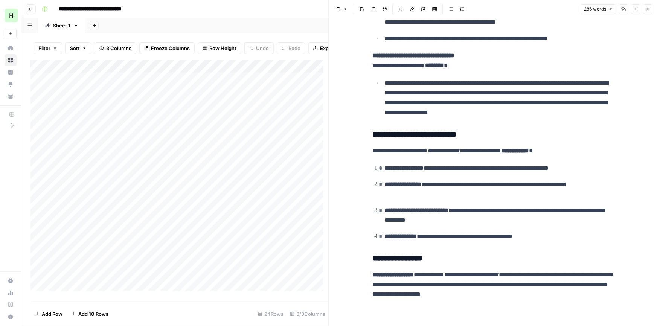
click at [238, 235] on div "Add Column" at bounding box center [179, 178] width 298 height 236
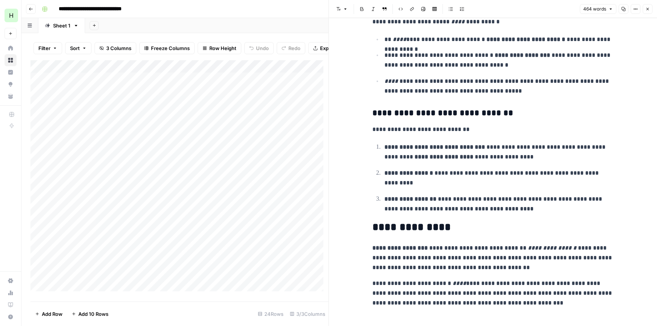
scroll to position [648, 0]
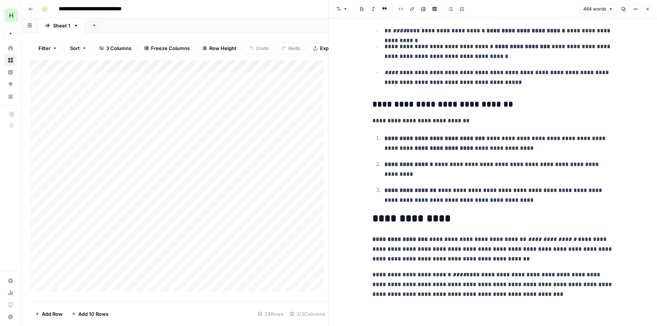
click at [250, 251] on div "Add Column" at bounding box center [179, 178] width 298 height 236
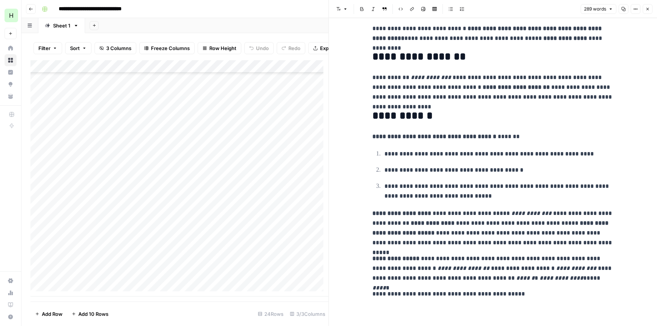
scroll to position [101, 0]
click at [69, 286] on div "Add Column" at bounding box center [179, 178] width 298 height 236
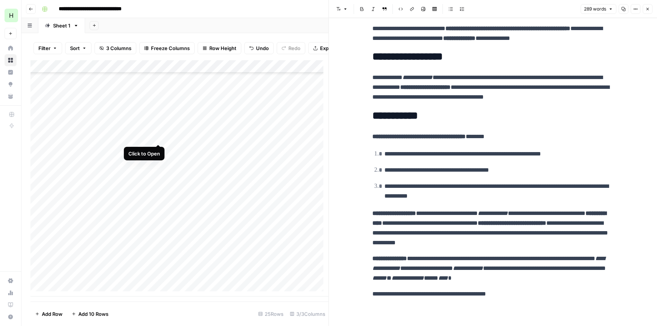
click at [157, 137] on div "Add Column" at bounding box center [179, 178] width 298 height 236
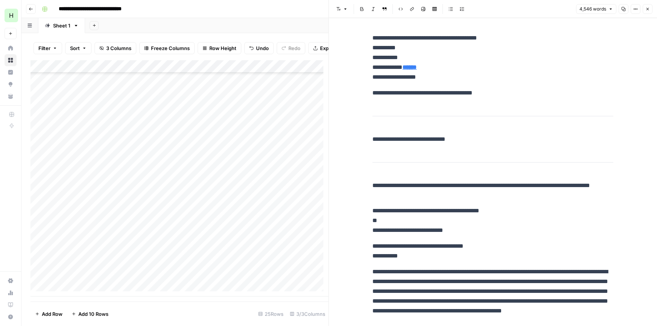
drag, startPoint x: 627, startPoint y: 8, endPoint x: 625, endPoint y: 3, distance: 5.2
click at [626, 4] on button "Copy" at bounding box center [624, 9] width 10 height 10
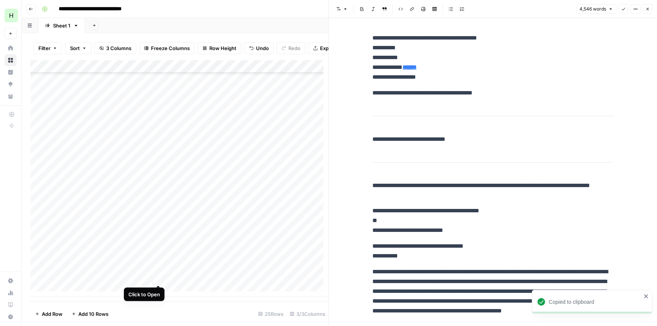
click at [155, 276] on div "Add Column" at bounding box center [179, 178] width 298 height 236
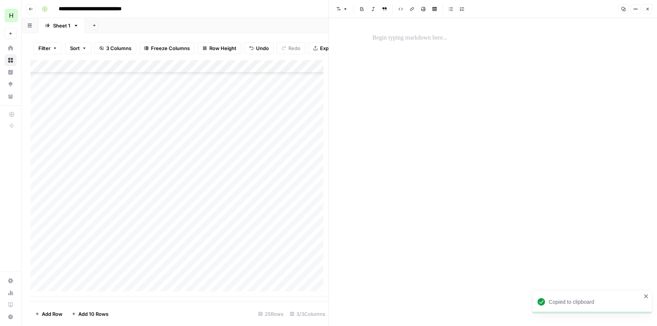
click at [422, 33] on p at bounding box center [492, 38] width 241 height 10
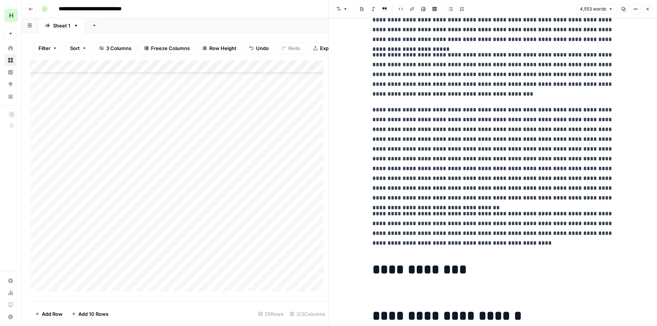
scroll to position [3963, 0]
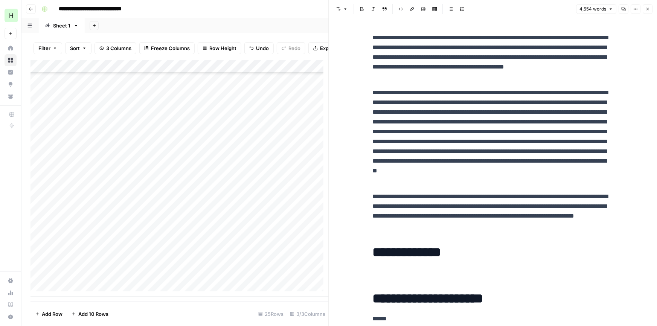
click at [647, 11] on icon "button" at bounding box center [647, 9] width 5 height 5
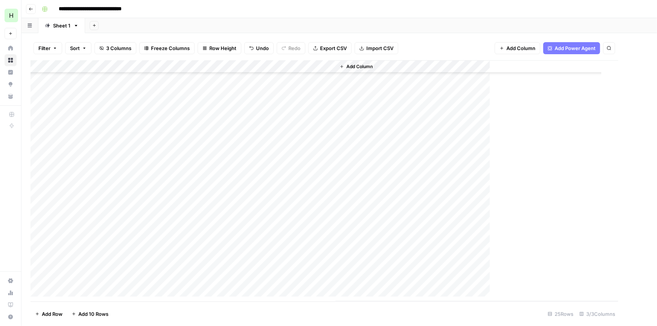
scroll to position [103, 0]
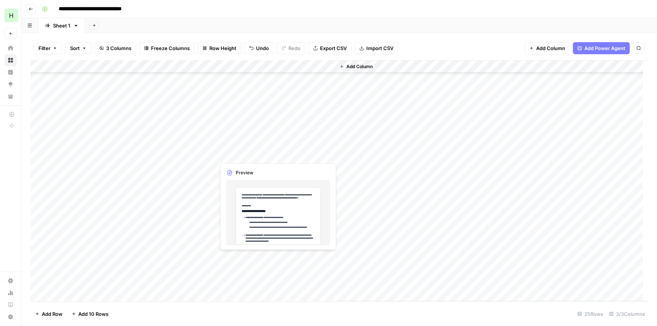
click at [256, 152] on div "Add Column" at bounding box center [338, 181] width 617 height 242
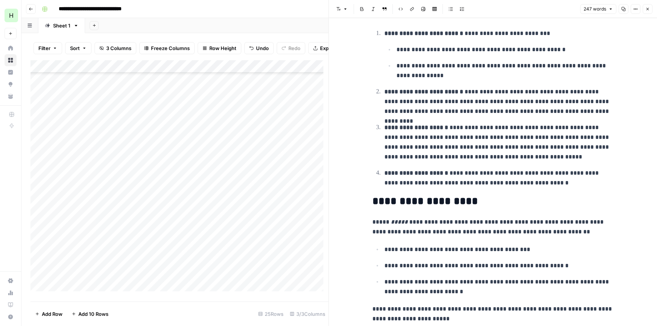
scroll to position [120, 0]
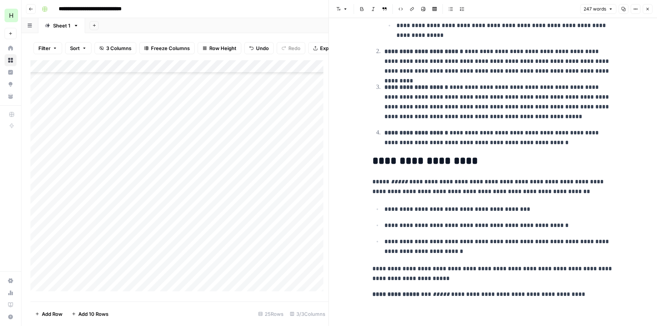
click at [273, 174] on div "Add Column" at bounding box center [179, 178] width 298 height 236
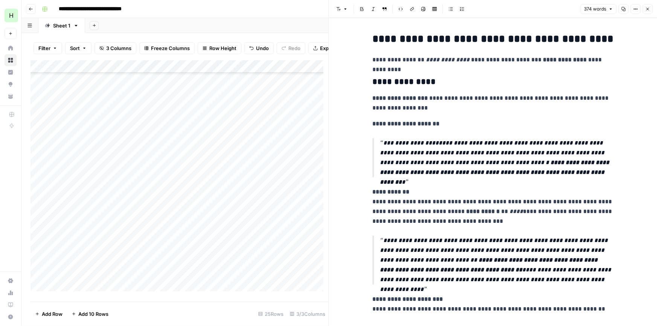
click at [75, 169] on div "Add Column" at bounding box center [179, 178] width 298 height 236
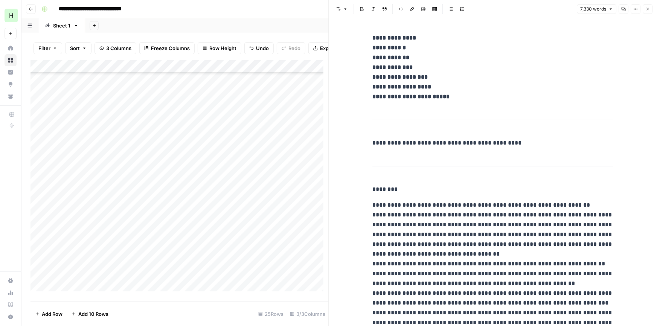
click at [644, 10] on button "Close" at bounding box center [648, 9] width 10 height 10
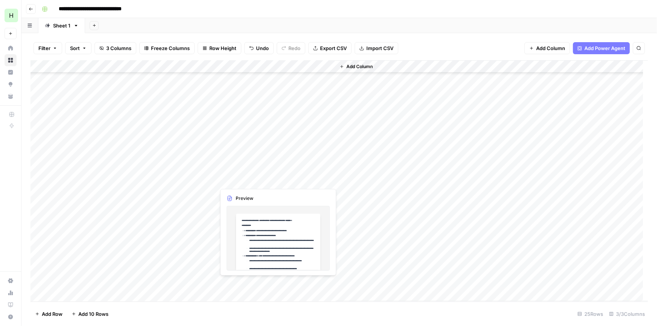
click at [253, 178] on div "Add Column" at bounding box center [338, 181] width 617 height 242
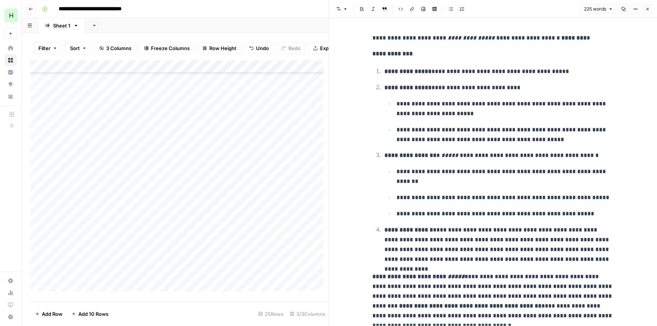
scroll to position [47, 0]
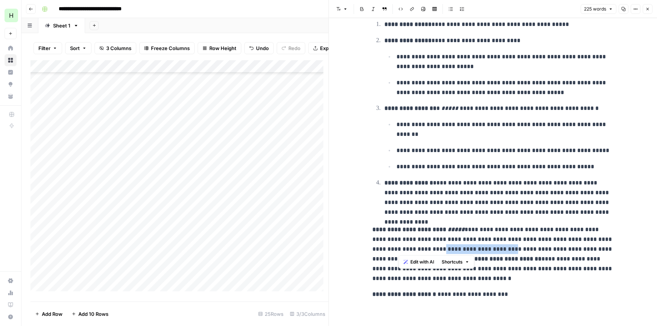
drag, startPoint x: 398, startPoint y: 250, endPoint x: 544, endPoint y: 255, distance: 145.4
click at [466, 250] on p "**********" at bounding box center [492, 254] width 241 height 59
click at [534, 251] on p "**********" at bounding box center [492, 254] width 241 height 59
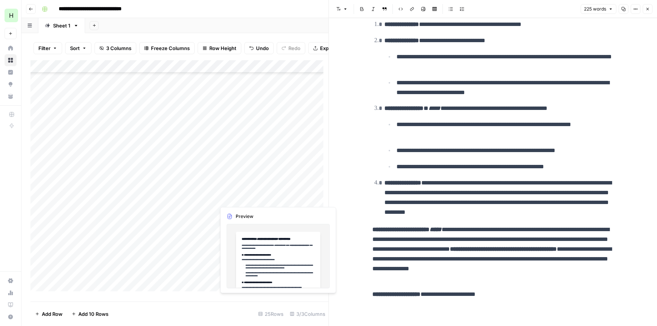
click at [271, 200] on div "Add Column" at bounding box center [179, 178] width 298 height 236
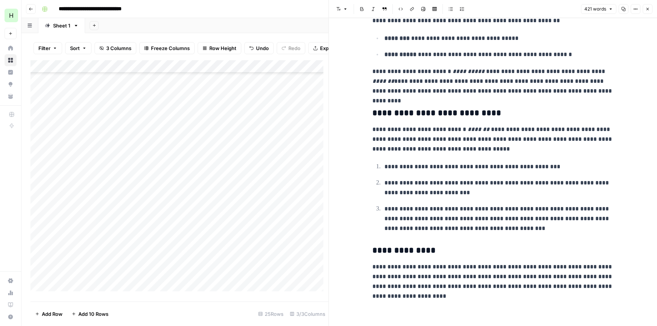
scroll to position [422, 0]
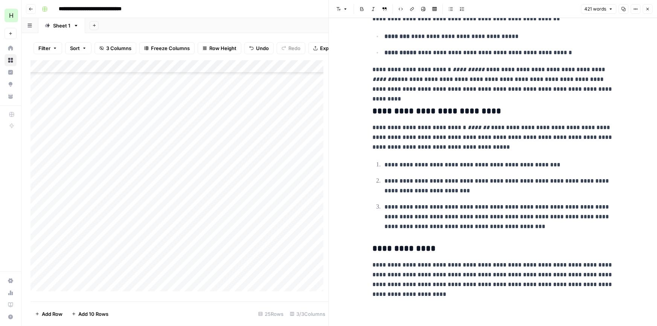
click at [461, 140] on p "**********" at bounding box center [492, 137] width 241 height 29
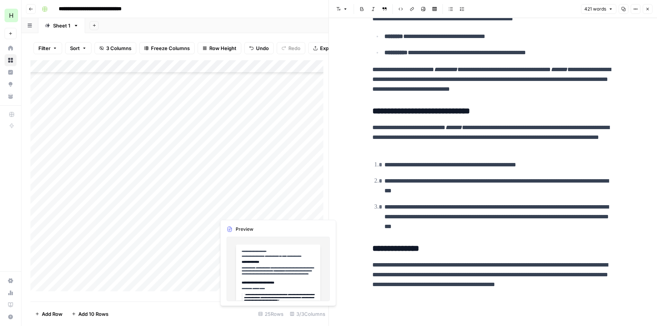
click at [235, 207] on div "Add Column" at bounding box center [179, 178] width 298 height 236
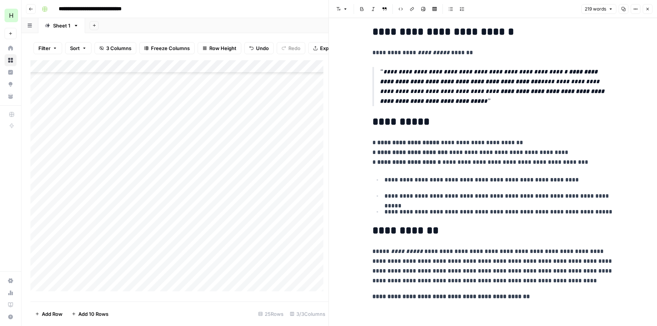
scroll to position [112, 0]
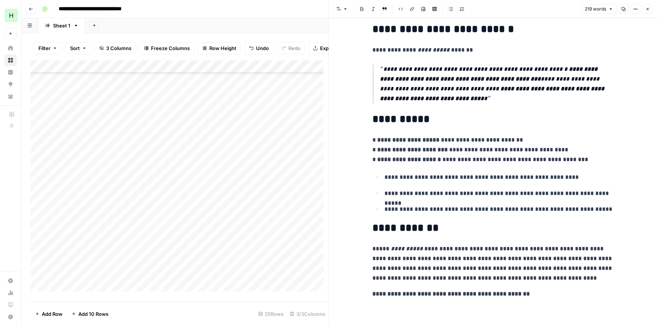
click at [241, 219] on div "Add Column" at bounding box center [179, 178] width 298 height 236
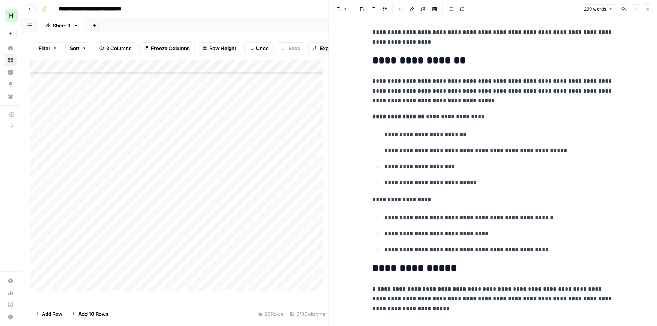
scroll to position [362, 0]
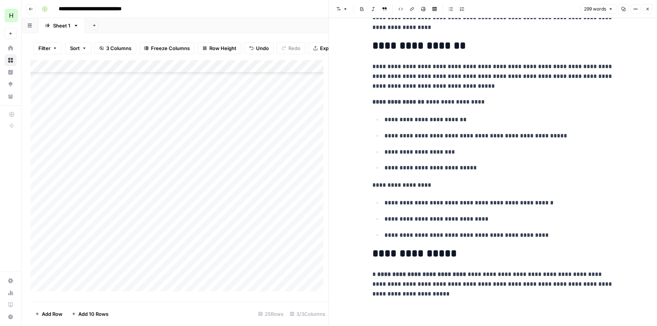
click at [237, 236] on div "Add Column" at bounding box center [179, 178] width 298 height 236
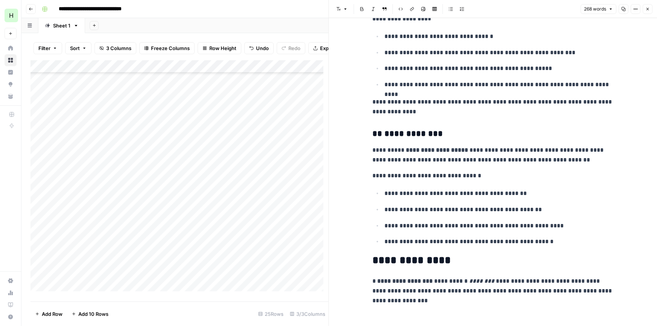
scroll to position [326, 0]
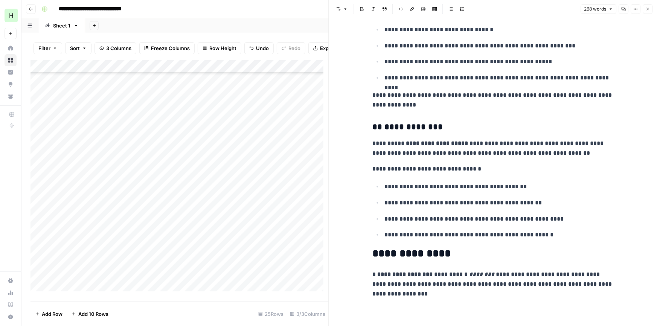
click at [245, 248] on div "Add Column" at bounding box center [179, 178] width 298 height 236
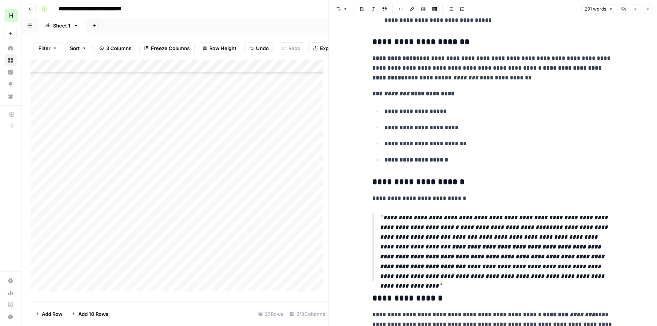
scroll to position [79, 0]
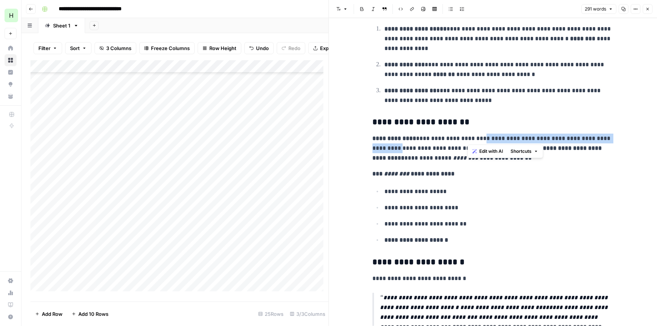
drag, startPoint x: 467, startPoint y: 136, endPoint x: 606, endPoint y: 142, distance: 139.0
click at [606, 142] on p "**********" at bounding box center [492, 148] width 241 height 29
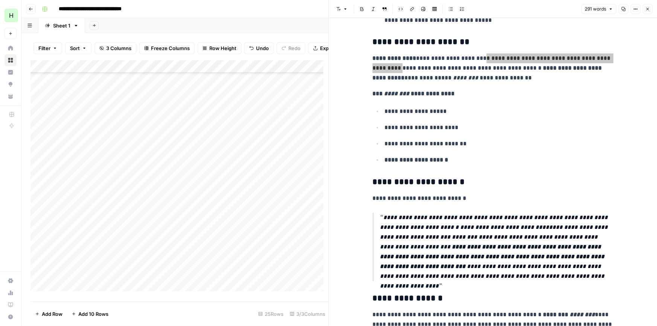
scroll to position [225, 0]
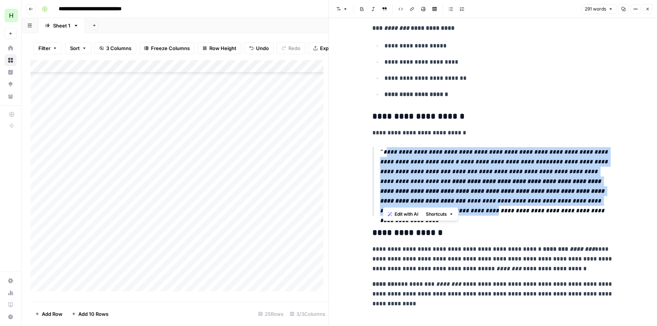
drag, startPoint x: 541, startPoint y: 203, endPoint x: 381, endPoint y: 155, distance: 166.9
click at [381, 155] on p "**********" at bounding box center [496, 181] width 233 height 69
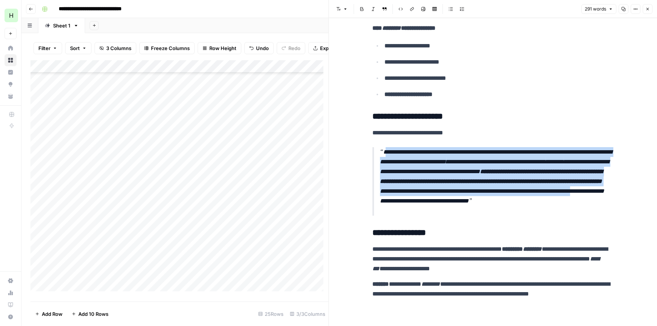
click at [232, 261] on div "Add Column" at bounding box center [179, 178] width 298 height 236
click at [231, 262] on div "Add Column" at bounding box center [179, 178] width 298 height 236
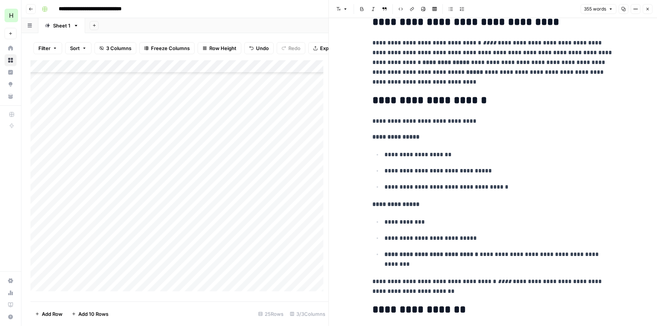
scroll to position [454, 0]
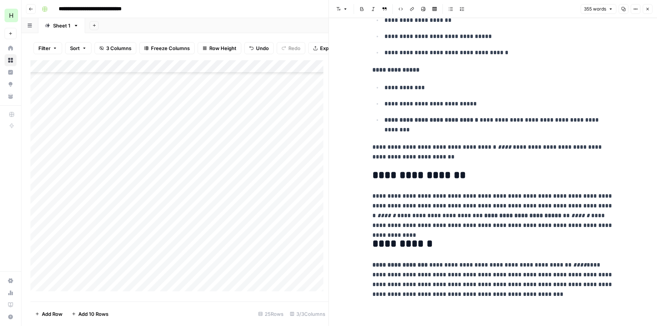
click at [505, 206] on p "**********" at bounding box center [492, 210] width 241 height 39
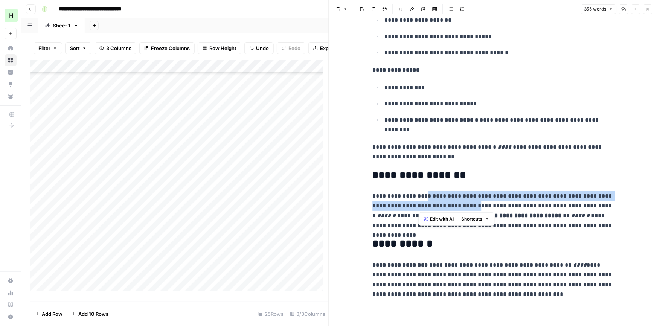
drag, startPoint x: 418, startPoint y: 195, endPoint x: 468, endPoint y: 207, distance: 51.3
click at [468, 207] on p "**********" at bounding box center [492, 210] width 241 height 39
copy p "**********"
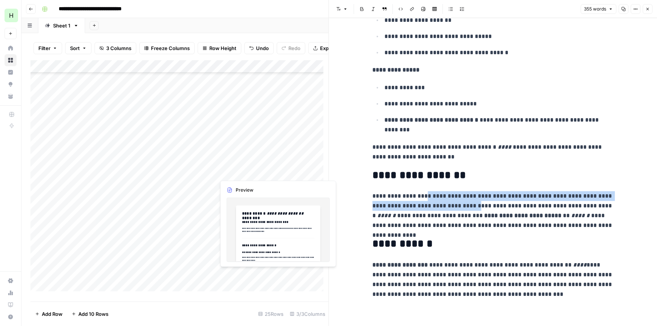
click at [242, 279] on div "Add Column" at bounding box center [179, 178] width 298 height 236
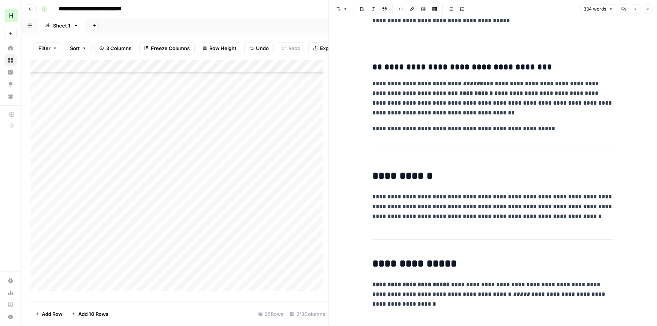
scroll to position [563, 0]
click at [198, 74] on div "Add Column" at bounding box center [179, 178] width 298 height 236
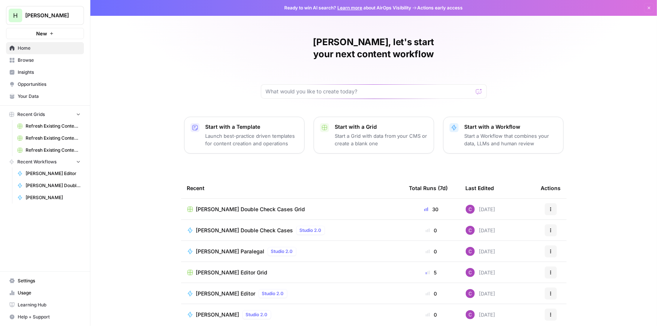
click at [21, 281] on span "Settings" at bounding box center [49, 280] width 63 height 7
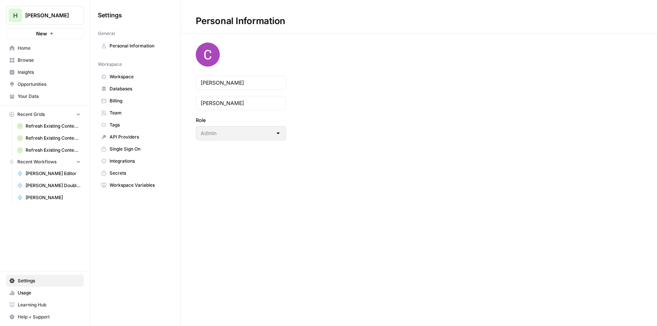
click at [105, 98] on icon at bounding box center [103, 100] width 5 height 5
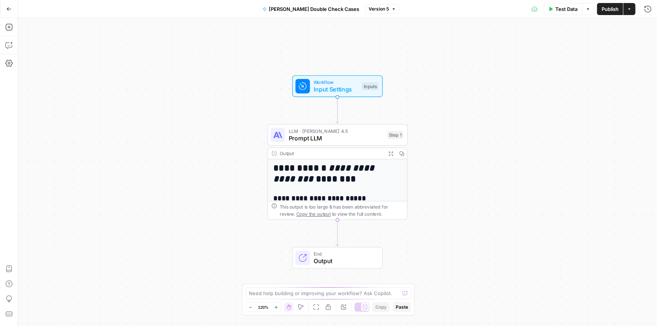
click at [302, 136] on span "Prompt LLM" at bounding box center [336, 138] width 95 height 9
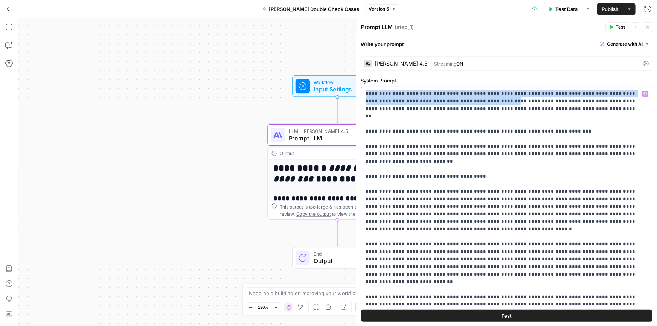
drag, startPoint x: 463, startPoint y: 102, endPoint x: 358, endPoint y: 90, distance: 105.3
click at [358, 90] on div "**********" at bounding box center [506, 172] width 301 height 308
copy p "**********"
click at [6, 12] on button "Go Back" at bounding box center [9, 9] width 14 height 14
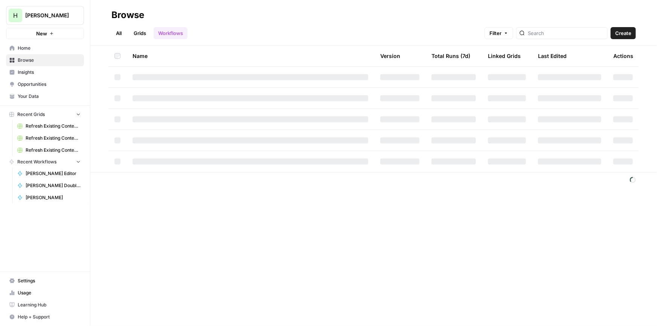
click at [26, 51] on span "Home" at bounding box center [49, 48] width 63 height 7
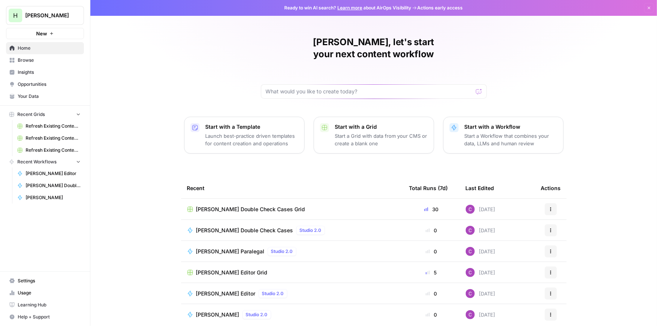
click at [42, 35] on span "New" at bounding box center [41, 34] width 11 height 8
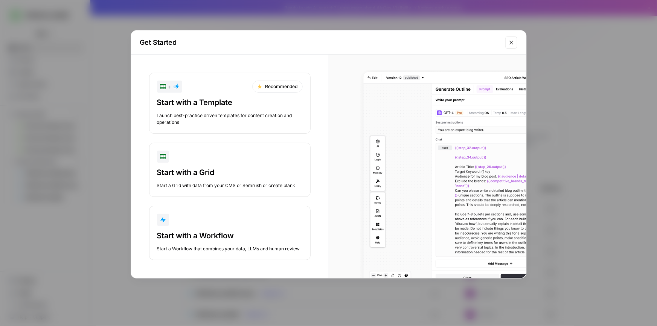
click at [203, 230] on div "Start with a Workflow" at bounding box center [230, 235] width 146 height 11
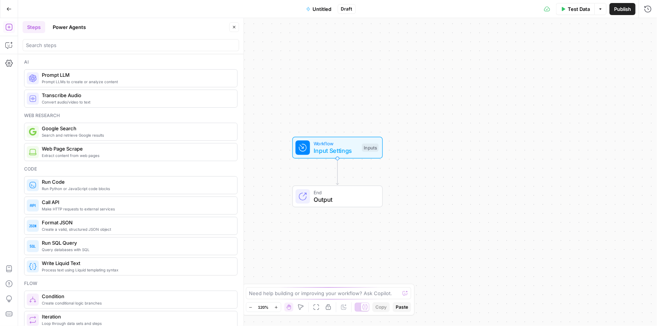
click at [316, 9] on span "Untitled" at bounding box center [322, 9] width 19 height 8
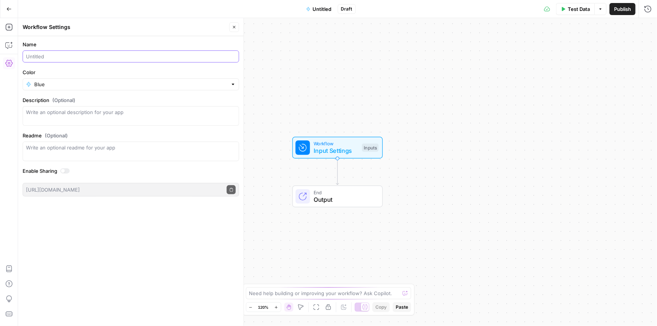
click at [85, 53] on input "Name" at bounding box center [131, 57] width 210 height 8
type input "Breif Comments"
click at [236, 26] on icon "button" at bounding box center [234, 27] width 5 height 5
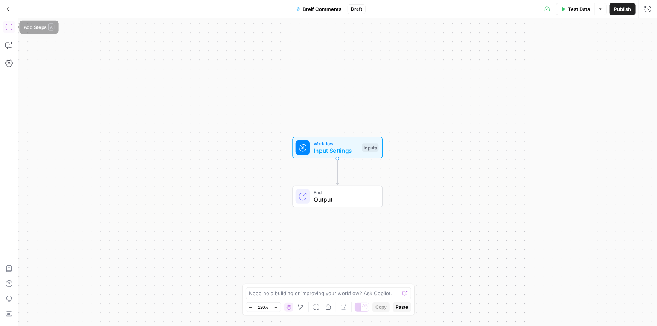
click at [8, 26] on icon "button" at bounding box center [9, 27] width 8 height 8
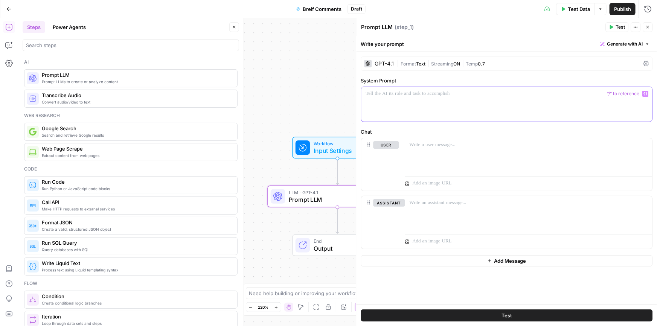
click at [409, 94] on p at bounding box center [507, 94] width 282 height 8
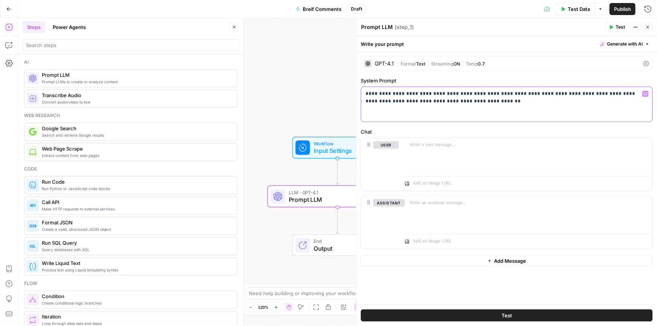
drag, startPoint x: 499, startPoint y: 103, endPoint x: 492, endPoint y: 91, distance: 13.7
click at [492, 91] on p "**********" at bounding box center [507, 97] width 282 height 15
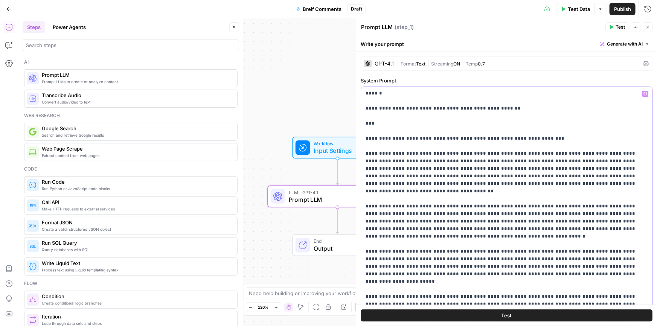
scroll to position [238, 0]
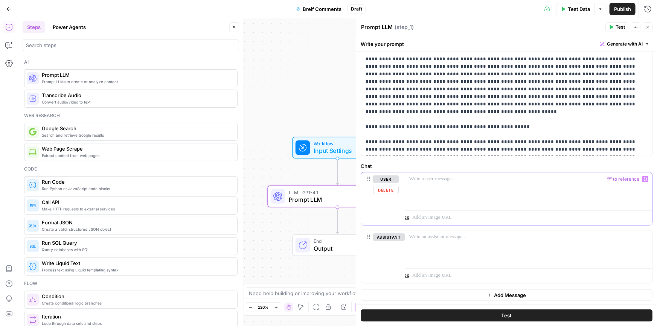
click at [463, 178] on p at bounding box center [528, 179] width 238 height 8
click at [409, 179] on p "**********" at bounding box center [525, 179] width 233 height 8
click at [530, 181] on p "**********" at bounding box center [525, 179] width 233 height 8
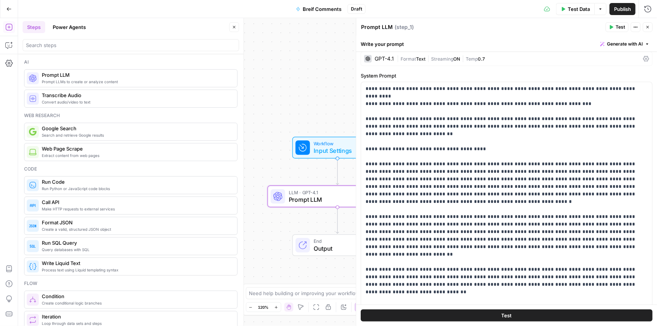
scroll to position [0, 0]
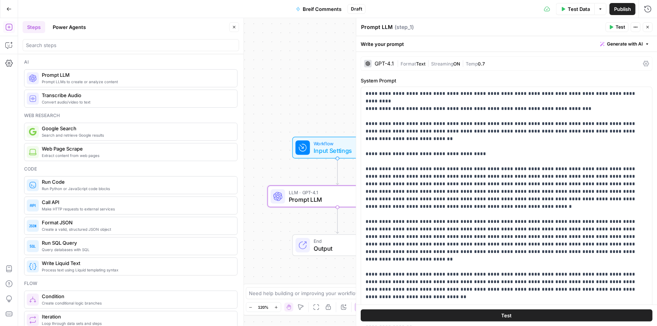
click at [379, 62] on div "GPT-4.1" at bounding box center [384, 63] width 19 height 5
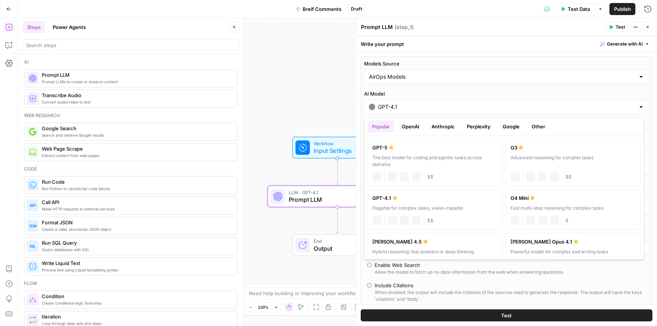
click at [392, 110] on div "GPT-4.1" at bounding box center [506, 107] width 285 height 14
click at [435, 122] on button "Anthropic" at bounding box center [443, 126] width 32 height 12
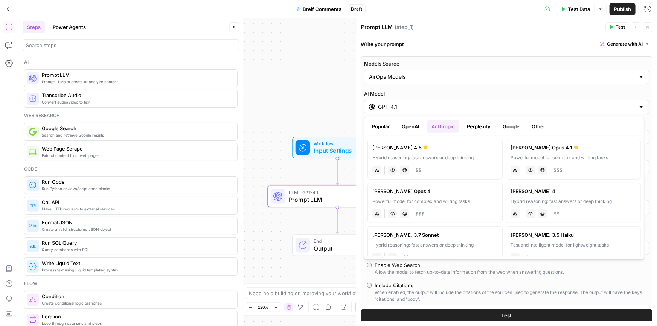
click at [433, 152] on label "Claude Sonnet 4.5 Hybrid reasoning: fast answers or deep thinking anthropic Vis…" at bounding box center [434, 159] width 135 height 41
type input "[PERSON_NAME] 4.5"
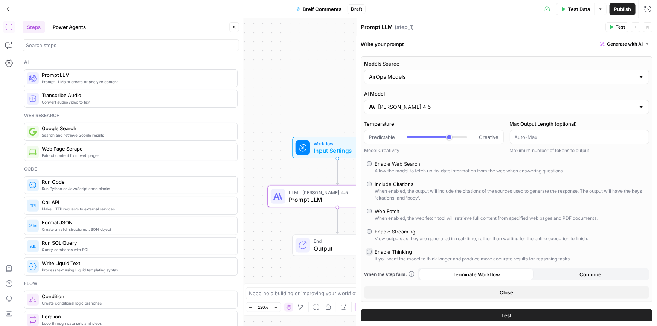
type input "*"
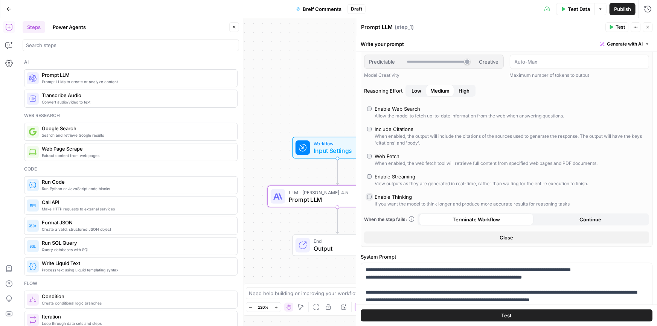
scroll to position [79, 0]
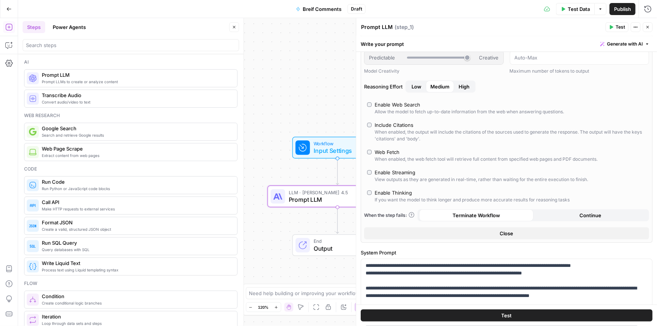
click at [463, 87] on span "High" at bounding box center [464, 87] width 11 height 8
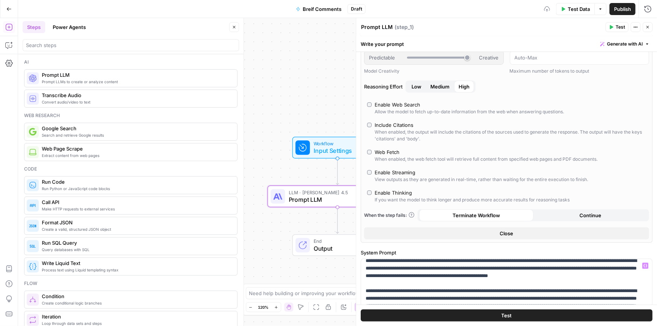
scroll to position [239, 0]
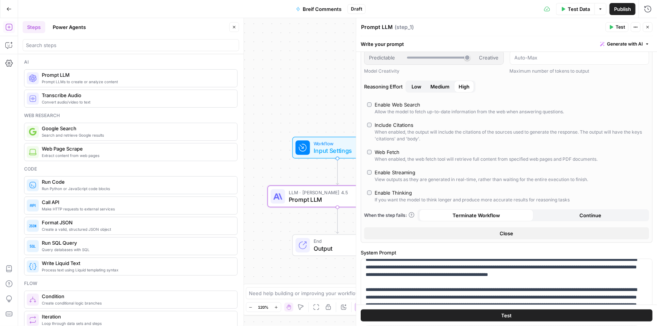
click at [493, 317] on button "Test" at bounding box center [507, 315] width 292 height 12
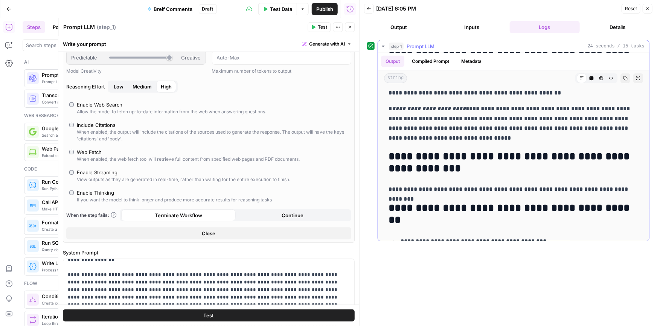
scroll to position [275, 0]
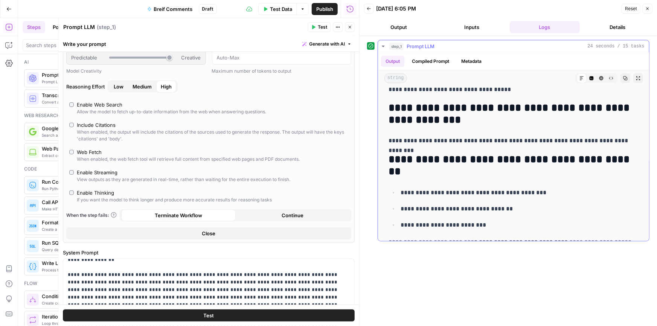
click at [622, 81] on button "Copy" at bounding box center [625, 78] width 10 height 10
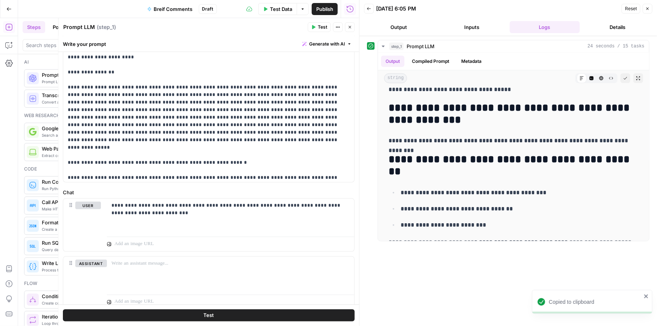
scroll to position [489, 0]
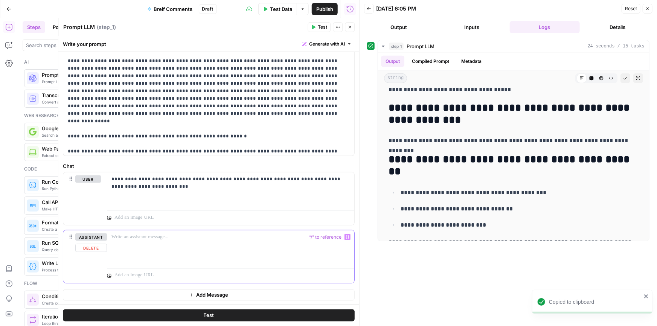
click at [150, 237] on p at bounding box center [230, 237] width 238 height 8
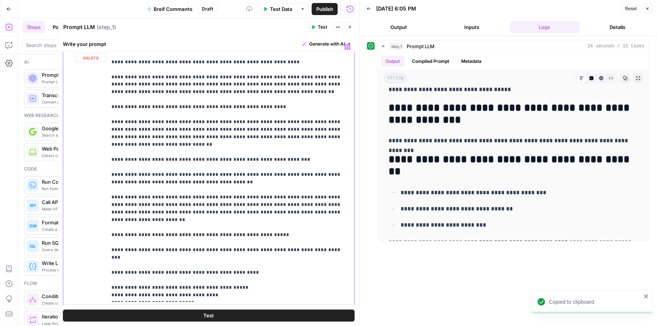
scroll to position [716, 0]
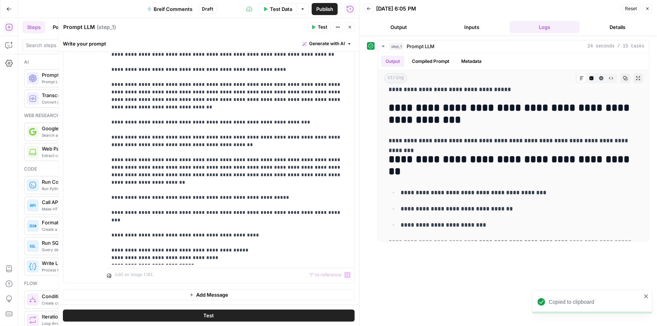
click at [192, 294] on button "Add Message" at bounding box center [209, 294] width 292 height 11
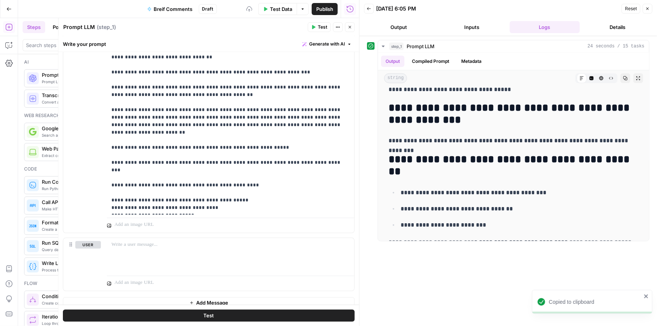
scroll to position [774, 0]
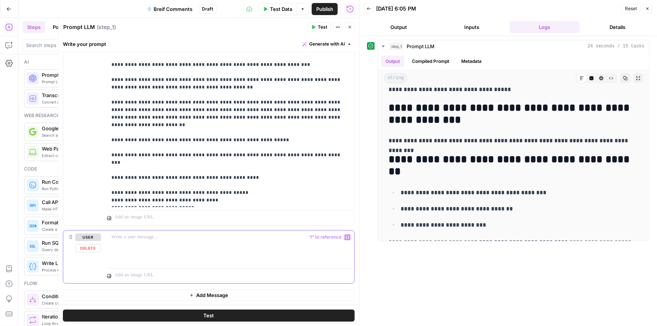
click at [190, 242] on div at bounding box center [230, 247] width 247 height 35
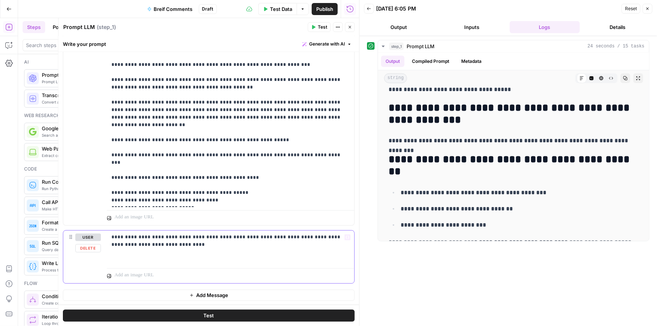
click at [122, 261] on div "**********" at bounding box center [230, 247] width 247 height 35
click at [147, 255] on div "**********" at bounding box center [230, 247] width 247 height 35
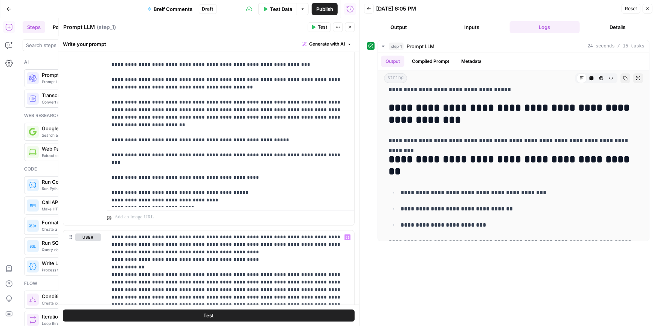
click at [243, 318] on button "Test" at bounding box center [209, 315] width 292 height 12
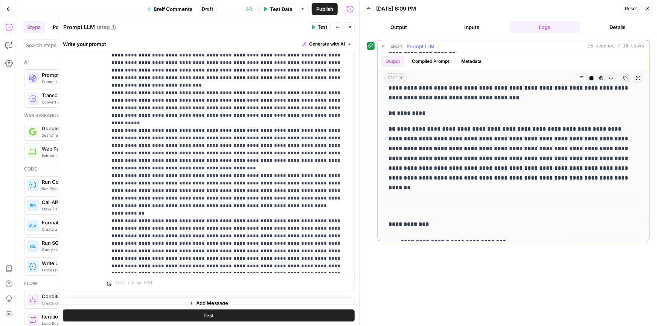
scroll to position [294, 0]
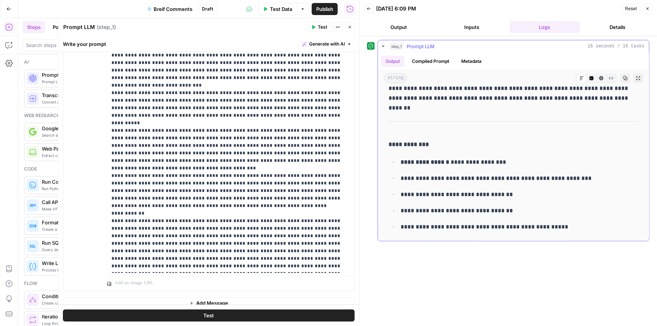
click at [621, 81] on button "Copy" at bounding box center [625, 78] width 10 height 10
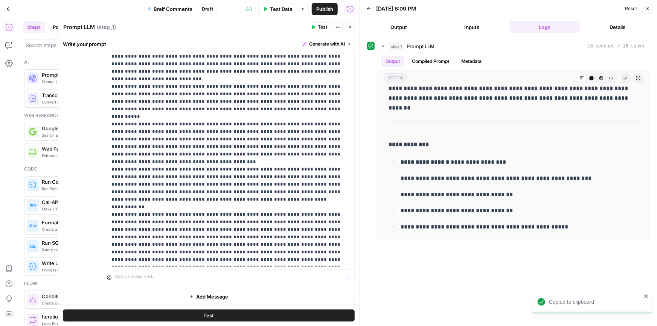
scroll to position [1016, 0]
click at [198, 292] on span "Add Message" at bounding box center [212, 296] width 32 height 8
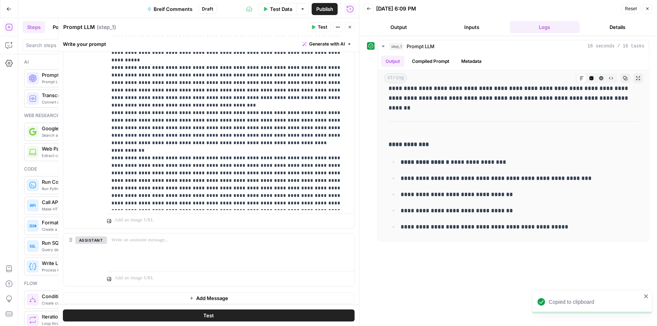
scroll to position [1074, 0]
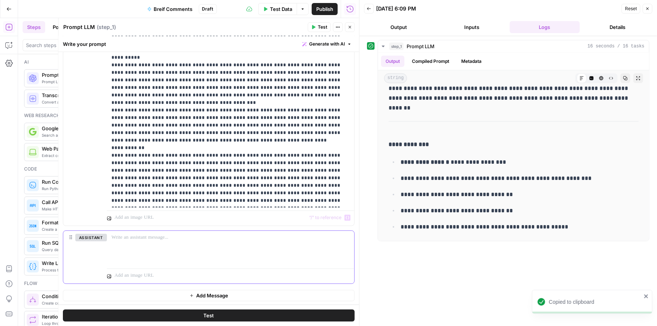
click at [149, 241] on div at bounding box center [230, 248] width 247 height 35
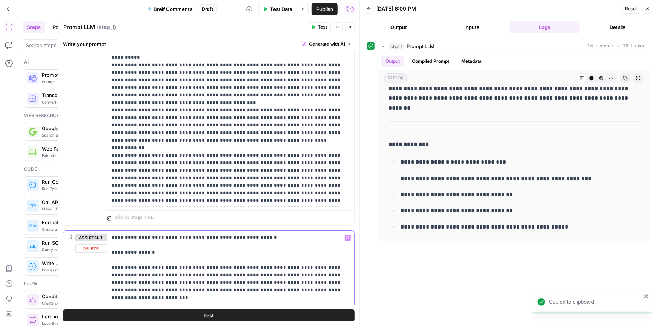
scroll to position [1324, 0]
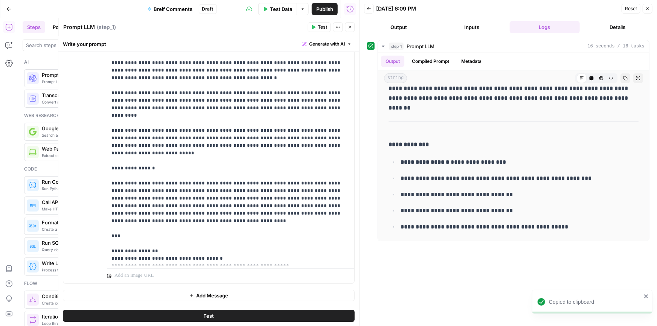
click at [197, 298] on button "Add Message" at bounding box center [209, 295] width 292 height 11
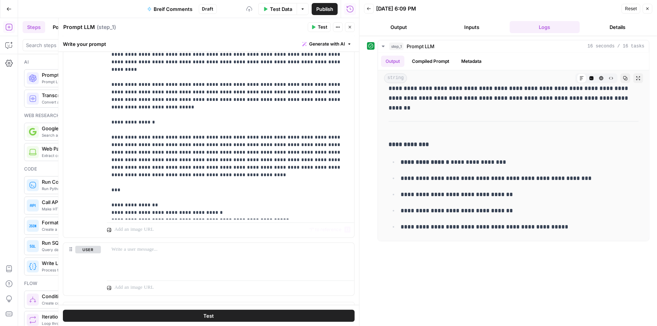
scroll to position [1382, 0]
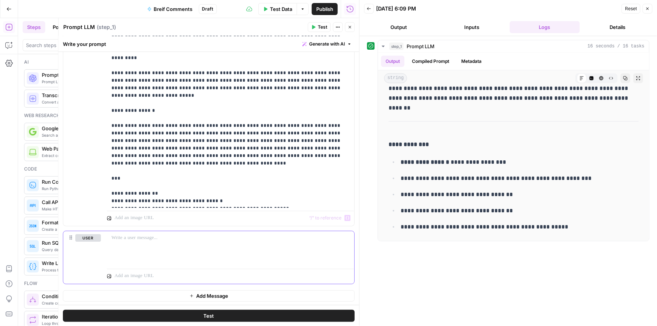
click at [134, 237] on p at bounding box center [230, 238] width 238 height 8
click at [123, 247] on p "****" at bounding box center [227, 241] width 233 height 15
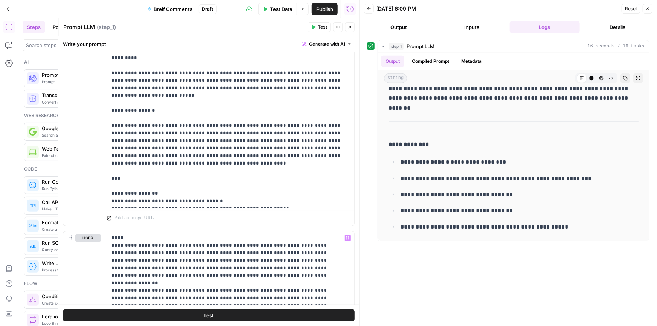
click at [264, 312] on button "Test" at bounding box center [209, 315] width 292 height 12
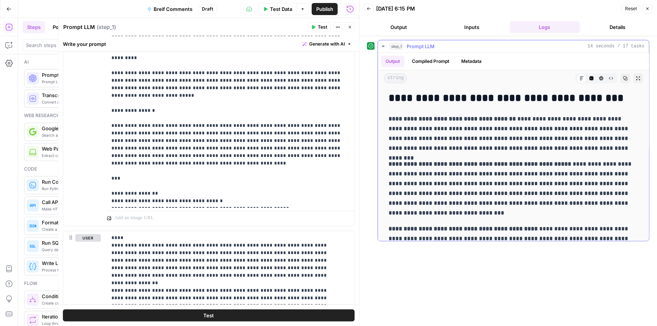
drag, startPoint x: 616, startPoint y: 148, endPoint x: 517, endPoint y: 117, distance: 103.1
click at [517, 117] on p "**********" at bounding box center [511, 133] width 245 height 39
drag, startPoint x: 447, startPoint y: 211, endPoint x: 450, endPoint y: 215, distance: 5.1
click at [447, 211] on p "**********" at bounding box center [511, 188] width 245 height 59
drag, startPoint x: 450, startPoint y: 215, endPoint x: 571, endPoint y: 163, distance: 131.4
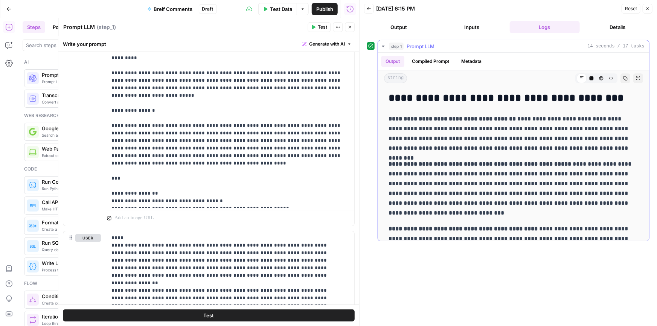
click at [571, 163] on p "**********" at bounding box center [511, 188] width 245 height 59
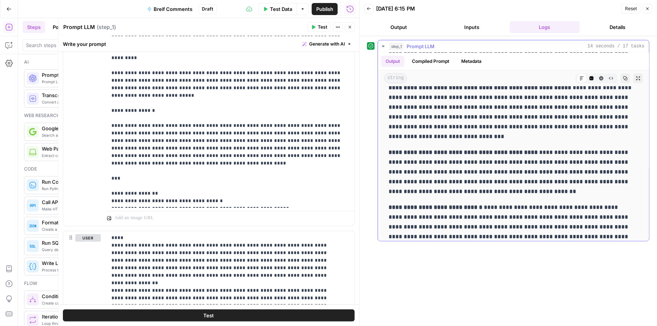
scroll to position [79, 0]
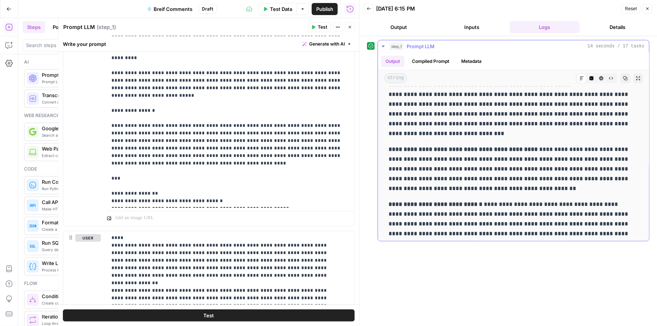
click at [551, 153] on p "**********" at bounding box center [511, 169] width 245 height 49
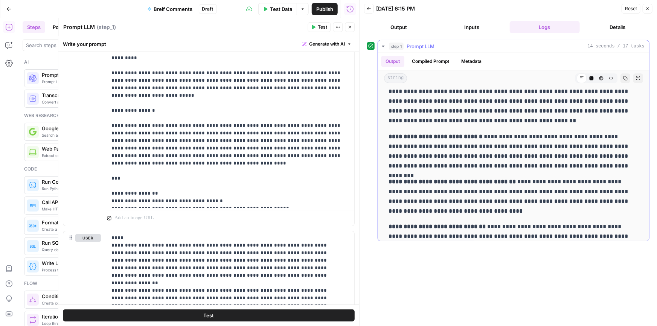
scroll to position [160, 0]
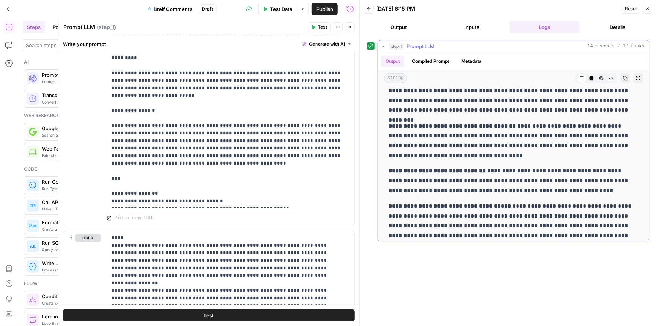
drag, startPoint x: 539, startPoint y: 130, endPoint x: 529, endPoint y: 150, distance: 22.2
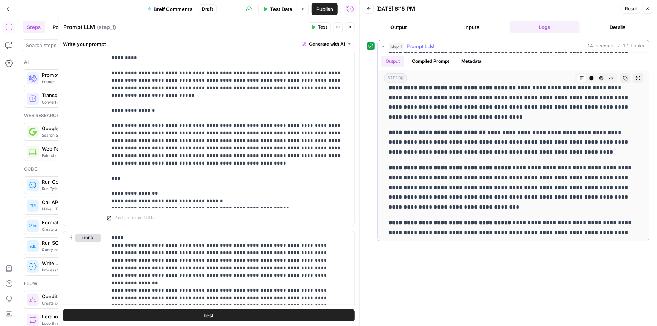
scroll to position [265, 0]
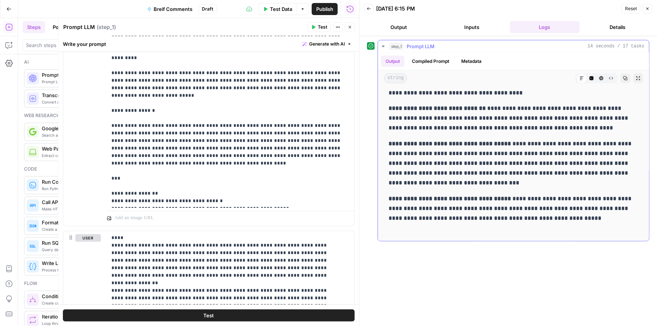
drag, startPoint x: 465, startPoint y: 180, endPoint x: 509, endPoint y: 145, distance: 56.0
click at [509, 145] on p "**********" at bounding box center [511, 163] width 245 height 49
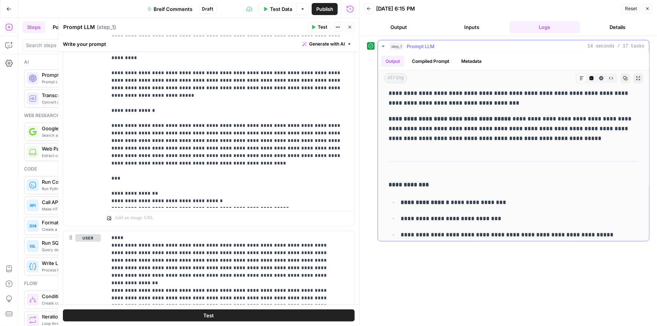
drag, startPoint x: 583, startPoint y: 140, endPoint x: 509, endPoint y: 120, distance: 76.3
click at [509, 120] on p "**********" at bounding box center [511, 128] width 245 height 29
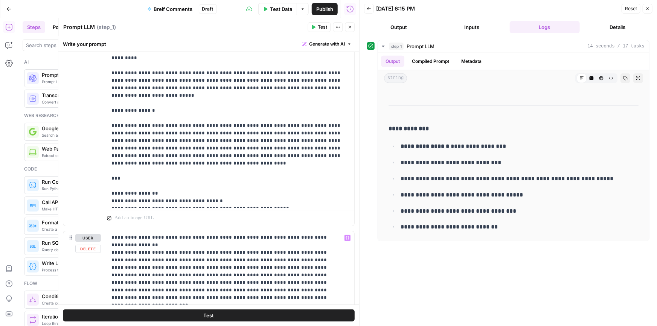
scroll to position [53, 0]
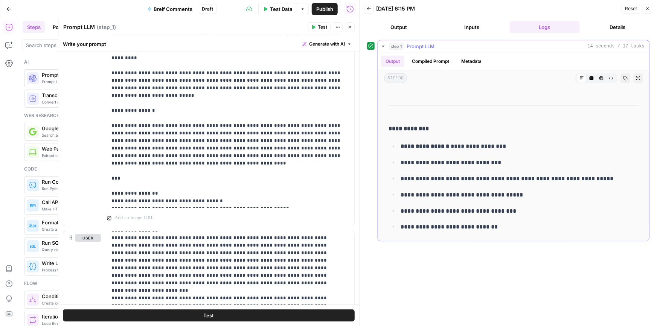
click at [620, 78] on button "Copy" at bounding box center [625, 78] width 10 height 10
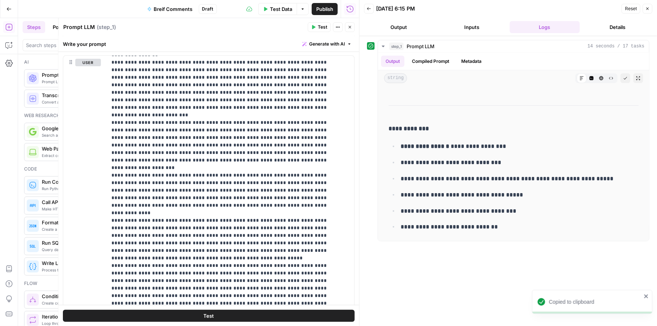
scroll to position [1654, 0]
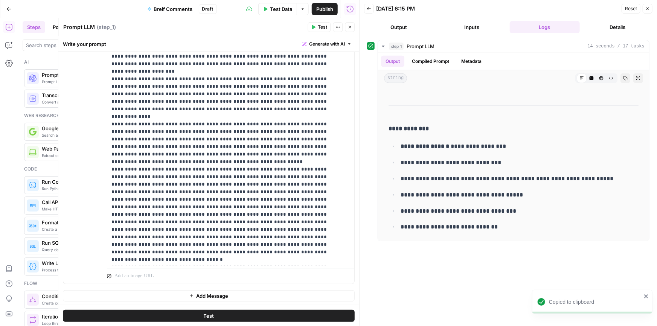
click at [196, 296] on span "Add Message" at bounding box center [212, 296] width 32 height 8
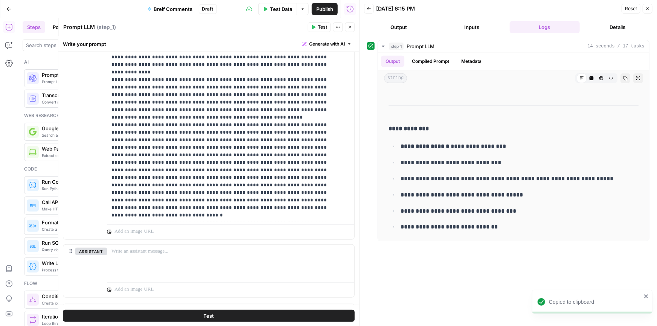
scroll to position [1712, 0]
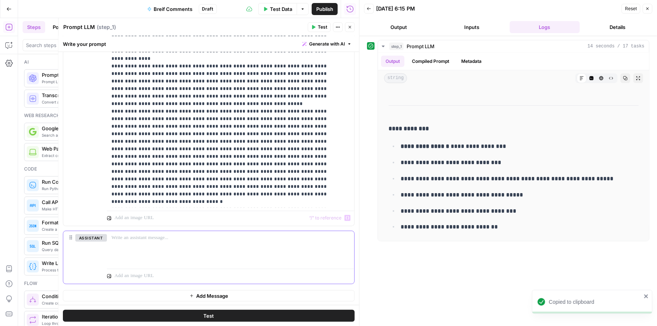
click at [163, 240] on p at bounding box center [230, 238] width 238 height 8
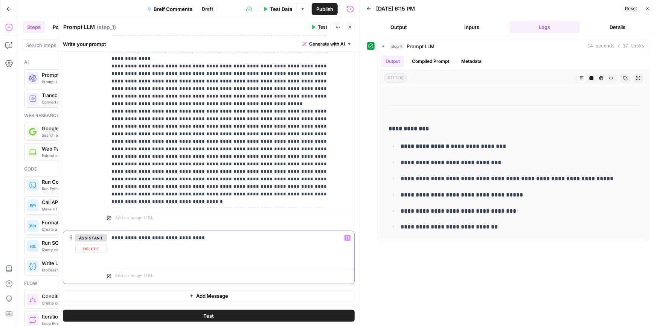
drag, startPoint x: 180, startPoint y: 236, endPoint x: 190, endPoint y: 236, distance: 10.9
click at [180, 236] on p "**********" at bounding box center [227, 245] width 233 height 23
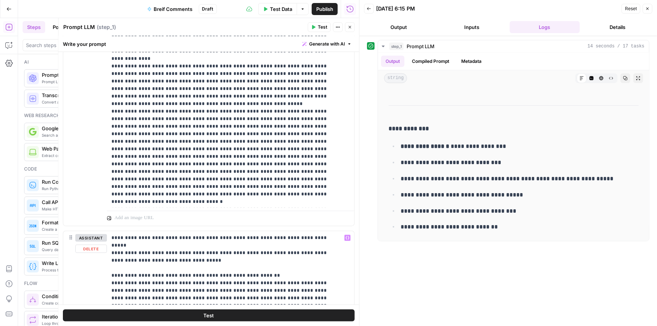
click at [230, 313] on button "Test" at bounding box center [209, 315] width 292 height 12
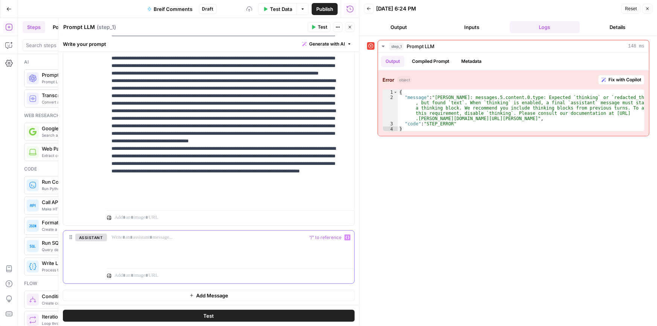
scroll to position [1385, 0]
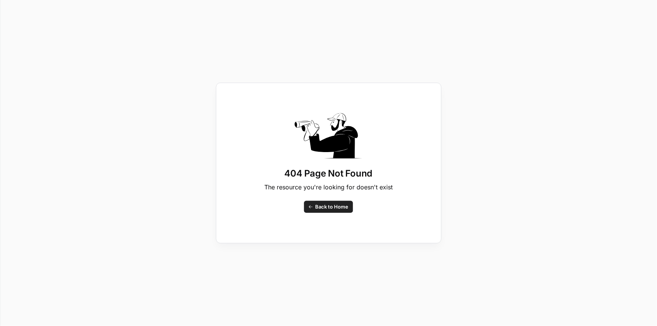
click at [318, 211] on link "Back to Home" at bounding box center [328, 207] width 49 height 12
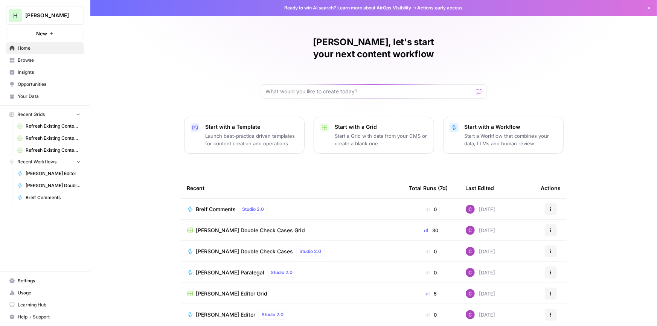
click at [224, 206] on span "Breif Comments" at bounding box center [216, 210] width 40 height 8
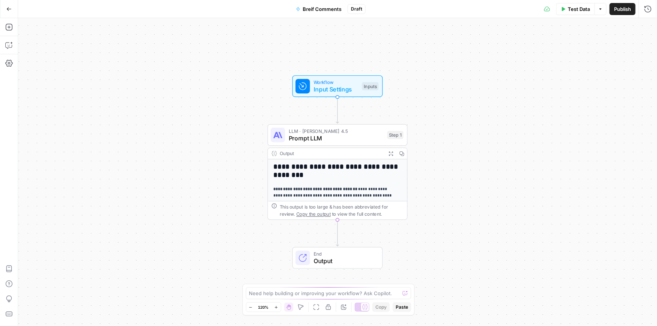
click at [343, 140] on span "Prompt LLM" at bounding box center [336, 138] width 95 height 9
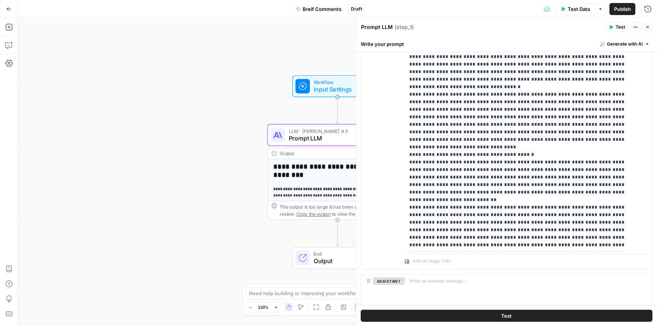
scroll to position [1453, 0]
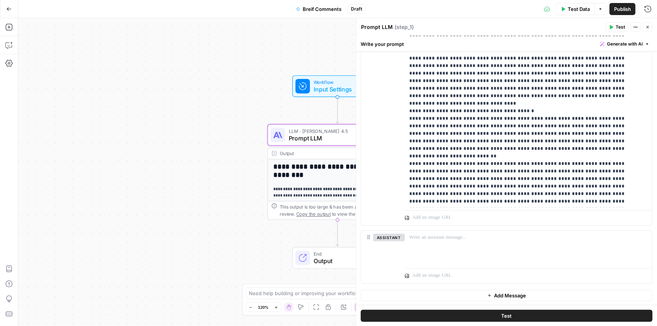
click at [490, 312] on button "Test" at bounding box center [507, 315] width 292 height 12
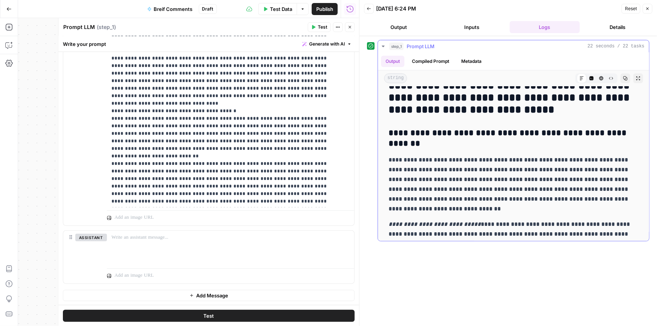
scroll to position [15, 0]
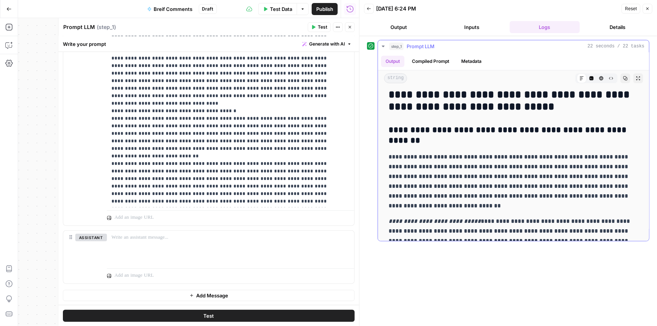
drag, startPoint x: 593, startPoint y: 143, endPoint x: 590, endPoint y: 151, distance: 8.2
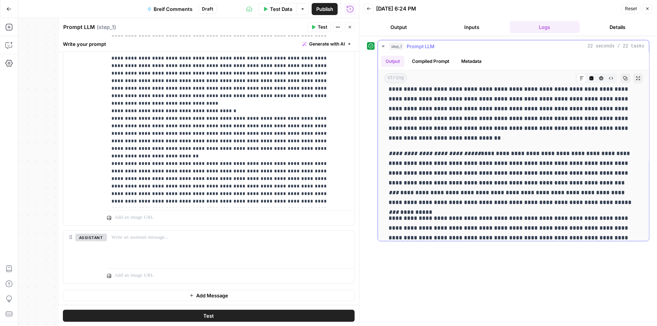
drag, startPoint x: 585, startPoint y: 148, endPoint x: 583, endPoint y: 167, distance: 19.6
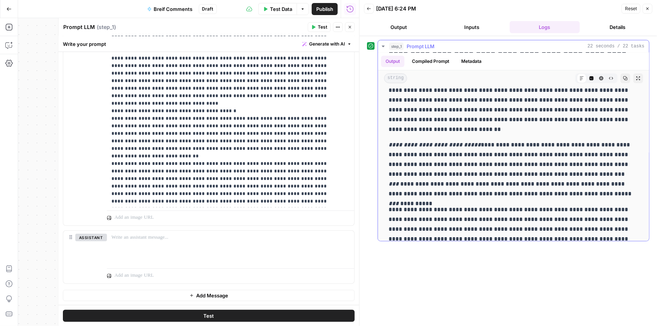
scroll to position [89, 0]
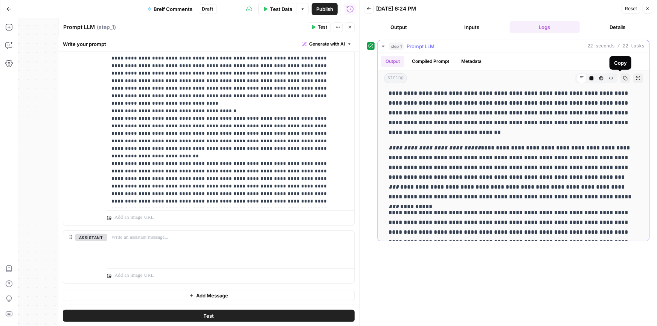
click at [623, 80] on icon "button" at bounding box center [625, 78] width 4 height 4
click at [623, 79] on icon "button" at bounding box center [625, 78] width 5 height 5
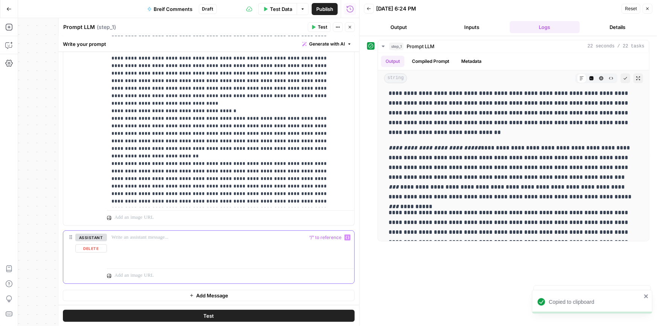
click at [146, 251] on div at bounding box center [230, 248] width 247 height 35
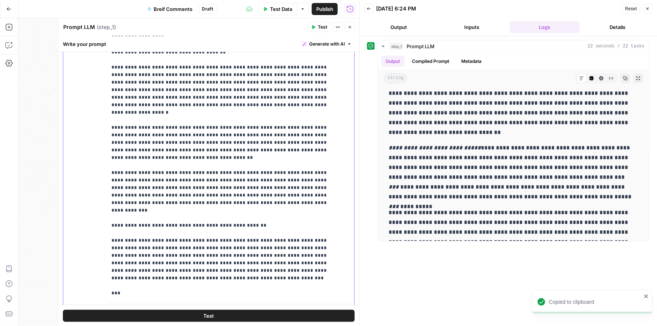
scroll to position [1725, 0]
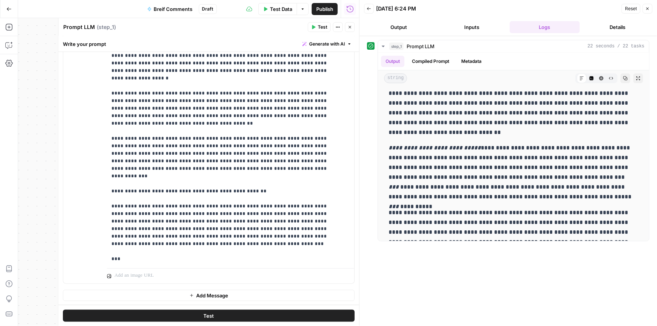
click at [189, 296] on icon "button" at bounding box center [191, 295] width 5 height 5
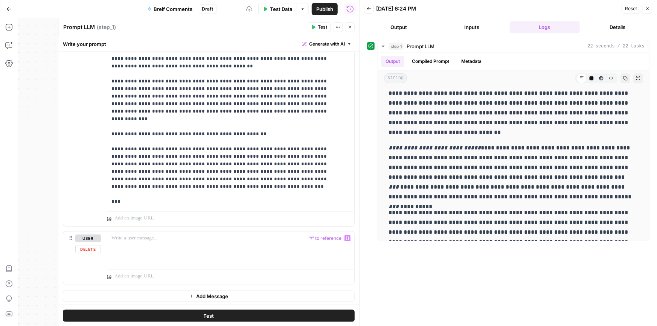
scroll to position [1783, 0]
click at [137, 237] on p at bounding box center [230, 238] width 238 height 8
click at [198, 313] on button "Test" at bounding box center [209, 315] width 292 height 12
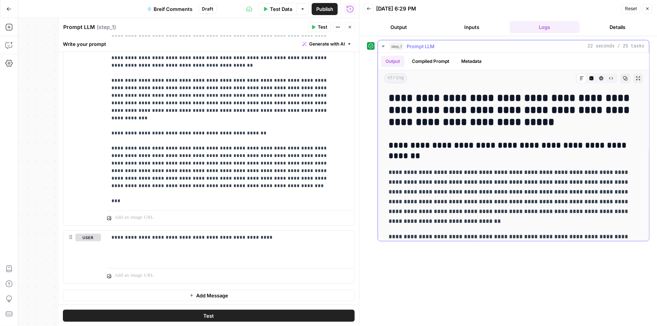
click at [623, 78] on icon "button" at bounding box center [625, 78] width 4 height 4
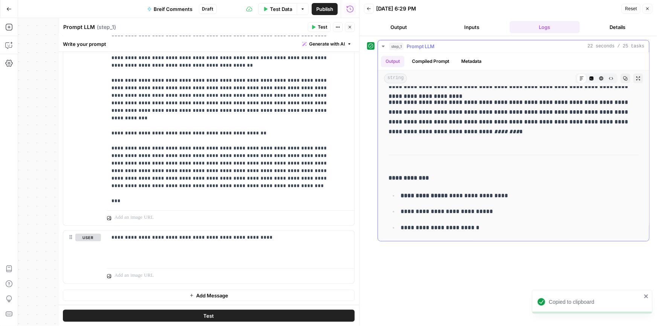
scroll to position [1055, 0]
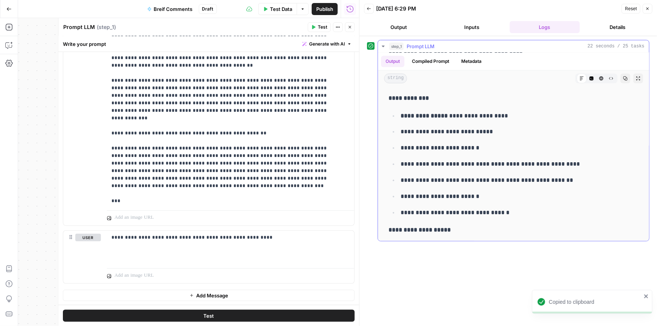
click at [623, 78] on icon "button" at bounding box center [625, 78] width 5 height 5
click at [189, 296] on icon "button" at bounding box center [191, 295] width 5 height 5
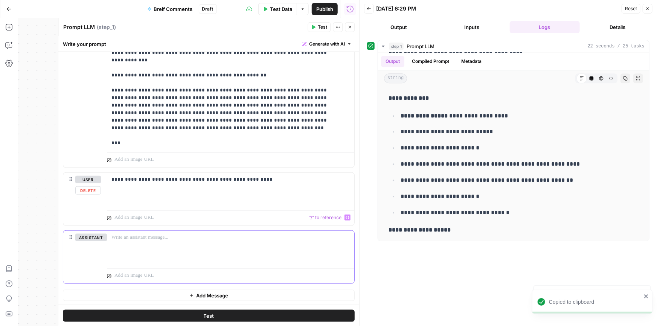
click at [134, 241] on div at bounding box center [230, 248] width 247 height 35
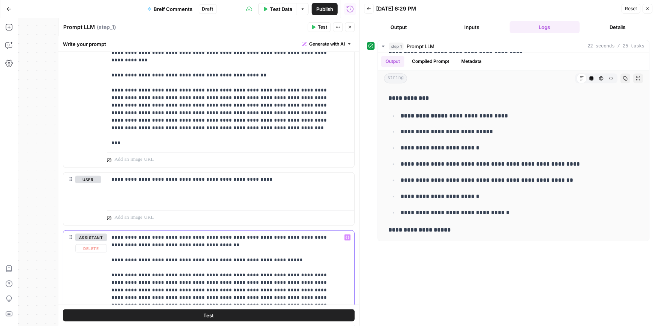
scroll to position [2112, 0]
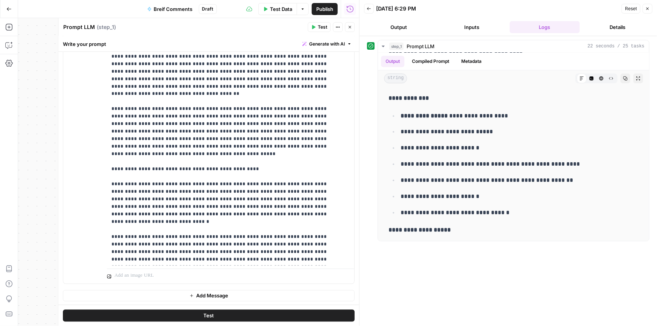
click at [201, 297] on span "Add Message" at bounding box center [212, 296] width 32 height 8
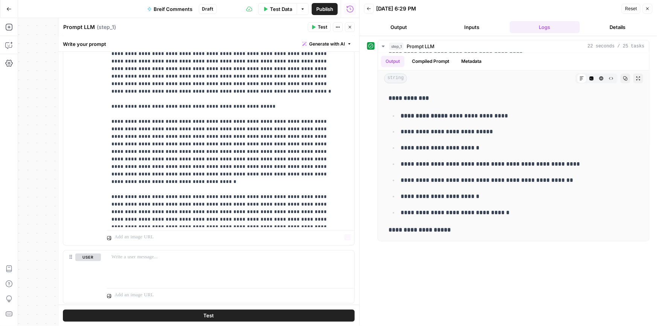
scroll to position [2171, 0]
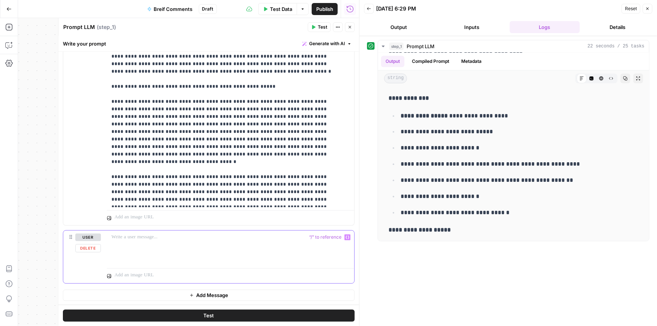
click at [166, 244] on div at bounding box center [230, 248] width 247 height 35
click at [155, 239] on p at bounding box center [230, 238] width 238 height 8
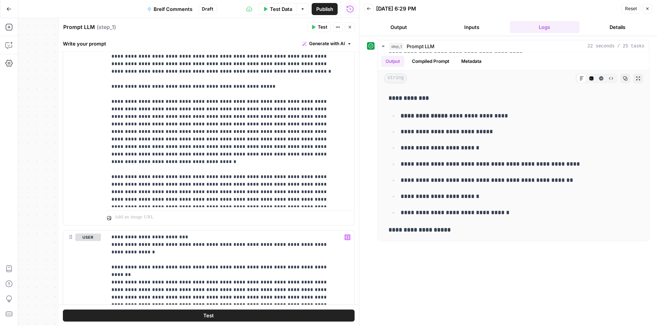
click at [196, 313] on button "Test" at bounding box center [209, 315] width 292 height 12
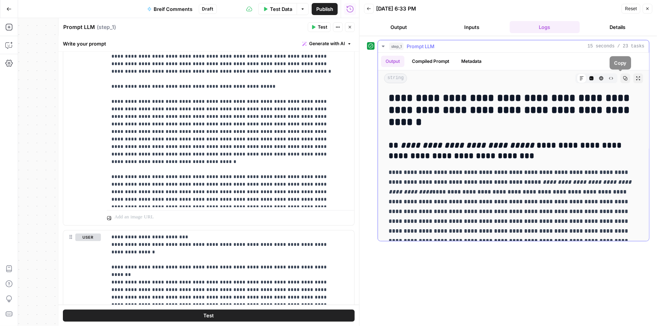
click at [620, 79] on button "Copy" at bounding box center [625, 78] width 10 height 10
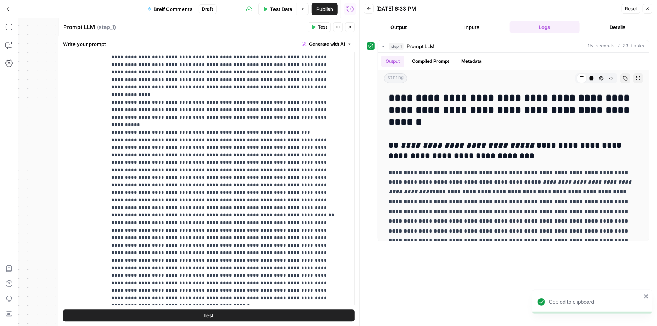
scroll to position [2442, 0]
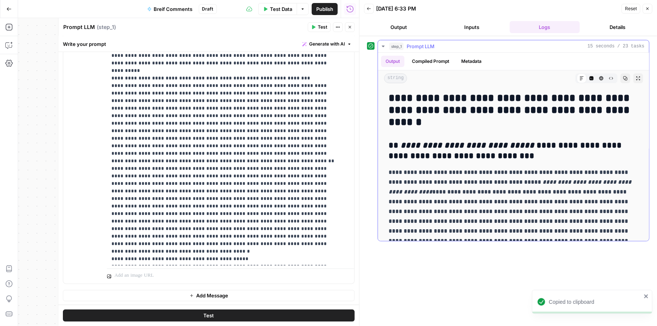
click at [623, 77] on button "Copy" at bounding box center [625, 78] width 10 height 10
click at [199, 297] on span "Add Message" at bounding box center [212, 296] width 32 height 8
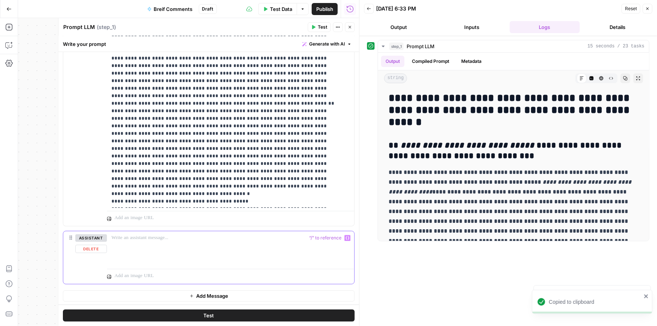
click at [143, 238] on p at bounding box center [230, 238] width 238 height 8
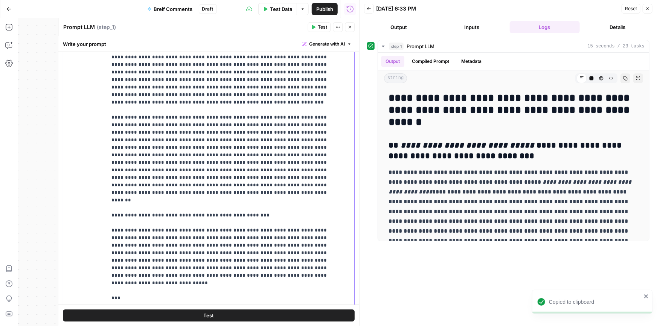
scroll to position [2772, 0]
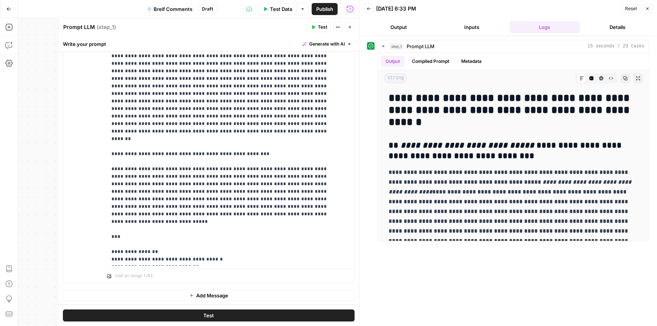
click at [211, 297] on span "Add Message" at bounding box center [212, 296] width 32 height 8
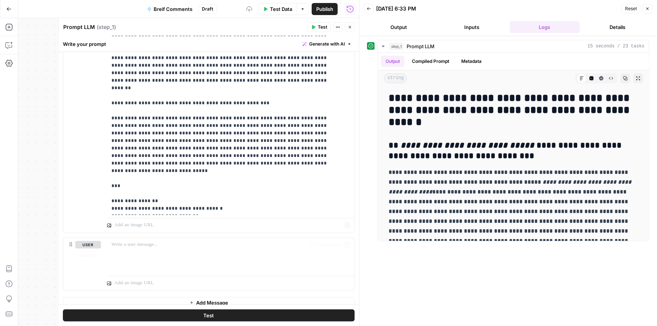
scroll to position [2830, 0]
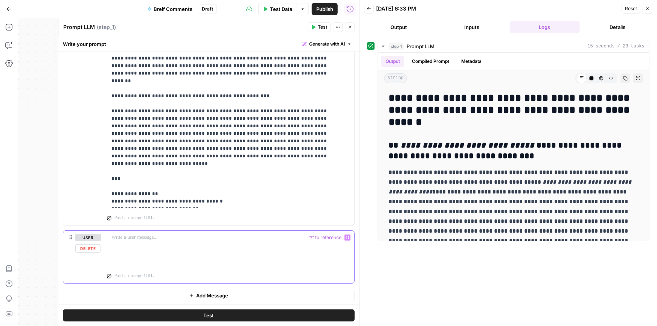
click at [159, 248] on div at bounding box center [230, 248] width 247 height 35
click at [204, 315] on span "Test" at bounding box center [209, 316] width 11 height 8
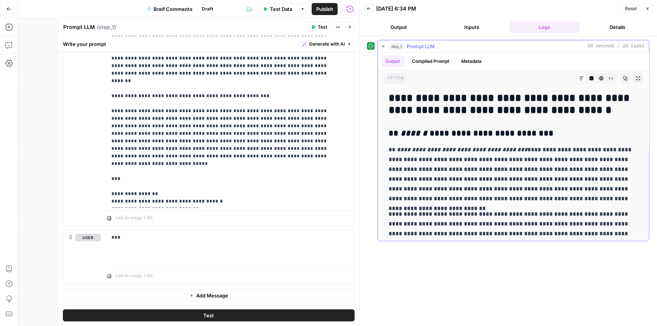
click at [623, 77] on icon "button" at bounding box center [625, 78] width 4 height 4
click at [623, 79] on icon "button" at bounding box center [625, 78] width 5 height 5
click at [181, 300] on button "Add Message" at bounding box center [209, 295] width 292 height 11
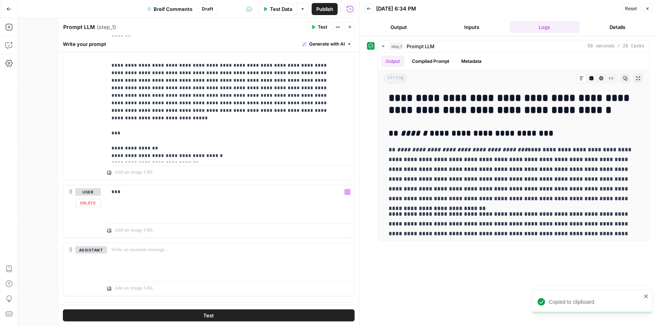
scroll to position [2888, 0]
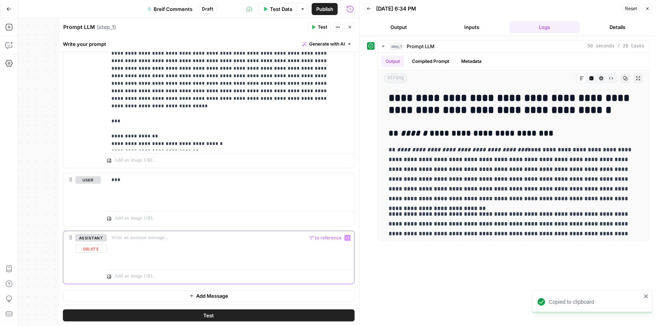
click at [143, 240] on p at bounding box center [230, 238] width 238 height 8
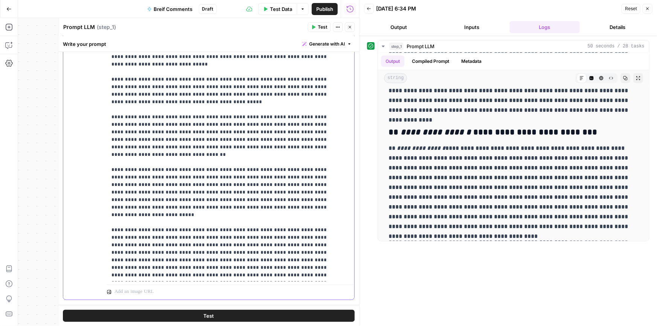
scroll to position [3160, 0]
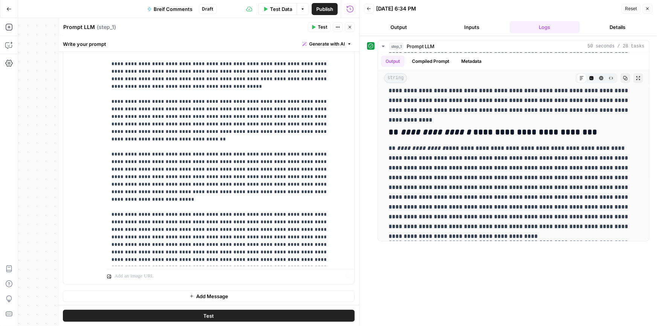
click at [217, 299] on button "Add Message" at bounding box center [209, 296] width 292 height 11
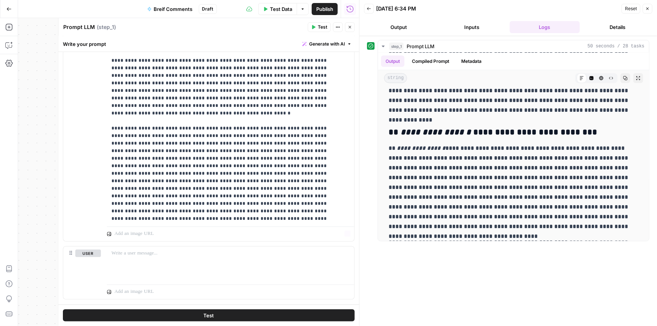
scroll to position [3218, 0]
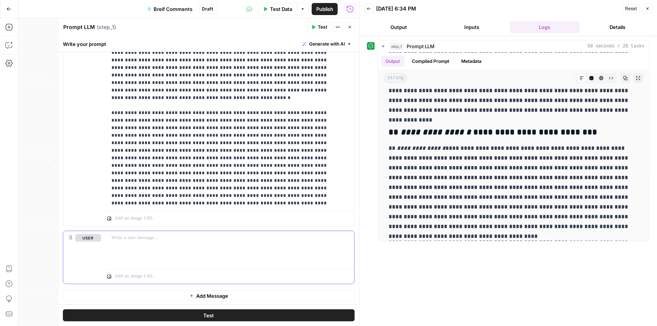
click at [159, 245] on div at bounding box center [230, 248] width 247 height 35
click at [213, 312] on button "Test" at bounding box center [209, 315] width 292 height 12
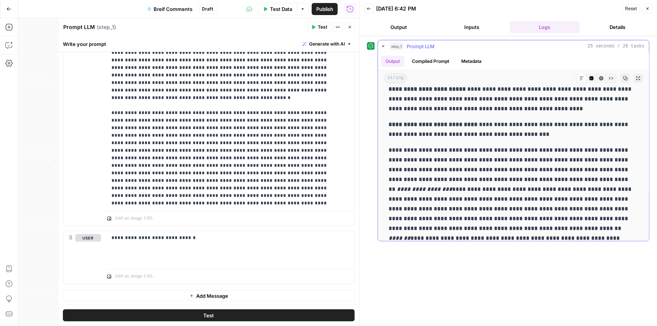
scroll to position [207, 0]
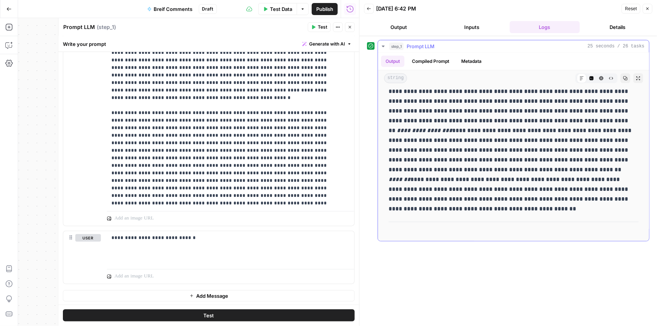
click at [621, 75] on button "Copy" at bounding box center [625, 78] width 10 height 10
click at [216, 297] on span "Add Message" at bounding box center [212, 296] width 32 height 8
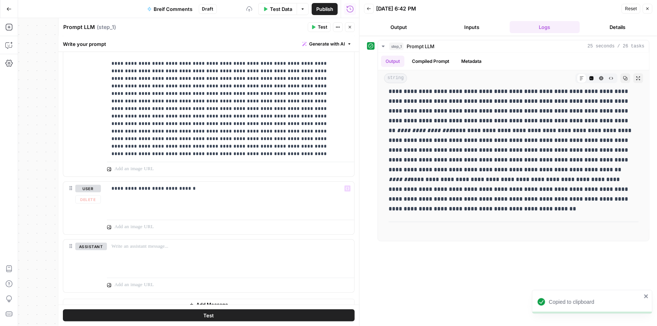
scroll to position [3275, 0]
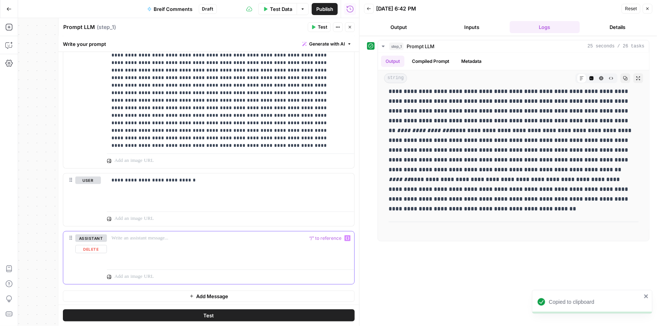
click at [172, 239] on p at bounding box center [230, 239] width 238 height 8
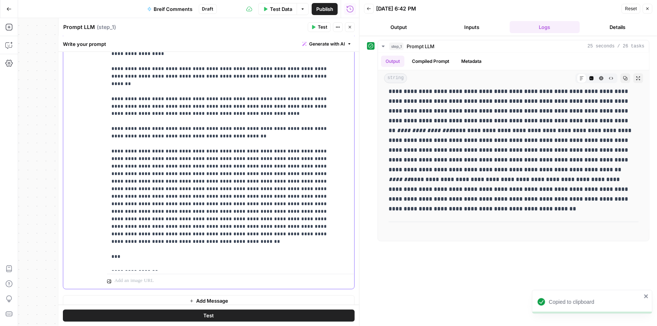
scroll to position [3547, 0]
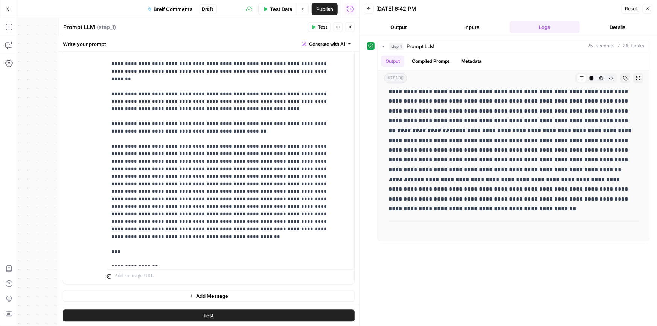
click at [213, 291] on button "Add Message" at bounding box center [209, 296] width 292 height 11
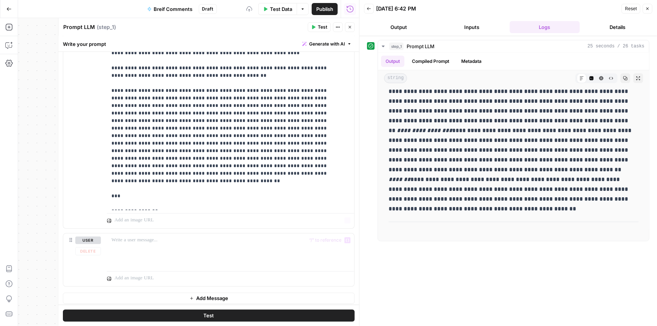
scroll to position [3605, 0]
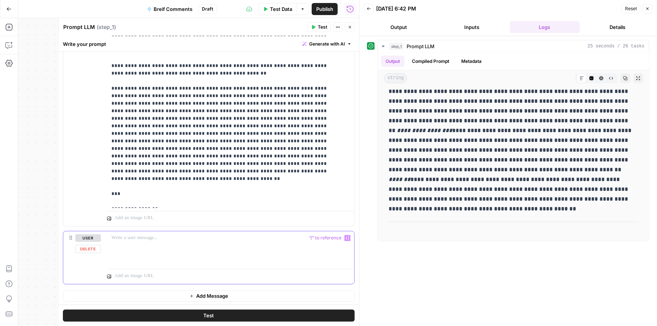
click at [143, 235] on p at bounding box center [230, 239] width 238 height 8
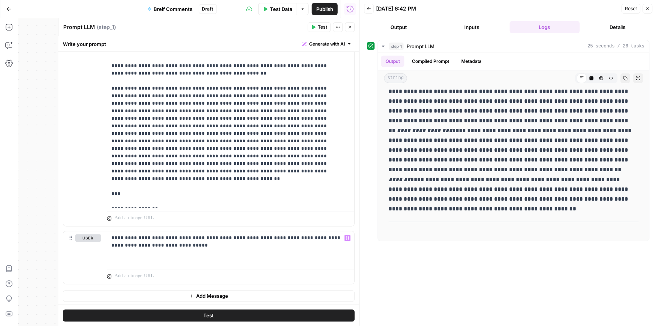
click at [206, 318] on span "Test" at bounding box center [209, 316] width 11 height 8
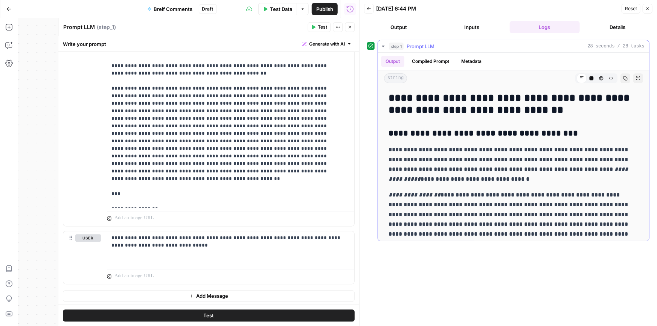
click at [623, 76] on icon "button" at bounding box center [625, 78] width 5 height 5
click at [224, 293] on span "Add Message" at bounding box center [212, 297] width 32 height 8
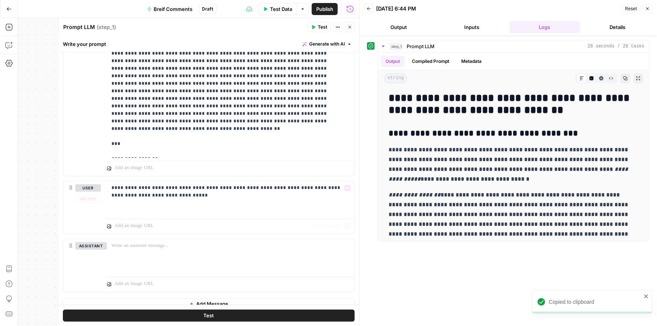
scroll to position [3663, 0]
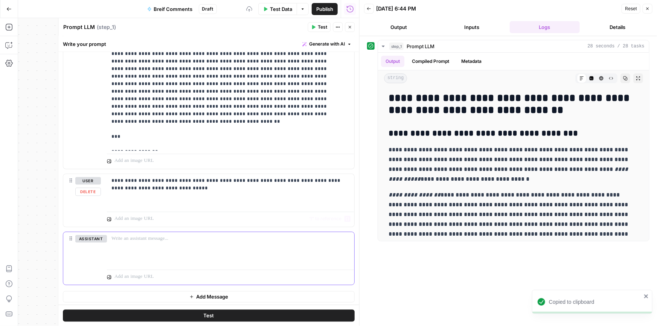
click at [137, 238] on p at bounding box center [230, 239] width 238 height 8
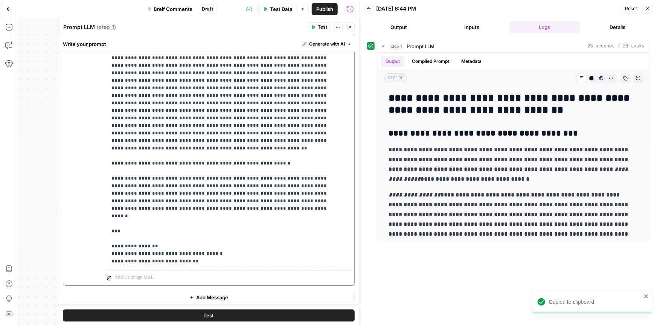
scroll to position [3935, 0]
click at [181, 294] on button "Add Message" at bounding box center [209, 296] width 292 height 11
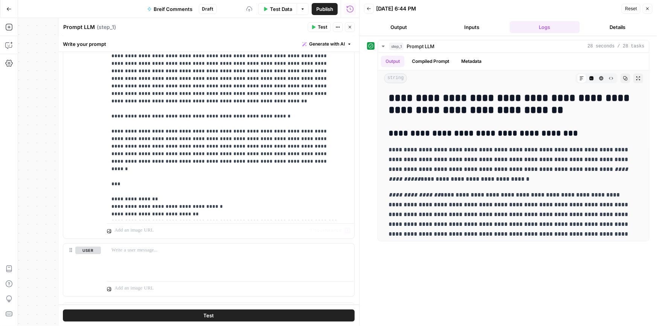
scroll to position [3993, 0]
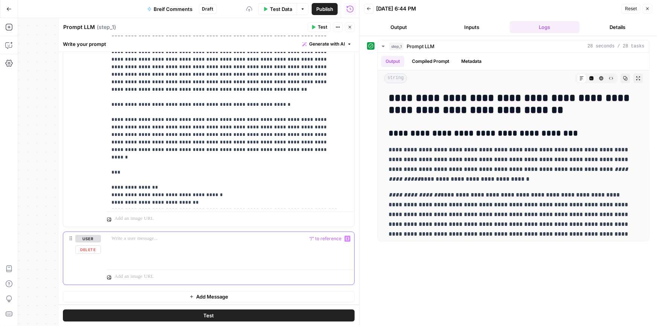
click at [157, 240] on p at bounding box center [230, 239] width 238 height 8
click at [239, 313] on button "Test" at bounding box center [209, 315] width 292 height 12
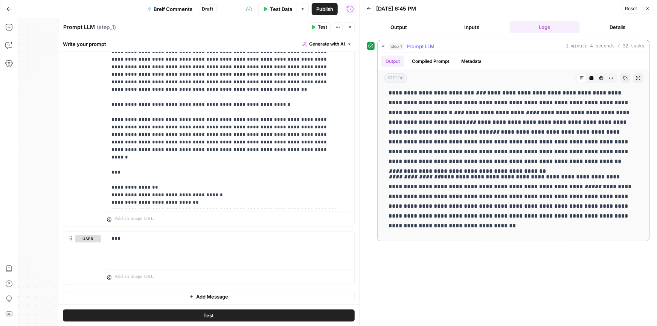
scroll to position [399, 0]
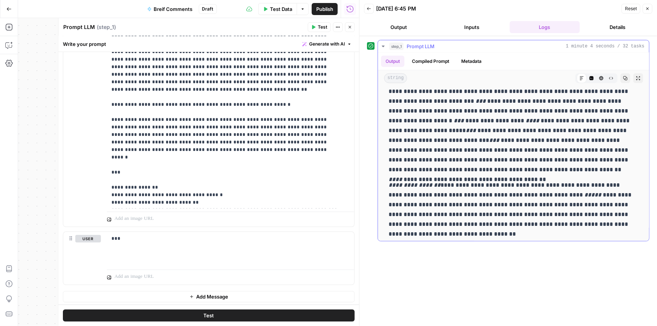
click at [623, 80] on icon "button" at bounding box center [625, 78] width 5 height 5
click at [267, 293] on button "Add Message" at bounding box center [209, 296] width 292 height 11
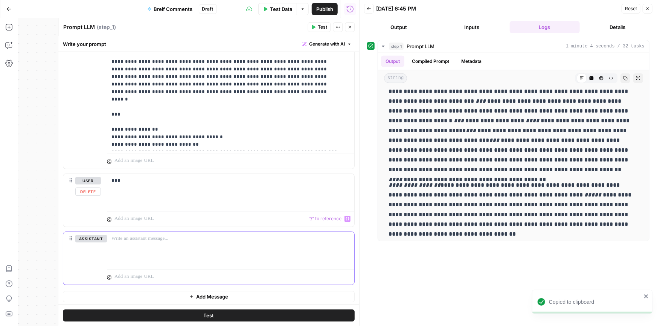
click at [149, 238] on p at bounding box center [230, 239] width 238 height 8
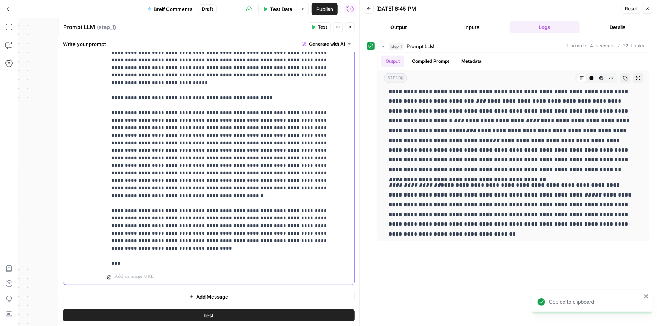
scroll to position [181, 0]
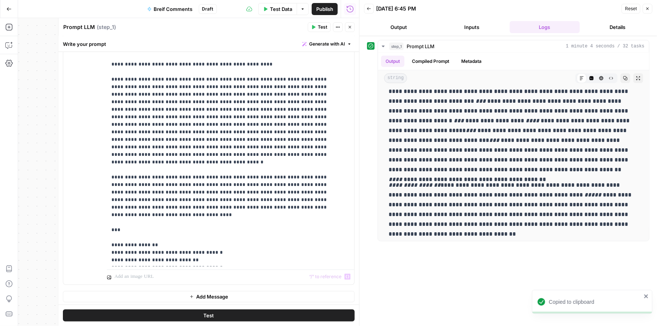
click at [197, 297] on span "Add Message" at bounding box center [212, 297] width 32 height 8
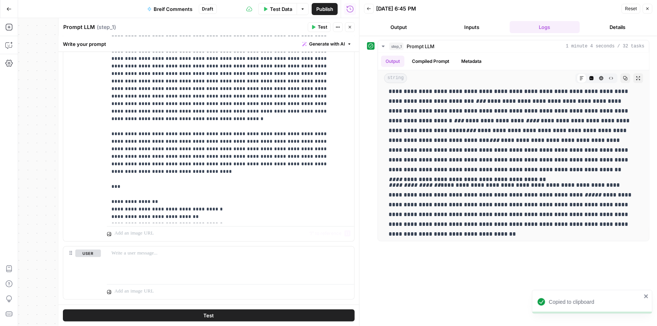
scroll to position [4380, 0]
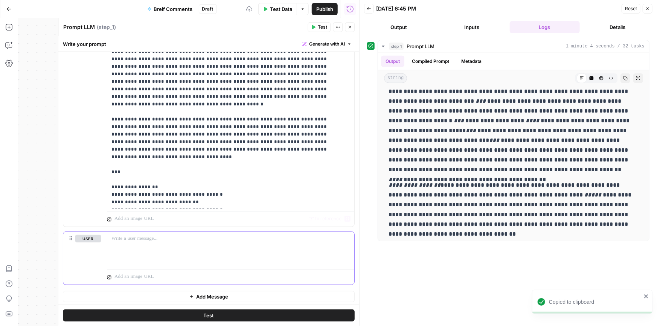
click at [149, 249] on div at bounding box center [230, 249] width 247 height 35
click at [185, 321] on button "Test" at bounding box center [209, 315] width 292 height 12
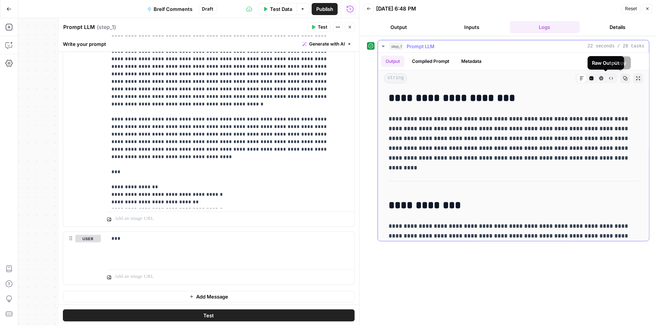
click at [623, 76] on icon "button" at bounding box center [625, 78] width 4 height 4
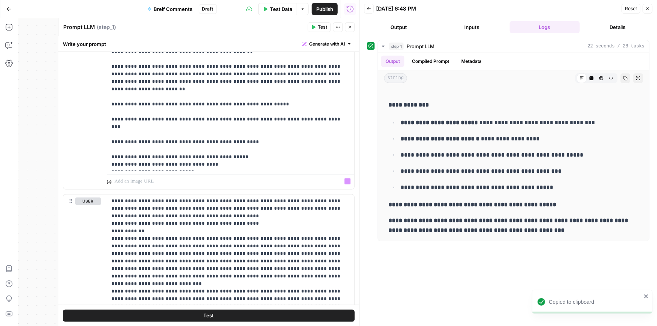
scroll to position [639, 0]
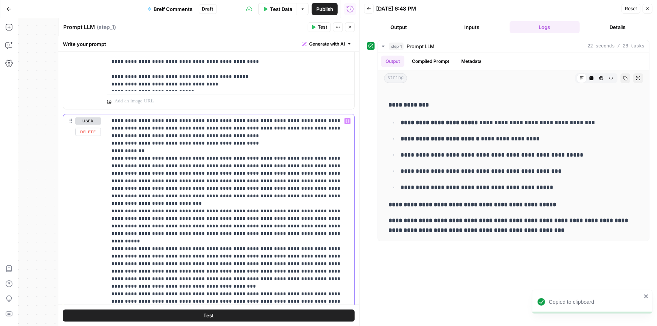
click at [184, 139] on p "**********" at bounding box center [227, 249] width 233 height 264
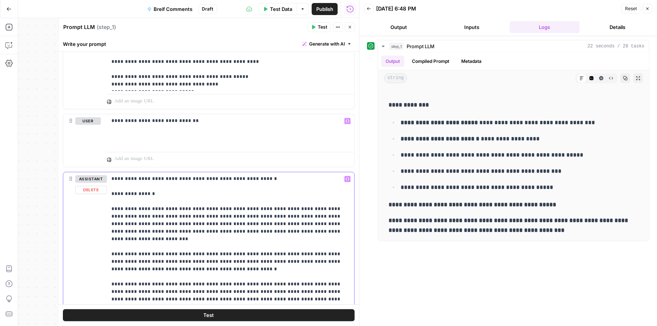
click at [215, 212] on p "**********" at bounding box center [227, 314] width 233 height 279
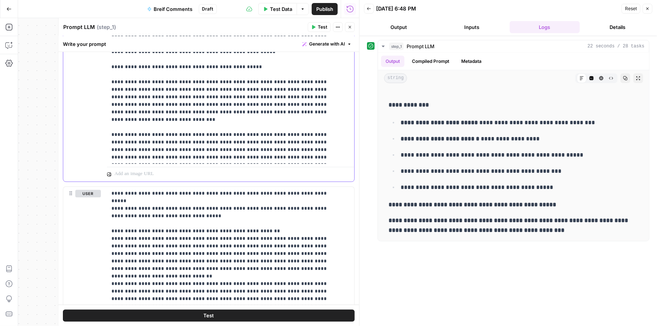
scroll to position [958, 0]
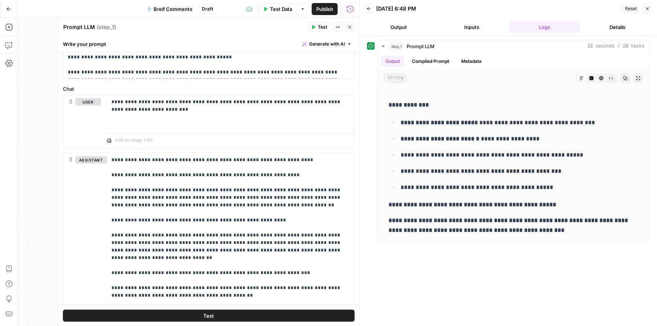
scroll to position [319, 0]
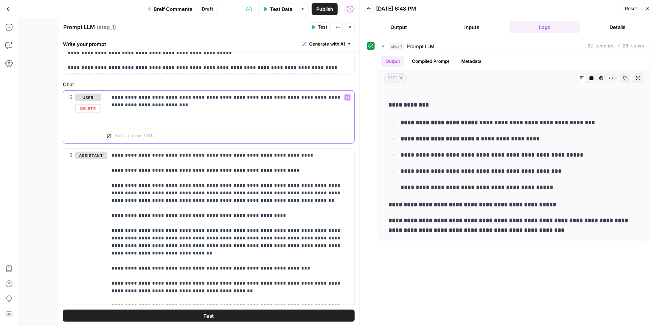
drag, startPoint x: 142, startPoint y: 96, endPoint x: 189, endPoint y: 109, distance: 48.4
click at [189, 109] on div "**********" at bounding box center [230, 108] width 247 height 35
click at [146, 99] on p "**********" at bounding box center [227, 101] width 233 height 15
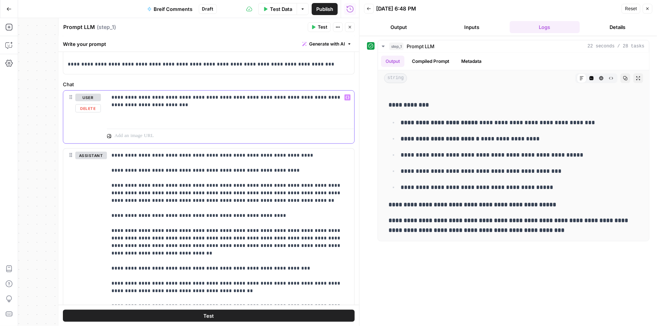
drag, startPoint x: 144, startPoint y: 107, endPoint x: 110, endPoint y: 90, distance: 38.1
click at [110, 90] on div "**********" at bounding box center [209, 116] width 292 height 53
click at [216, 188] on p "**********" at bounding box center [227, 280] width 233 height 256
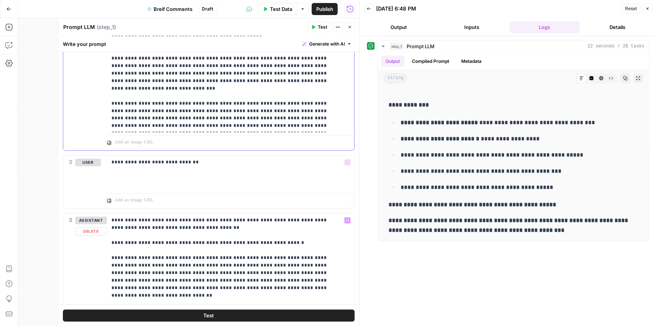
scroll to position [639, 0]
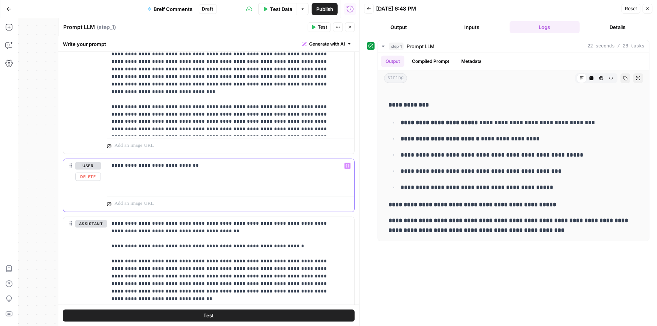
click at [155, 170] on div "**********" at bounding box center [230, 176] width 247 height 35
click at [98, 233] on button "Delete" at bounding box center [91, 235] width 32 height 8
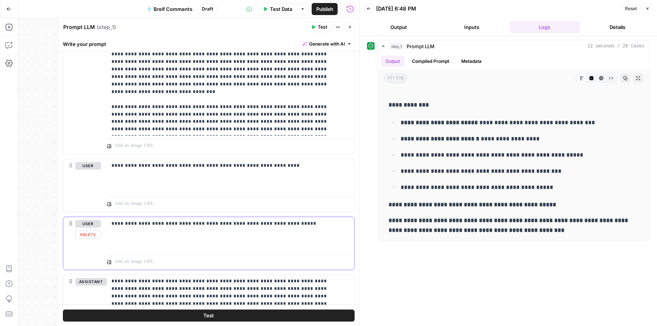
click at [94, 235] on button "Delete" at bounding box center [88, 235] width 26 height 8
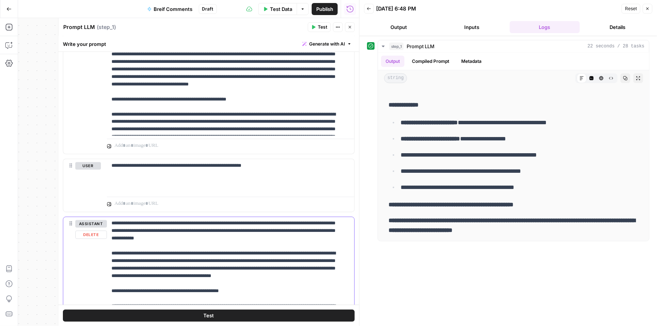
click at [94, 235] on button "Delete" at bounding box center [91, 235] width 32 height 8
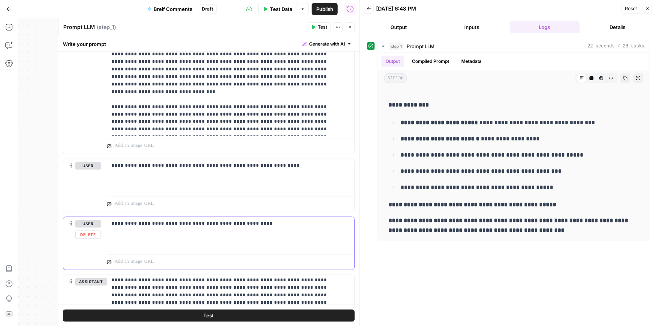
click at [94, 235] on button "Delete" at bounding box center [88, 235] width 26 height 8
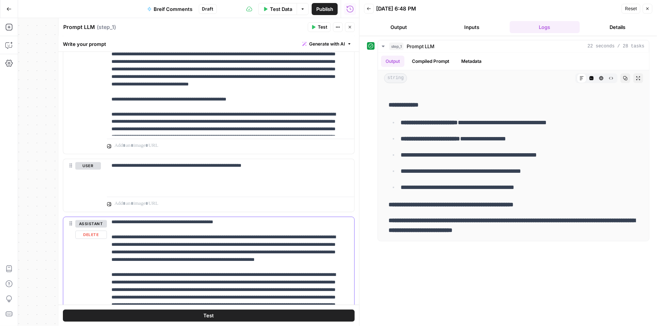
click at [94, 235] on button "Delete" at bounding box center [91, 235] width 32 height 8
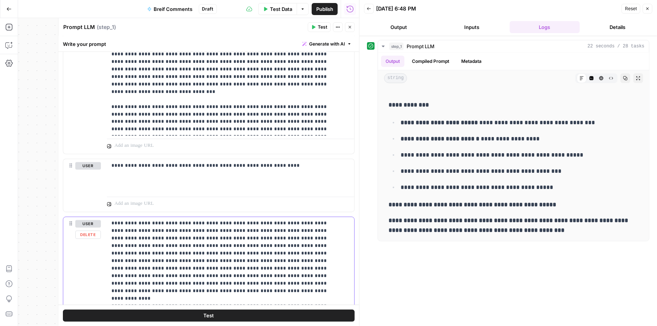
click at [94, 235] on button "Delete" at bounding box center [88, 235] width 26 height 8
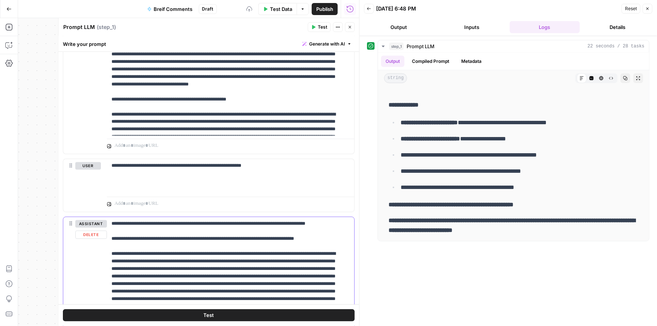
click at [94, 235] on button "Delete" at bounding box center [91, 235] width 32 height 8
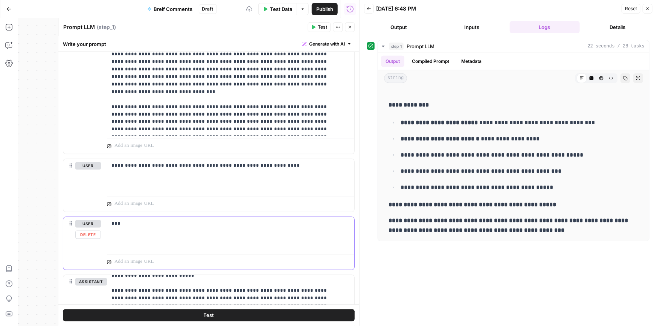
click at [94, 235] on button "Delete" at bounding box center [88, 235] width 26 height 8
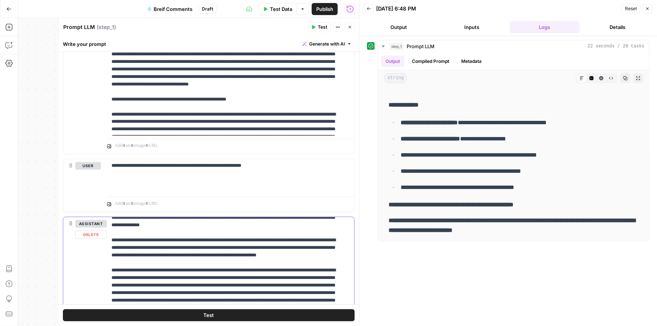
click at [94, 235] on button "Delete" at bounding box center [91, 235] width 32 height 8
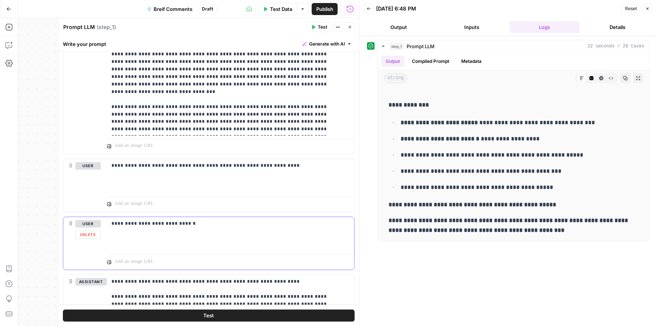
click at [94, 235] on button "Delete" at bounding box center [88, 235] width 26 height 8
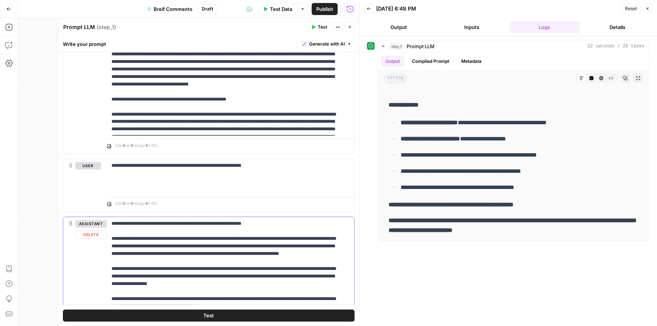
click at [94, 235] on button "Delete" at bounding box center [91, 235] width 32 height 8
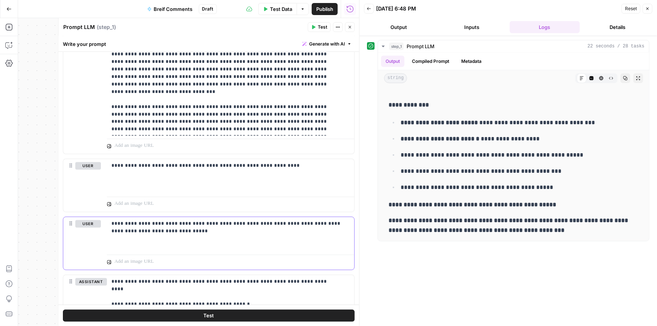
click at [94, 235] on button "Delete" at bounding box center [88, 235] width 26 height 8
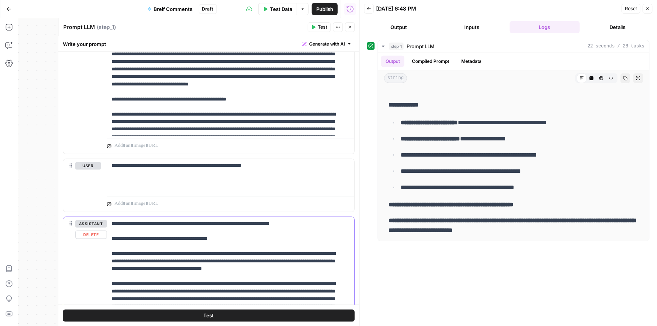
click at [94, 235] on button "Delete" at bounding box center [91, 235] width 32 height 8
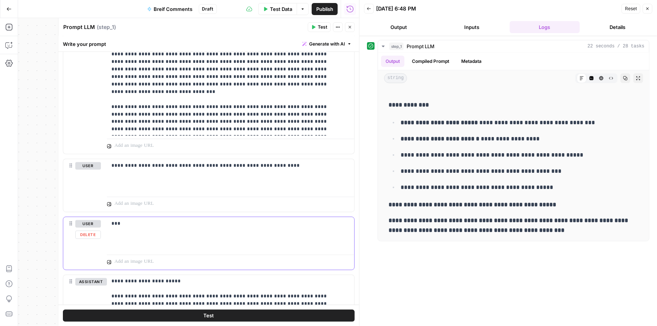
click at [94, 235] on button "Delete" at bounding box center [88, 235] width 26 height 8
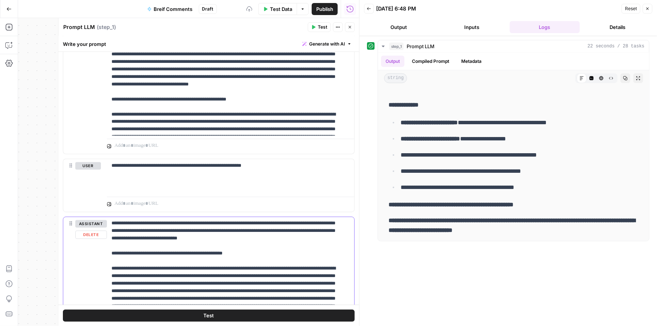
click at [94, 235] on button "Delete" at bounding box center [91, 235] width 32 height 8
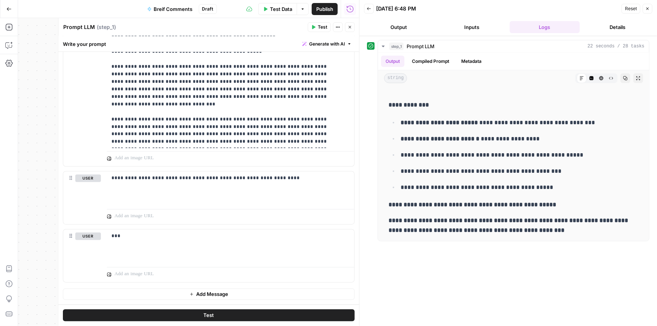
scroll to position [625, 0]
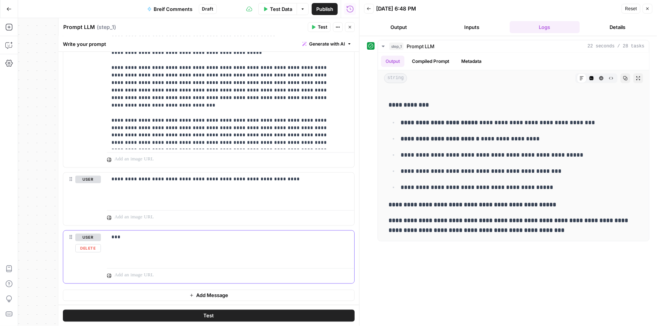
click at [93, 250] on button "Delete" at bounding box center [88, 248] width 26 height 8
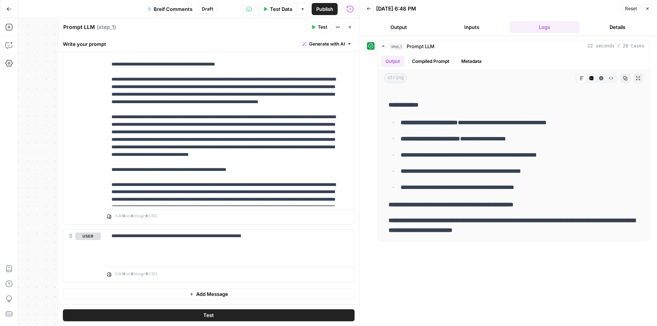
scroll to position [568, 0]
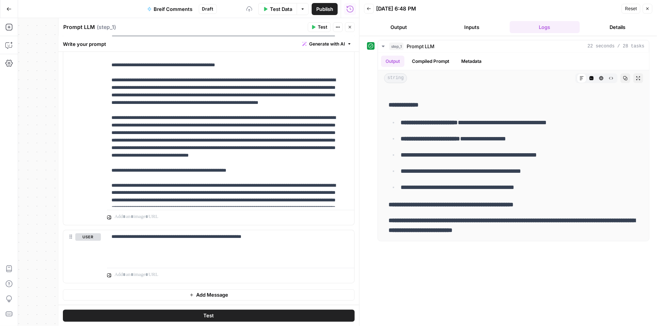
click at [205, 315] on span "Test" at bounding box center [209, 316] width 11 height 8
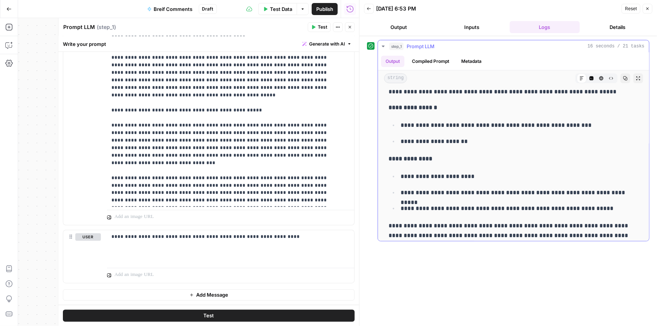
scroll to position [0, 0]
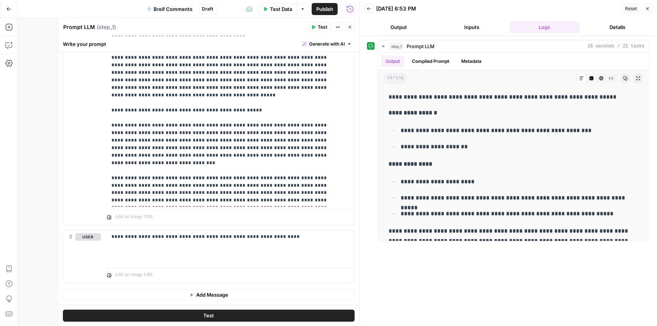
click at [216, 296] on span "Add Message" at bounding box center [212, 295] width 32 height 8
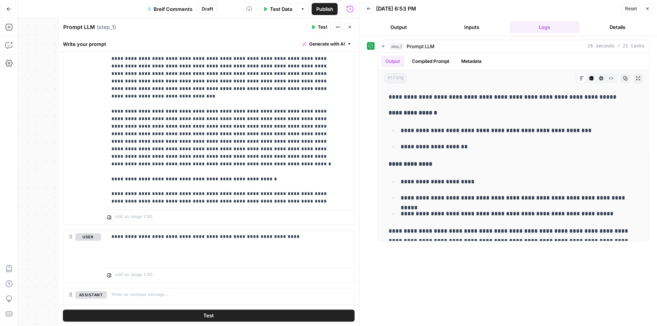
scroll to position [79, 0]
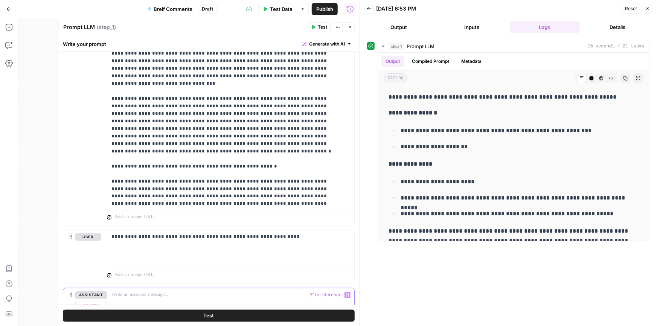
click at [148, 296] on p at bounding box center [230, 295] width 238 height 8
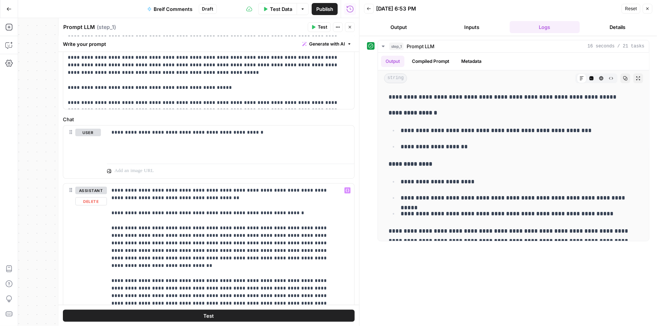
scroll to position [328, 0]
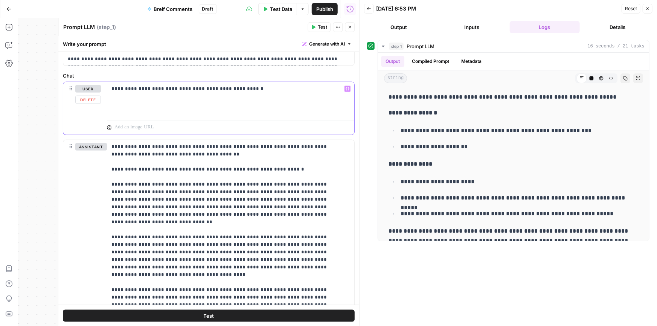
click at [268, 90] on p "**********" at bounding box center [227, 89] width 233 height 8
drag, startPoint x: 594, startPoint y: 214, endPoint x: 386, endPoint y: 179, distance: 210.4
click at [386, 179] on div "**********" at bounding box center [513, 204] width 259 height 230
copy ul "**********"
click at [154, 103] on div "**********" at bounding box center [230, 99] width 247 height 35
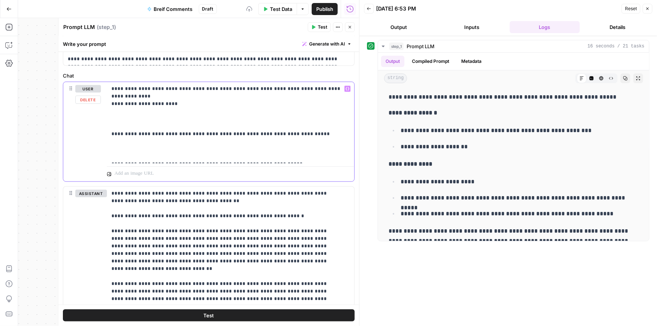
click at [154, 103] on p "**********" at bounding box center [227, 122] width 233 height 75
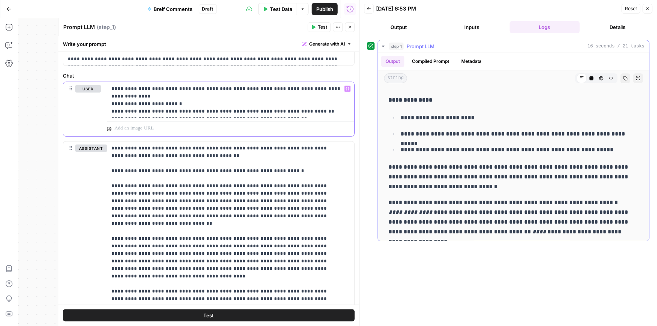
scroll to position [79, 0]
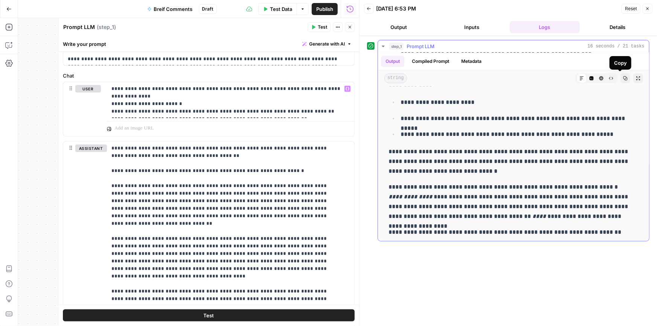
click at [620, 78] on button "Copy" at bounding box center [625, 78] width 10 height 10
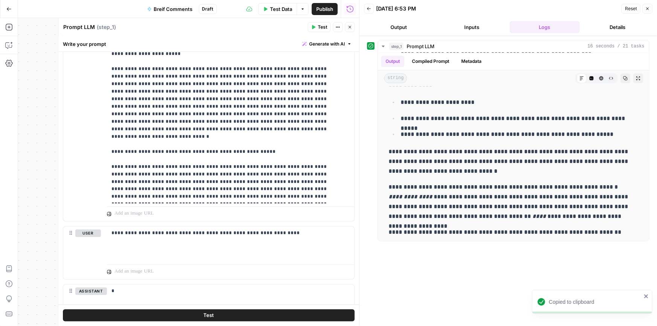
scroll to position [627, 0]
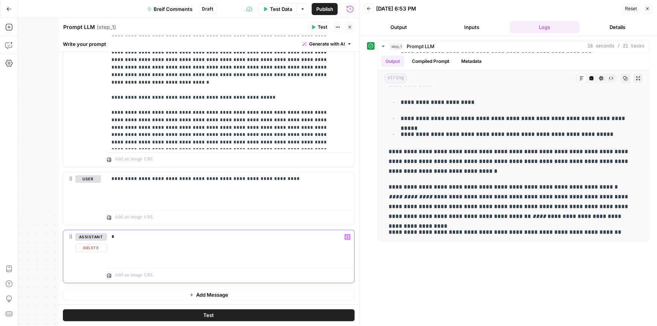
click at [143, 239] on p "*" at bounding box center [227, 237] width 233 height 8
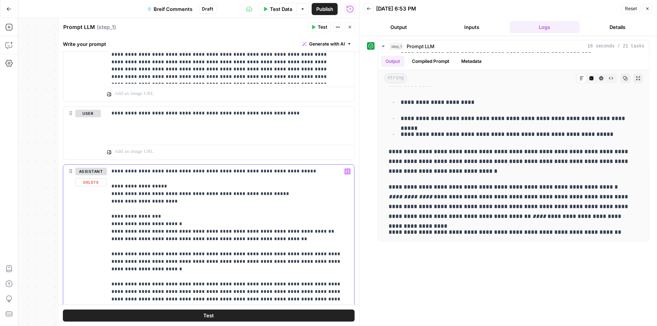
scroll to position [707, 0]
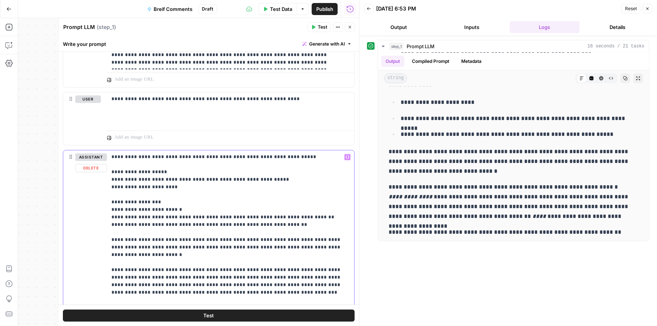
click at [205, 212] on p "**********" at bounding box center [227, 229] width 233 height 151
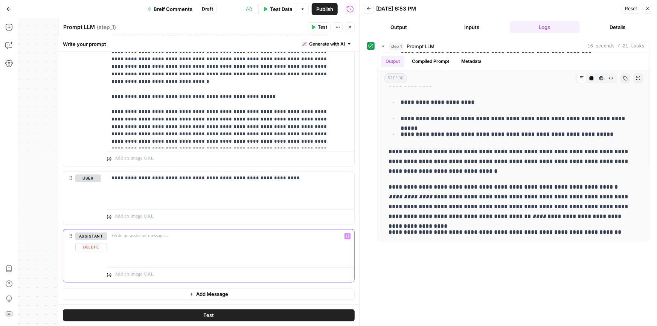
scroll to position [627, 0]
click at [198, 316] on button "Test" at bounding box center [209, 315] width 292 height 12
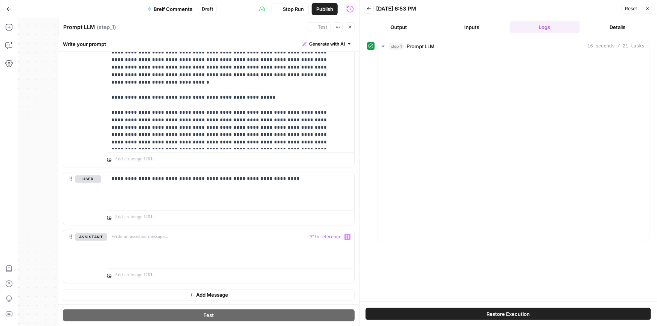
scroll to position [2854, 0]
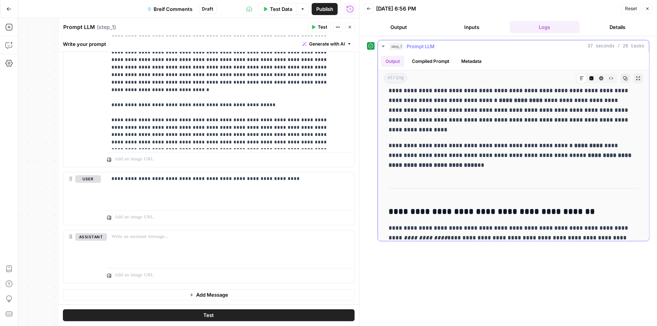
drag, startPoint x: 478, startPoint y: 117, endPoint x: 477, endPoint y: 129, distance: 12.4
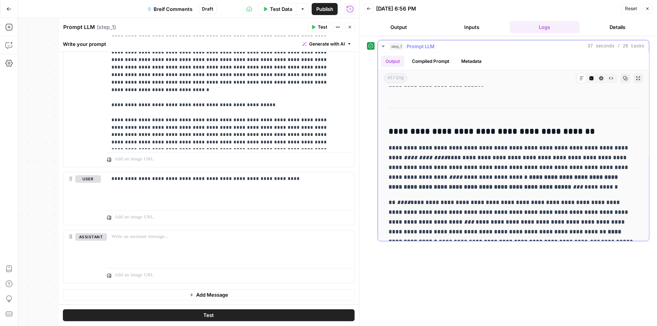
scroll to position [95, 0]
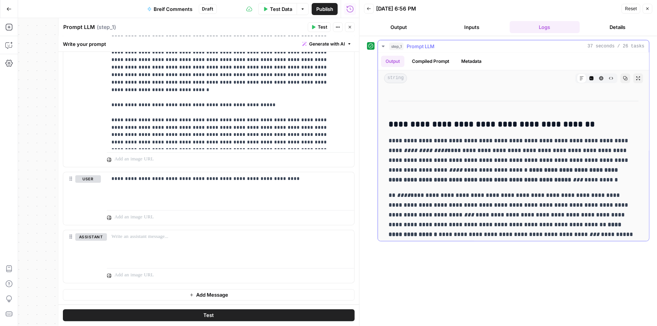
drag, startPoint x: 538, startPoint y: 156, endPoint x: 528, endPoint y: 170, distance: 17.5
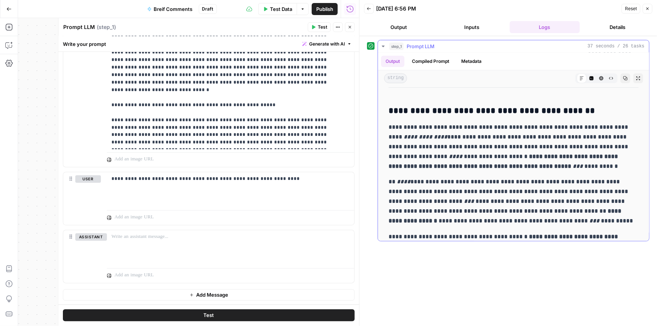
scroll to position [116, 0]
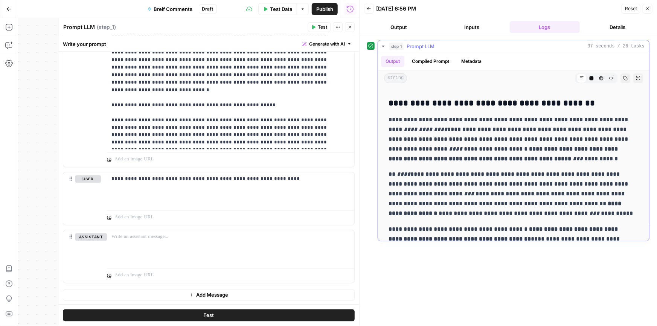
drag, startPoint x: 539, startPoint y: 118, endPoint x: 535, endPoint y: 132, distance: 14.3
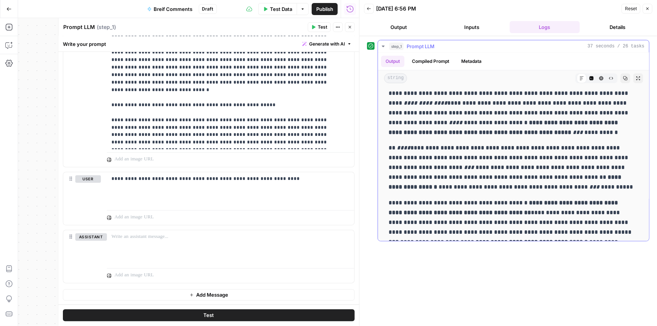
scroll to position [109, 0]
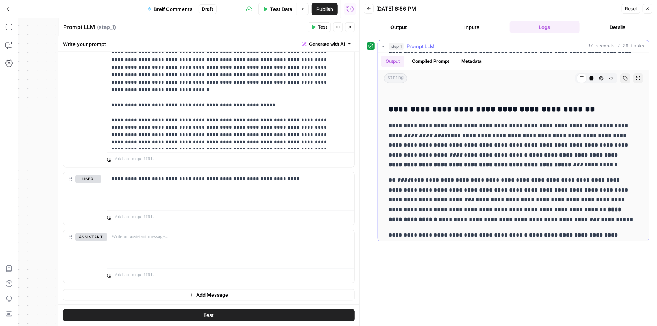
drag, startPoint x: 520, startPoint y: 152, endPoint x: 397, endPoint y: 113, distance: 129.1
click at [397, 113] on div "**********" at bounding box center [513, 228] width 259 height 497
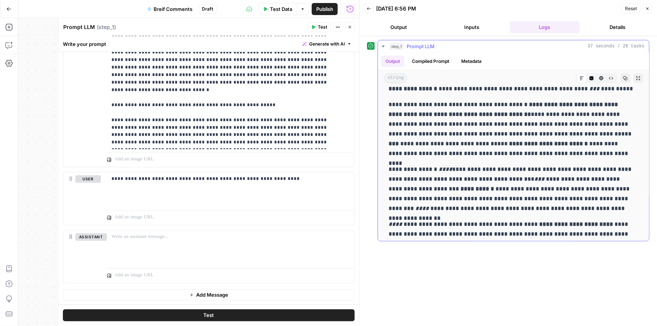
scroll to position [348, 0]
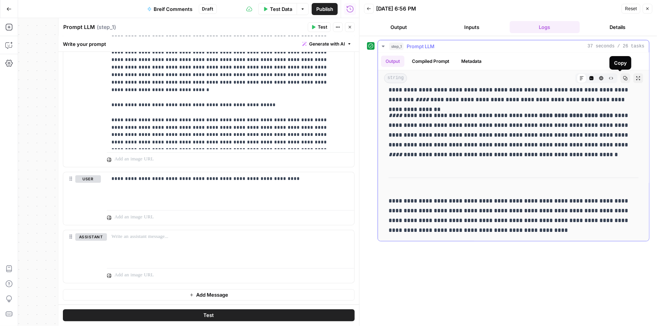
click at [623, 79] on icon "button" at bounding box center [625, 78] width 5 height 5
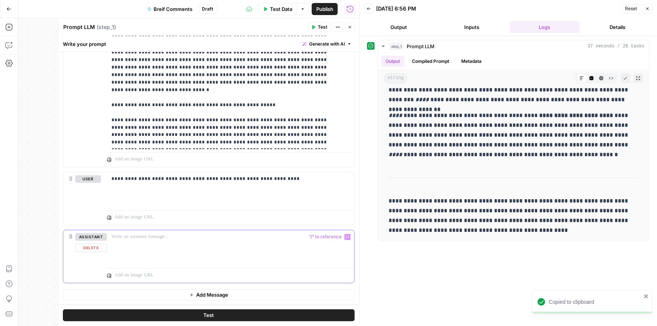
click at [154, 244] on div at bounding box center [230, 247] width 247 height 35
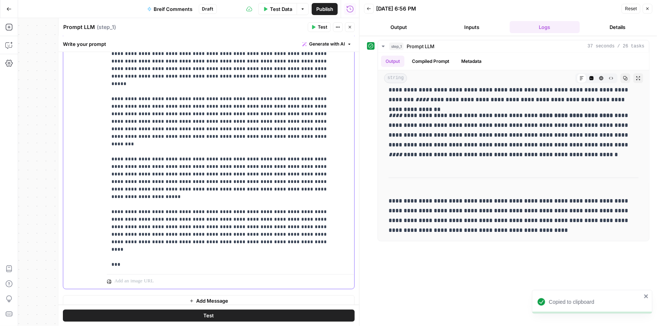
scroll to position [899, 0]
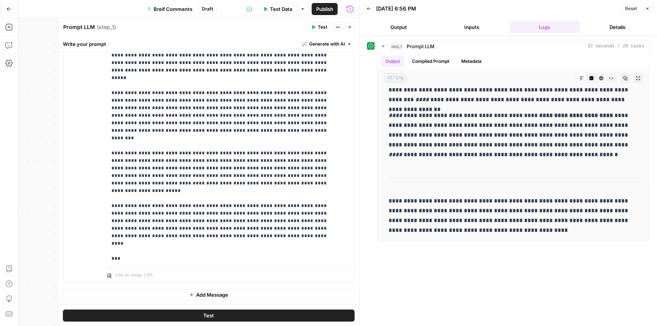
click at [161, 294] on button "Add Message" at bounding box center [209, 294] width 292 height 11
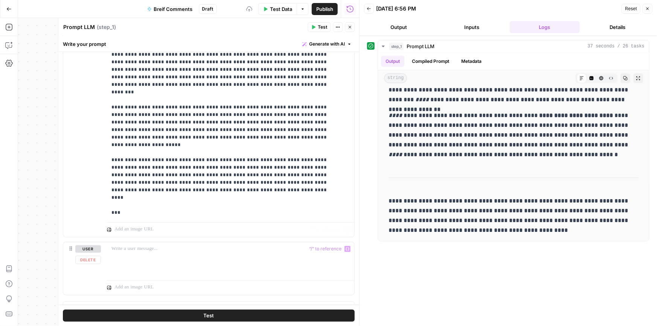
scroll to position [957, 0]
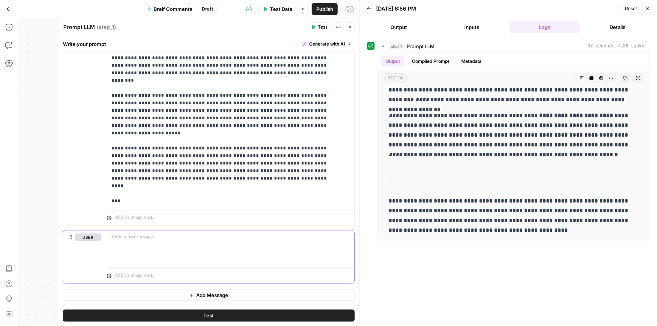
click at [137, 248] on div at bounding box center [230, 247] width 247 height 35
click at [237, 319] on button "Test" at bounding box center [209, 315] width 292 height 12
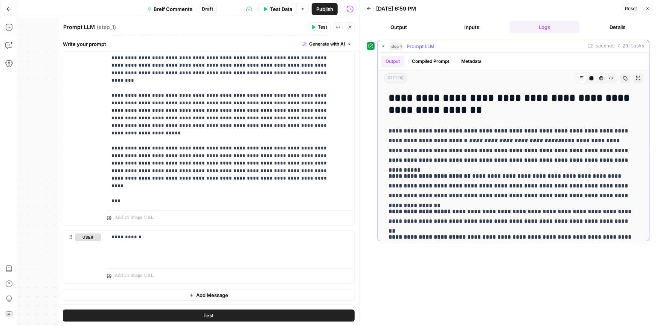
click at [623, 79] on icon "button" at bounding box center [625, 78] width 5 height 5
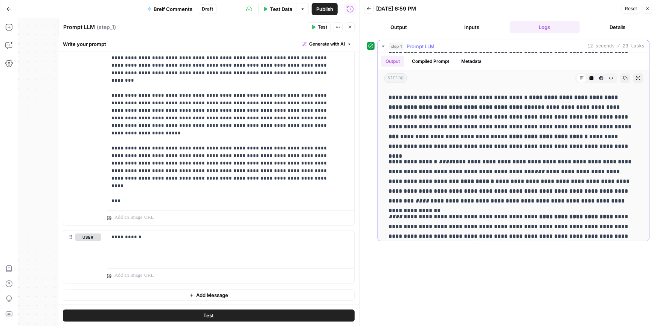
scroll to position [505, 0]
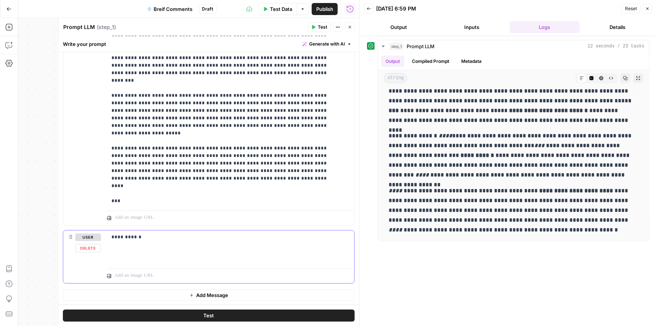
click at [93, 246] on button "Delete" at bounding box center [88, 248] width 26 height 8
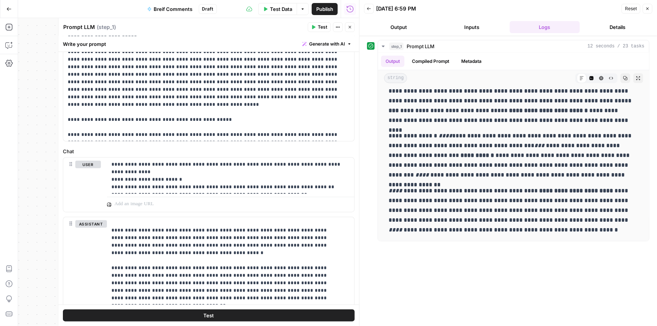
scroll to position [319, 0]
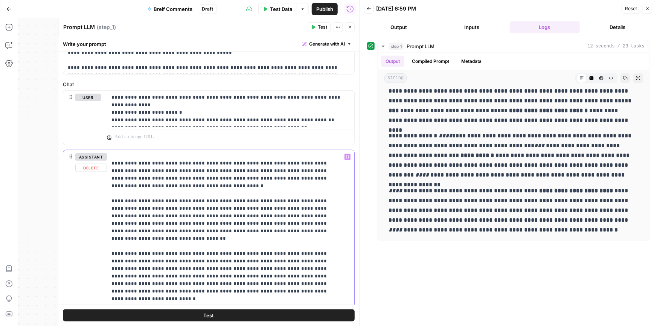
click at [133, 165] on p "**********" at bounding box center [225, 318] width 228 height 3162
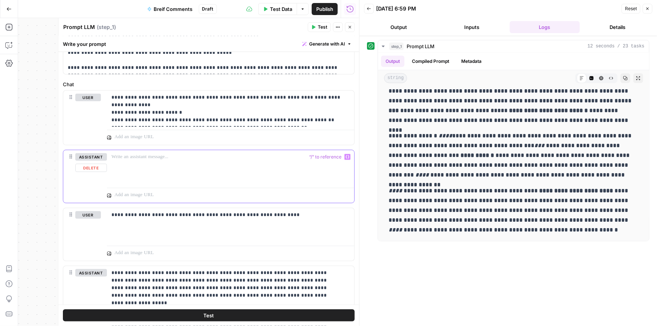
click at [141, 162] on div at bounding box center [228, 167] width 242 height 35
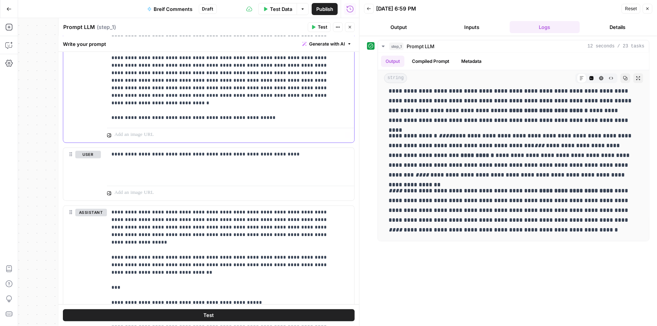
scroll to position [719, 0]
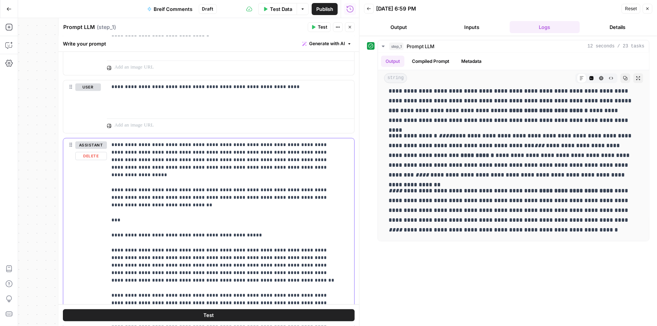
click at [93, 154] on button "Delete" at bounding box center [91, 156] width 32 height 8
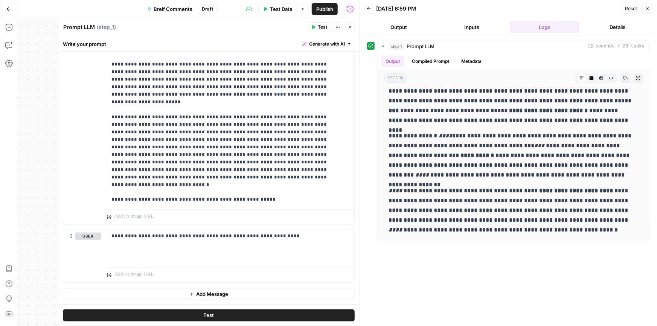
scroll to position [569, 0]
click at [192, 319] on button "Test" at bounding box center [209, 315] width 292 height 12
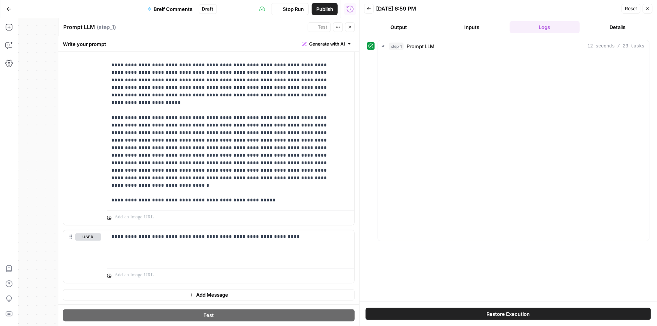
scroll to position [3102, 0]
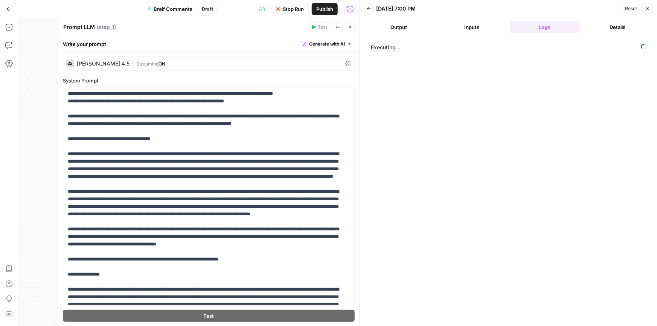
scroll to position [3102, 0]
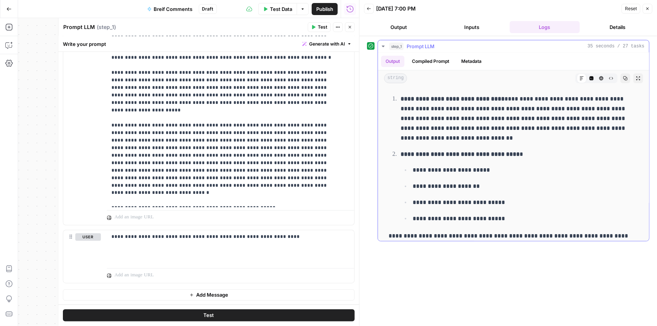
drag, startPoint x: 526, startPoint y: 131, endPoint x: 524, endPoint y: 146, distance: 14.4
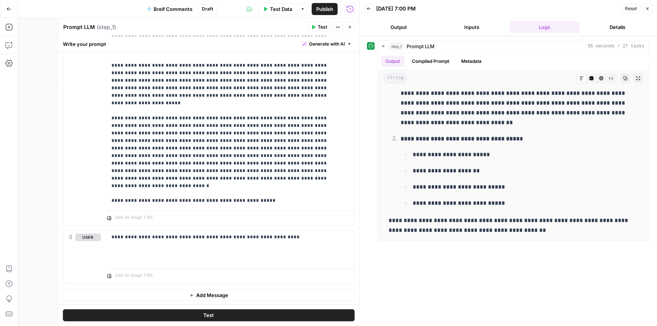
scroll to position [569, 0]
click at [122, 235] on p "**********" at bounding box center [227, 237] width 233 height 8
click at [123, 234] on p "**********" at bounding box center [227, 237] width 233 height 8
click at [314, 234] on p "**********" at bounding box center [227, 237] width 233 height 8
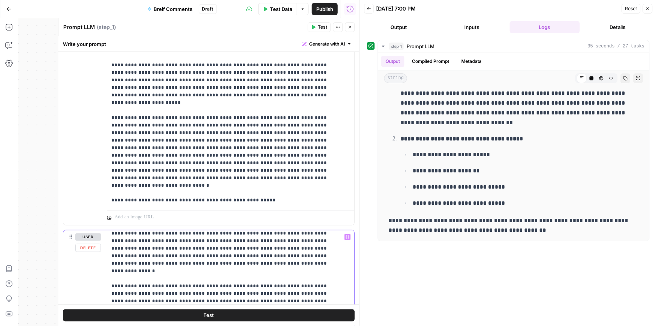
scroll to position [160, 0]
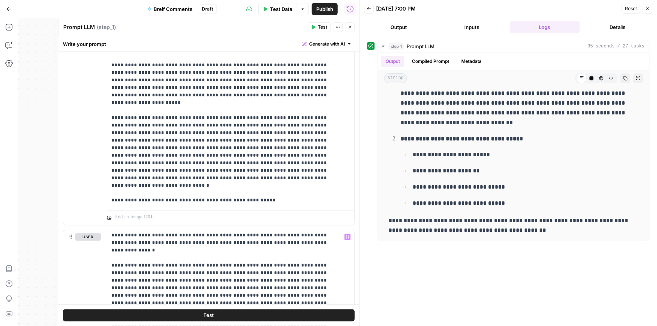
click at [211, 313] on button "Test" at bounding box center [209, 315] width 292 height 12
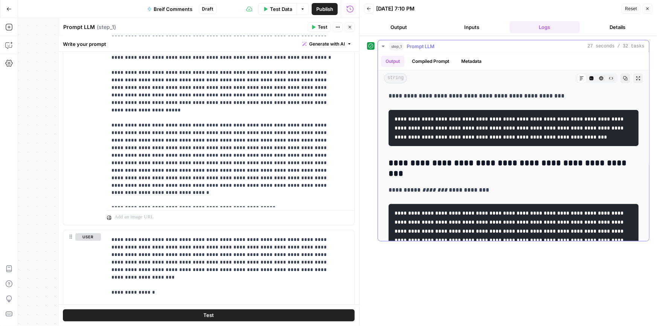
scroll to position [0, 0]
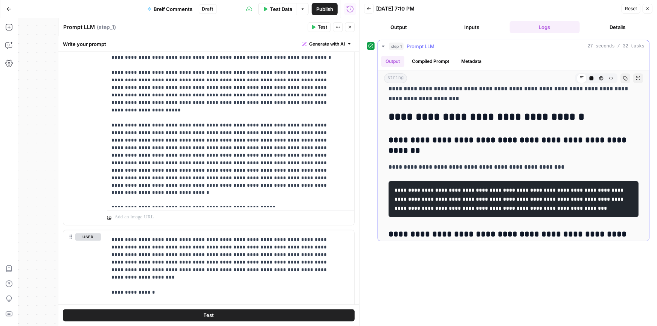
drag, startPoint x: 557, startPoint y: 147, endPoint x: 551, endPoint y: 159, distance: 13.1
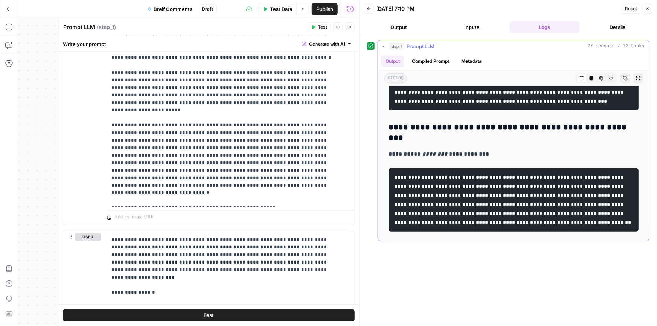
scroll to position [91, 0]
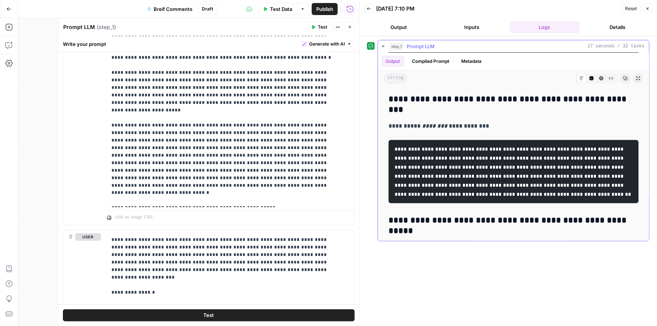
drag, startPoint x: 550, startPoint y: 169, endPoint x: 550, endPoint y: 184, distance: 15.1
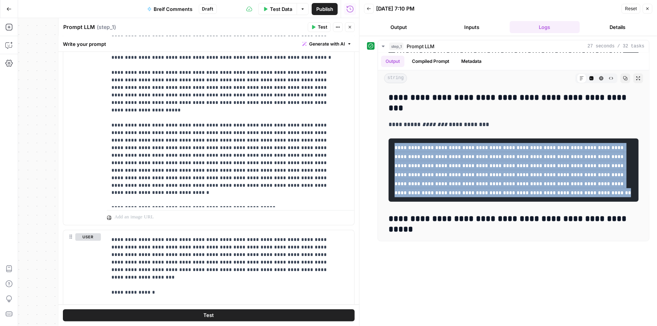
drag, startPoint x: 566, startPoint y: 209, endPoint x: 375, endPoint y: 154, distance: 199.4
click at [375, 154] on div "**********" at bounding box center [508, 140] width 282 height 201
copy code "**********"
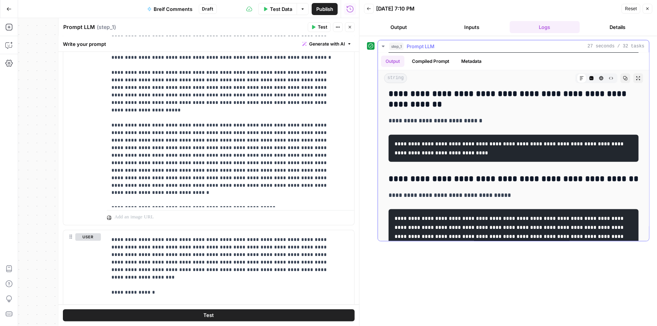
scroll to position [414, 0]
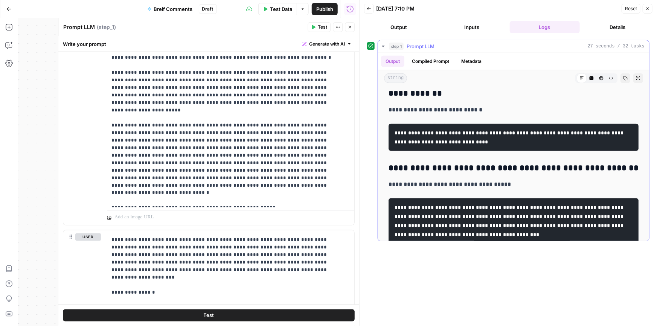
drag, startPoint x: 536, startPoint y: 140, endPoint x: 534, endPoint y: 159, distance: 18.6
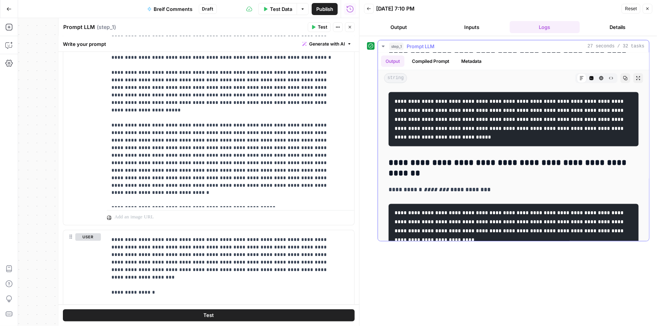
scroll to position [651, 0]
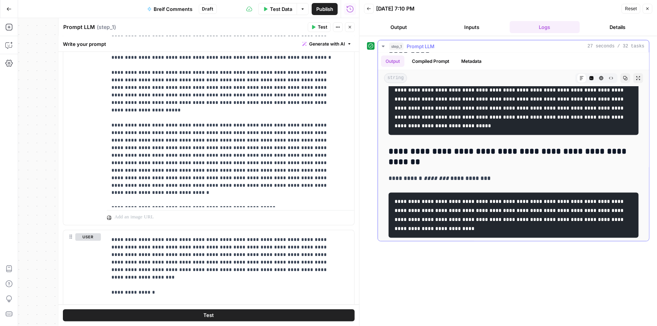
drag, startPoint x: 620, startPoint y: 80, endPoint x: 576, endPoint y: 101, distance: 48.5
click at [623, 80] on icon "button" at bounding box center [625, 78] width 5 height 5
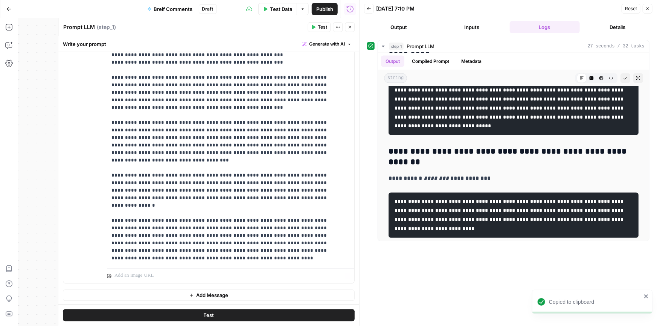
scroll to position [559, 0]
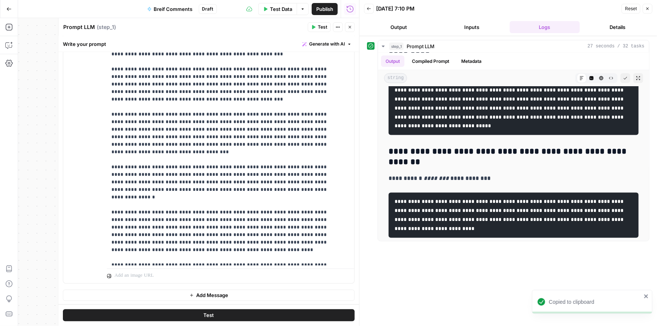
click at [238, 294] on button "Add Message" at bounding box center [209, 294] width 292 height 11
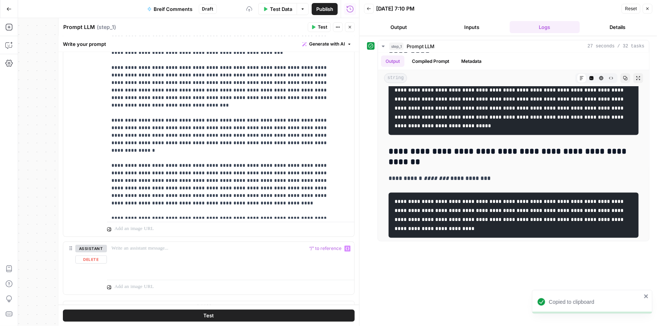
scroll to position [899, 0]
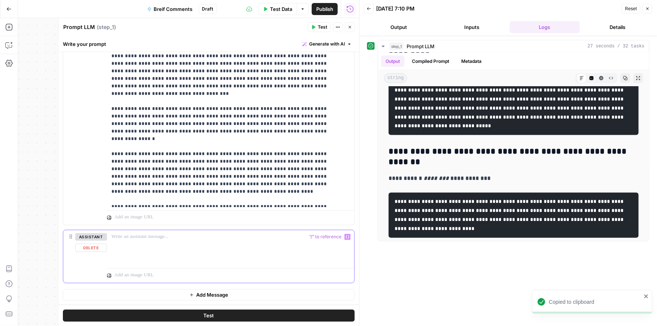
click at [170, 241] on div at bounding box center [230, 247] width 247 height 35
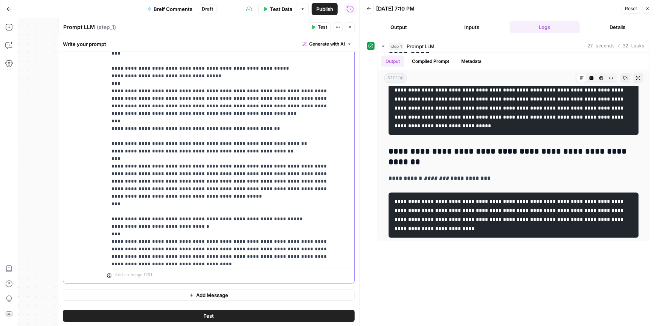
scroll to position [249, 0]
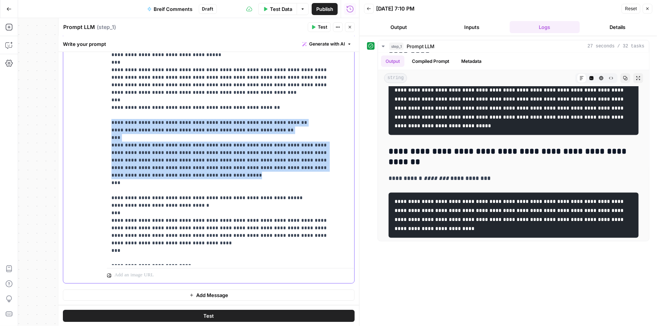
drag, startPoint x: 275, startPoint y: 147, endPoint x: 107, endPoint y: 109, distance: 172.2
click at [107, 109] on div "**********" at bounding box center [228, 111] width 242 height 306
copy p "**********"
click at [200, 297] on span "Add Message" at bounding box center [212, 295] width 32 height 8
click at [166, 294] on p at bounding box center [230, 295] width 238 height 8
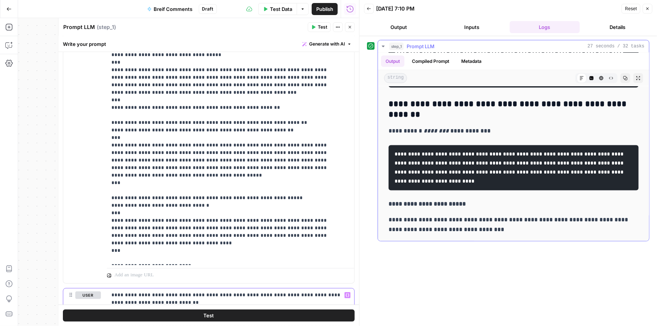
scroll to position [777, 0]
drag, startPoint x: 215, startPoint y: 314, endPoint x: 272, endPoint y: 294, distance: 61.0
click at [215, 314] on button "Test" at bounding box center [209, 315] width 292 height 12
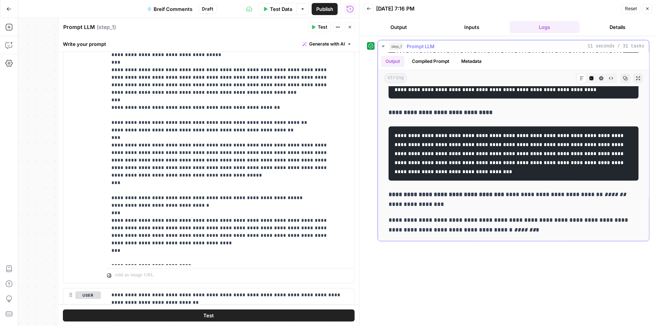
scroll to position [160, 0]
drag, startPoint x: 603, startPoint y: 182, endPoint x: 393, endPoint y: 147, distance: 212.7
click at [393, 147] on pre "**********" at bounding box center [514, 153] width 250 height 54
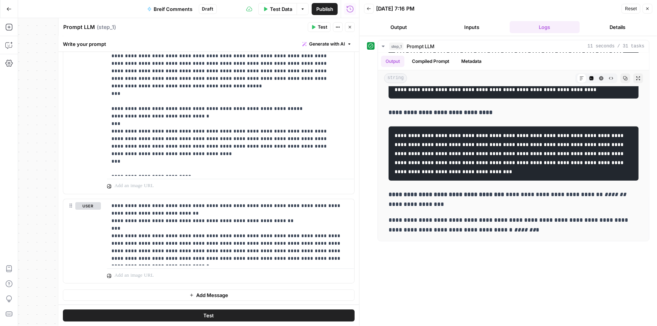
click at [213, 293] on span "Add Message" at bounding box center [212, 295] width 32 height 8
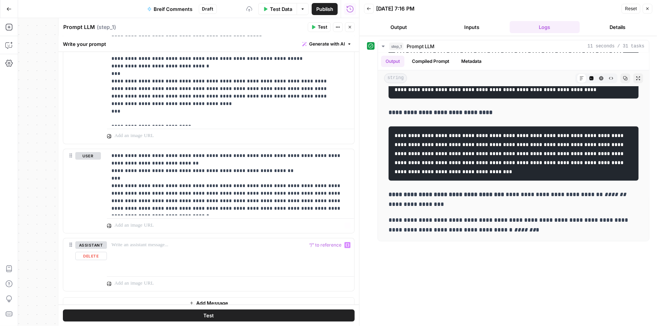
scroll to position [1318, 0]
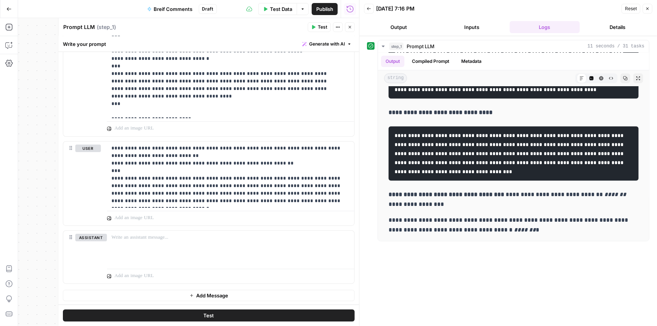
click at [196, 293] on span "Add Message" at bounding box center [212, 296] width 32 height 8
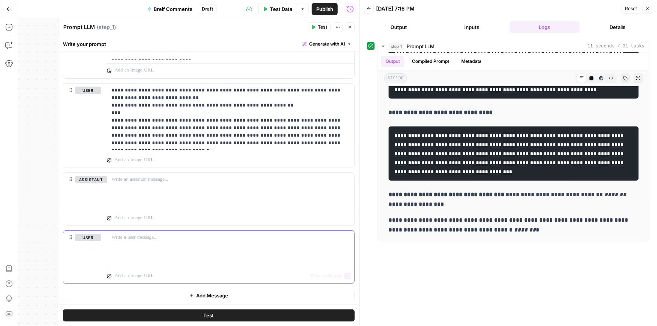
click at [169, 244] on div at bounding box center [230, 248] width 247 height 35
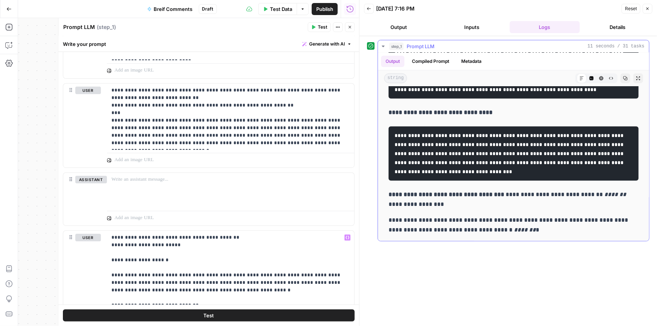
click at [623, 76] on icon "button" at bounding box center [625, 78] width 4 height 4
click at [152, 190] on div at bounding box center [230, 190] width 247 height 35
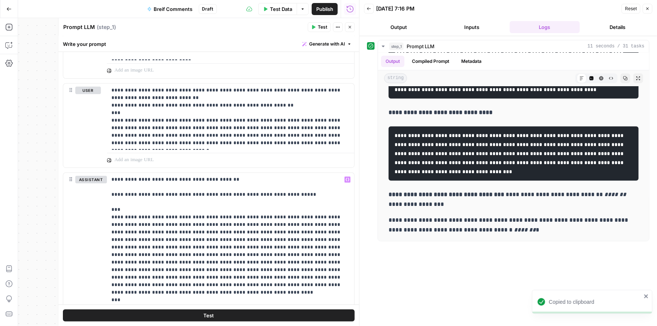
click at [175, 318] on button "Test" at bounding box center [209, 315] width 292 height 12
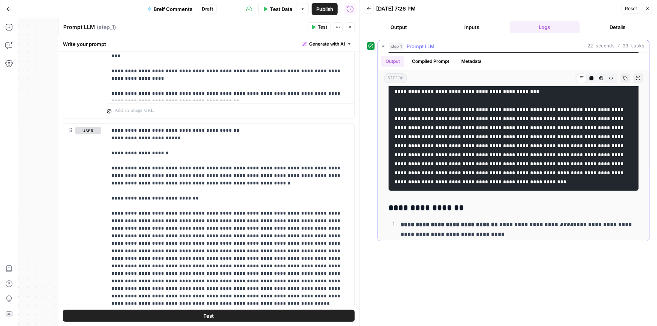
scroll to position [60, 0]
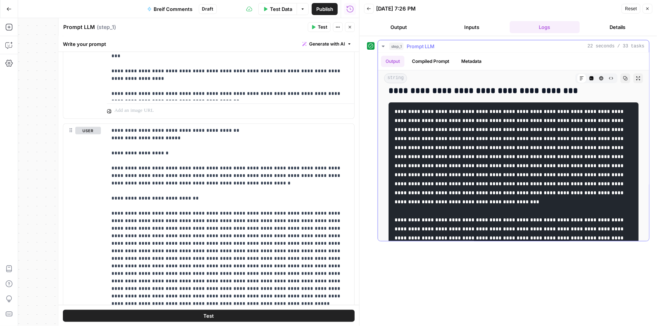
drag, startPoint x: 477, startPoint y: 123, endPoint x: 393, endPoint y: 113, distance: 84.6
click at [393, 113] on pre at bounding box center [514, 201] width 250 height 199
copy code "**********"
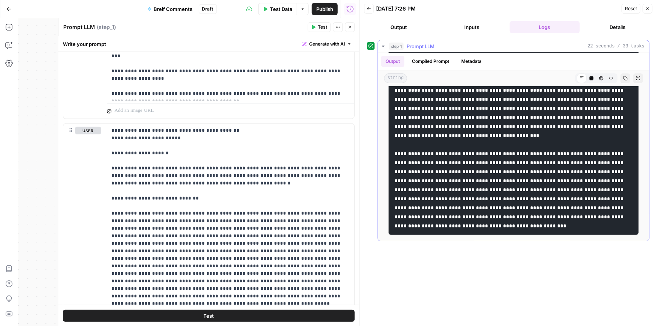
scroll to position [140, 0]
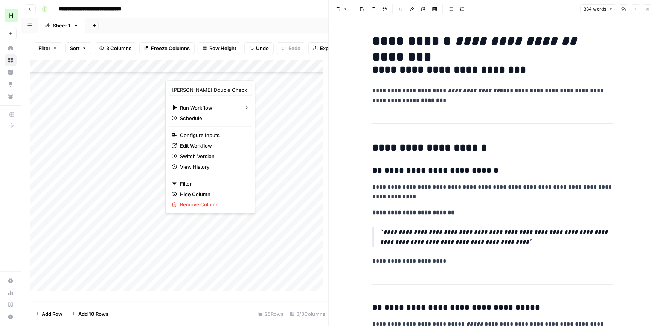
scroll to position [563, 0]
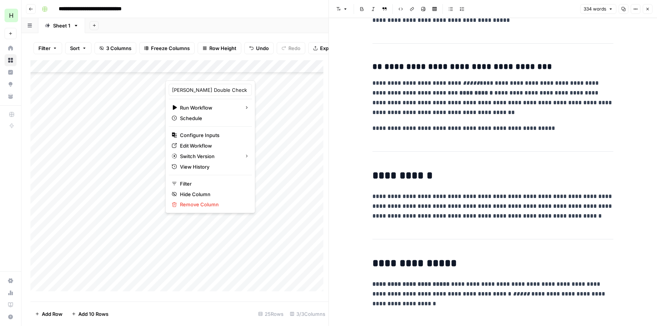
click at [645, 9] on icon "button" at bounding box center [647, 9] width 5 height 5
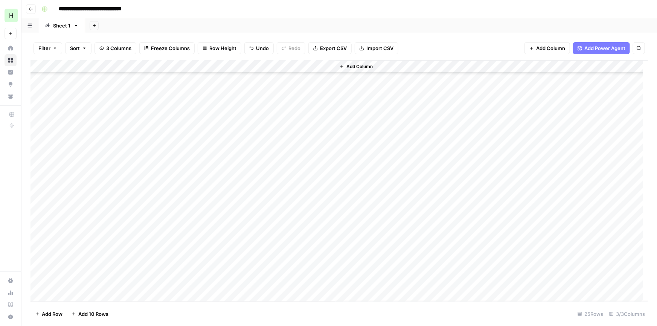
click at [198, 67] on div "Add Column" at bounding box center [338, 181] width 617 height 242
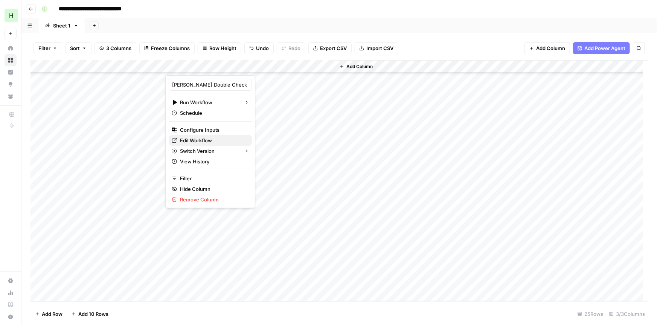
click at [193, 139] on span "Edit Workflow" at bounding box center [213, 141] width 66 height 8
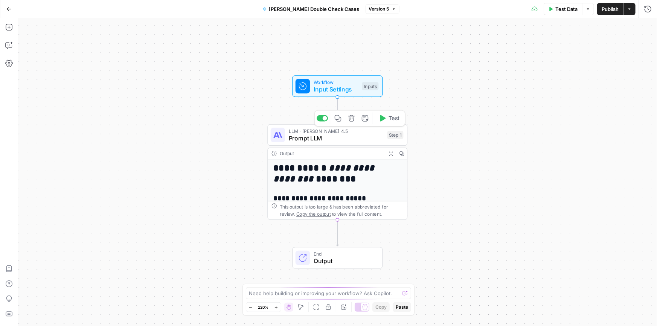
click at [339, 136] on span "Prompt LLM" at bounding box center [336, 138] width 95 height 9
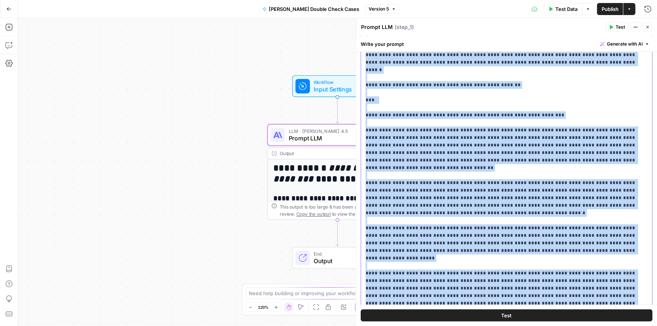
scroll to position [180, 0]
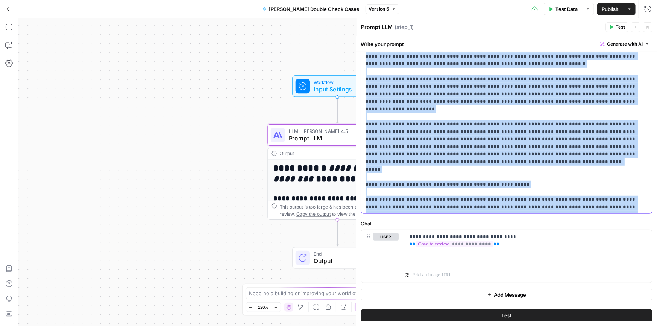
drag, startPoint x: 535, startPoint y: 109, endPoint x: 569, endPoint y: 213, distance: 109.4
click at [569, 213] on div "**********" at bounding box center [504, 60] width 286 height 306
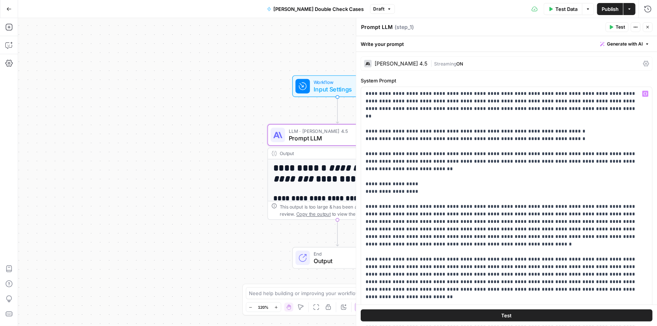
click at [606, 5] on span "Publish" at bounding box center [610, 9] width 17 height 8
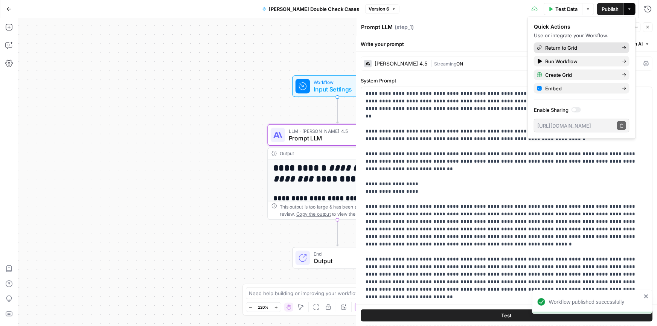
click at [552, 49] on span "Return to Grid" at bounding box center [580, 48] width 71 height 8
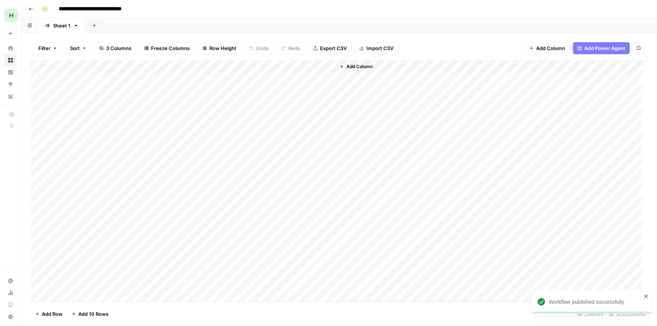
click at [202, 64] on div "Add Column" at bounding box center [338, 181] width 617 height 242
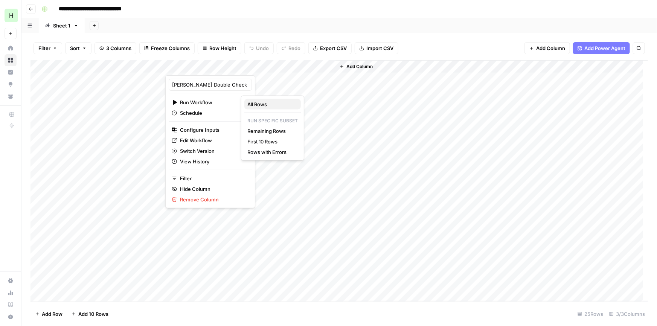
click at [254, 101] on span "All Rows" at bounding box center [270, 105] width 47 height 8
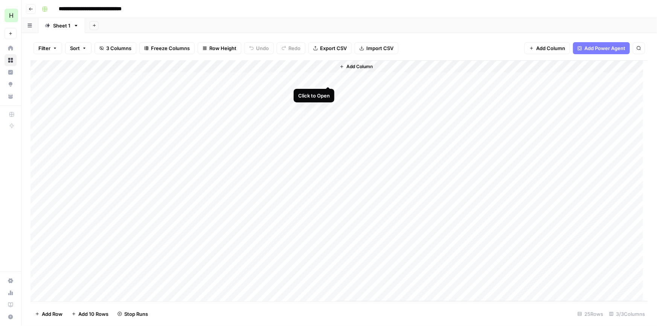
click at [326, 79] on div "Add Column" at bounding box center [338, 181] width 617 height 242
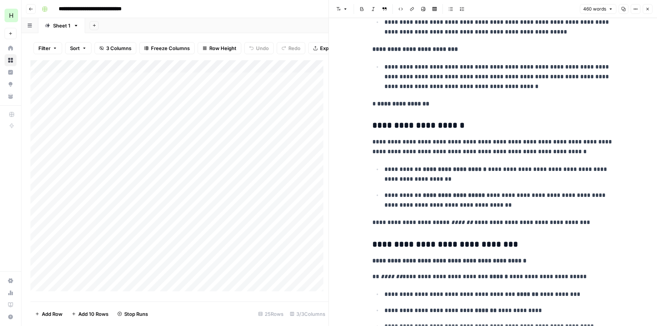
drag, startPoint x: 508, startPoint y: 91, endPoint x: 504, endPoint y: 135, distance: 44.2
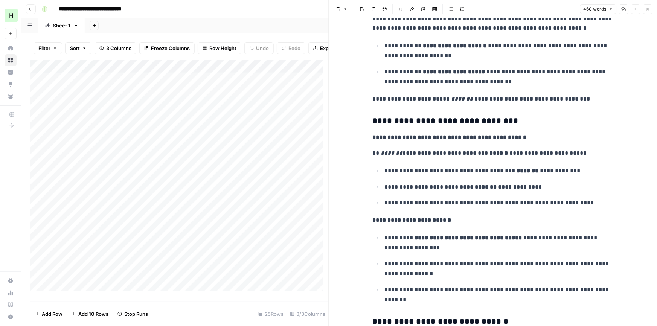
scroll to position [264, 0]
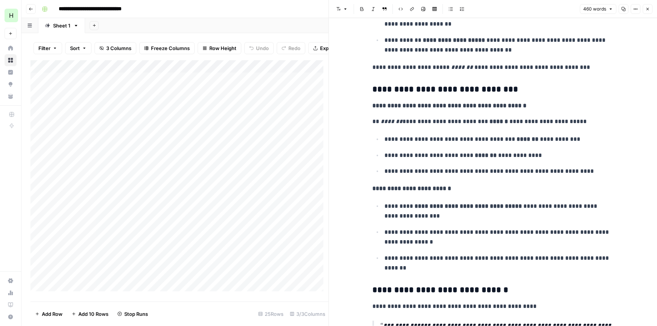
drag, startPoint x: 499, startPoint y: 139, endPoint x: 497, endPoint y: 153, distance: 14.1
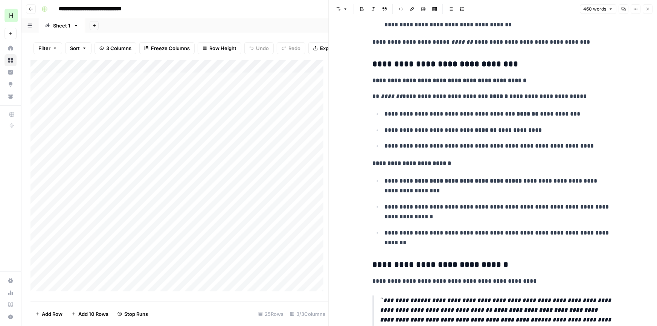
drag, startPoint x: 492, startPoint y: 144, endPoint x: 486, endPoint y: 165, distance: 22.0
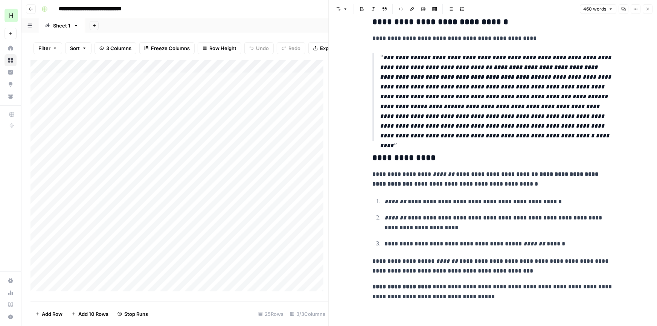
scroll to position [447, 0]
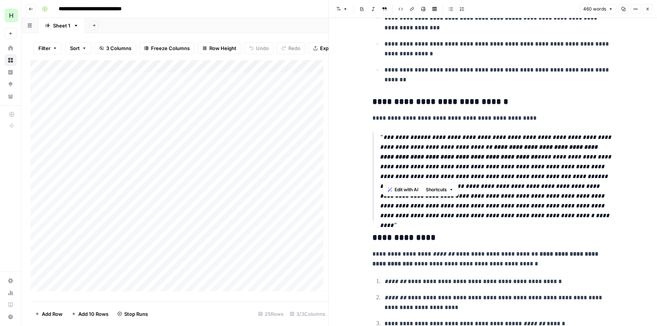
drag, startPoint x: 571, startPoint y: 175, endPoint x: 383, endPoint y: 137, distance: 192.0
click at [383, 137] on p "**********" at bounding box center [496, 177] width 233 height 88
copy p "**********"
drag, startPoint x: 537, startPoint y: 216, endPoint x: 383, endPoint y: 140, distance: 171.7
click at [383, 140] on p "**********" at bounding box center [496, 177] width 233 height 88
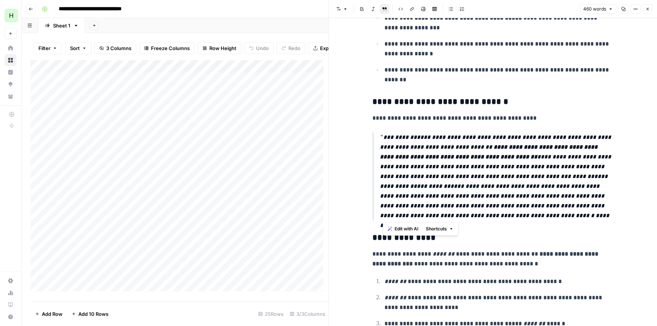
copy p "**********"
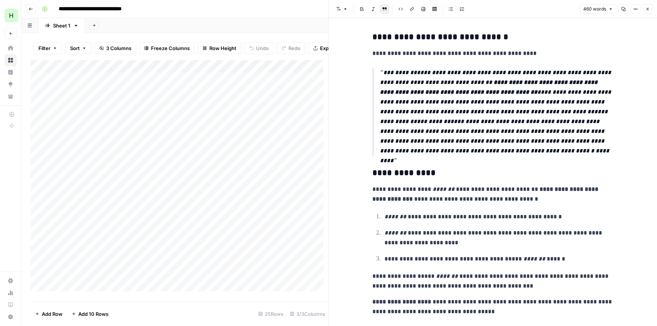
scroll to position [529, 0]
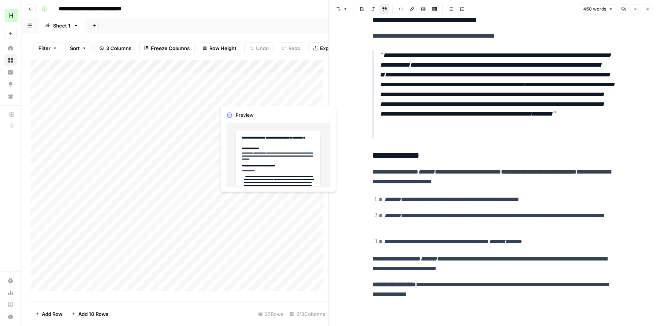
click at [276, 94] on div "Add Column" at bounding box center [179, 178] width 298 height 236
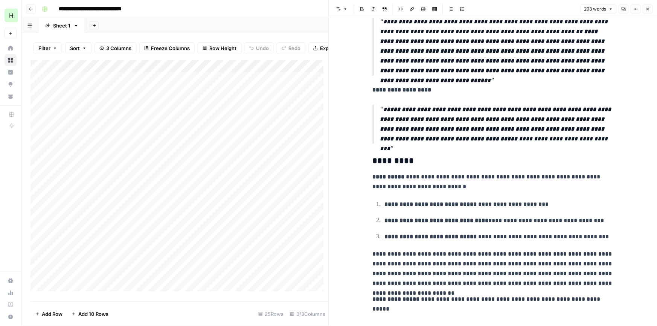
scroll to position [151, 0]
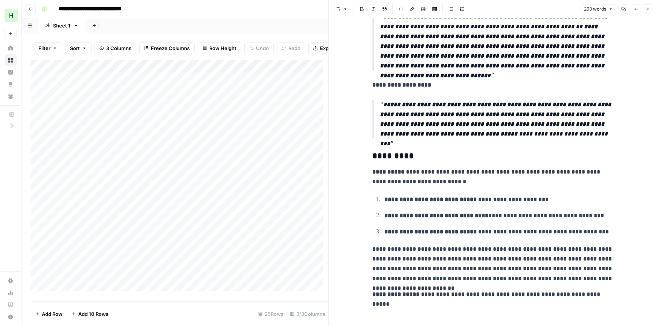
click at [239, 109] on div "Add Column" at bounding box center [179, 178] width 298 height 236
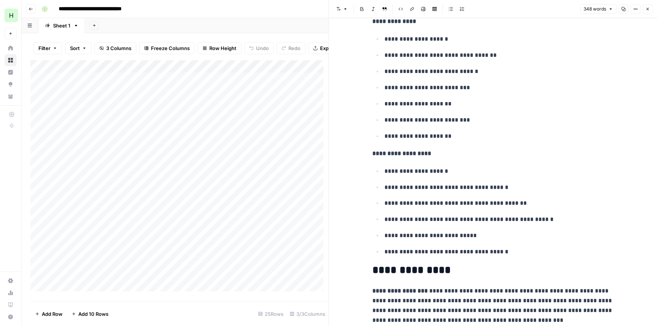
scroll to position [646, 0]
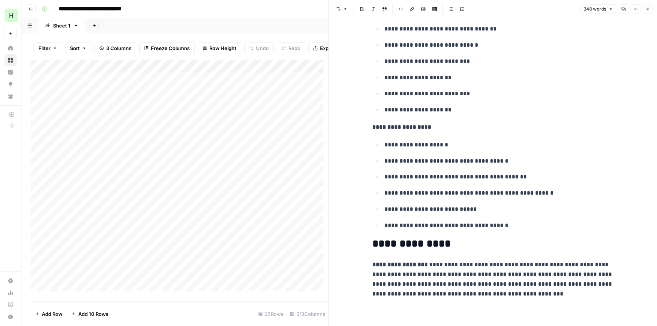
click at [247, 120] on div "Add Column" at bounding box center [179, 178] width 298 height 236
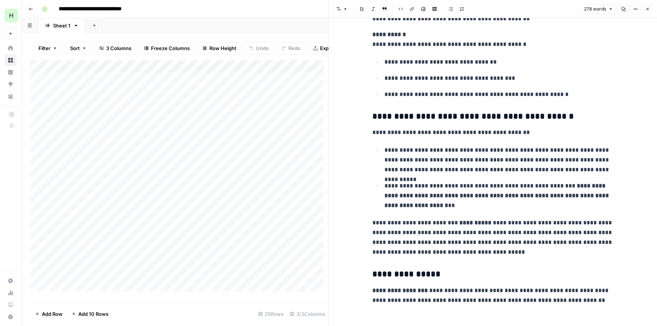
scroll to position [258, 0]
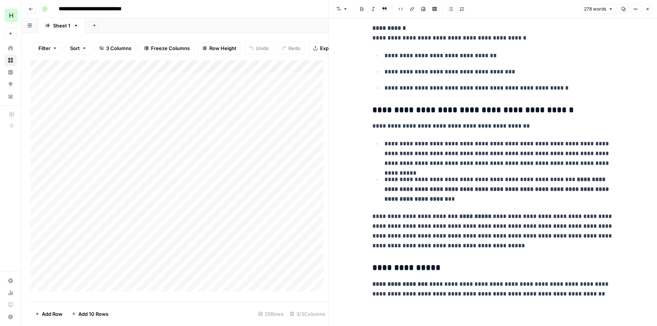
click at [279, 135] on div "Add Column" at bounding box center [179, 178] width 298 height 236
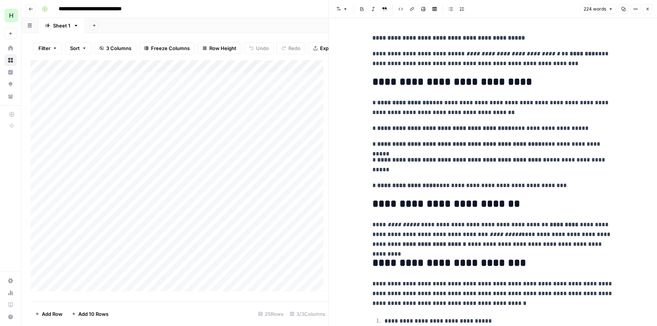
drag, startPoint x: 422, startPoint y: 163, endPoint x: 448, endPoint y: -30, distance: 194.9
drag, startPoint x: 452, startPoint y: 54, endPoint x: 546, endPoint y: 50, distance: 94.2
click at [546, 50] on p "**********" at bounding box center [492, 59] width 241 height 20
copy em "**********"
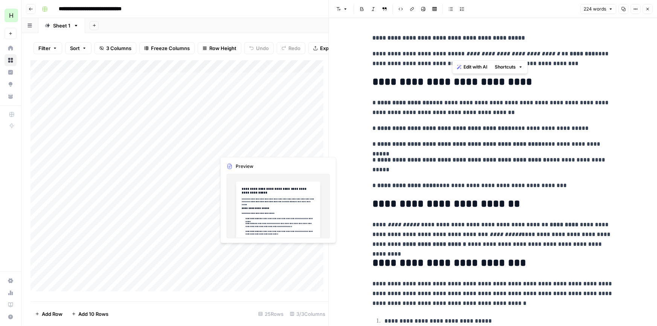
click at [247, 149] on div "Add Column" at bounding box center [179, 178] width 298 height 236
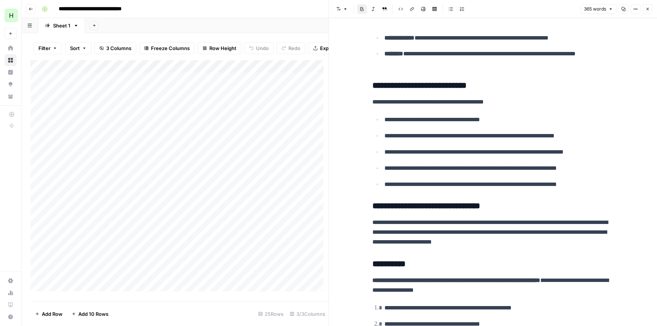
scroll to position [399, 0]
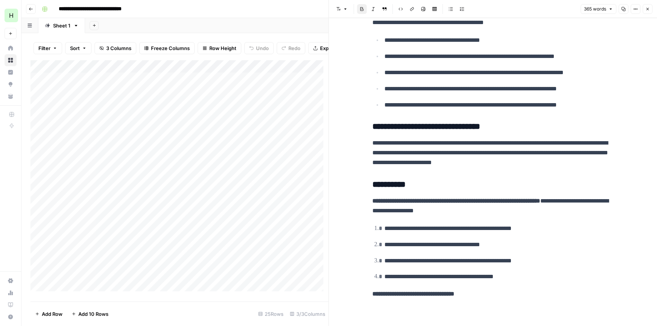
click at [267, 159] on div "Add Column" at bounding box center [179, 178] width 298 height 236
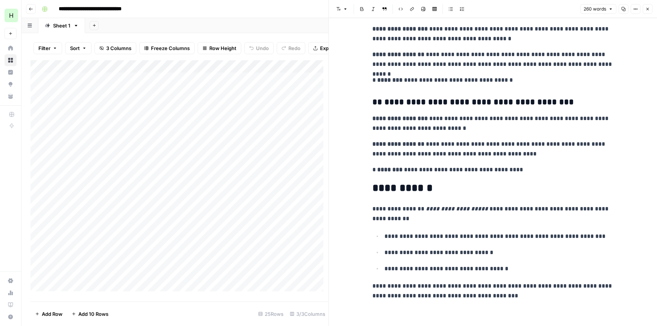
scroll to position [168, 0]
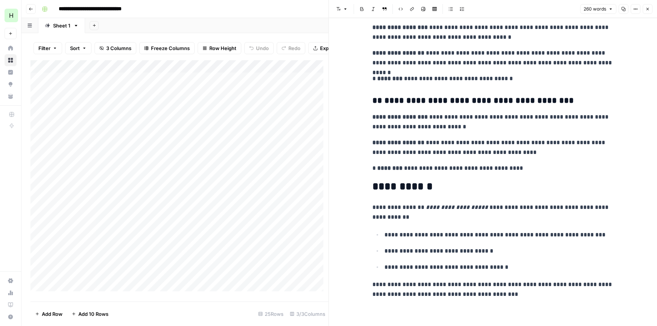
click at [266, 172] on div "Add Column" at bounding box center [179, 178] width 298 height 236
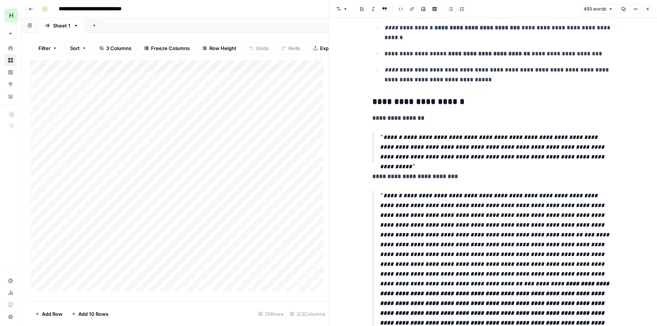
scroll to position [319, 0]
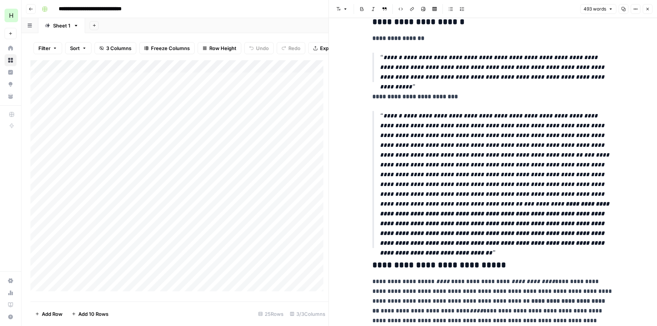
click at [550, 244] on p "**********" at bounding box center [496, 179] width 233 height 137
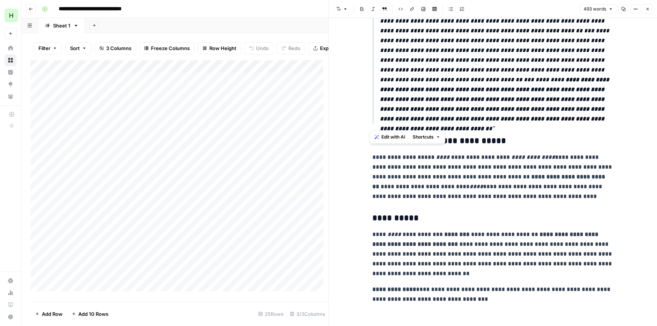
scroll to position [449, 0]
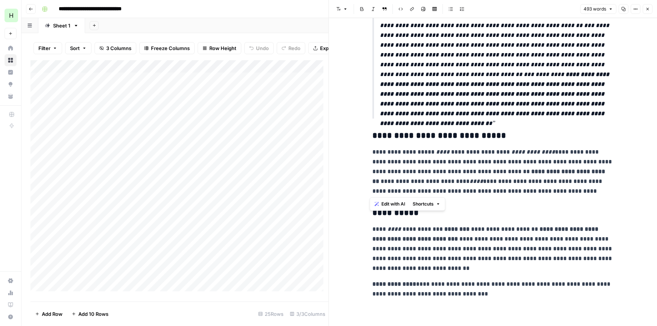
drag, startPoint x: 370, startPoint y: 131, endPoint x: 503, endPoint y: 189, distance: 144.3
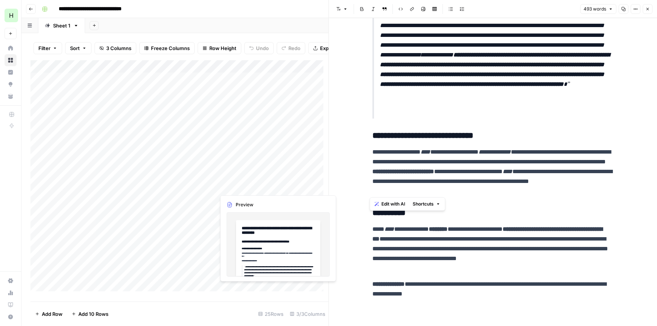
click at [252, 186] on div "Add Column" at bounding box center [179, 178] width 298 height 236
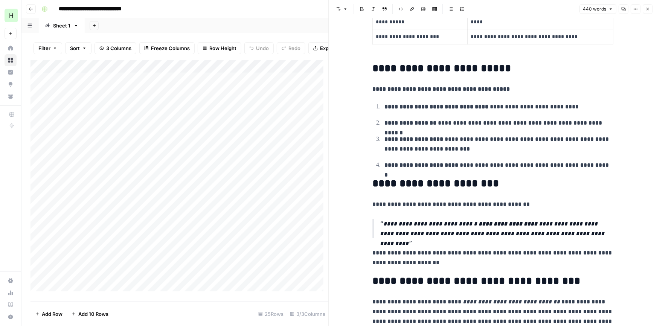
scroll to position [596, 0]
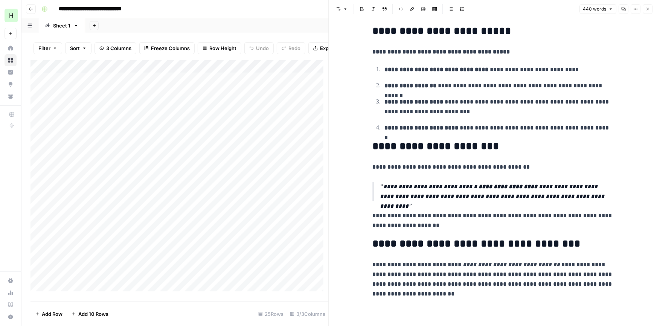
click at [243, 200] on div "Add Column" at bounding box center [179, 178] width 298 height 236
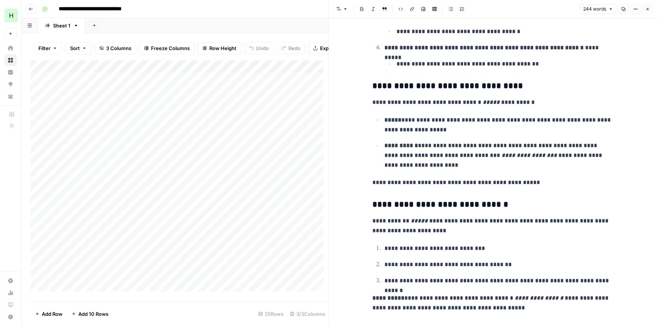
scroll to position [200, 0]
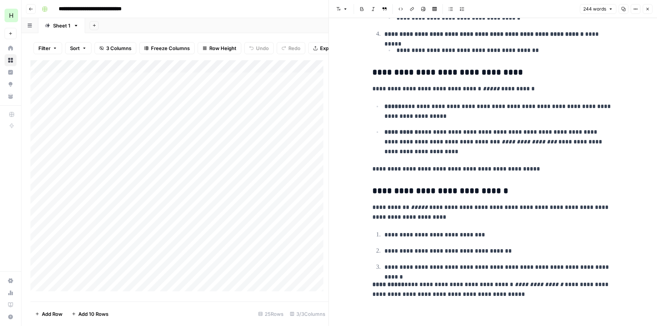
click at [243, 210] on div "Add Column" at bounding box center [179, 178] width 298 height 236
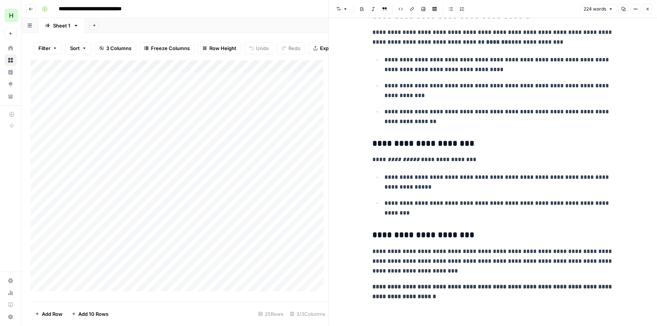
scroll to position [171, 0]
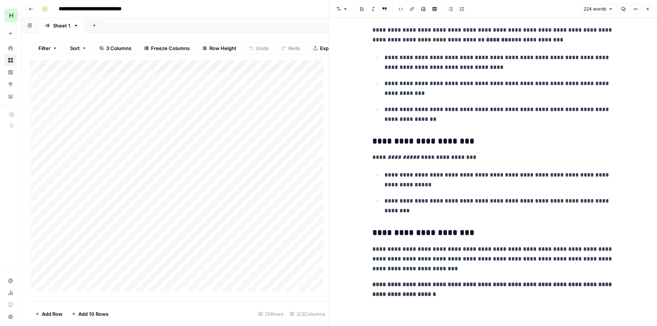
click at [256, 226] on div "Add Column" at bounding box center [179, 178] width 298 height 236
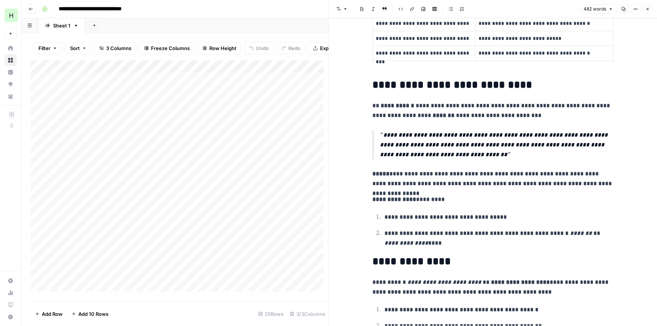
scroll to position [491, 0]
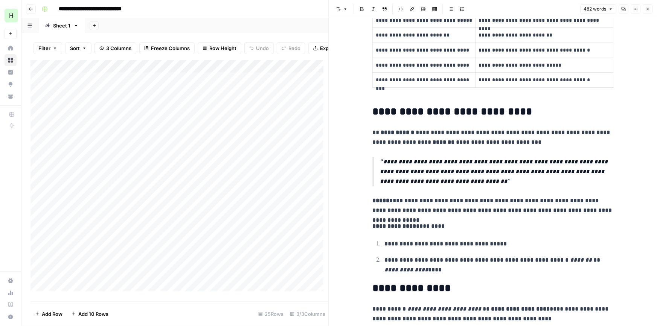
click at [254, 235] on div "Add Column" at bounding box center [179, 178] width 298 height 236
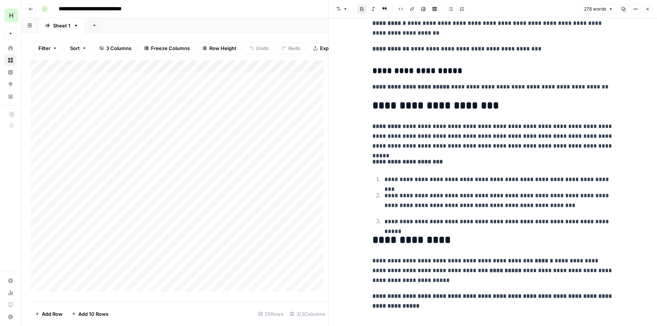
scroll to position [275, 0]
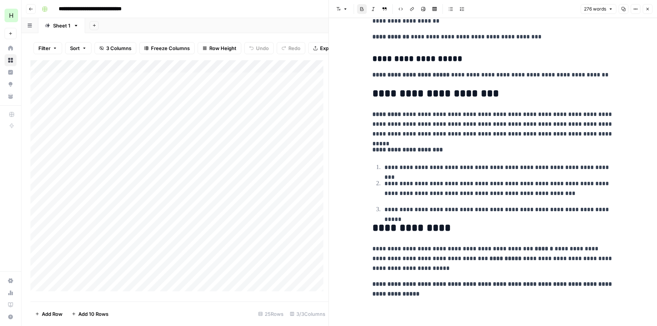
click at [256, 251] on div "Add Column" at bounding box center [179, 178] width 298 height 236
click at [255, 251] on div "Add Column" at bounding box center [179, 178] width 298 height 236
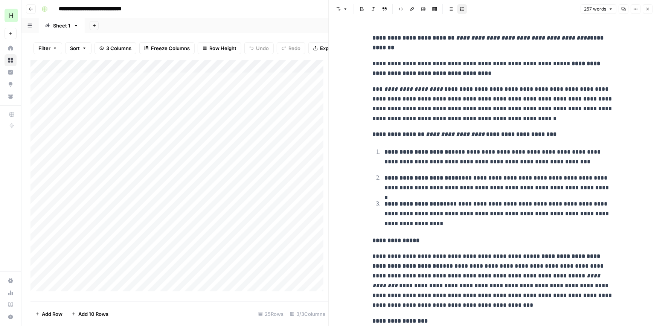
click at [254, 264] on div "Add Column" at bounding box center [179, 178] width 298 height 236
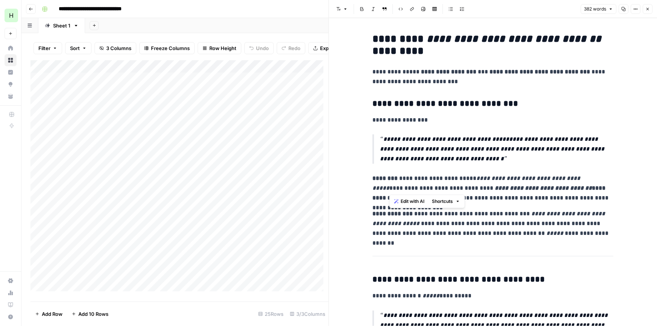
drag, startPoint x: 590, startPoint y: 177, endPoint x: 389, endPoint y: 187, distance: 201.7
click at [389, 187] on p "**********" at bounding box center [492, 188] width 241 height 29
copy p "**********"
click at [78, 261] on div "Add Column" at bounding box center [179, 178] width 298 height 236
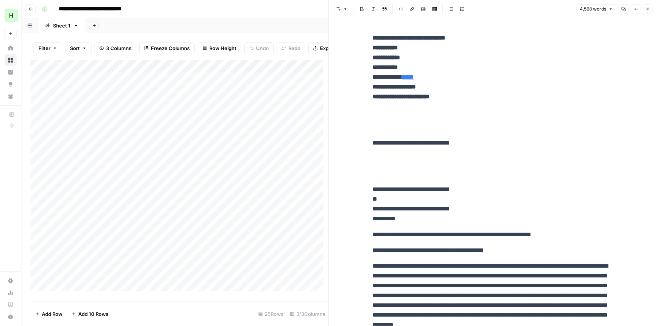
click at [373, 41] on strong "**********" at bounding box center [408, 57] width 73 height 45
click at [372, 37] on strong "**********" at bounding box center [408, 57] width 73 height 45
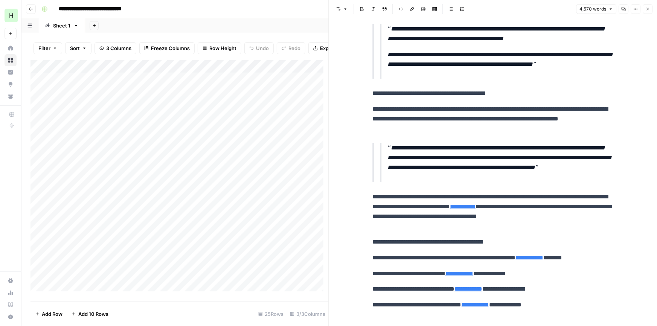
scroll to position [4080, 0]
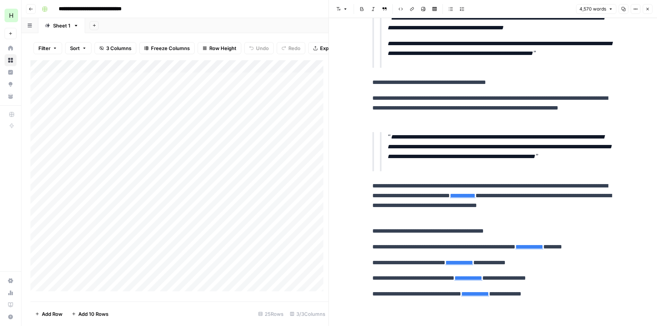
click at [559, 290] on p "**********" at bounding box center [492, 294] width 241 height 10
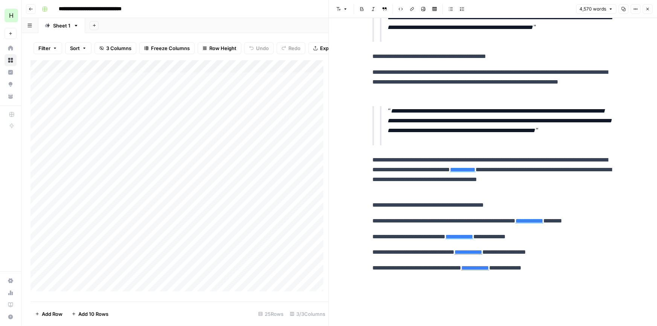
scroll to position [5176, 0]
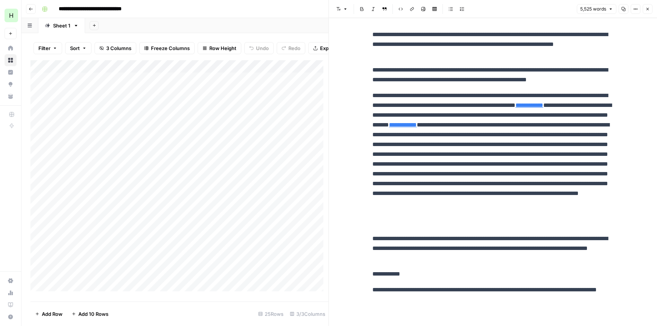
click at [651, 7] on button "Close" at bounding box center [648, 9] width 10 height 10
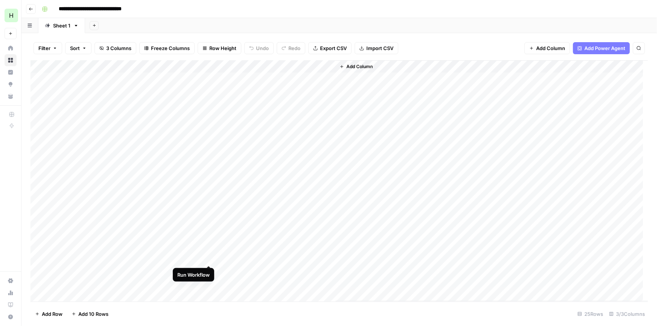
click at [208, 256] on div "Add Column" at bounding box center [338, 181] width 617 height 242
click at [327, 258] on div "Add Column" at bounding box center [338, 181] width 617 height 242
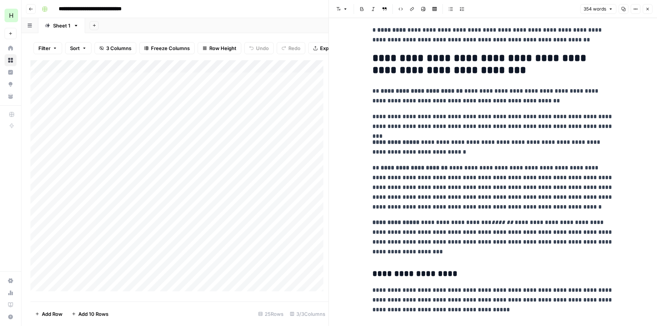
scroll to position [210, 0]
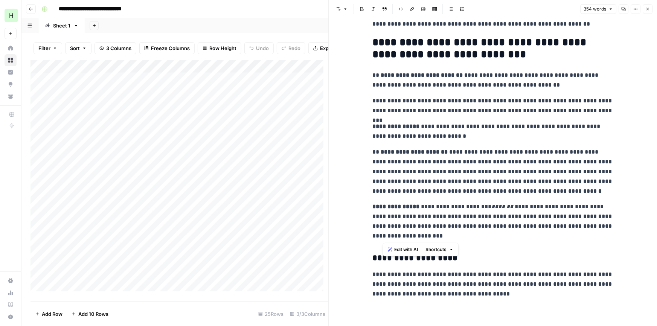
drag, startPoint x: 484, startPoint y: 204, endPoint x: 433, endPoint y: 233, distance: 58.5
click at [433, 233] on p "**********" at bounding box center [492, 221] width 241 height 39
copy p "**********"
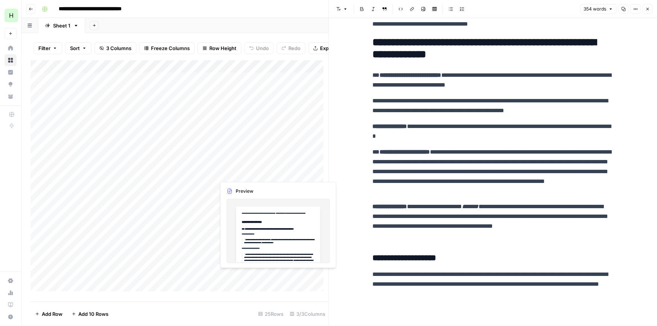
click at [241, 279] on div "Add Column" at bounding box center [179, 178] width 298 height 236
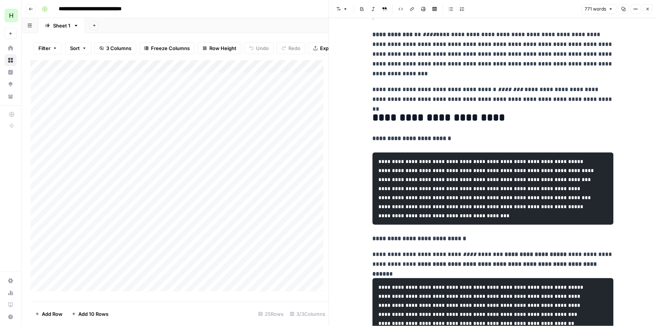
scroll to position [559, 0]
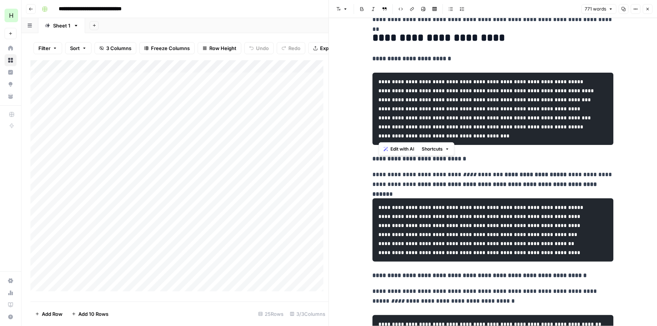
drag, startPoint x: 515, startPoint y: 137, endPoint x: 379, endPoint y: 82, distance: 147.2
click at [379, 82] on pre "**********" at bounding box center [492, 109] width 241 height 72
drag, startPoint x: 379, startPoint y: 82, endPoint x: 566, endPoint y: 108, distance: 188.6
click at [566, 108] on code "**********" at bounding box center [485, 108] width 215 height 59
drag, startPoint x: 516, startPoint y: 135, endPoint x: 558, endPoint y: 80, distance: 69.3
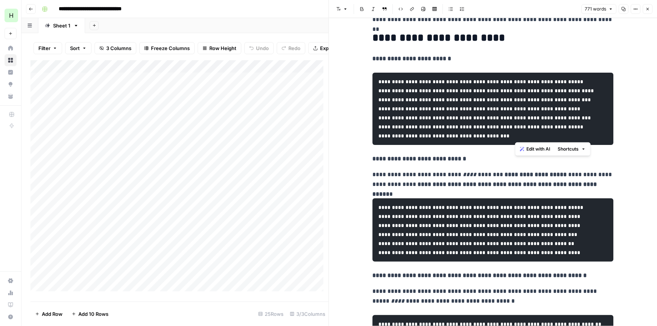
click at [558, 80] on pre "**********" at bounding box center [492, 109] width 241 height 72
copy code "**********"
drag, startPoint x: 375, startPoint y: 218, endPoint x: 437, endPoint y: 219, distance: 61.4
click at [437, 219] on pre "**********" at bounding box center [492, 229] width 241 height 63
click at [422, 218] on code "**********" at bounding box center [480, 230] width 205 height 50
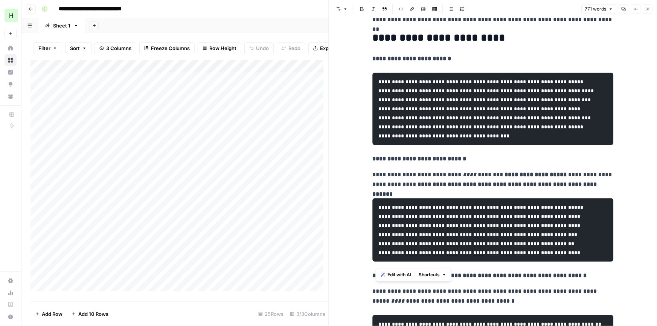
drag, startPoint x: 376, startPoint y: 216, endPoint x: 589, endPoint y: 261, distance: 217.4
click at [583, 255] on code "**********" at bounding box center [480, 230] width 205 height 50
copy code "**********"
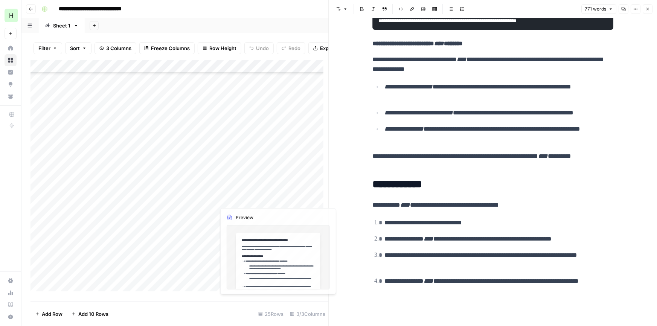
scroll to position [79, 0]
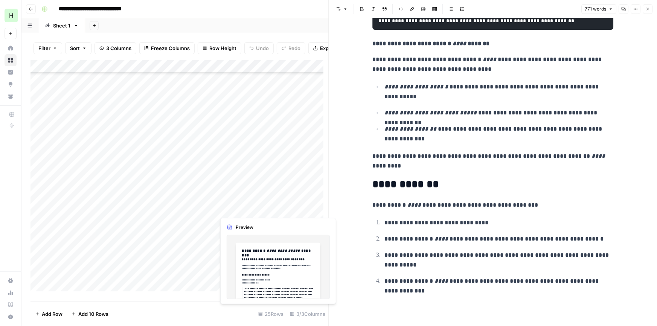
click at [253, 207] on div "Add Column" at bounding box center [179, 178] width 298 height 236
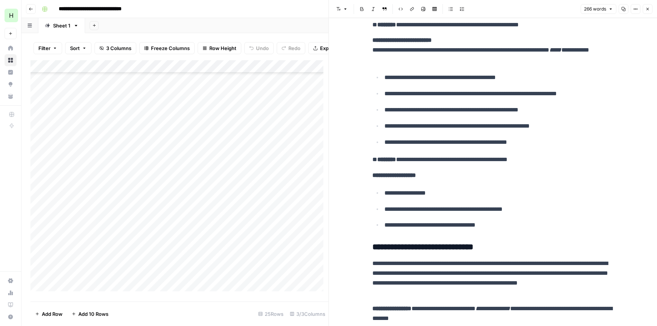
scroll to position [216, 0]
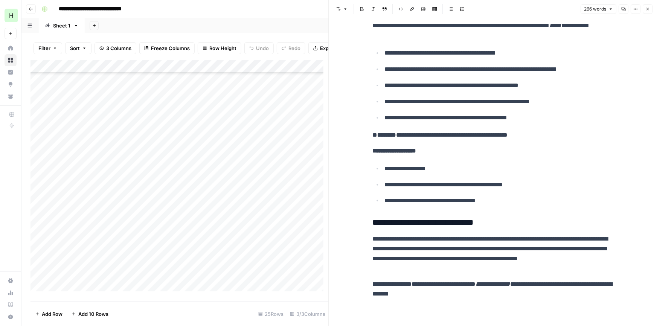
click at [250, 226] on div "Add Column" at bounding box center [179, 178] width 298 height 236
click at [250, 227] on div "Add Column" at bounding box center [179, 178] width 298 height 236
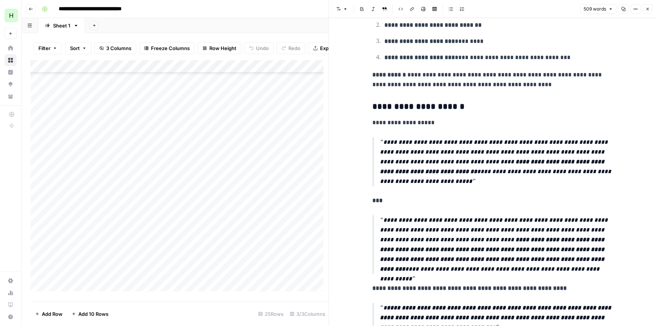
scroll to position [639, 0]
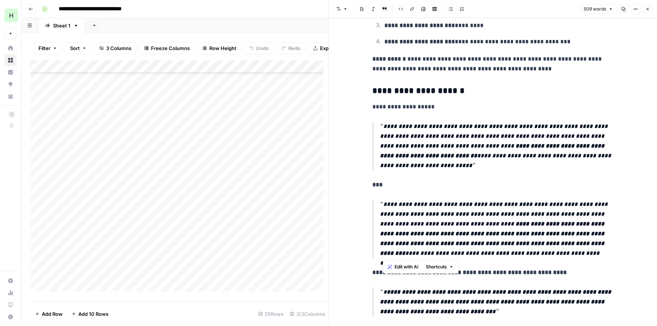
drag, startPoint x: 577, startPoint y: 254, endPoint x: 382, endPoint y: 206, distance: 201.1
click at [382, 206] on p "**********" at bounding box center [496, 229] width 233 height 59
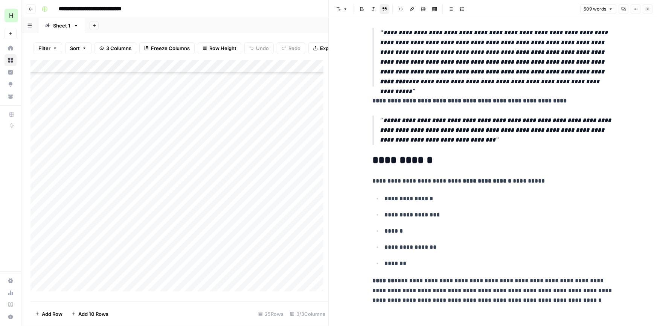
scroll to position [817, 0]
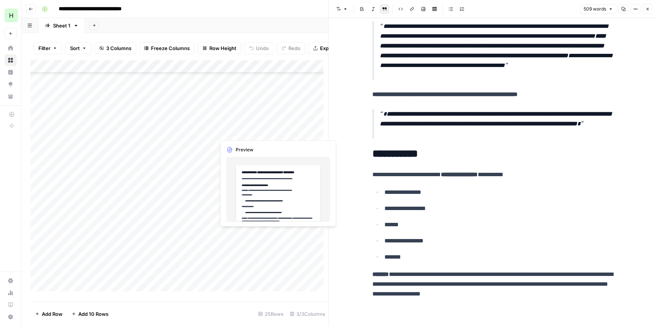
click at [236, 234] on div "Add Column" at bounding box center [179, 178] width 298 height 236
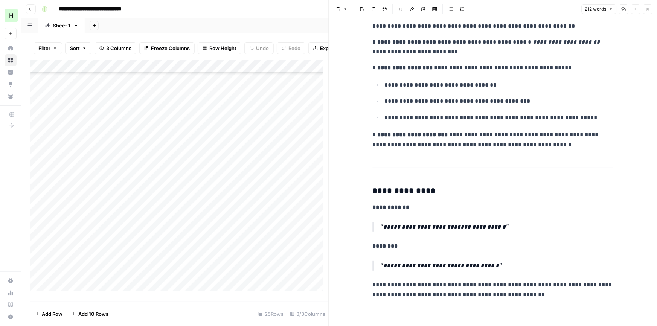
scroll to position [248, 0]
click at [209, 235] on div "Add Column" at bounding box center [179, 178] width 298 height 236
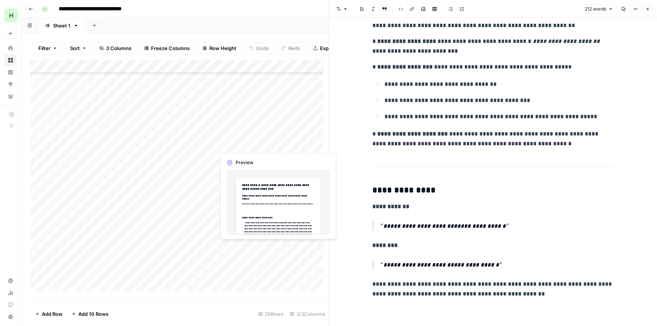
click at [304, 245] on div "Add Column" at bounding box center [179, 178] width 298 height 236
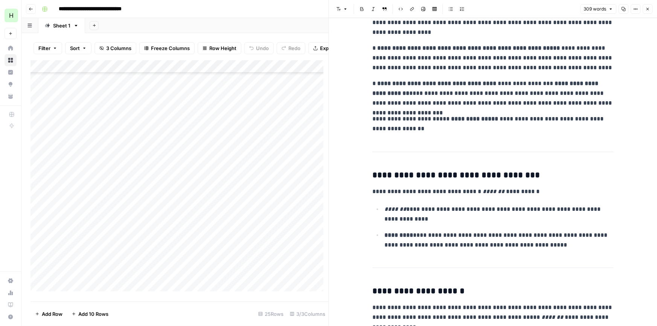
scroll to position [275, 0]
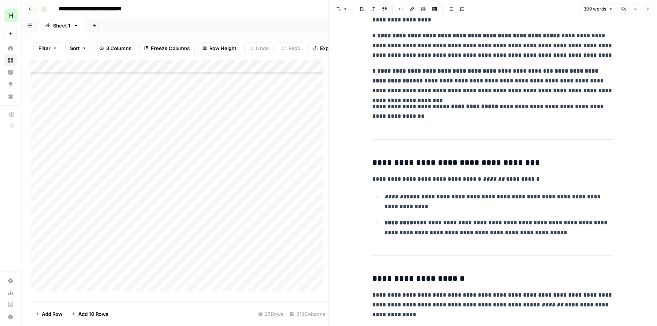
click at [250, 262] on div "Add Column" at bounding box center [179, 178] width 298 height 236
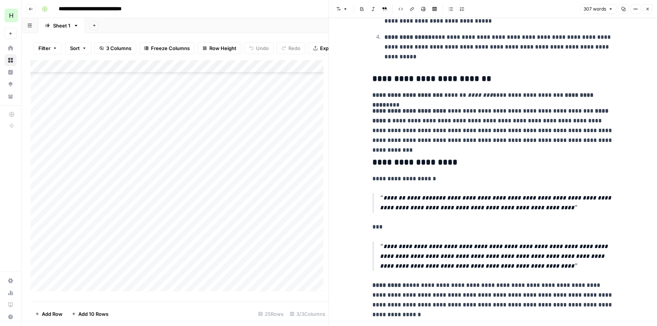
scroll to position [192, 0]
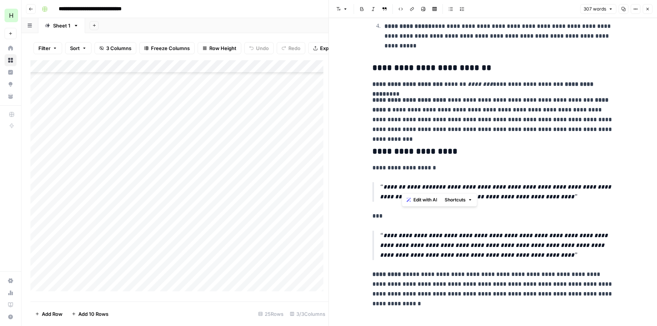
drag, startPoint x: 404, startPoint y: 185, endPoint x: 483, endPoint y: 184, distance: 79.1
click at [483, 184] on p "**********" at bounding box center [496, 192] width 233 height 20
copy p "**********"
drag, startPoint x: 384, startPoint y: 234, endPoint x: 536, endPoint y: 253, distance: 153.3
click at [536, 253] on p "**********" at bounding box center [496, 245] width 233 height 29
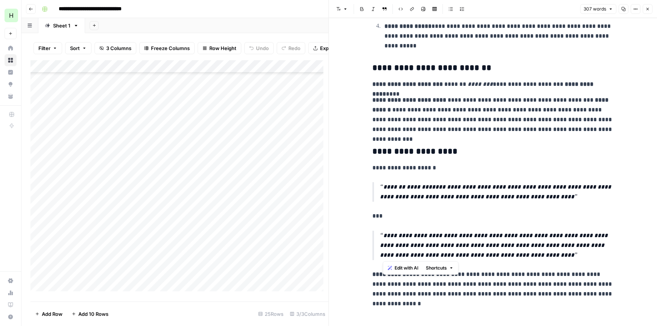
copy p "**********"
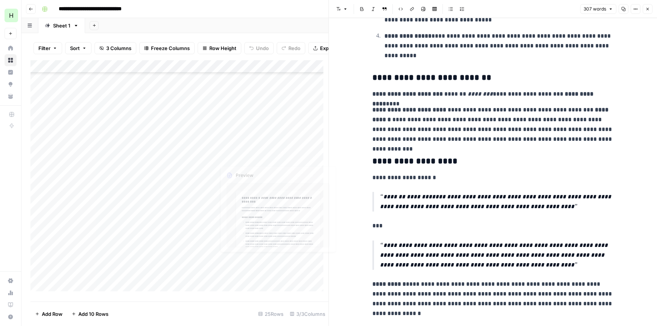
click at [243, 275] on div "Add Column" at bounding box center [179, 178] width 298 height 236
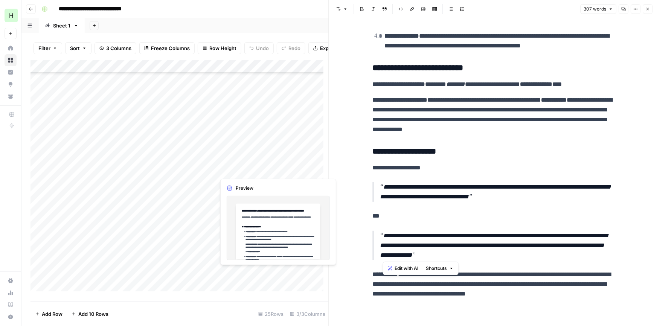
click at [243, 275] on div "Add Column" at bounding box center [179, 178] width 298 height 236
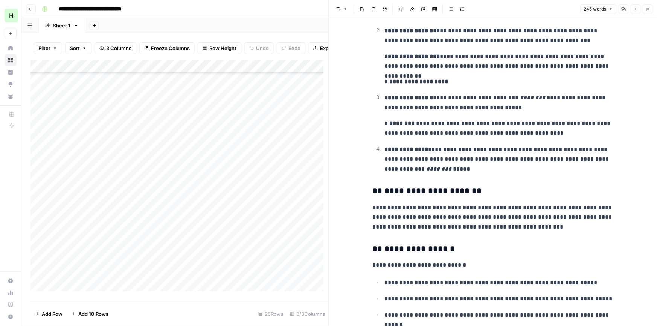
scroll to position [142, 0]
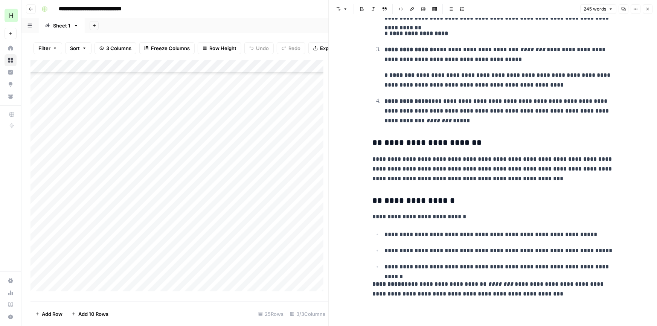
click at [250, 287] on div "Add Column" at bounding box center [179, 178] width 298 height 236
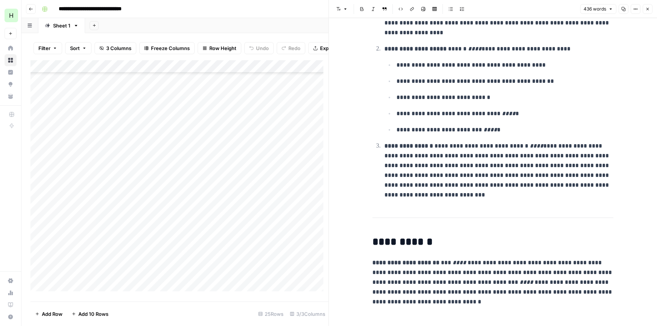
scroll to position [662, 0]
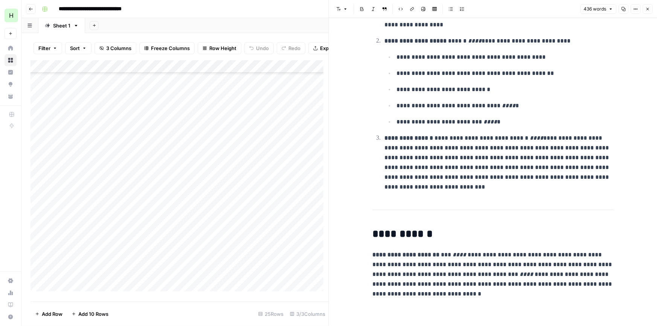
click at [233, 236] on div "Add Column" at bounding box center [179, 178] width 298 height 236
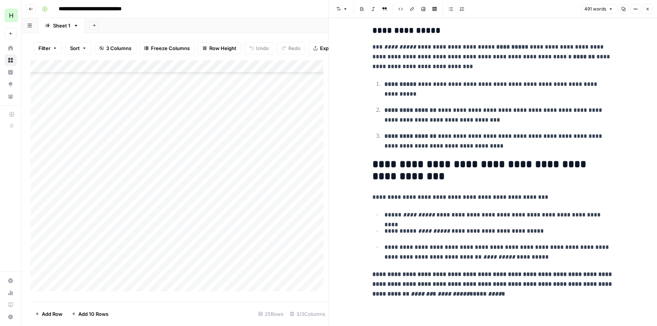
scroll to position [634, 0]
click at [275, 247] on div "Add Column" at bounding box center [179, 178] width 298 height 236
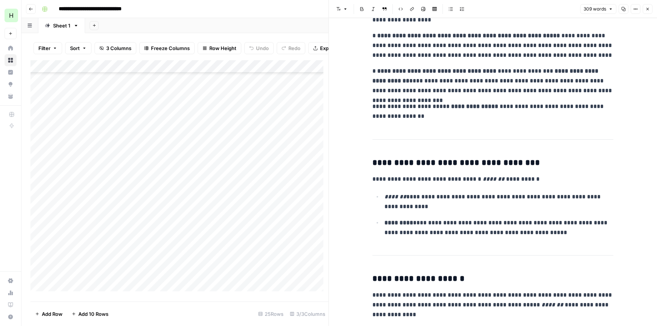
scroll to position [113, 0]
click at [260, 227] on div "Add Column" at bounding box center [179, 178] width 298 height 236
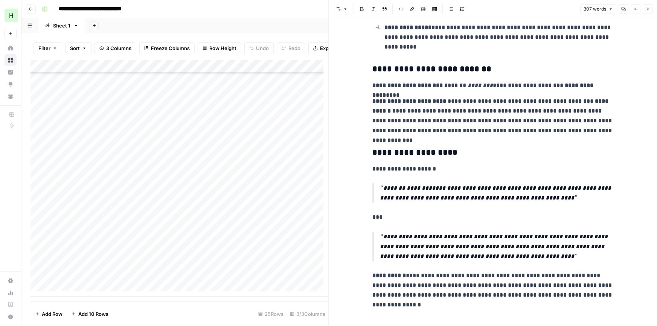
scroll to position [192, 0]
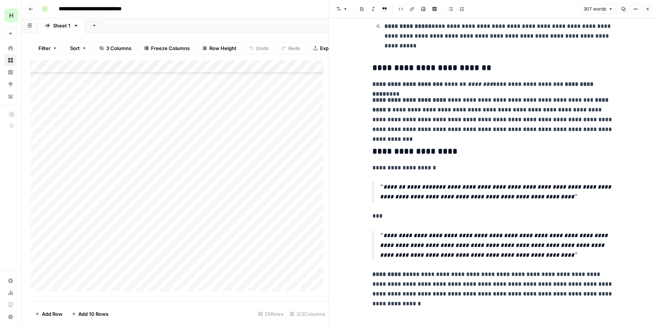
click at [245, 249] on div "Add Column" at bounding box center [179, 178] width 298 height 236
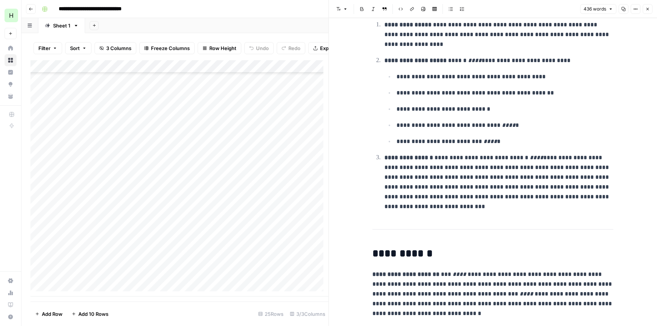
scroll to position [662, 0]
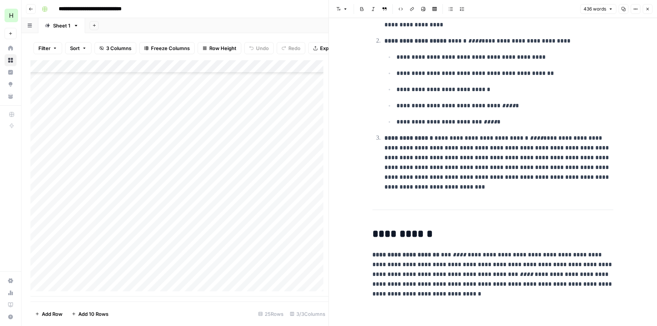
click at [247, 266] on div "Add Column" at bounding box center [179, 178] width 298 height 236
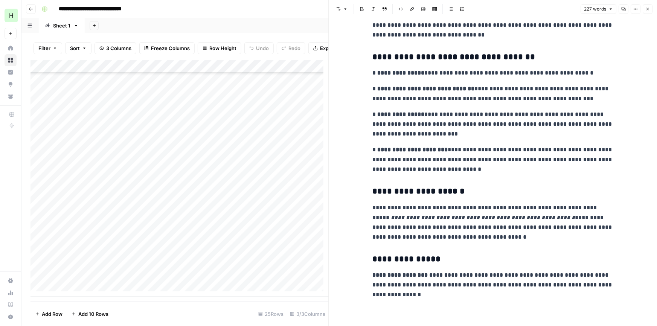
scroll to position [94, 0]
click at [251, 281] on div "Add Column" at bounding box center [179, 178] width 298 height 236
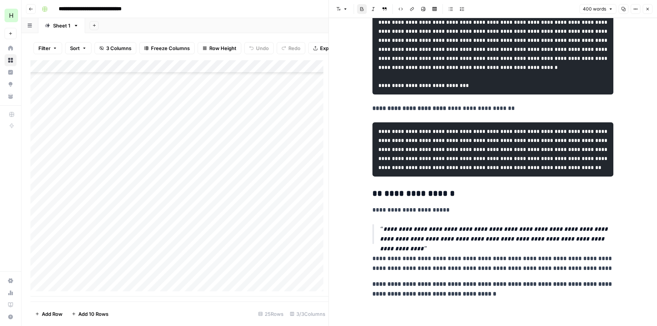
scroll to position [289, 0]
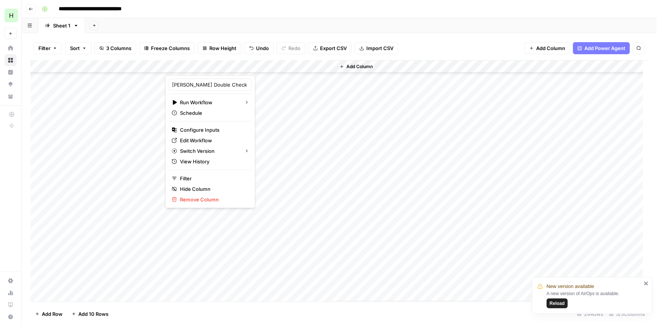
scroll to position [90, 0]
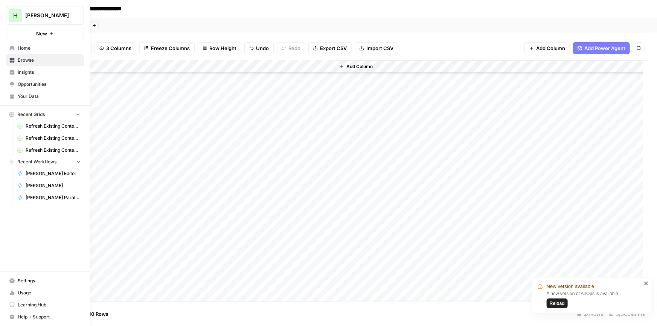
click at [25, 44] on link "Home" at bounding box center [45, 48] width 78 height 12
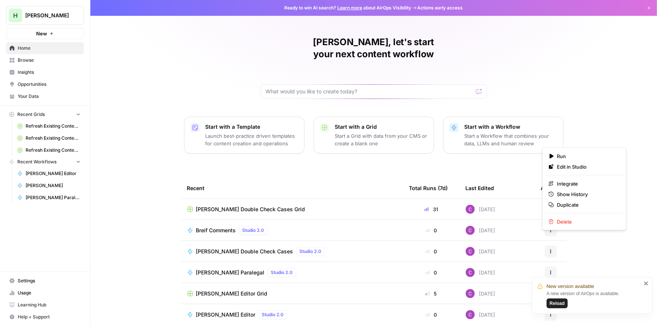
drag, startPoint x: 545, startPoint y: 238, endPoint x: 574, endPoint y: 229, distance: 29.6
click at [574, 229] on body "New version available A new version of AirOps is available. Reload H [PERSON_NA…" at bounding box center [328, 163] width 657 height 326
click at [559, 203] on span "Duplicate" at bounding box center [587, 205] width 60 height 8
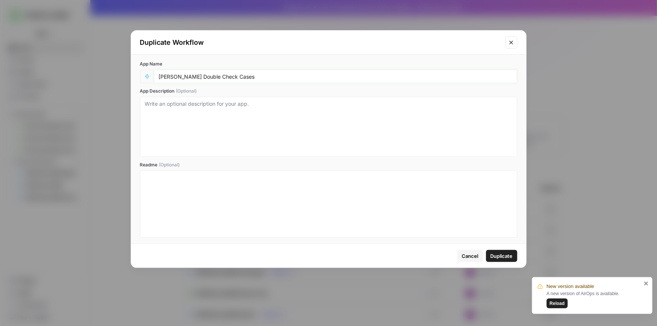
click at [247, 76] on input "[PERSON_NAME] Double Check Cases" at bounding box center [335, 76] width 353 height 7
click at [232, 75] on input "[PERSON_NAME] Double Check Cases" at bounding box center [335, 76] width 353 height 7
click at [225, 77] on input "[PERSON_NAME] Double Check Cases" at bounding box center [335, 76] width 353 height 7
type input "[PERSON_NAME] Double Check Neversweat"
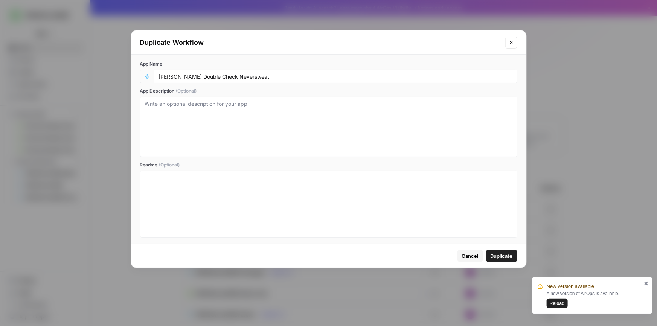
click at [500, 254] on span "Duplicate" at bounding box center [502, 256] width 22 height 8
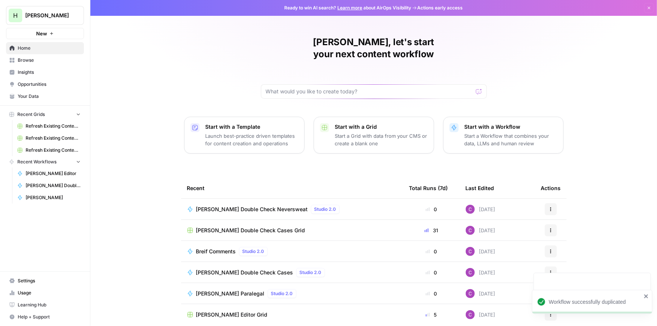
click at [350, 205] on div "[PERSON_NAME] Double Check Neversweat Studio 2.0" at bounding box center [292, 209] width 210 height 9
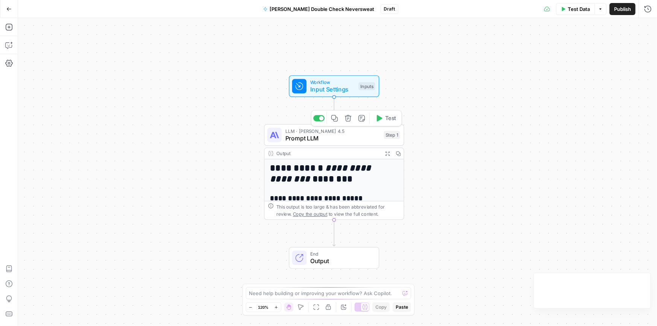
click at [335, 139] on span "Prompt LLM" at bounding box center [332, 138] width 95 height 9
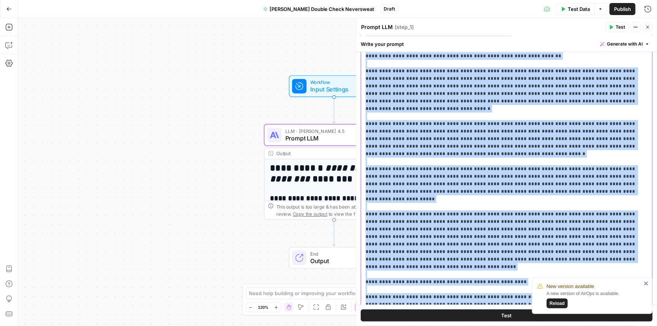
scroll to position [180, 0]
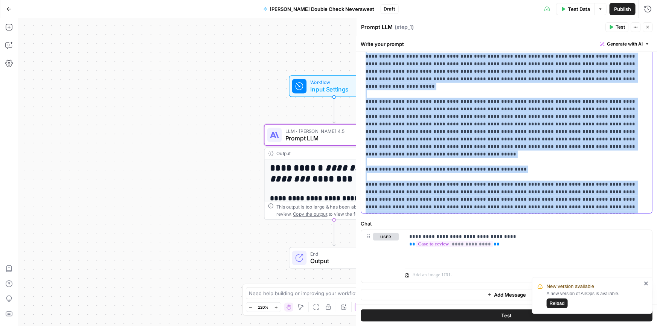
drag, startPoint x: 520, startPoint y: 110, endPoint x: 547, endPoint y: 339, distance: 230.4
click at [547, 326] on html "**********" at bounding box center [328, 163] width 657 height 326
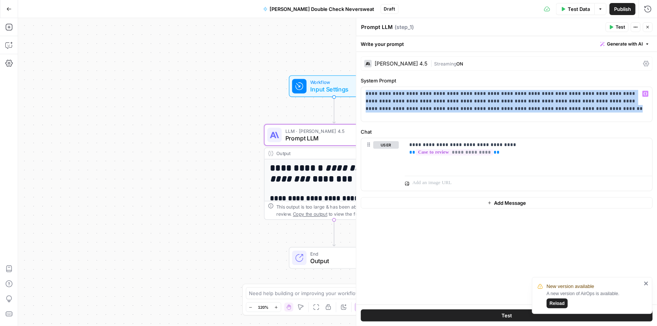
click at [558, 304] on span "Reload" at bounding box center [557, 303] width 15 height 7
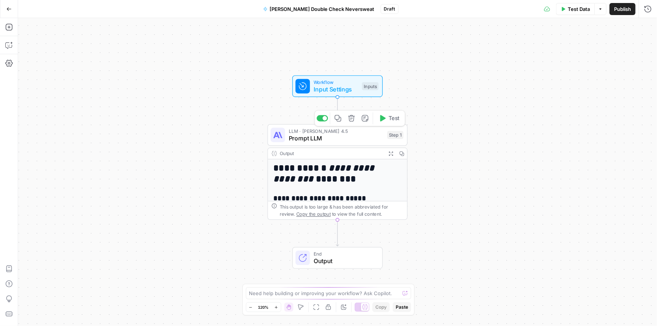
click at [328, 134] on span "Prompt LLM" at bounding box center [336, 138] width 95 height 9
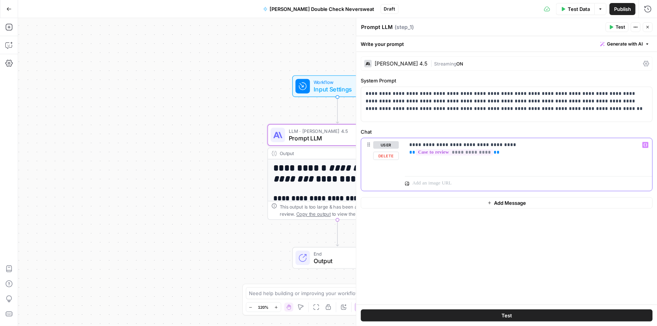
click at [408, 143] on div "**********" at bounding box center [528, 155] width 247 height 35
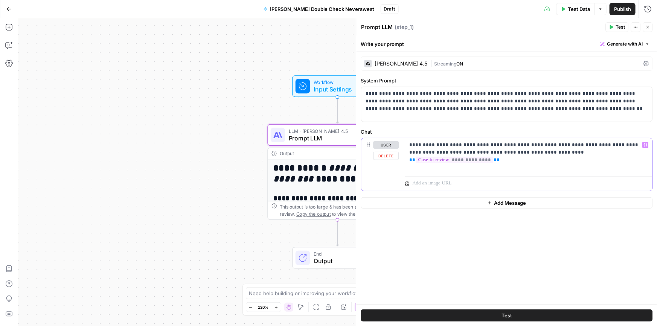
click at [426, 151] on p "**********" at bounding box center [528, 152] width 238 height 23
click at [486, 151] on p "**********" at bounding box center [528, 152] width 238 height 23
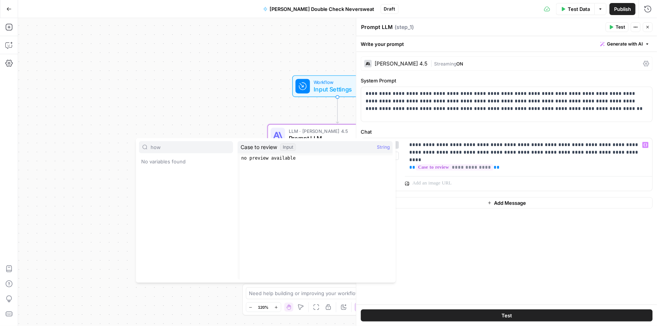
type input "how"
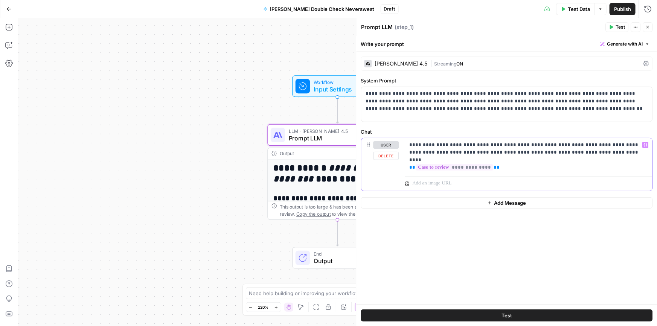
click at [572, 151] on p "**********" at bounding box center [528, 152] width 238 height 23
click at [648, 26] on icon "button" at bounding box center [647, 27] width 3 height 3
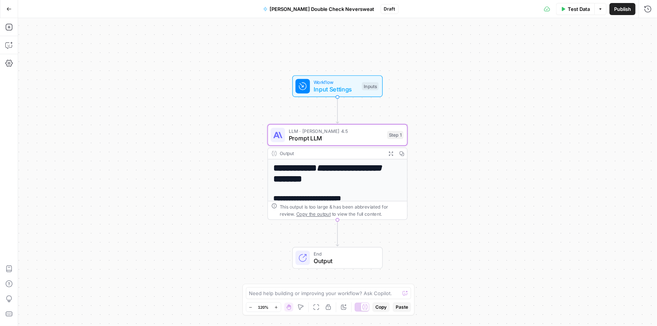
click at [627, 9] on span "Publish" at bounding box center [622, 9] width 17 height 8
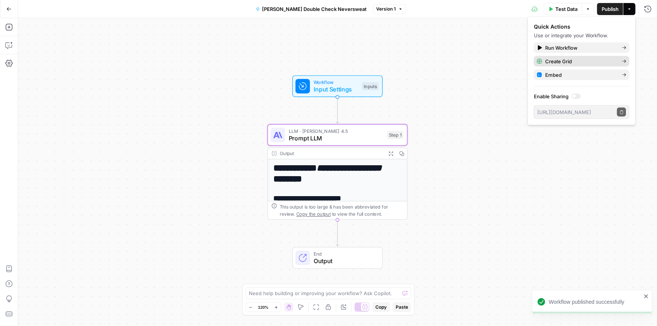
click at [553, 62] on span "Create Grid" at bounding box center [580, 62] width 71 height 8
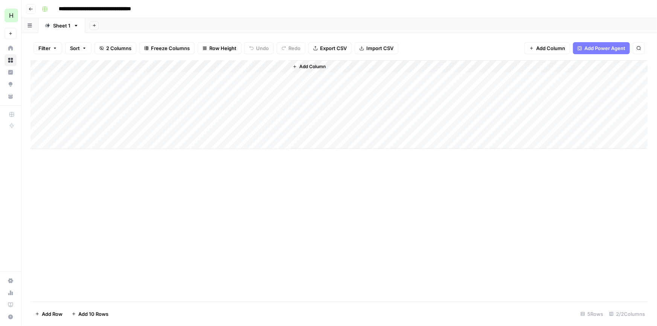
click at [273, 65] on div "Add Column" at bounding box center [338, 104] width 617 height 89
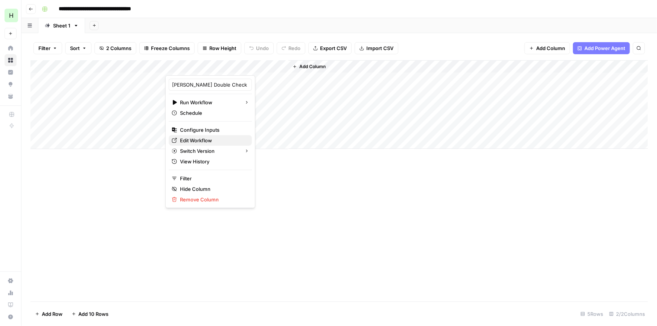
click at [197, 137] on span "Edit Workflow" at bounding box center [213, 141] width 66 height 8
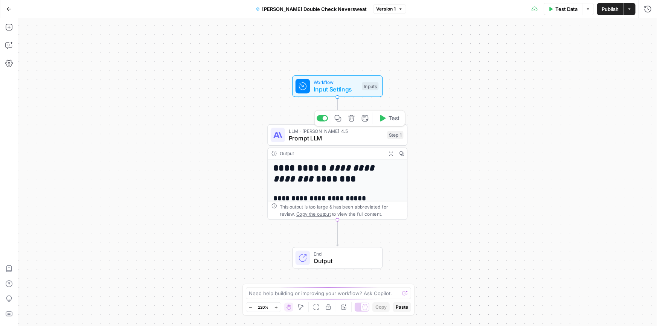
click at [346, 133] on span "LLM · [PERSON_NAME] 4.5" at bounding box center [336, 130] width 95 height 7
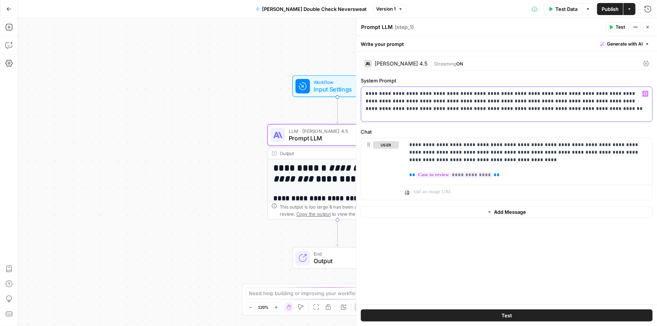
click at [524, 112] on p "**********" at bounding box center [507, 101] width 282 height 23
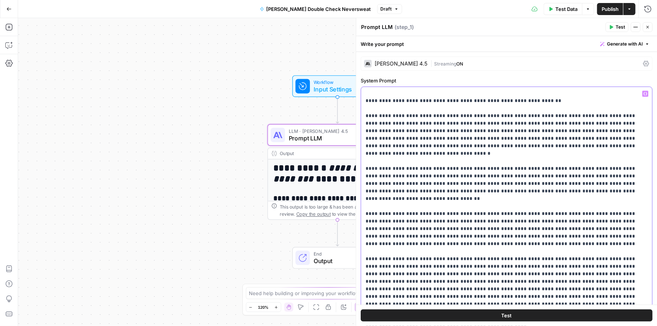
scroll to position [189, 0]
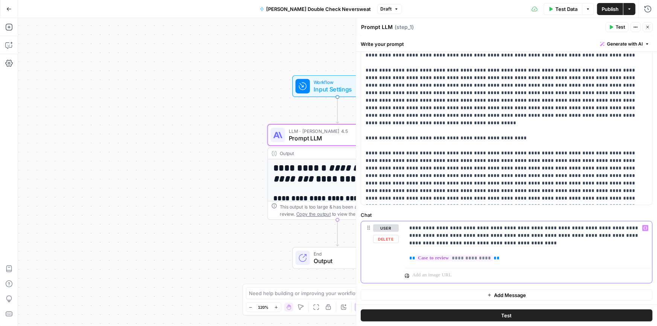
click at [620, 229] on p "**********" at bounding box center [525, 243] width 233 height 38
click at [620, 227] on p "**********" at bounding box center [525, 243] width 233 height 38
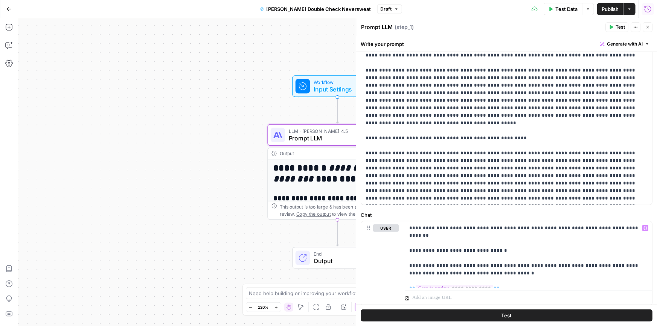
click at [607, 8] on span "Publish" at bounding box center [610, 9] width 17 height 8
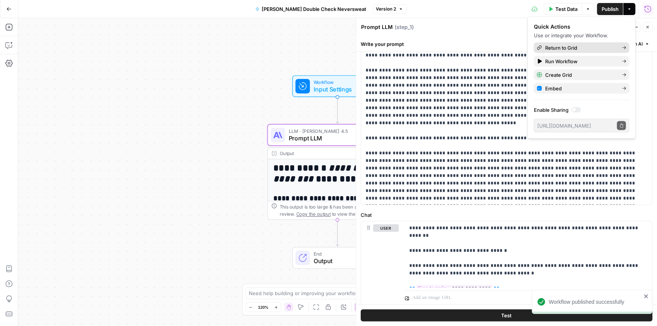
click at [561, 50] on span "Return to Grid" at bounding box center [580, 48] width 71 height 8
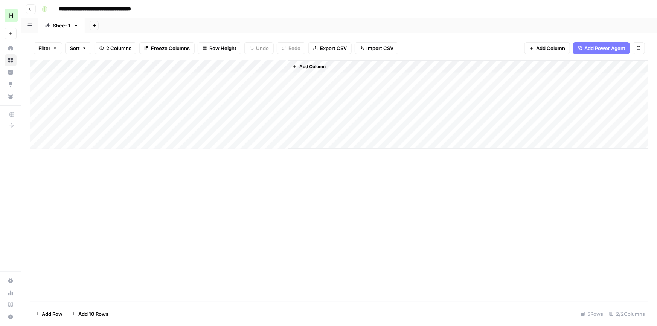
click at [73, 76] on div "Add Column" at bounding box center [338, 104] width 617 height 89
click at [128, 66] on div "Add Column" at bounding box center [338, 104] width 617 height 89
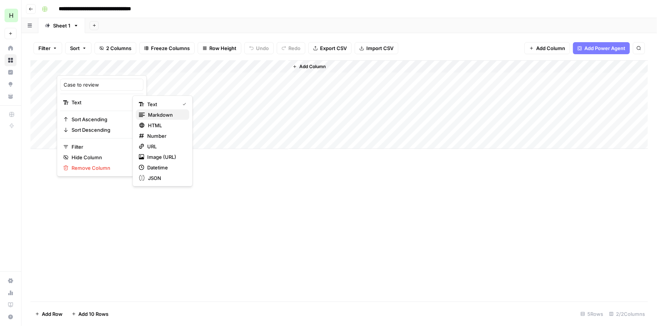
click at [152, 112] on span "Markdown" at bounding box center [165, 115] width 35 height 8
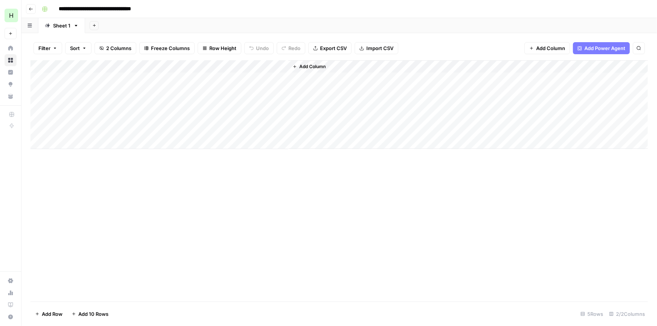
click at [136, 82] on div "Add Column" at bounding box center [338, 104] width 617 height 89
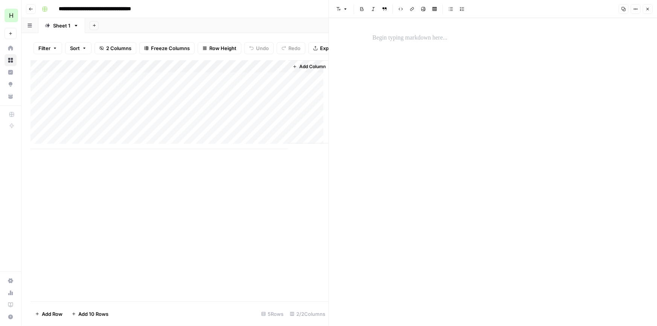
click at [395, 39] on p at bounding box center [492, 38] width 241 height 10
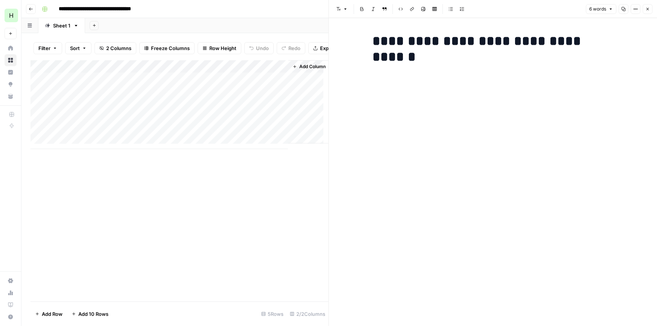
click at [381, 38] on h1 "**********" at bounding box center [492, 41] width 241 height 16
click at [393, 69] on p at bounding box center [492, 69] width 241 height 10
click at [448, 64] on p at bounding box center [492, 69] width 241 height 10
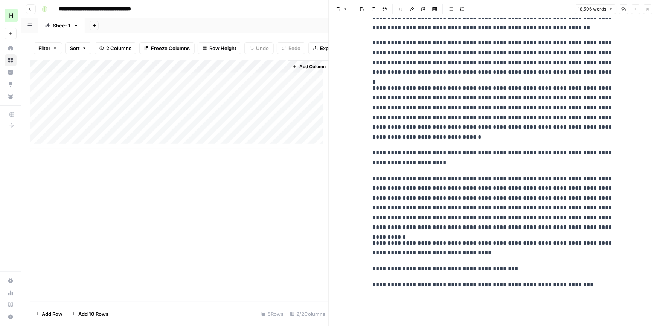
scroll to position [13722, 0]
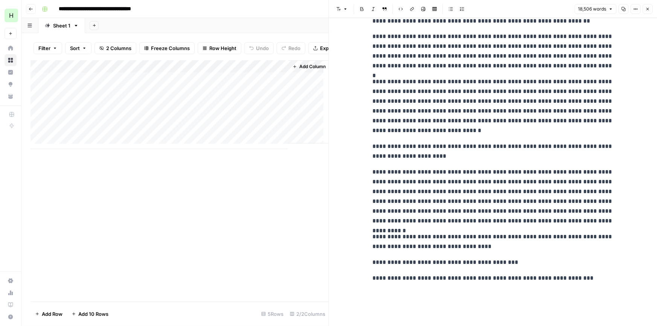
click at [405, 294] on p at bounding box center [492, 294] width 241 height 10
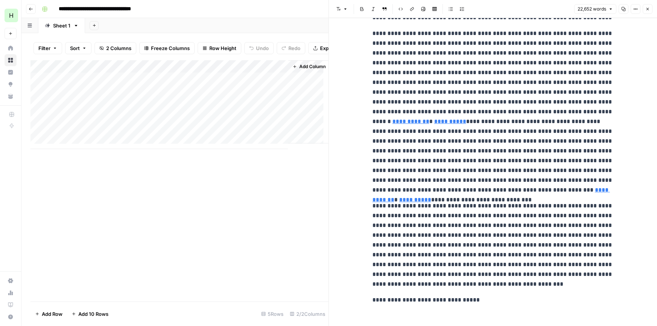
scroll to position [17071, 0]
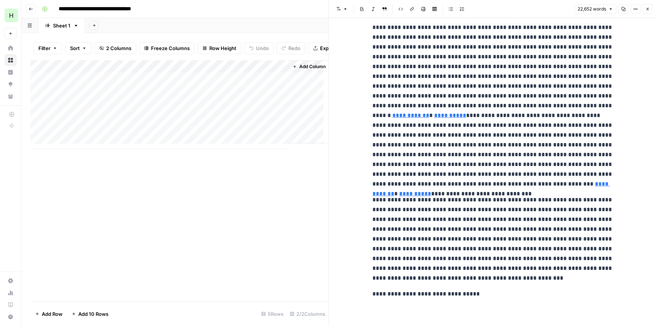
click at [469, 292] on p "**********" at bounding box center [492, 294] width 241 height 10
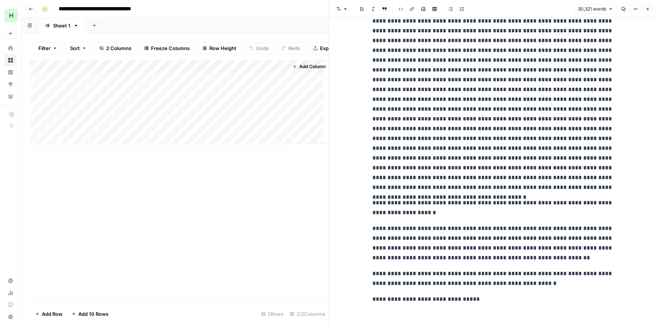
scroll to position [23168, 0]
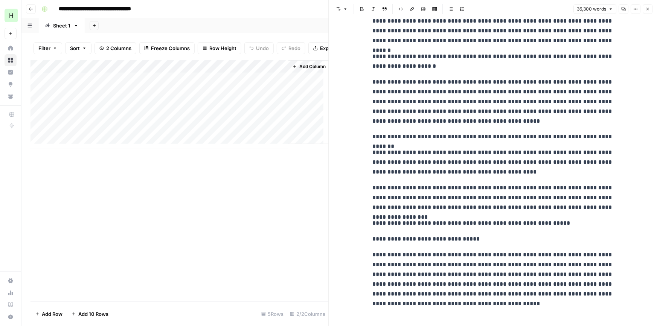
scroll to position [27779, 0]
click at [646, 6] on button "Close" at bounding box center [648, 9] width 10 height 10
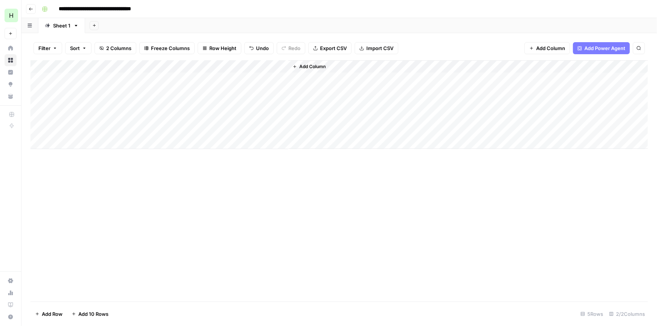
click at [223, 78] on div "Add Column" at bounding box center [338, 104] width 617 height 89
click at [351, 78] on div "Add Column" at bounding box center [338, 104] width 617 height 89
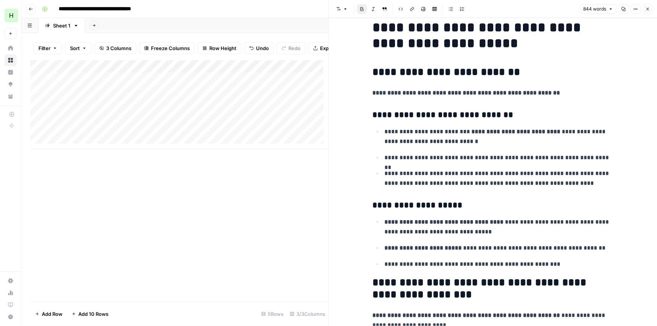
scroll to position [39, 0]
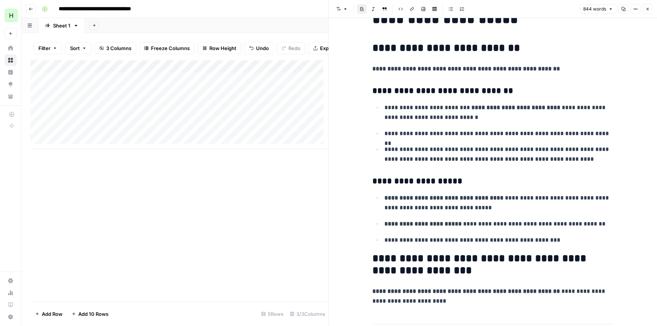
drag, startPoint x: 407, startPoint y: 118, endPoint x: 395, endPoint y: 141, distance: 26.3
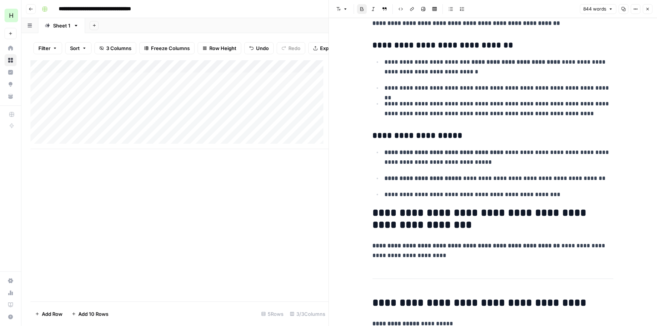
drag, startPoint x: 398, startPoint y: 111, endPoint x: 395, endPoint y: 117, distance: 6.7
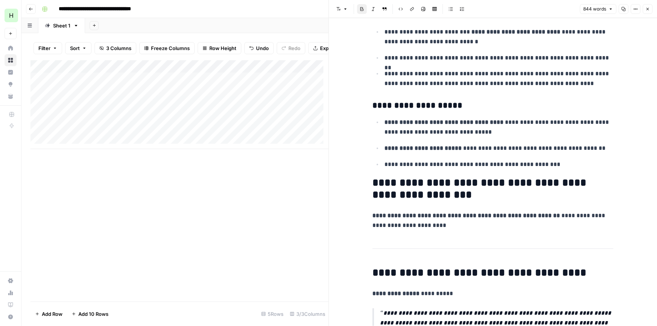
drag, startPoint x: 394, startPoint y: 87, endPoint x: 391, endPoint y: 111, distance: 23.9
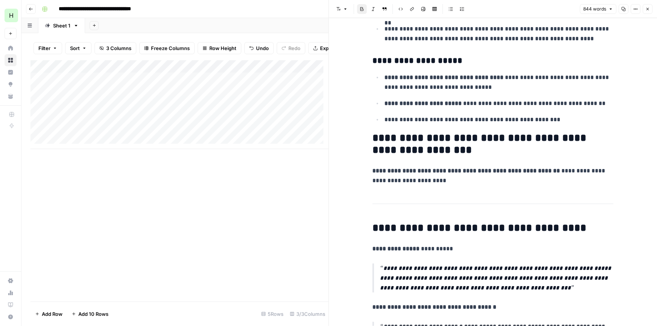
drag, startPoint x: 395, startPoint y: 98, endPoint x: 395, endPoint y: 120, distance: 21.5
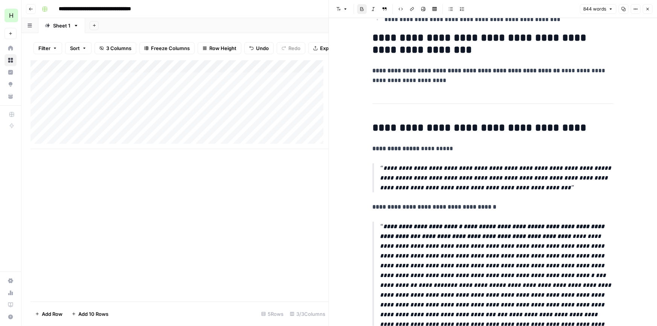
scroll to position [293, 0]
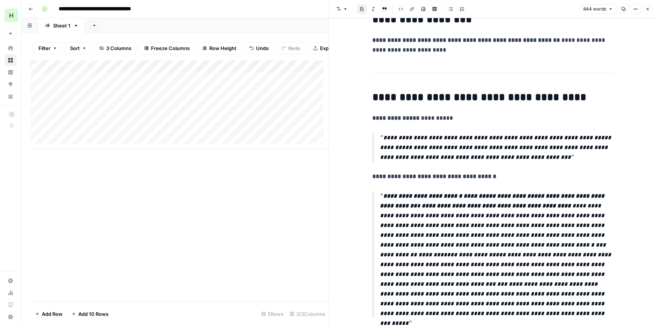
drag, startPoint x: 389, startPoint y: 98, endPoint x: 382, endPoint y: 114, distance: 16.9
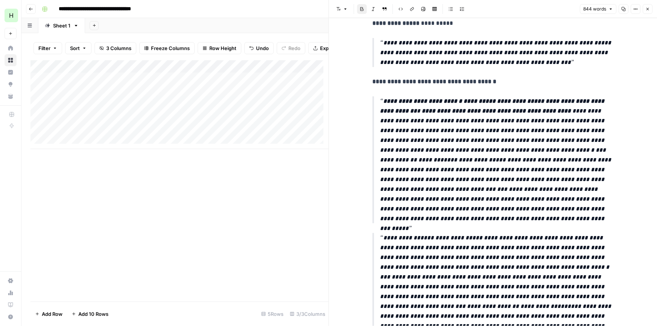
scroll to position [399, 0]
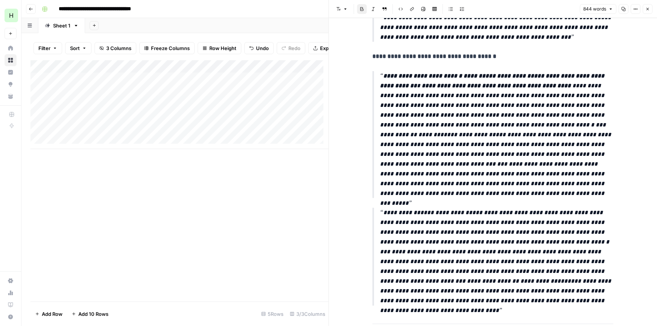
drag, startPoint x: 485, startPoint y: 198, endPoint x: 483, endPoint y: 212, distance: 14.5
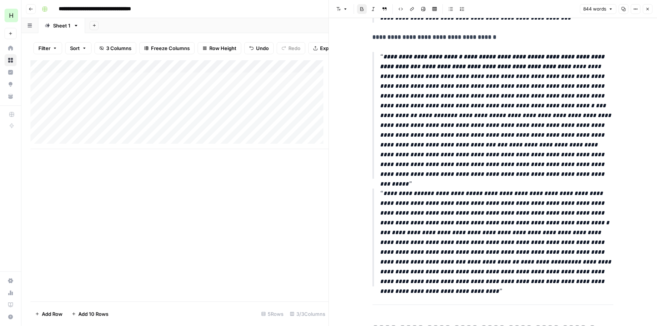
scroll to position [489, 0]
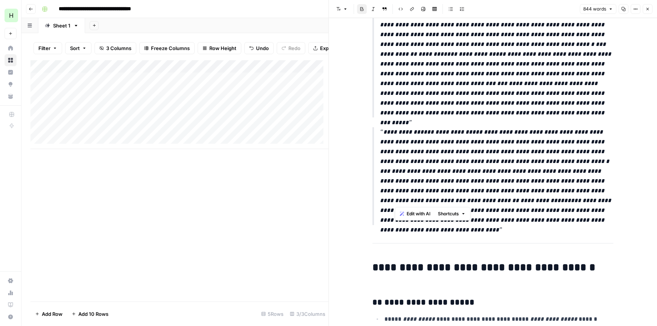
drag, startPoint x: 619, startPoint y: 222, endPoint x: 395, endPoint y: 99, distance: 256.0
click at [541, 220] on p "**********" at bounding box center [496, 176] width 233 height 98
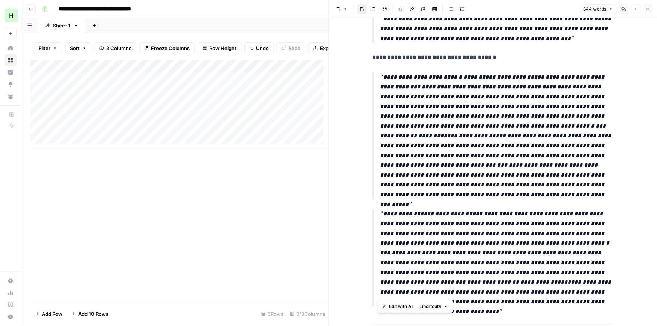
scroll to position [329, 0]
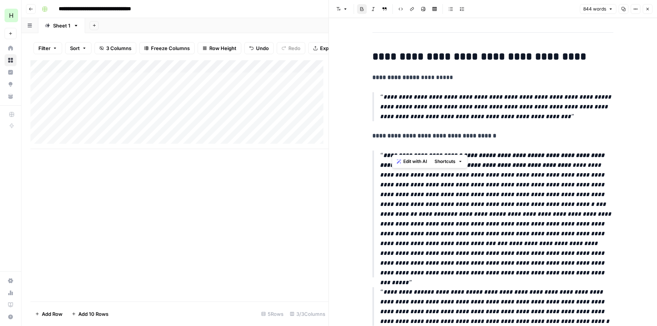
drag, startPoint x: 600, startPoint y: 221, endPoint x: 399, endPoint y: 175, distance: 206.4
drag, startPoint x: 380, startPoint y: 154, endPoint x: 482, endPoint y: 156, distance: 102.0
click at [482, 156] on p "**********" at bounding box center [496, 214] width 233 height 127
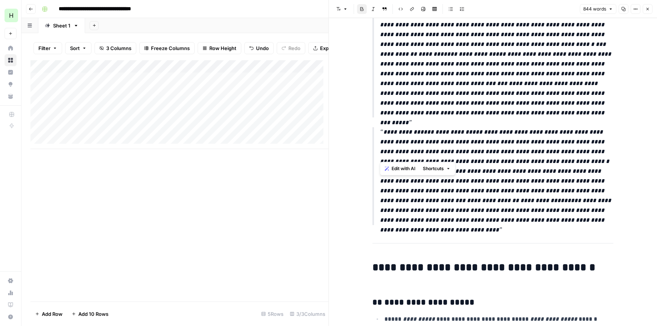
scroll to position [410, 0]
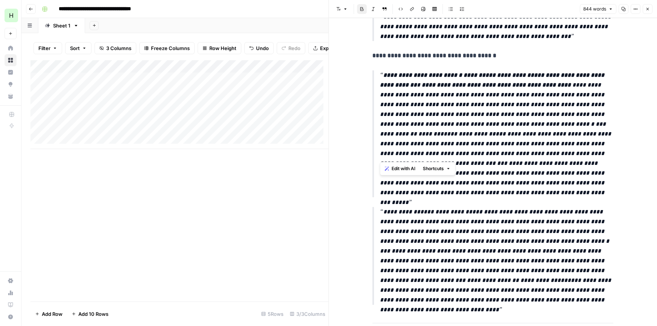
click at [507, 132] on p "**********" at bounding box center [496, 133] width 233 height 127
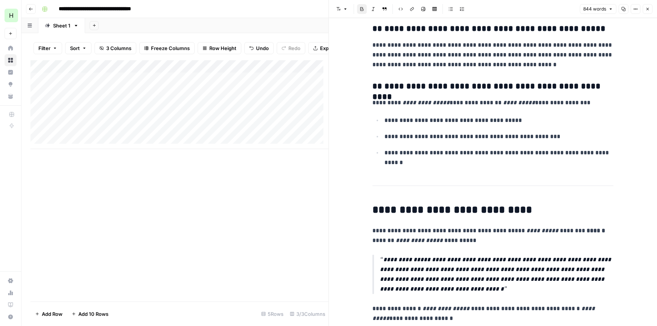
scroll to position [1128, 0]
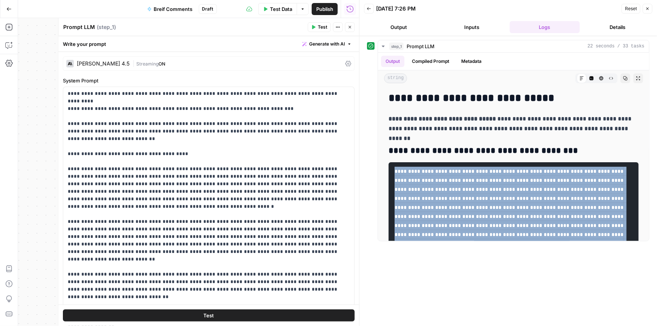
scroll to position [140, 0]
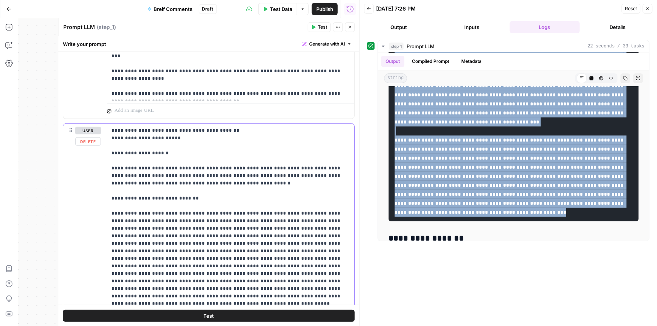
click at [86, 143] on button "Delete" at bounding box center [88, 141] width 26 height 8
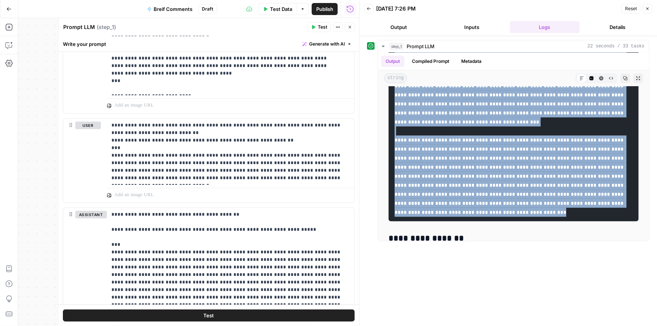
scroll to position [1450, 0]
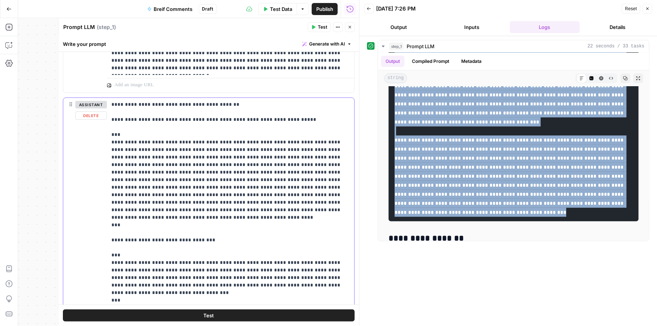
click at [93, 117] on button "Delete" at bounding box center [91, 115] width 32 height 8
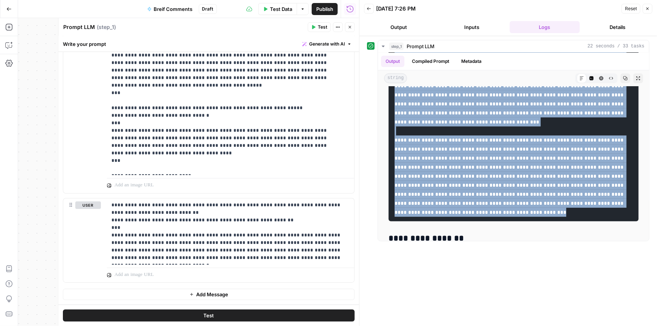
scroll to position [1260, 0]
click at [88, 216] on button "Delete" at bounding box center [88, 217] width 26 height 8
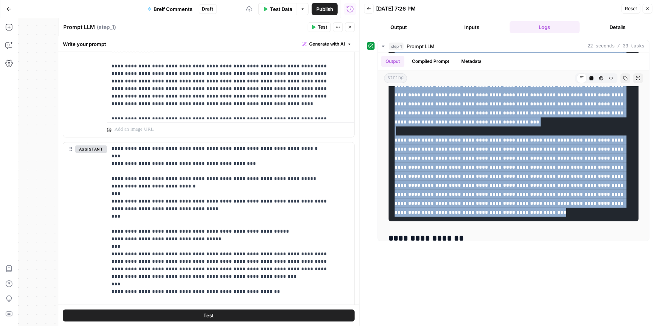
scroll to position [931, 0]
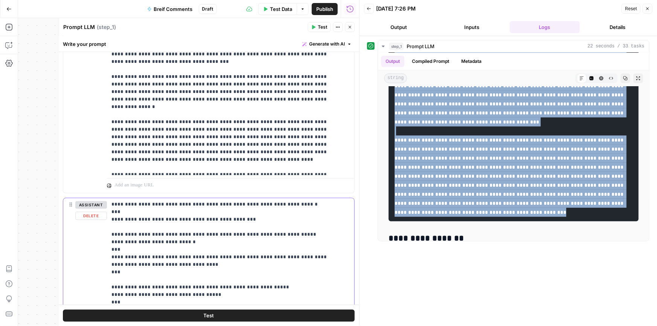
click at [91, 213] on button "Delete" at bounding box center [91, 216] width 32 height 8
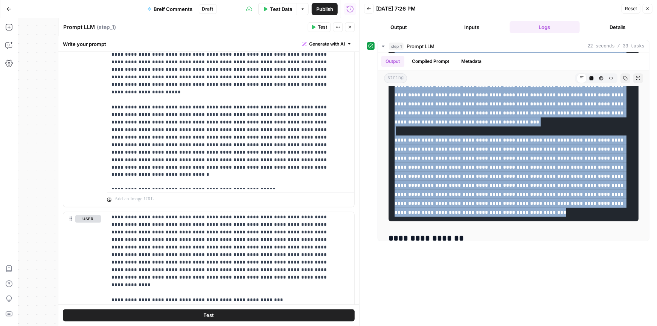
scroll to position [602, 0]
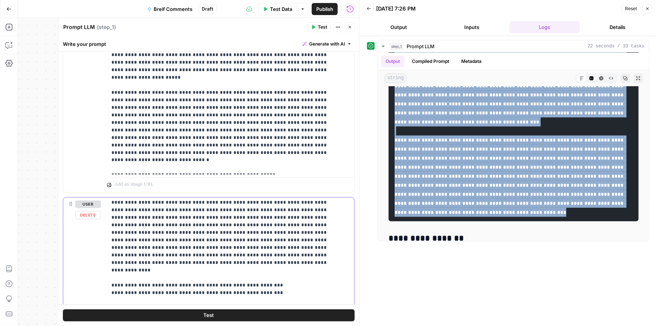
click at [89, 214] on button "Delete" at bounding box center [88, 215] width 26 height 8
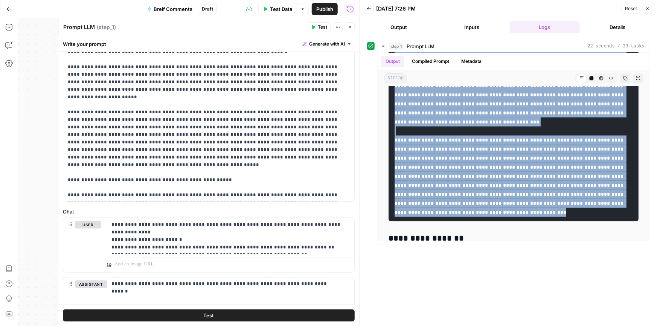
scroll to position [271, 0]
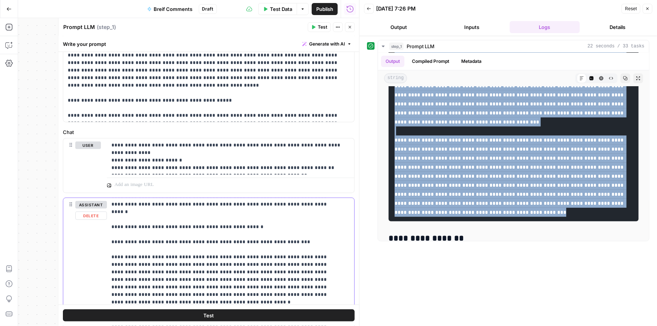
click at [91, 215] on button "Delete" at bounding box center [91, 216] width 32 height 8
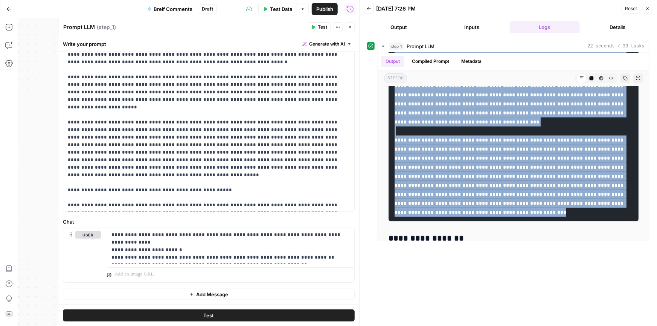
scroll to position [181, 0]
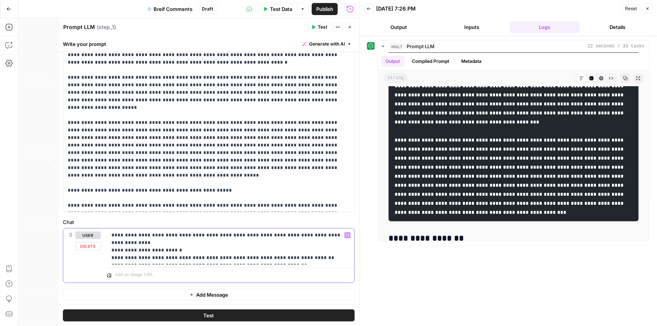
click at [127, 238] on p "**********" at bounding box center [227, 247] width 233 height 30
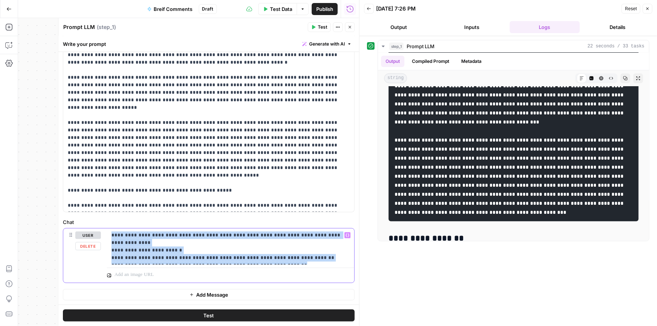
click at [127, 238] on p "**********" at bounding box center [227, 247] width 233 height 30
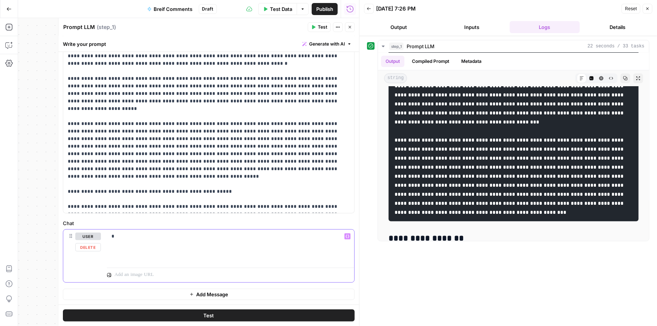
scroll to position [180, 0]
click at [129, 247] on p "**********" at bounding box center [227, 244] width 233 height 23
click at [215, 251] on p "**********" at bounding box center [227, 244] width 233 height 23
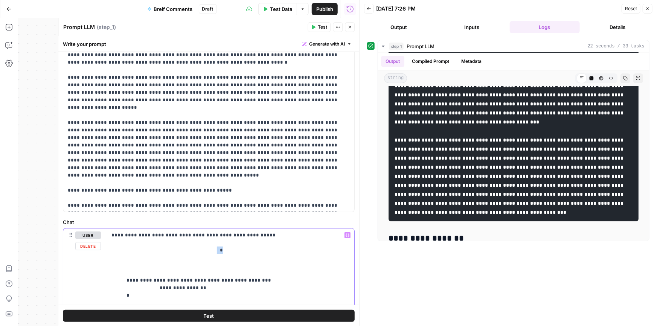
scroll to position [3581, 0]
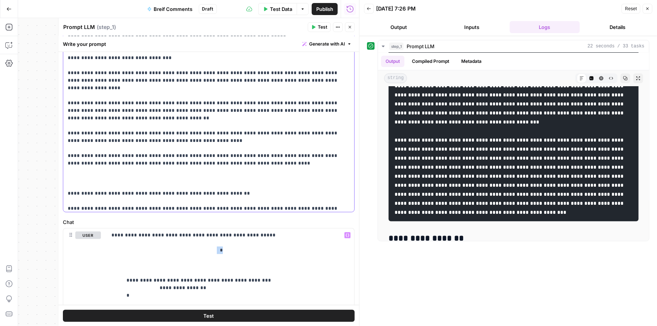
drag, startPoint x: 216, startPoint y: 130, endPoint x: 242, endPoint y: 160, distance: 40.1
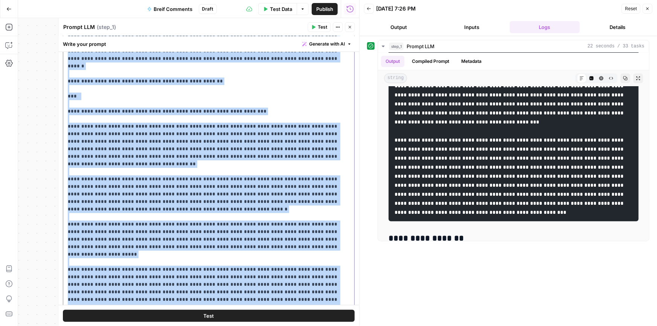
scroll to position [240, 0]
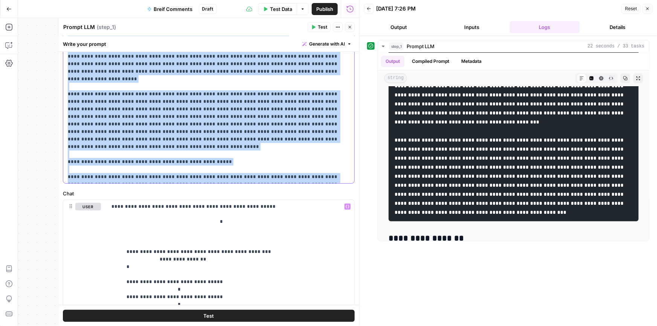
drag, startPoint x: 311, startPoint y: 74, endPoint x: 331, endPoint y: 339, distance: 265.8
click at [331, 326] on html "**********" at bounding box center [328, 163] width 657 height 326
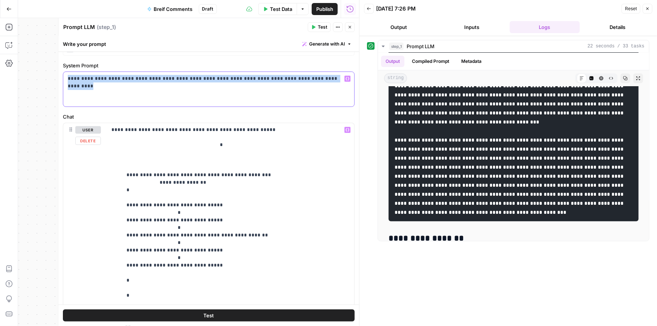
scroll to position [0, 0]
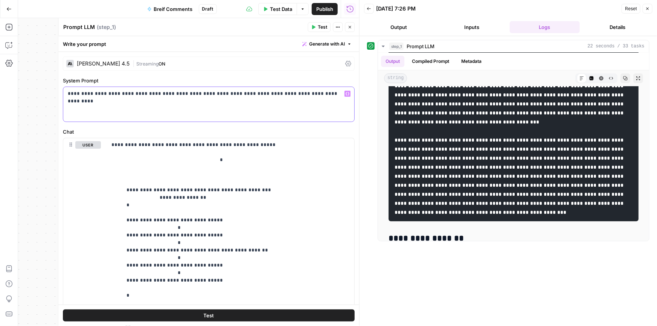
click at [231, 110] on div "**********" at bounding box center [206, 104] width 286 height 35
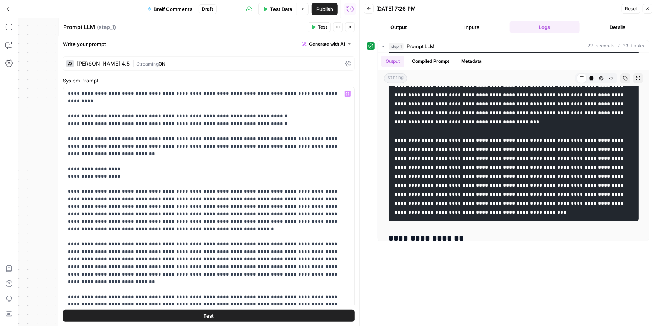
click at [215, 312] on button "Test" at bounding box center [209, 315] width 292 height 12
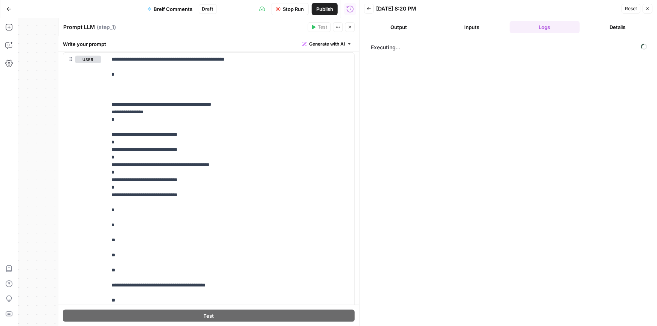
scroll to position [372, 0]
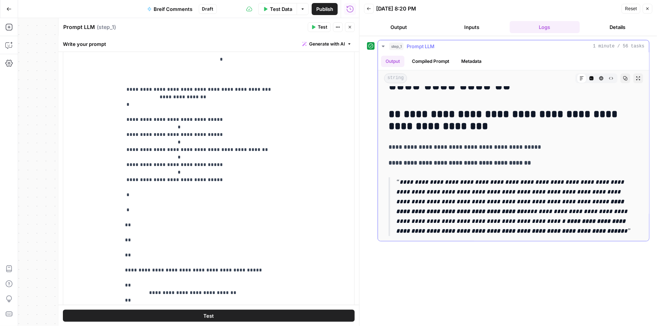
drag, startPoint x: 551, startPoint y: 146, endPoint x: 543, endPoint y: 158, distance: 15.0
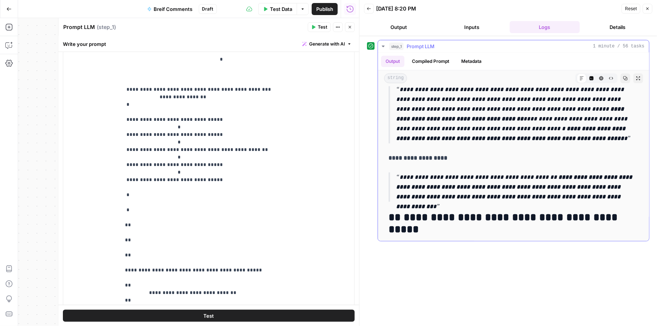
scroll to position [43, 0]
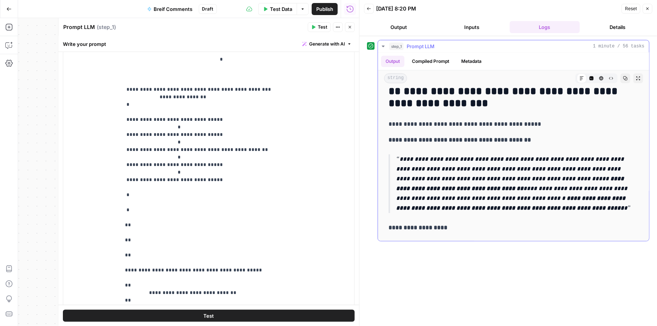
drag, startPoint x: 502, startPoint y: 164, endPoint x: 490, endPoint y: 180, distance: 19.7
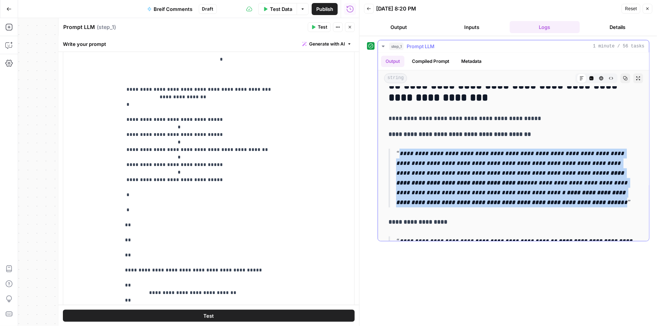
drag, startPoint x: 508, startPoint y: 203, endPoint x: 399, endPoint y: 152, distance: 120.1
click at [399, 152] on p "**********" at bounding box center [515, 178] width 238 height 59
copy p "**********"
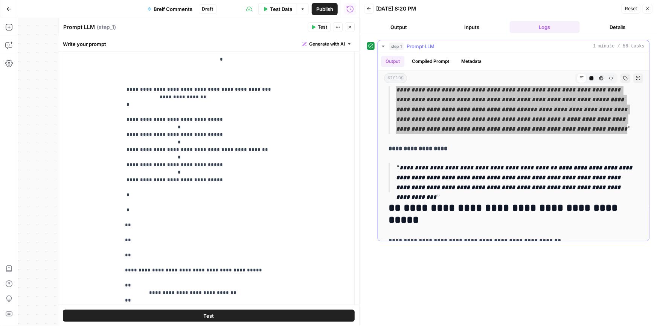
scroll to position [139, 0]
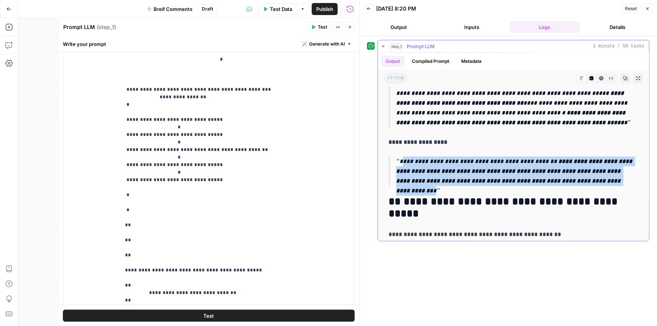
drag, startPoint x: 602, startPoint y: 181, endPoint x: 401, endPoint y: 164, distance: 201.7
click at [401, 164] on p "**********" at bounding box center [515, 171] width 238 height 29
copy p "**********"
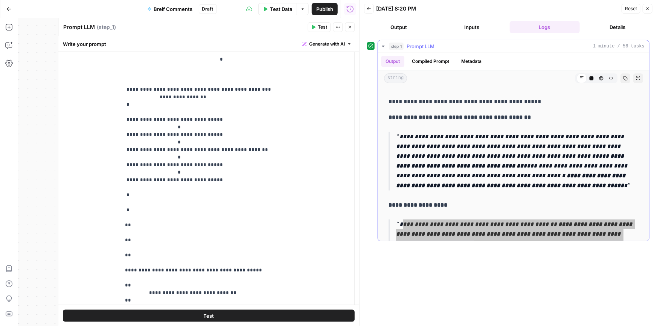
scroll to position [79, 0]
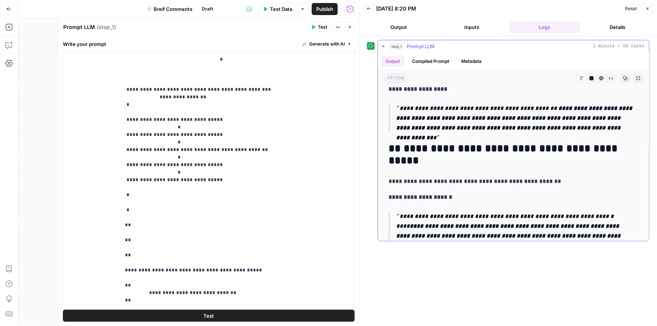
drag, startPoint x: 546, startPoint y: 126, endPoint x: 530, endPoint y: 147, distance: 26.6
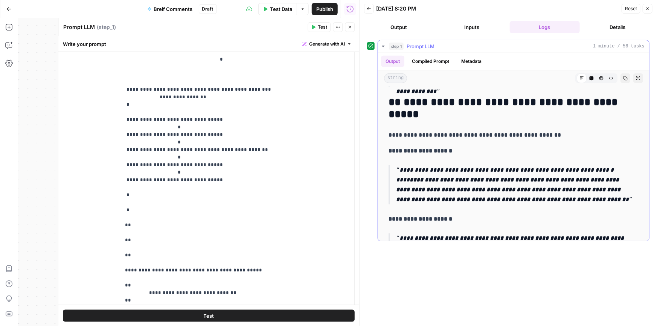
scroll to position [251, 0]
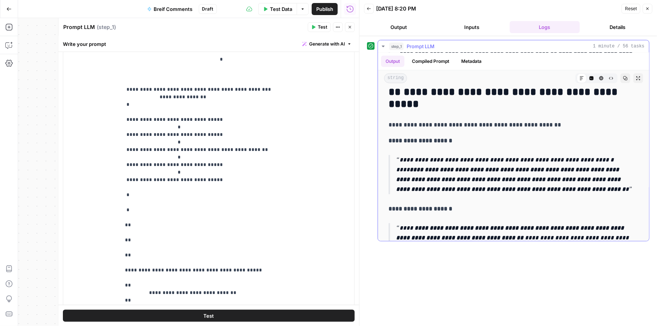
drag, startPoint x: 530, startPoint y: 119, endPoint x: 523, endPoint y: 137, distance: 19.4
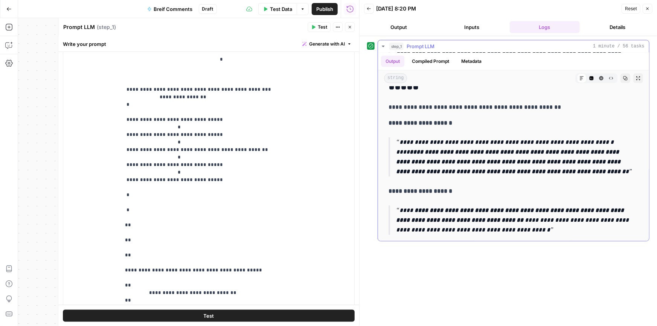
drag, startPoint x: 518, startPoint y: 139, endPoint x: 509, endPoint y: 152, distance: 16.3
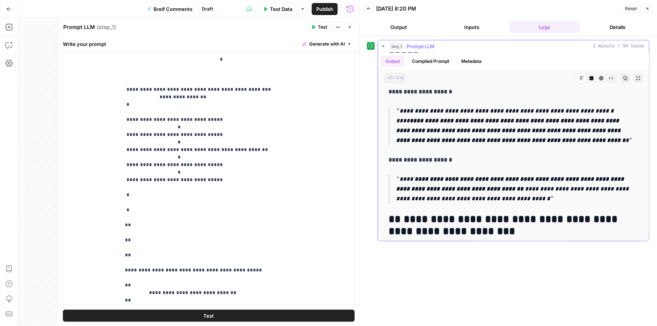
drag, startPoint x: 504, startPoint y: 145, endPoint x: 498, endPoint y: 164, distance: 20.2
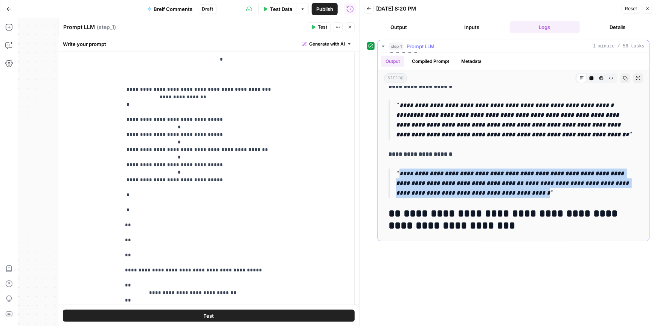
drag, startPoint x: 399, startPoint y: 173, endPoint x: 480, endPoint y: 189, distance: 82.1
click at [480, 189] on p "**********" at bounding box center [515, 183] width 238 height 29
copy p "**********"
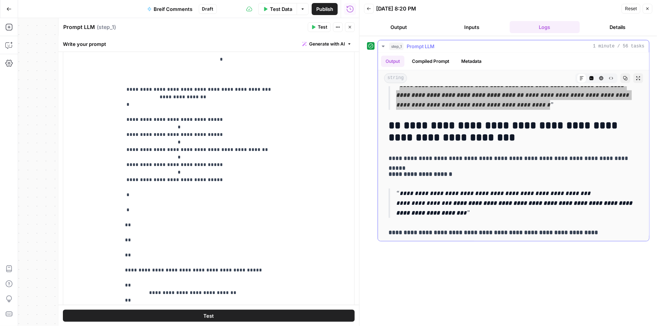
scroll to position [383, 0]
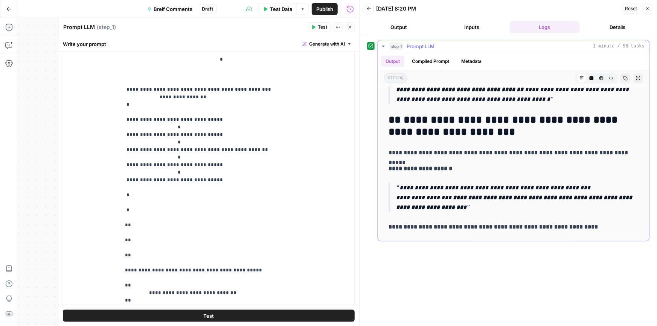
drag, startPoint x: 520, startPoint y: 160, endPoint x: 513, endPoint y: 172, distance: 14.2
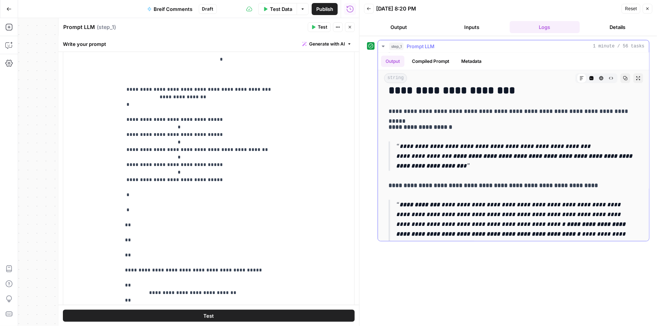
scroll to position [480, 0]
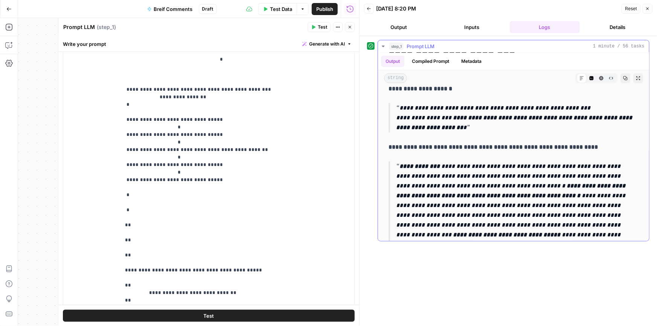
drag, startPoint x: 515, startPoint y: 145, endPoint x: 499, endPoint y: 173, distance: 32.7
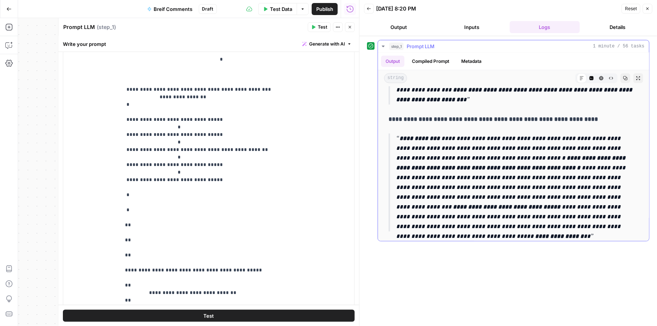
drag, startPoint x: 515, startPoint y: 132, endPoint x: 509, endPoint y: 149, distance: 18.3
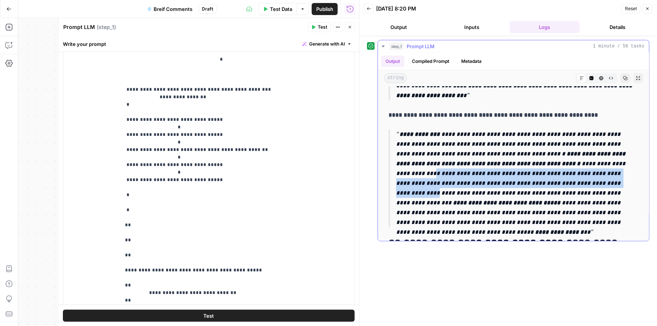
drag, startPoint x: 567, startPoint y: 163, endPoint x: 545, endPoint y: 181, distance: 28.9
click at [545, 181] on p "**********" at bounding box center [515, 179] width 238 height 98
copy p "**********"
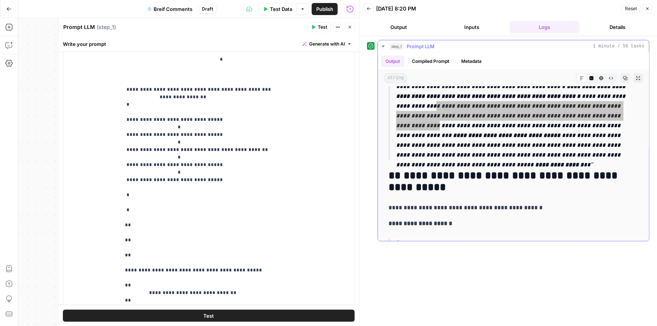
scroll to position [589, 0]
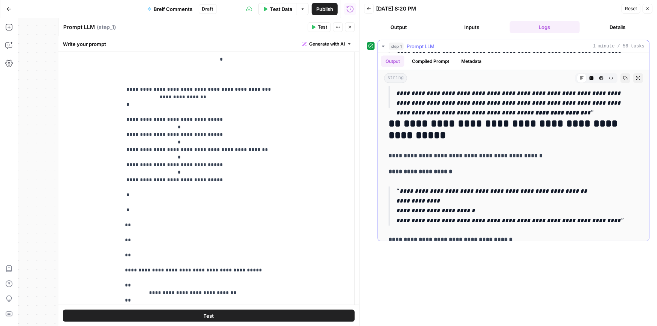
drag, startPoint x: 530, startPoint y: 131, endPoint x: 524, endPoint y: 154, distance: 23.5
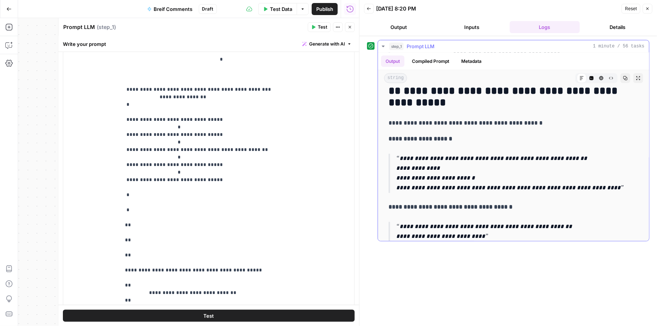
drag, startPoint x: 493, startPoint y: 131, endPoint x: 493, endPoint y: 146, distance: 14.3
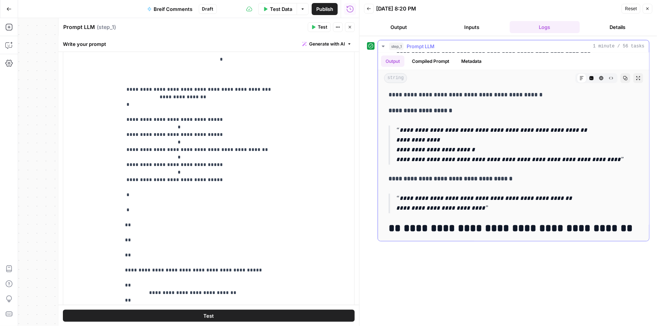
drag, startPoint x: 517, startPoint y: 133, endPoint x: 514, endPoint y: 148, distance: 14.5
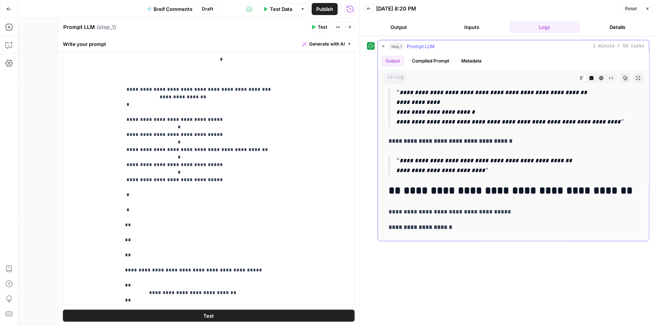
drag, startPoint x: 523, startPoint y: 134, endPoint x: 520, endPoint y: 149, distance: 14.7
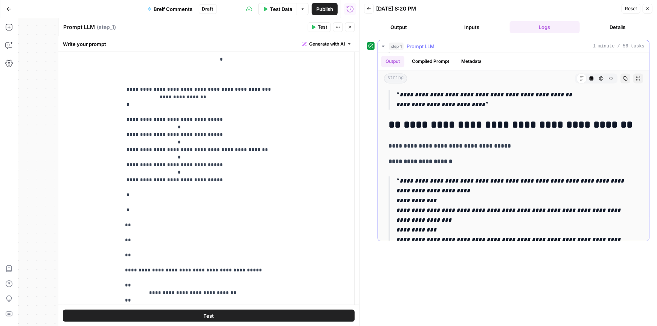
drag, startPoint x: 524, startPoint y: 117, endPoint x: 525, endPoint y: 155, distance: 38.0
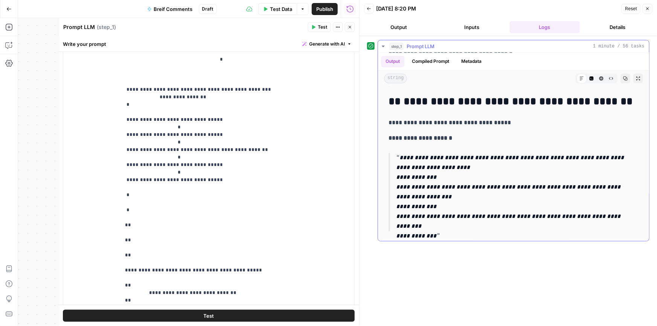
drag, startPoint x: 517, startPoint y: 136, endPoint x: 516, endPoint y: 145, distance: 9.9
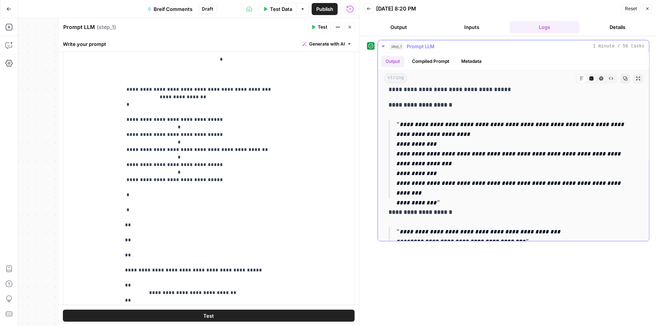
drag, startPoint x: 497, startPoint y: 141, endPoint x: 489, endPoint y: 151, distance: 12.1
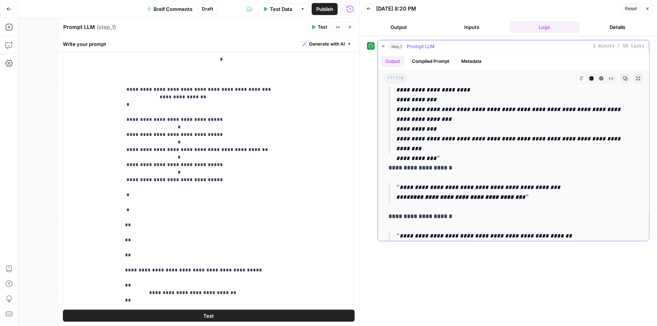
drag, startPoint x: 498, startPoint y: 126, endPoint x: 495, endPoint y: 140, distance: 15.0
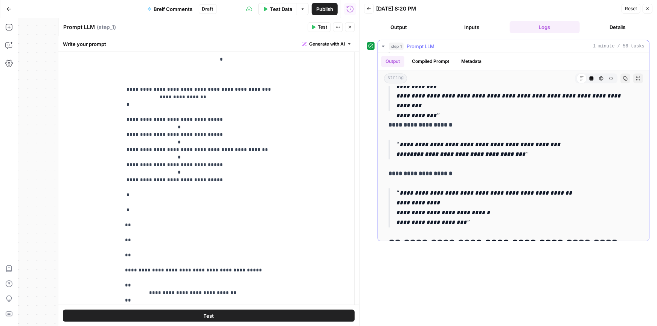
drag, startPoint x: 504, startPoint y: 134, endPoint x: 503, endPoint y: 143, distance: 9.9
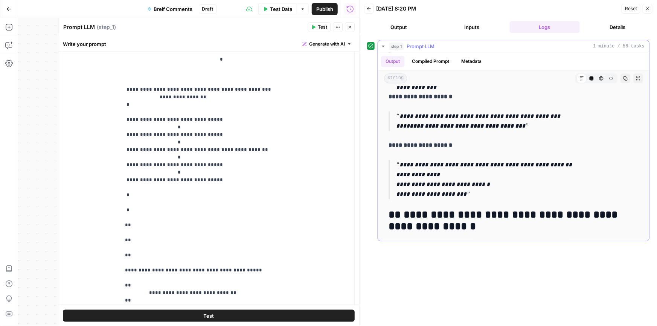
drag, startPoint x: 505, startPoint y: 128, endPoint x: 503, endPoint y: 134, distance: 6.8
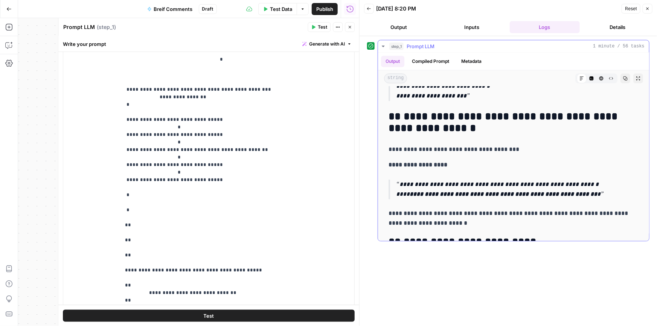
drag, startPoint x: 506, startPoint y: 124, endPoint x: 501, endPoint y: 143, distance: 19.6
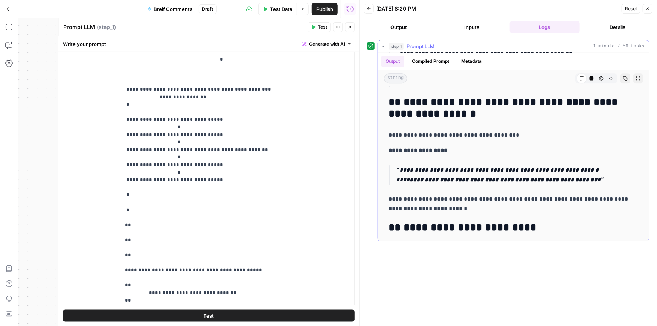
scroll to position [1080, 0]
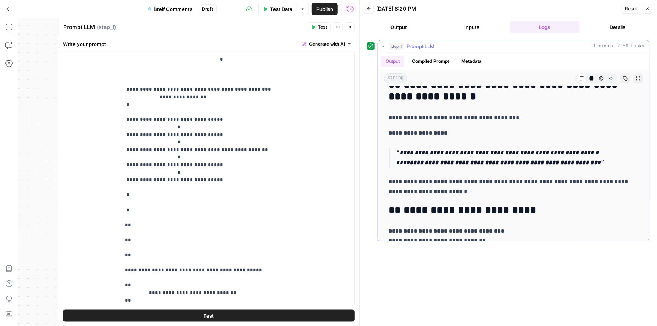
drag, startPoint x: 516, startPoint y: 131, endPoint x: 513, endPoint y: 143, distance: 12.8
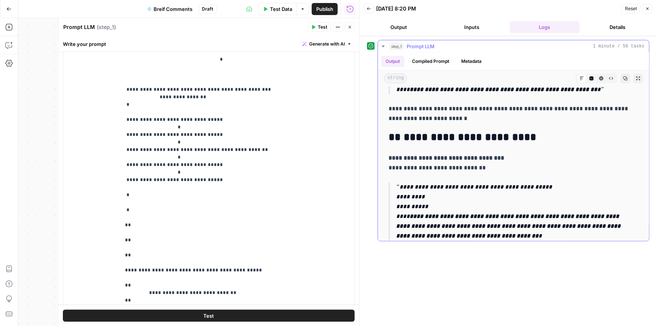
scroll to position [1172, 0]
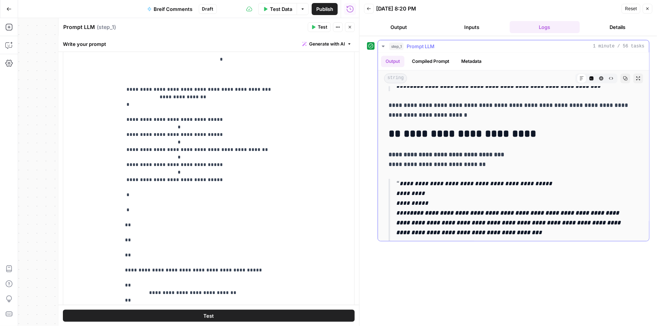
drag, startPoint x: 552, startPoint y: 133, endPoint x: 548, endPoint y: 144, distance: 11.4
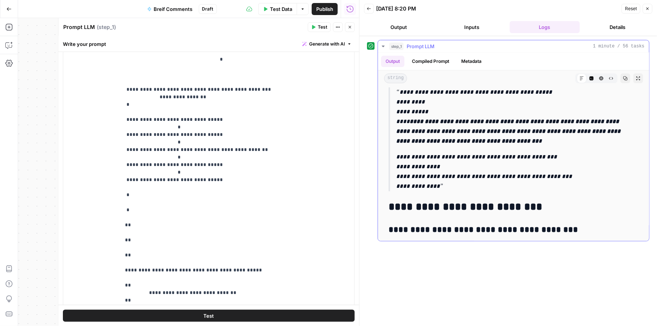
drag, startPoint x: 541, startPoint y: 122, endPoint x: 535, endPoint y: 140, distance: 19.0
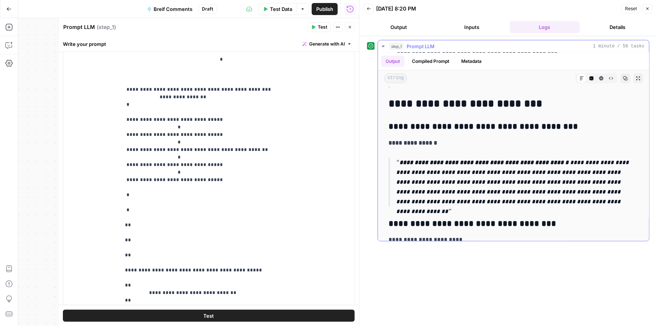
drag, startPoint x: 538, startPoint y: 121, endPoint x: 537, endPoint y: 129, distance: 7.6
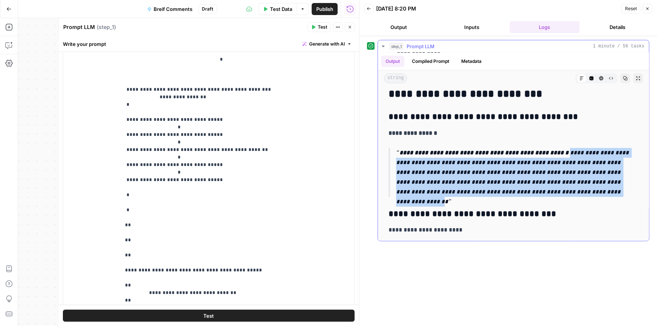
drag, startPoint x: 574, startPoint y: 194, endPoint x: 553, endPoint y: 154, distance: 45.3
click at [553, 154] on p "**********" at bounding box center [515, 172] width 238 height 49
copy p "**********"
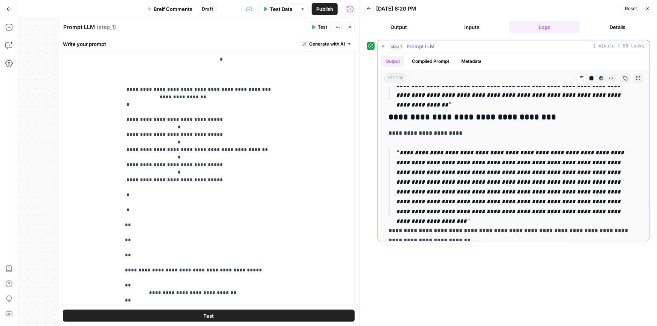
scroll to position [1482, 0]
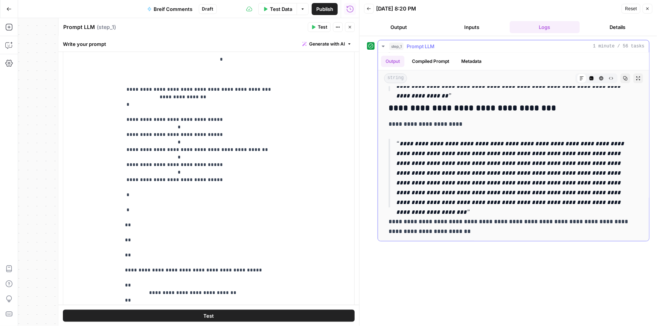
drag, startPoint x: 512, startPoint y: 148, endPoint x: 508, endPoint y: 157, distance: 9.6
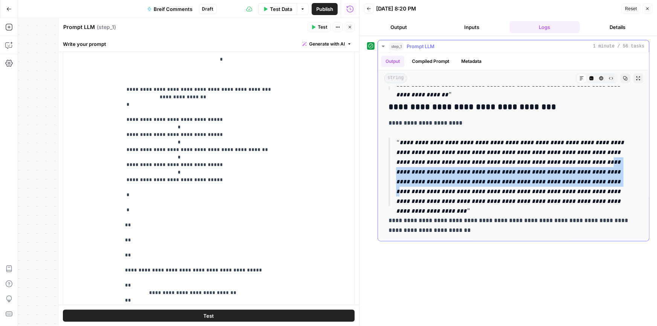
drag, startPoint x: 509, startPoint y: 181, endPoint x: 555, endPoint y: 164, distance: 49.4
click at [555, 164] on p "**********" at bounding box center [515, 172] width 238 height 69
copy p "**********"
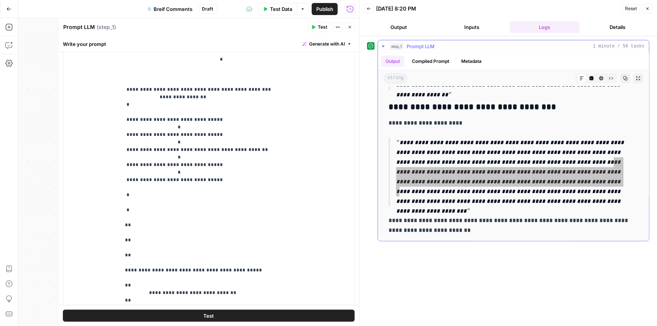
scroll to position [1484, 0]
